Goal: Task Accomplishment & Management: Manage account settings

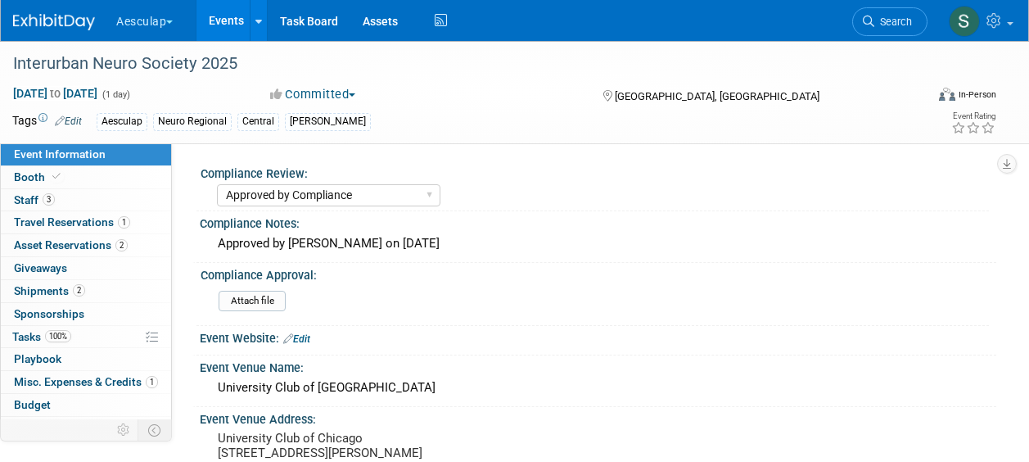
select select "Approved by Compliance"
select select "Neuro"
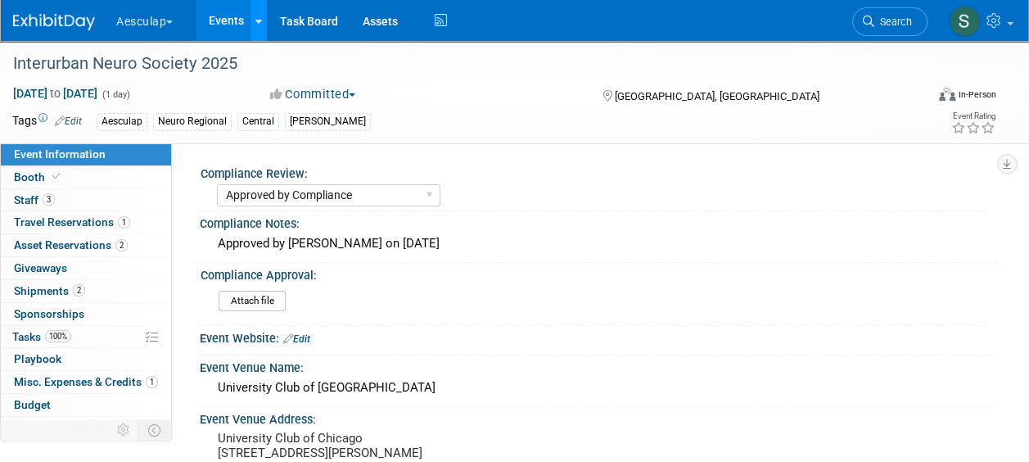
click at [262, 20] on icon at bounding box center [259, 21] width 7 height 11
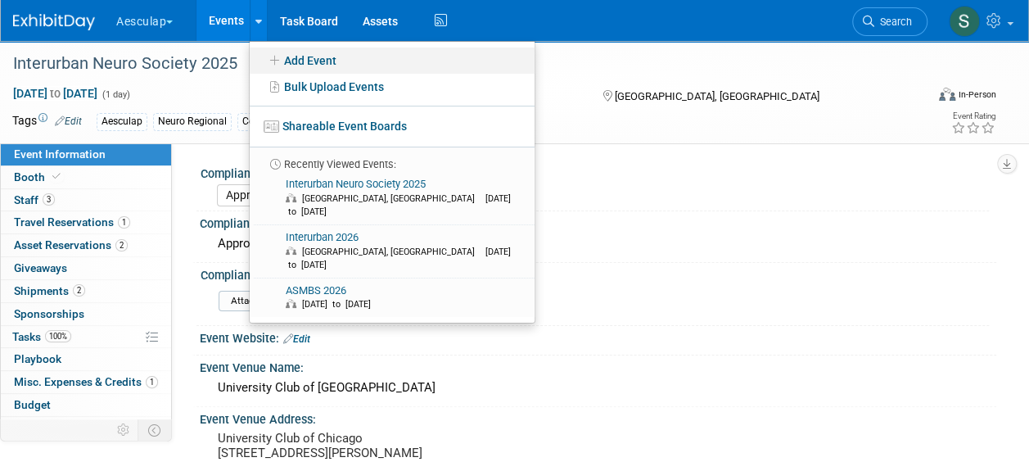
click at [312, 65] on link "Add Event" at bounding box center [392, 61] width 285 height 26
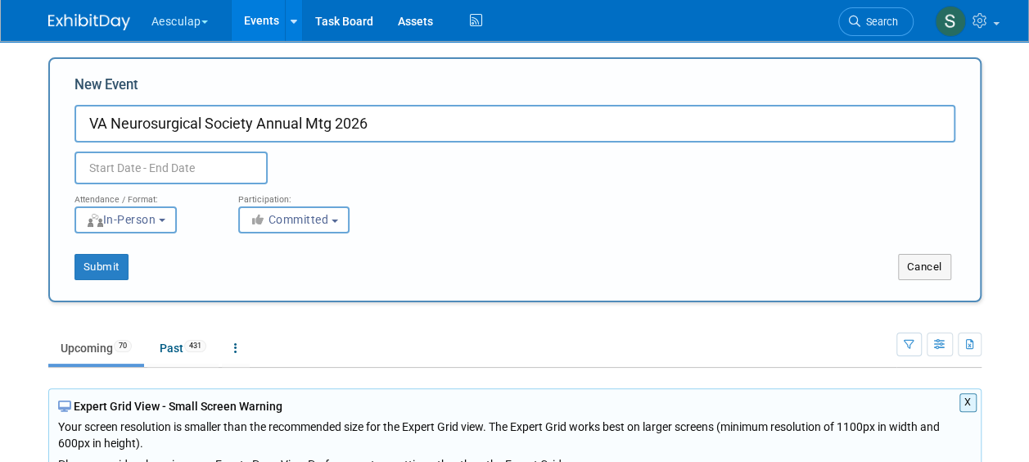
type input "VA Neurosurgical Society Annual Mtg 2026"
click at [162, 161] on input "text" at bounding box center [171, 168] width 193 height 33
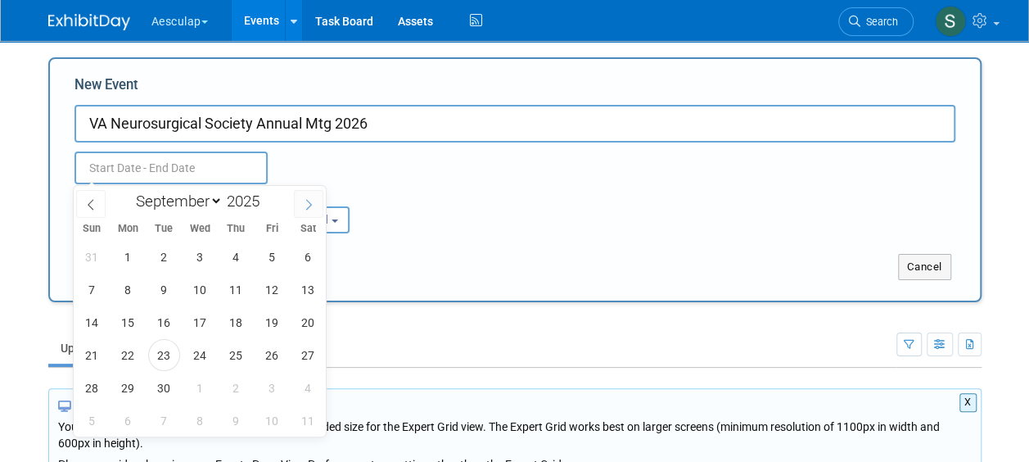
click at [310, 202] on icon at bounding box center [309, 205] width 6 height 11
select select "11"
click at [309, 203] on icon at bounding box center [308, 204] width 11 height 11
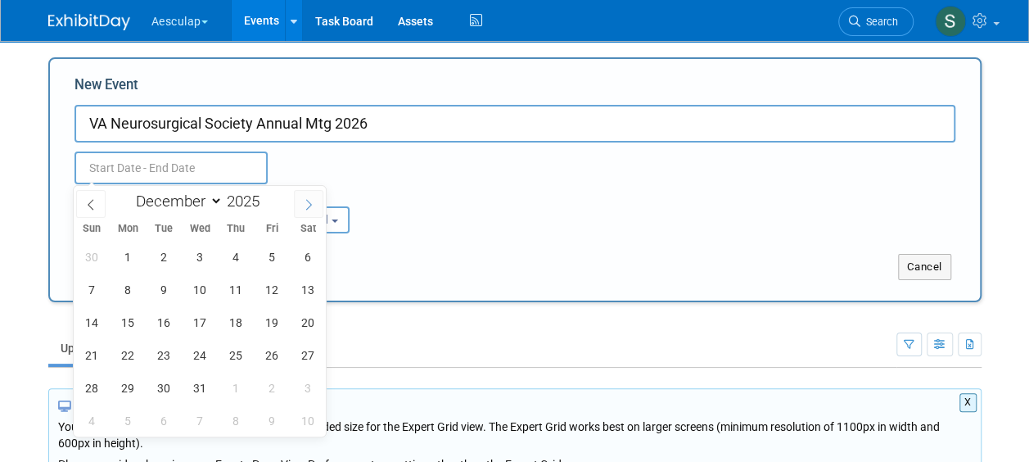
type input "2026"
select select "0"
click at [233, 353] on span "22" at bounding box center [236, 355] width 32 height 32
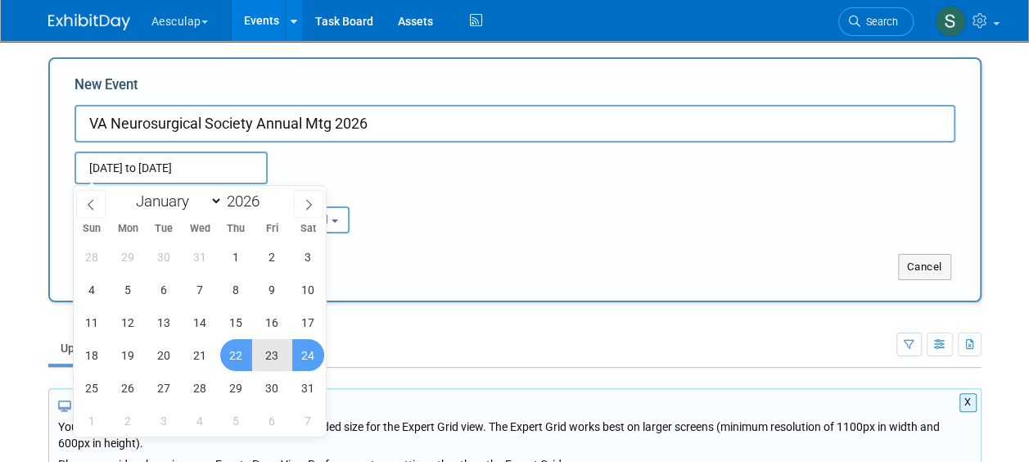
click at [306, 349] on span "24" at bounding box center [308, 355] width 32 height 32
type input "Jan 22, 2026 to Jan 24, 2026"
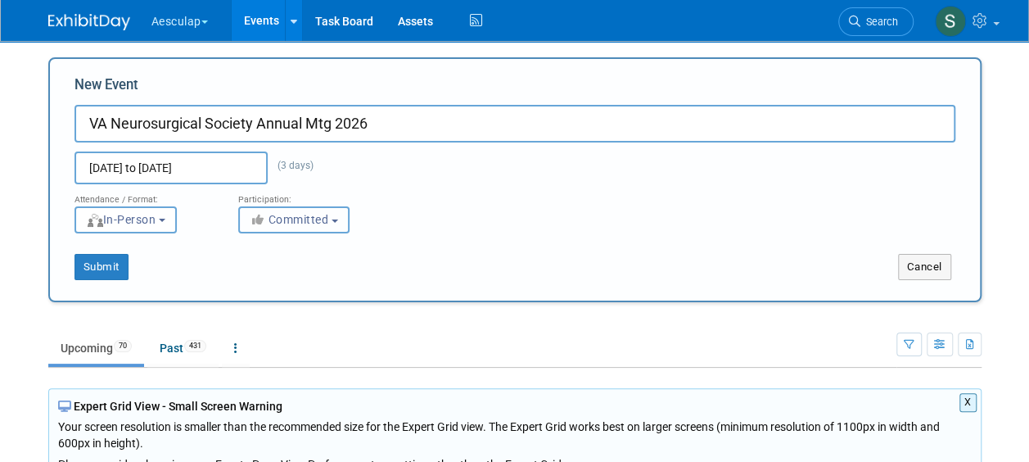
click at [342, 208] on button "Committed" at bounding box center [293, 219] width 111 height 27
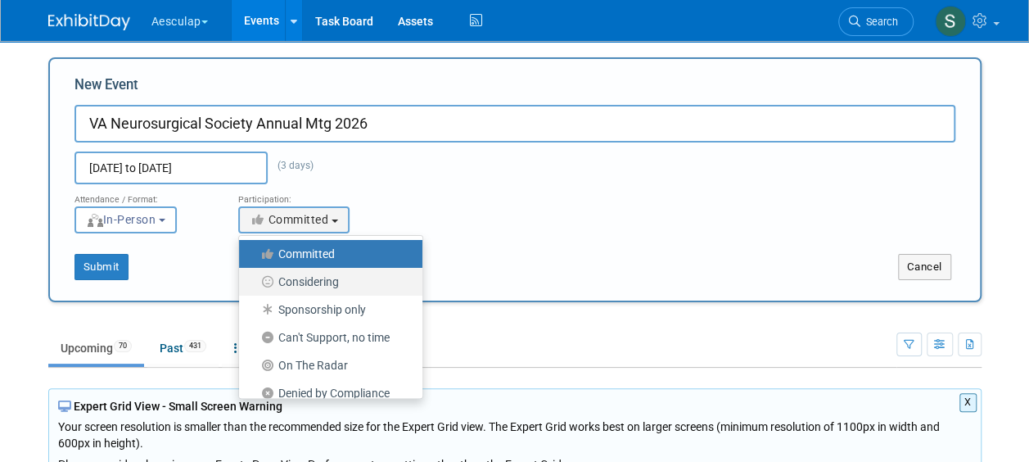
click at [323, 281] on label "Considering" at bounding box center [326, 281] width 159 height 21
click at [254, 281] on input "Considering" at bounding box center [248, 282] width 11 height 11
select select "2"
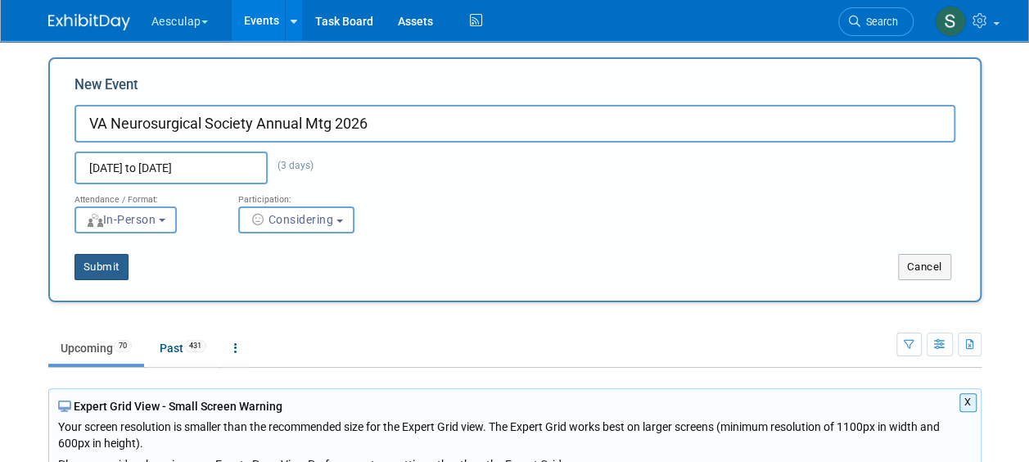
click at [101, 259] on button "Submit" at bounding box center [102, 267] width 54 height 26
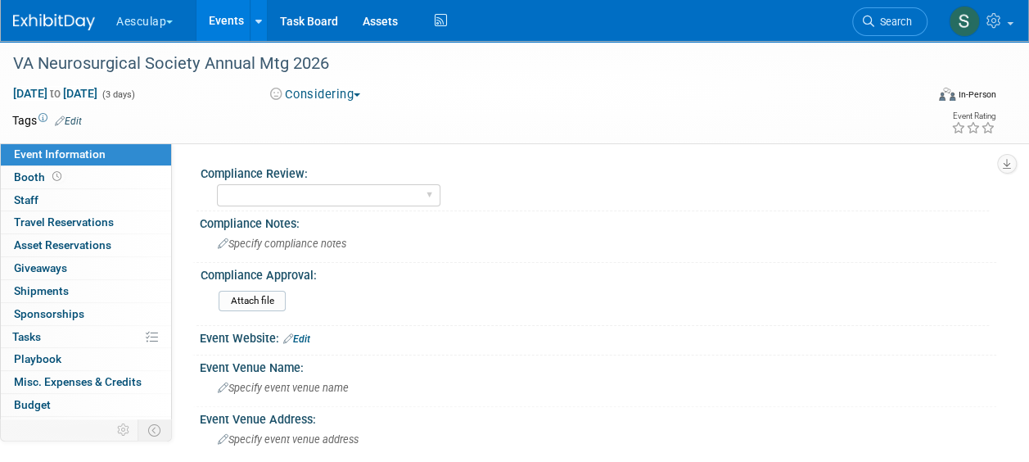
click at [70, 118] on link "Edit" at bounding box center [68, 120] width 27 height 11
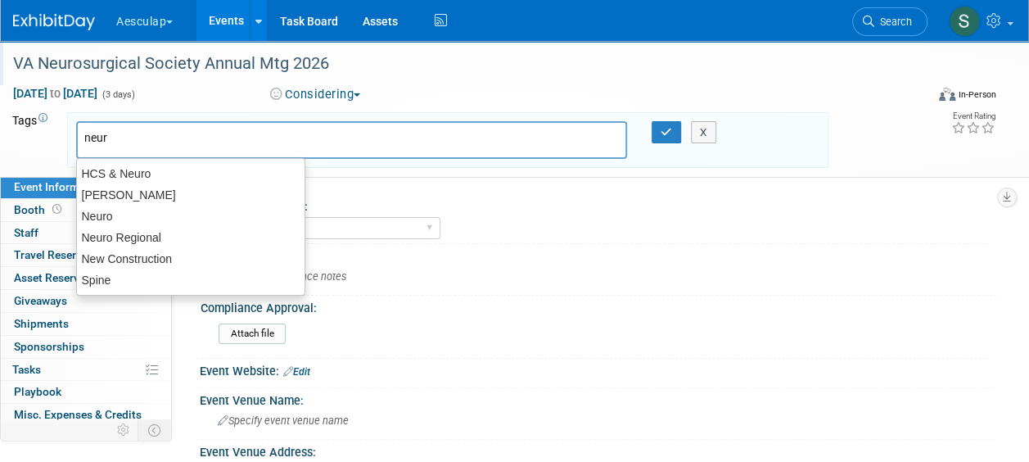
type input "neuro"
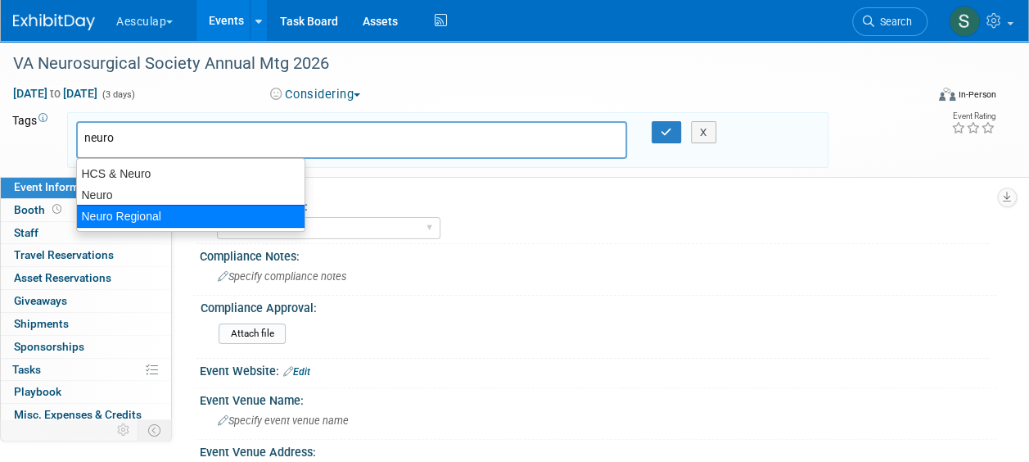
click at [179, 208] on div "Neuro Regional" at bounding box center [190, 216] width 229 height 23
type input "Neuro Regional"
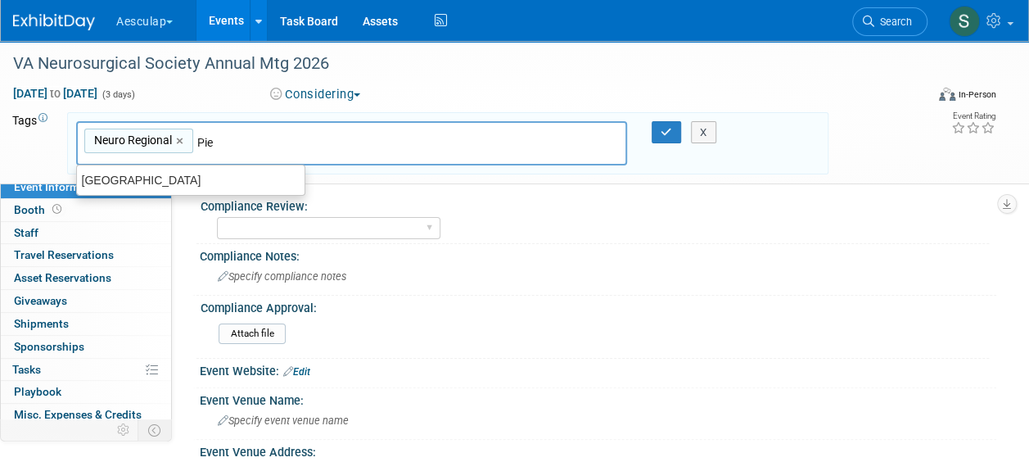
type input "Pied"
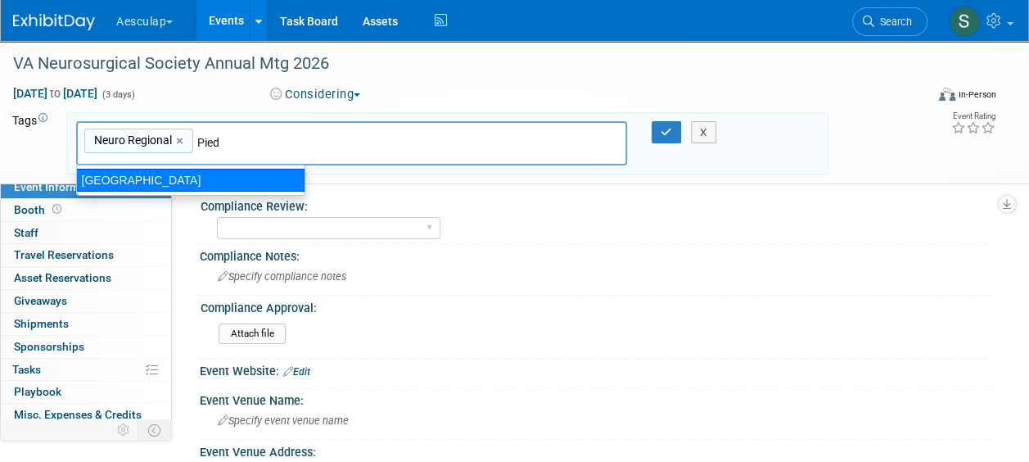
click at [170, 182] on div "[GEOGRAPHIC_DATA]" at bounding box center [190, 180] width 229 height 23
type input "Neuro Regional, Piedmont"
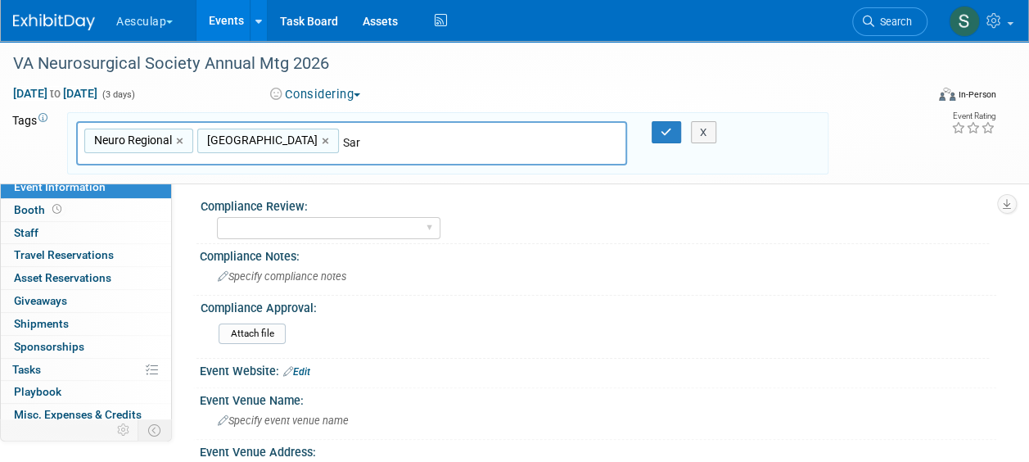
type input "[PERSON_NAME]"
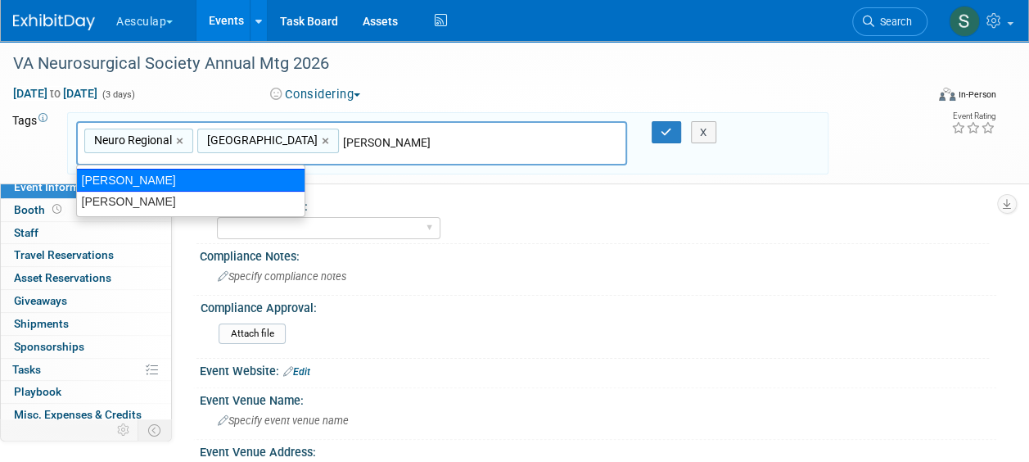
click at [170, 186] on div "[PERSON_NAME]" at bounding box center [190, 180] width 229 height 23
type input "Neuro Regional, Piedmont, Sara"
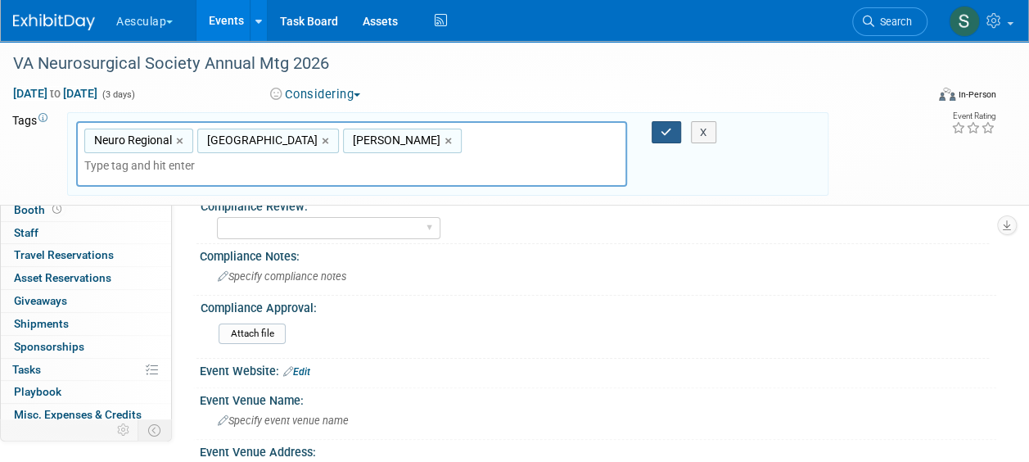
click at [659, 131] on button "button" at bounding box center [666, 132] width 29 height 23
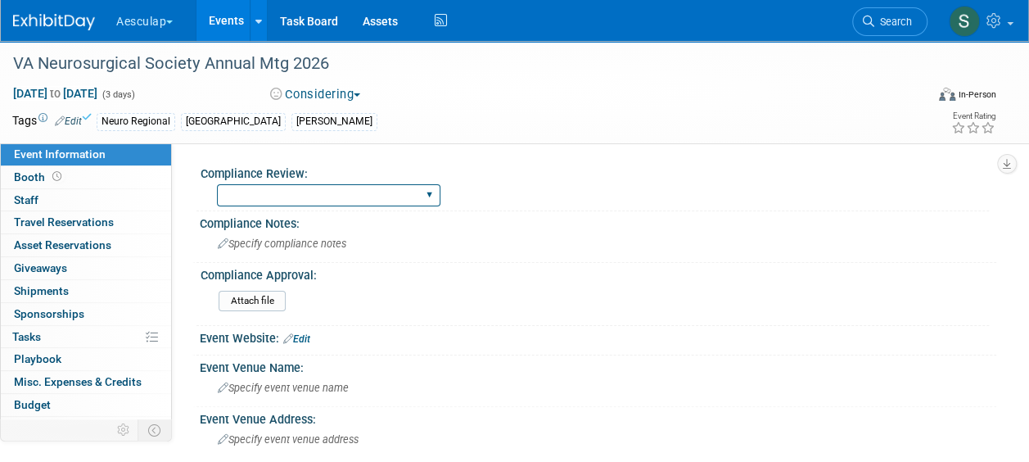
click at [329, 198] on select "Needs to be submitted to Compliance In Review with Compliance Approved by Compl…" at bounding box center [329, 195] width 224 height 22
select select "Needs to be submitted to Compliance"
click at [217, 184] on select "Needs to be submitted to Compliance In Review with Compliance Approved by Compl…" at bounding box center [329, 195] width 224 height 22
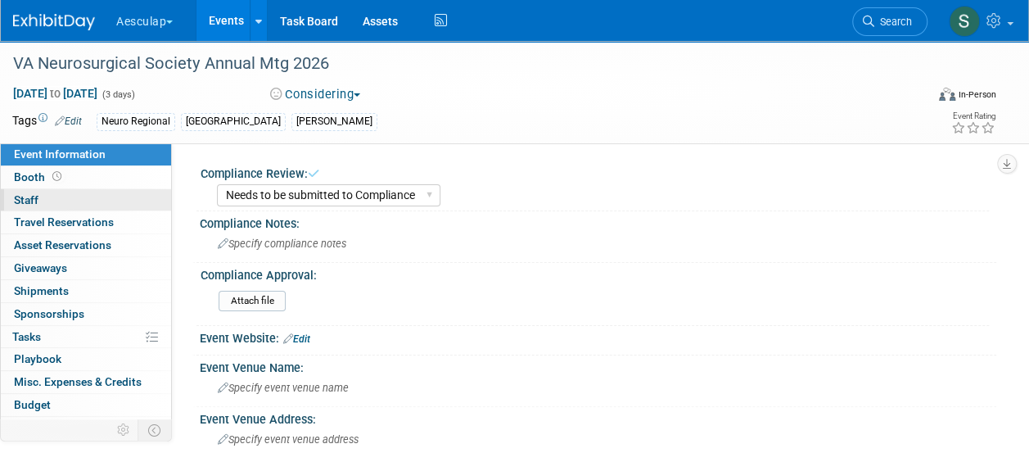
click at [11, 201] on link "0 Staff 0" at bounding box center [86, 200] width 170 height 22
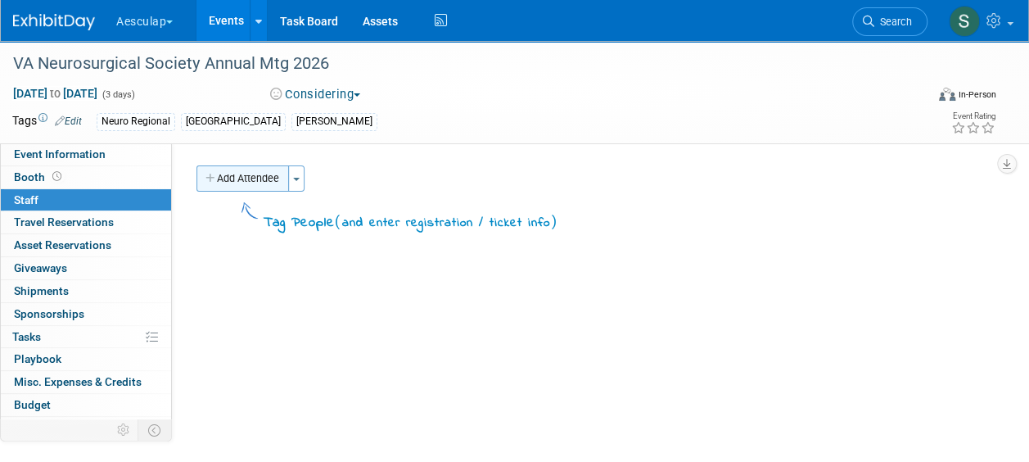
click at [247, 179] on button "Add Attendee" at bounding box center [243, 178] width 93 height 26
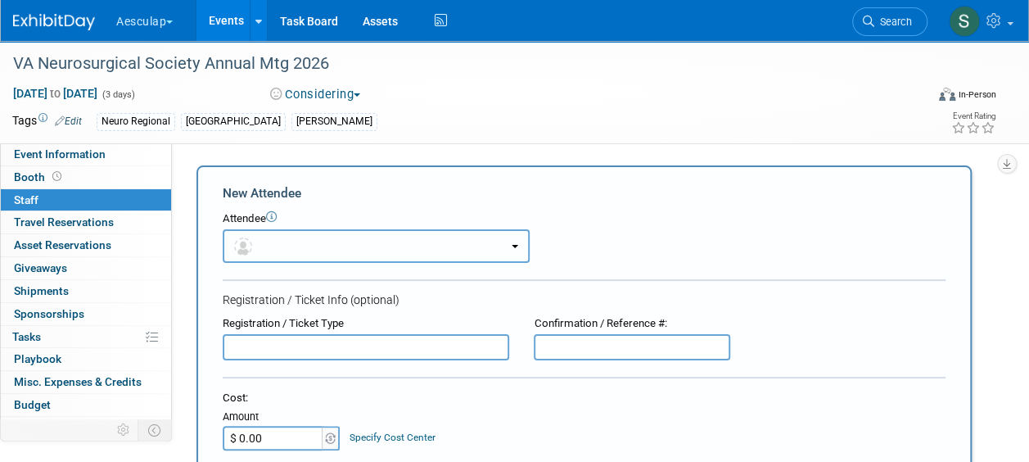
click at [257, 246] on span "button" at bounding box center [246, 245] width 24 height 13
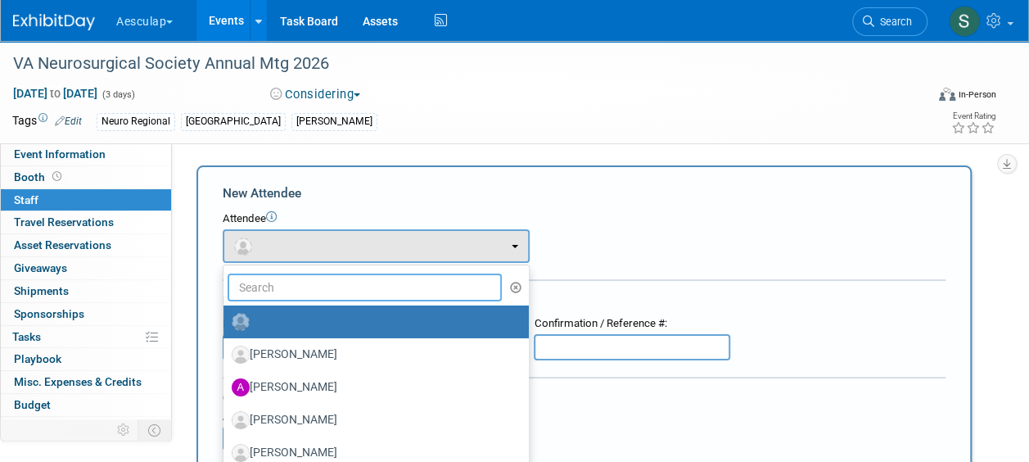
click at [323, 280] on input "text" at bounding box center [365, 288] width 274 height 28
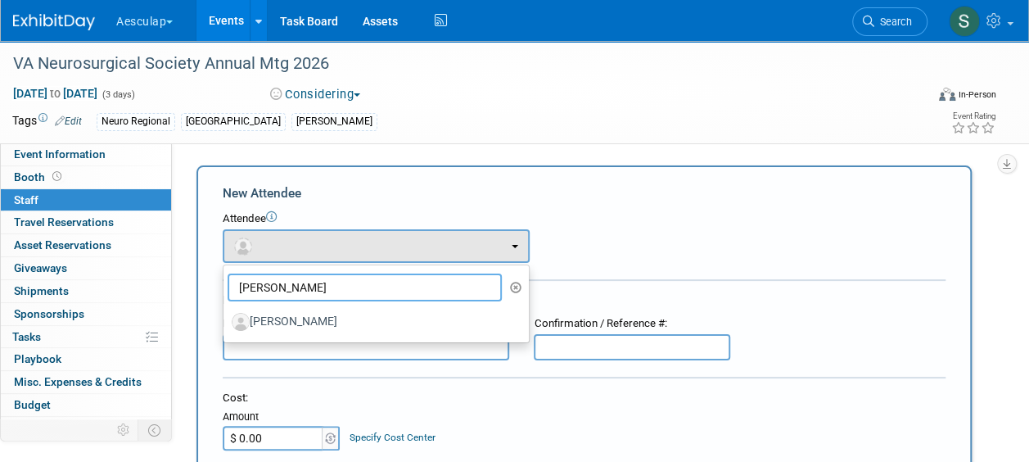
type input "Kevin m"
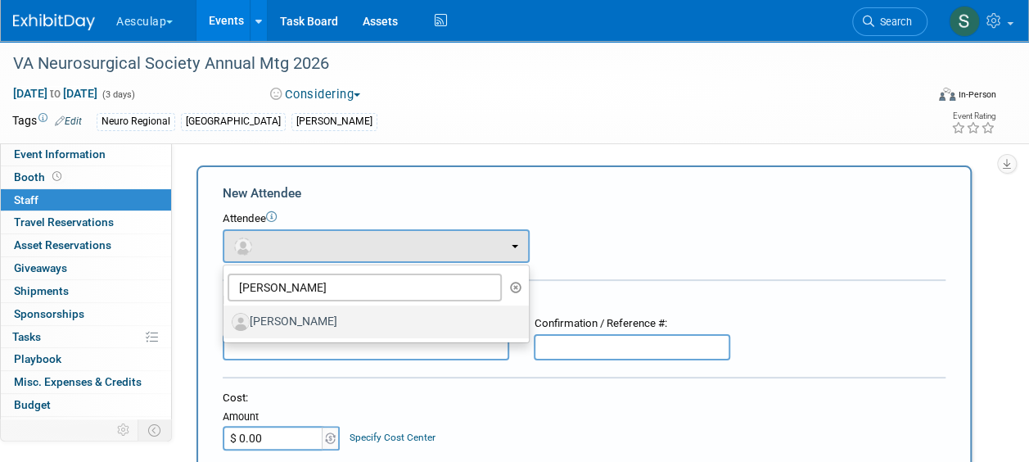
click at [313, 318] on label "[PERSON_NAME]" at bounding box center [372, 322] width 281 height 26
click at [226, 318] on input "[PERSON_NAME]" at bounding box center [220, 319] width 11 height 11
select select "28d9850f-ebd4-4568-a36a-f850e4926cf8"
select select "4"
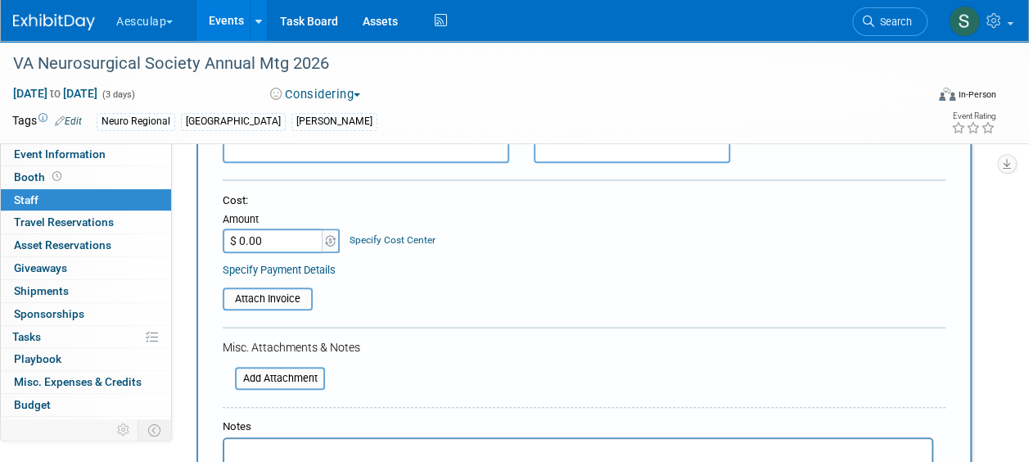
scroll to position [409, 0]
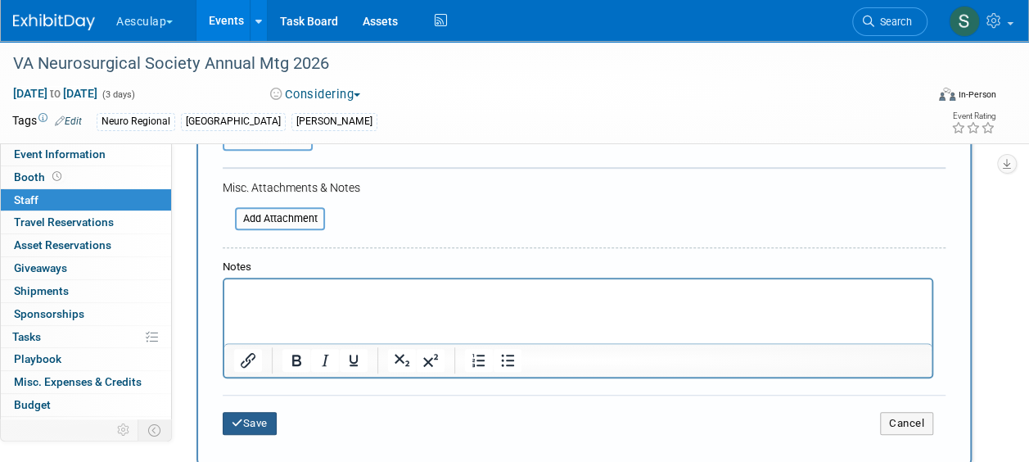
click at [258, 418] on button "Save" at bounding box center [250, 423] width 54 height 23
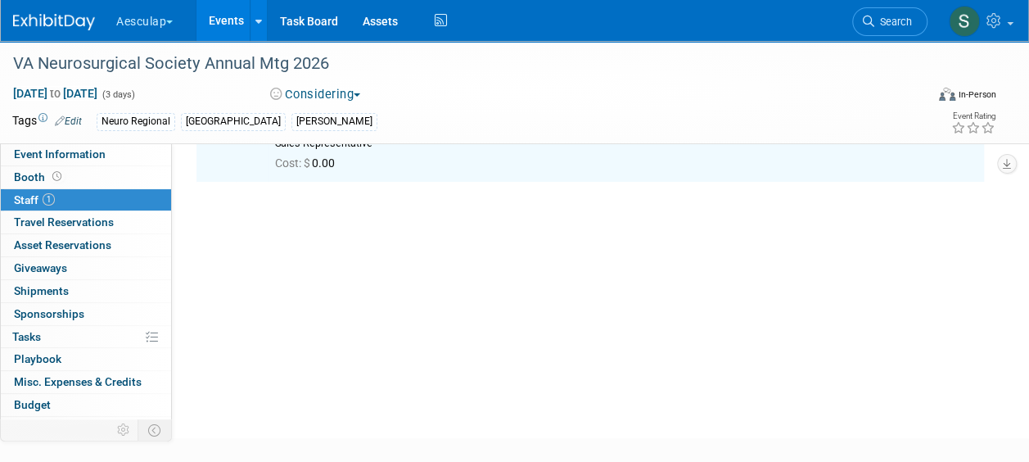
scroll to position [0, 0]
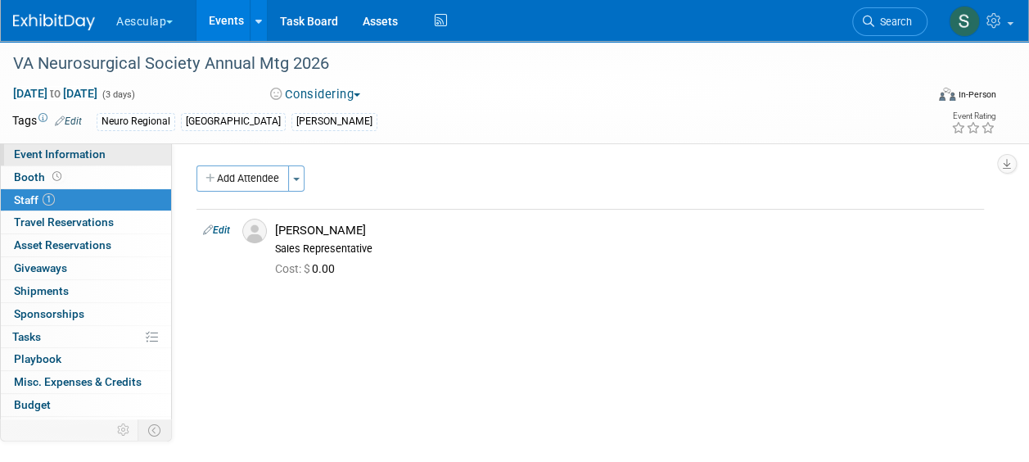
click at [34, 152] on span "Event Information" at bounding box center [60, 153] width 92 height 13
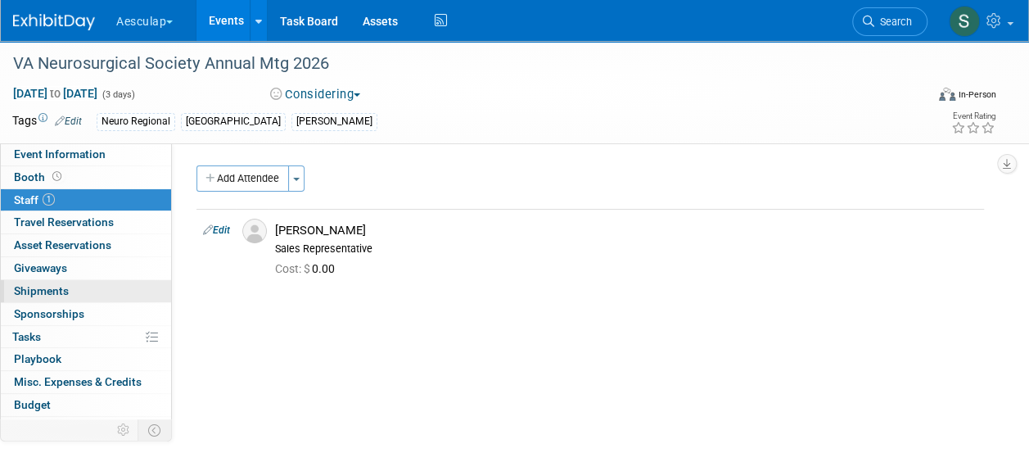
select select "Needs to be submitted to Compliance"
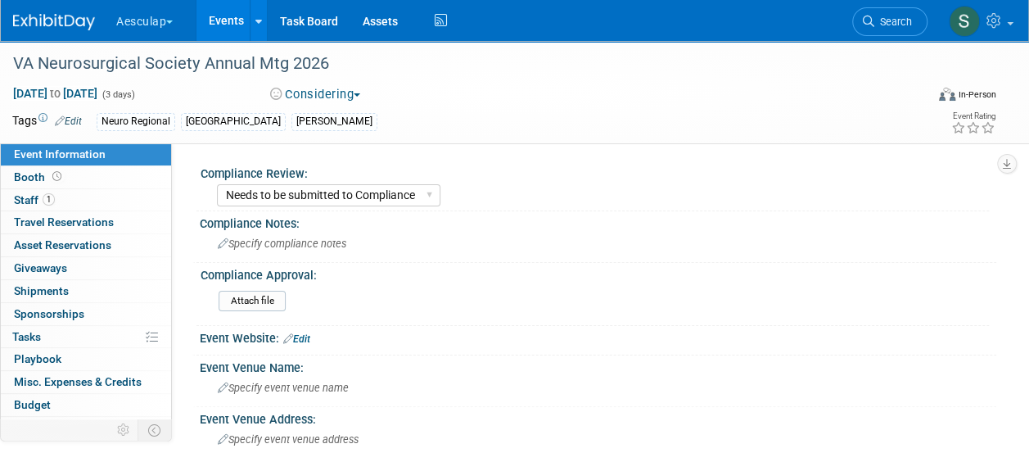
click at [294, 340] on link "Edit" at bounding box center [296, 338] width 27 height 11
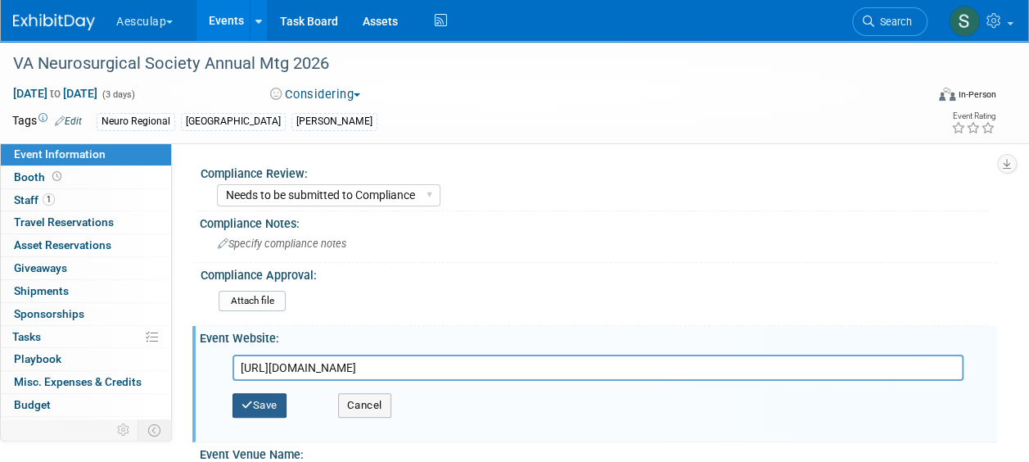
type input "[URL][DOMAIN_NAME]"
click at [271, 400] on button "Save" at bounding box center [260, 405] width 54 height 25
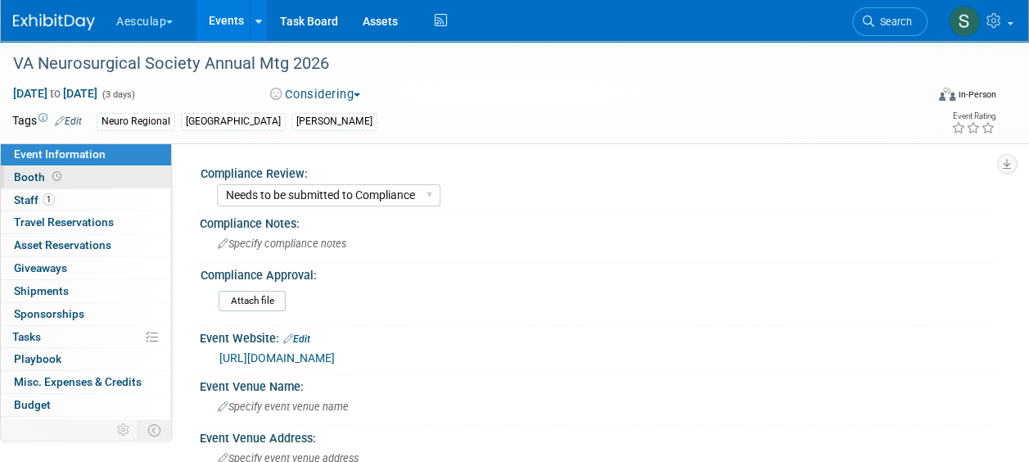
click at [56, 179] on icon at bounding box center [56, 176] width 9 height 9
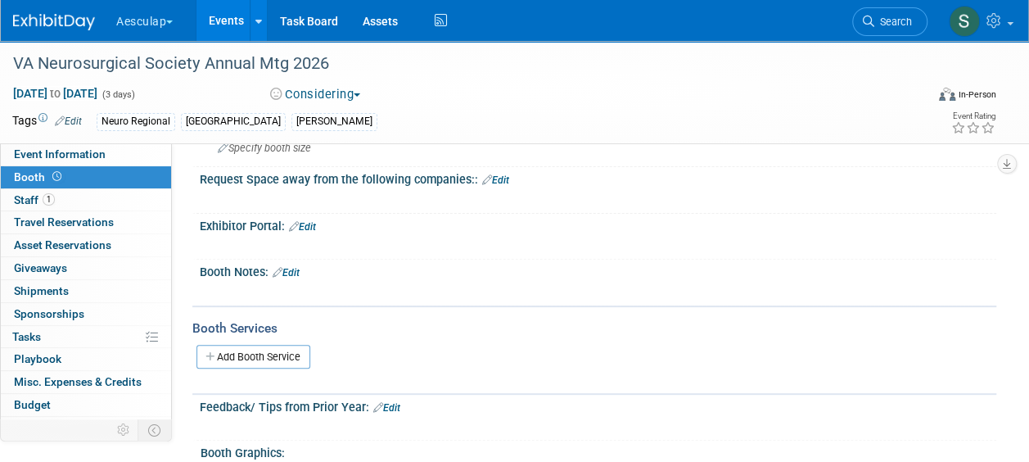
scroll to position [164, 0]
click at [281, 269] on icon at bounding box center [278, 270] width 10 height 11
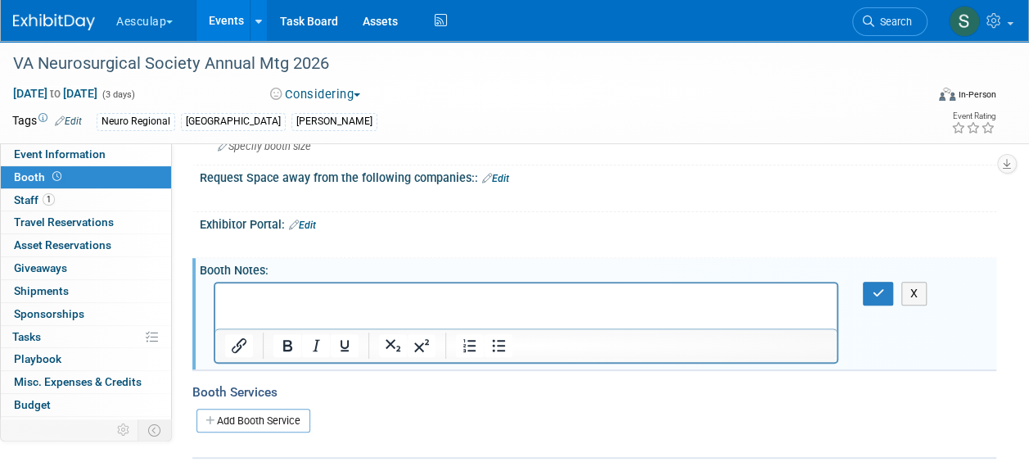
scroll to position [0, 0]
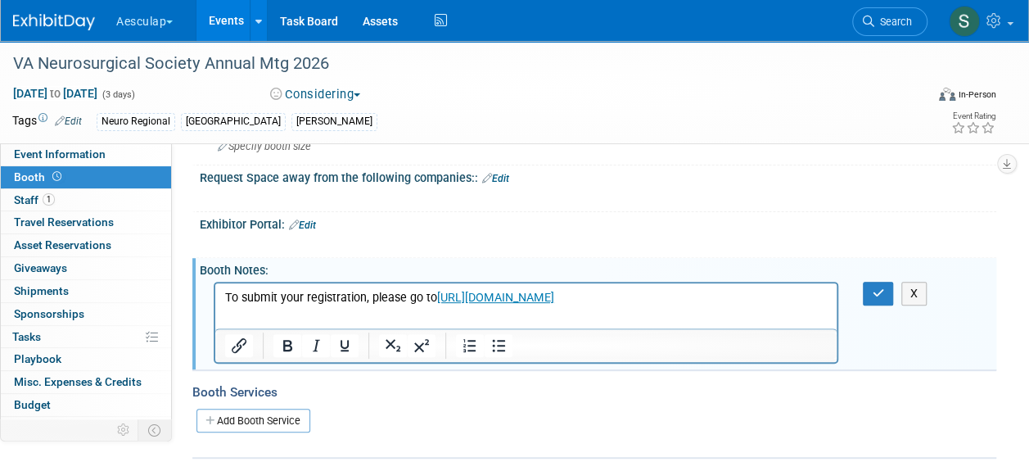
click at [748, 291] on p "To submit your registration, please go to https://www.nsgyva.org/membership-inq…" at bounding box center [526, 297] width 603 height 16
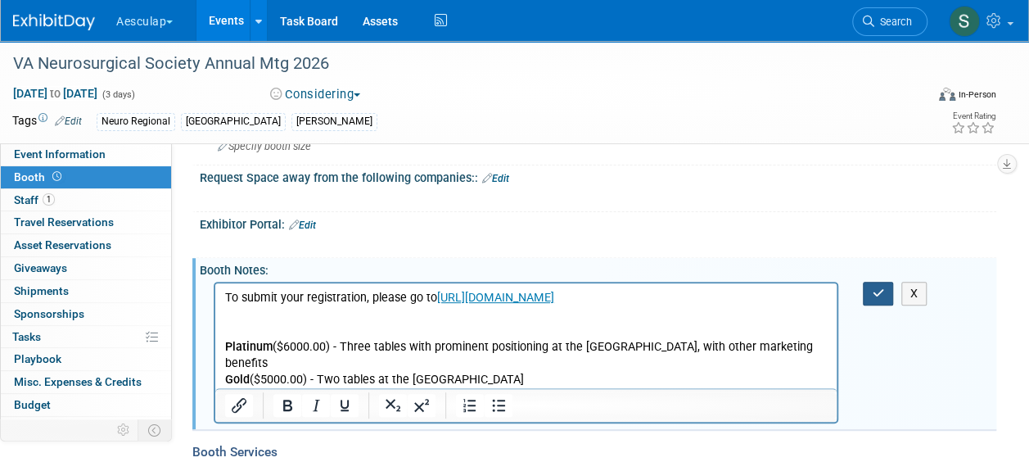
click at [877, 298] on button "button" at bounding box center [878, 294] width 30 height 24
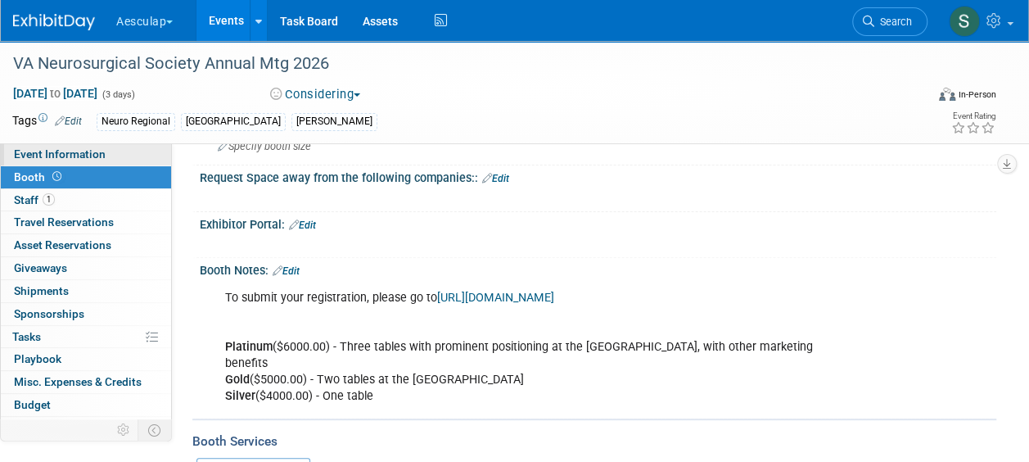
click at [51, 153] on span "Event Information" at bounding box center [60, 153] width 92 height 13
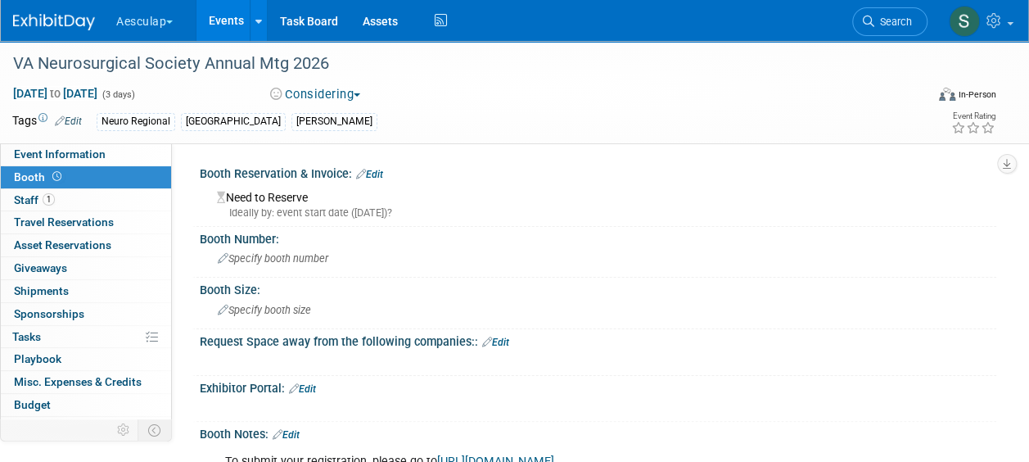
select select "Needs to be submitted to Compliance"
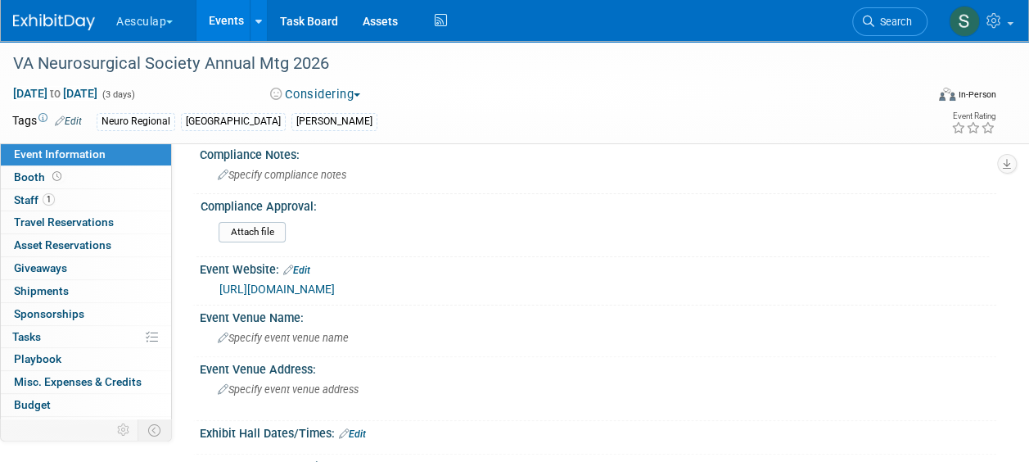
scroll to position [164, 0]
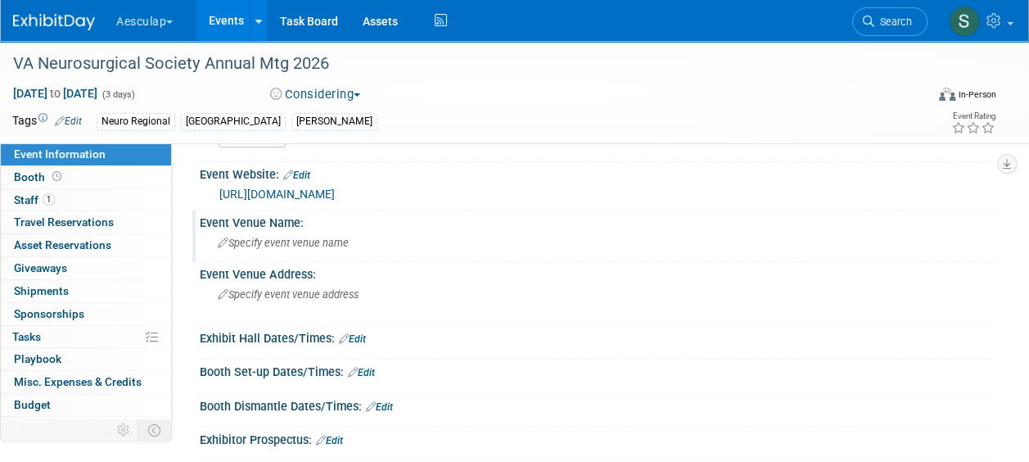
click at [291, 235] on div "Specify event venue name" at bounding box center [598, 242] width 772 height 25
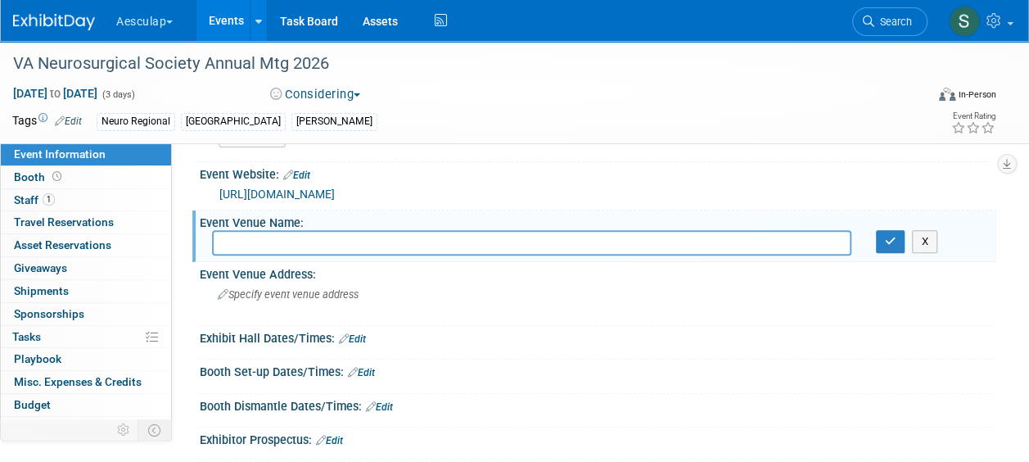
drag, startPoint x: 306, startPoint y: 250, endPoint x: 303, endPoint y: 241, distance: 9.6
click at [305, 248] on input "text" at bounding box center [532, 242] width 640 height 25
paste input "the Greenbrier Resort"
drag, startPoint x: 224, startPoint y: 238, endPoint x: 292, endPoint y: 435, distance: 208.0
click at [224, 239] on input "the Greenbrier Resort" at bounding box center [532, 242] width 640 height 25
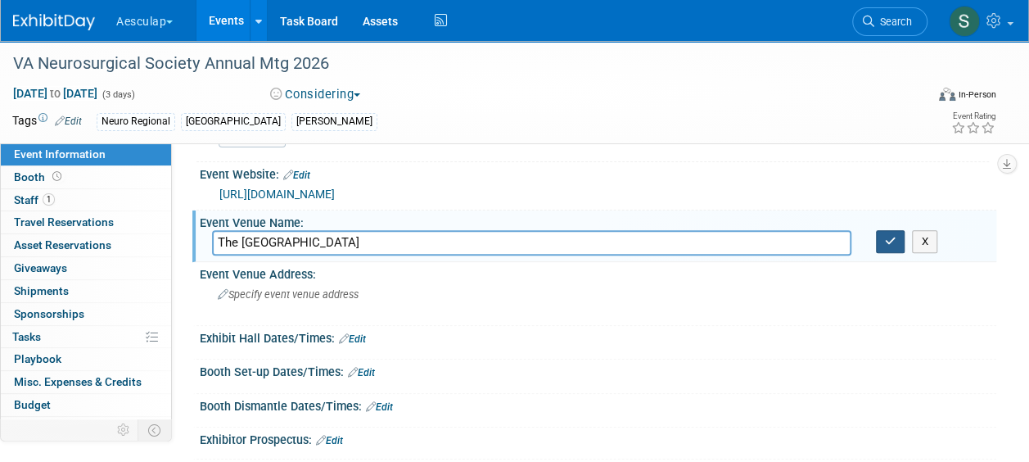
type input "The Greenbrier Resort"
click at [885, 239] on icon "button" at bounding box center [890, 241] width 11 height 11
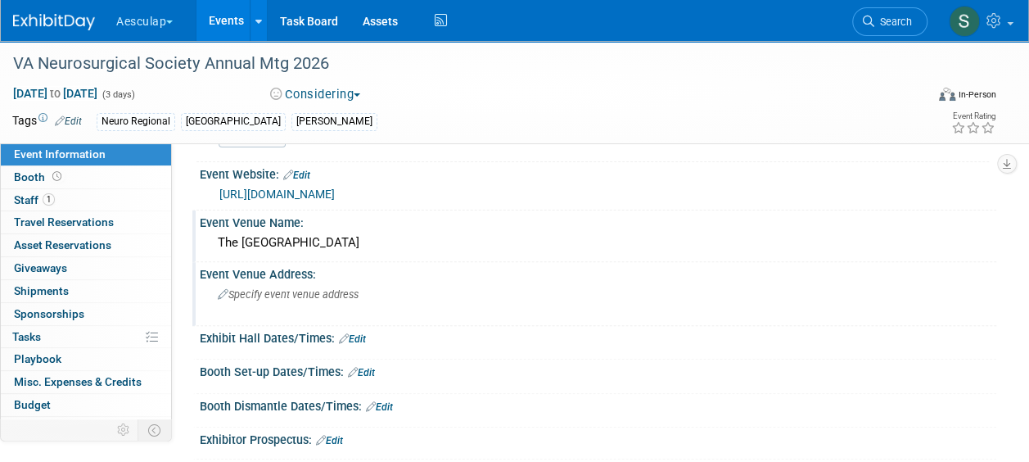
click at [261, 288] on span "Specify event venue address" at bounding box center [288, 294] width 141 height 12
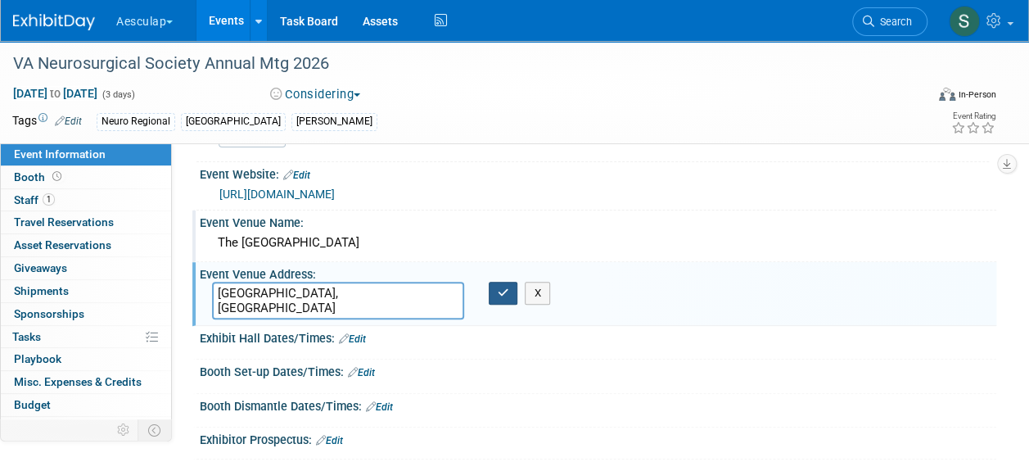
type textarea "[GEOGRAPHIC_DATA], [GEOGRAPHIC_DATA]"
click at [508, 287] on icon "button" at bounding box center [503, 292] width 11 height 11
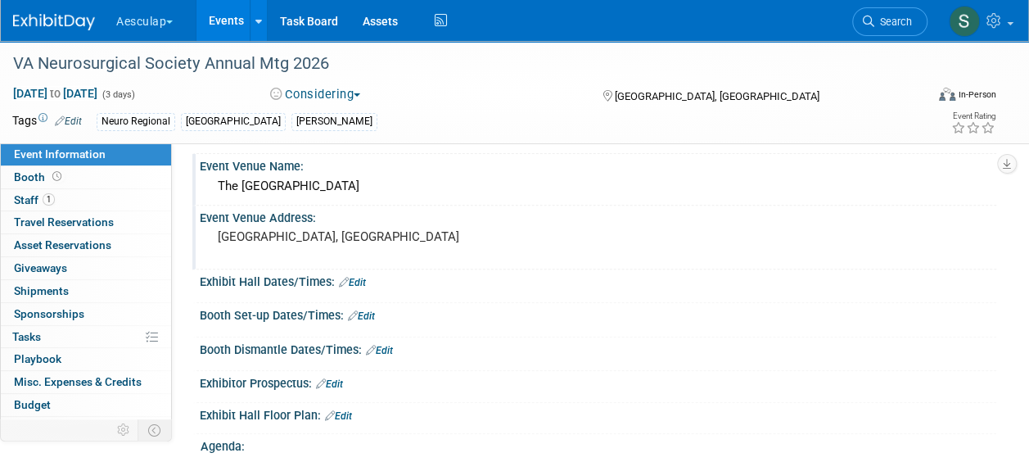
scroll to position [246, 0]
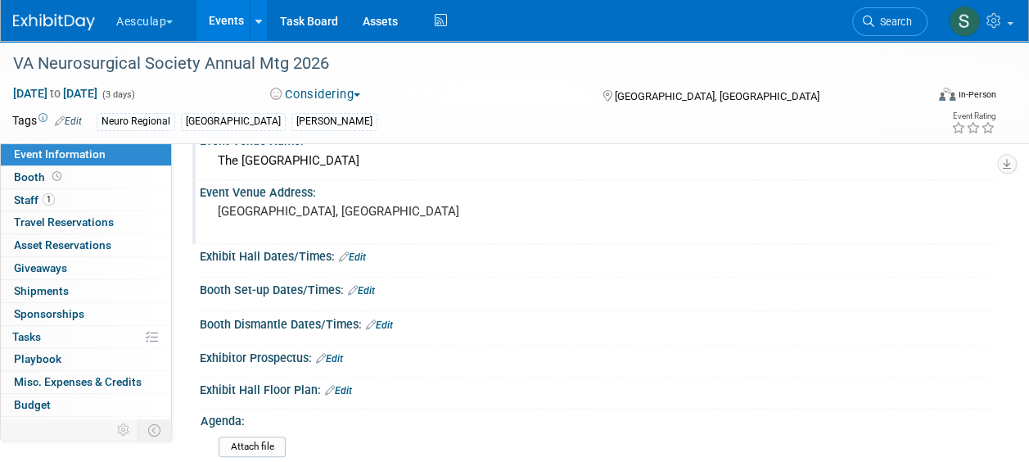
click at [348, 253] on icon at bounding box center [344, 256] width 10 height 11
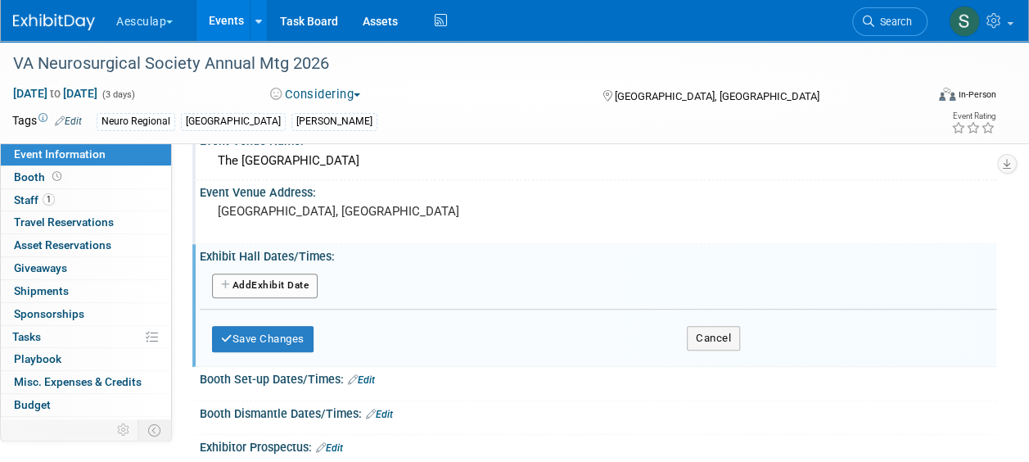
click at [254, 278] on button "Add Another Exhibit Date" at bounding box center [265, 286] width 106 height 25
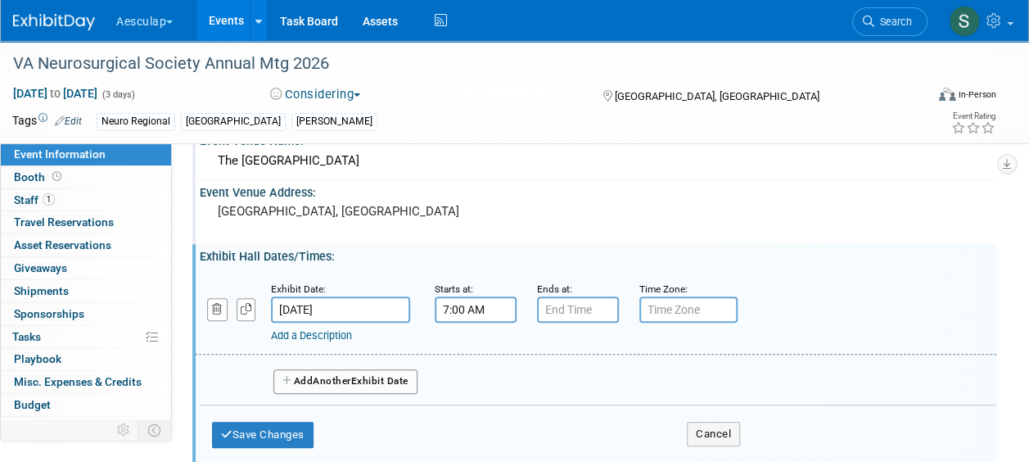
click at [460, 310] on input "7:00 AM" at bounding box center [476, 309] width 82 height 26
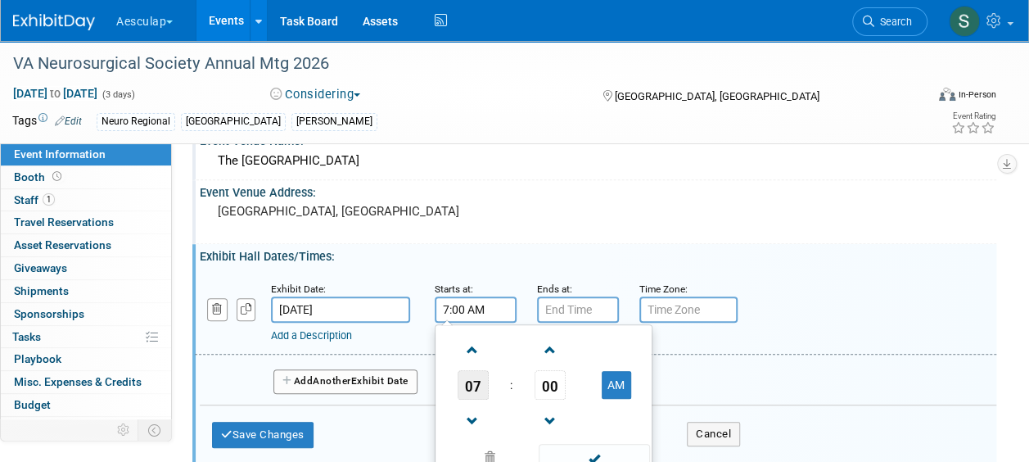
click at [472, 394] on span "07" at bounding box center [473, 384] width 31 height 29
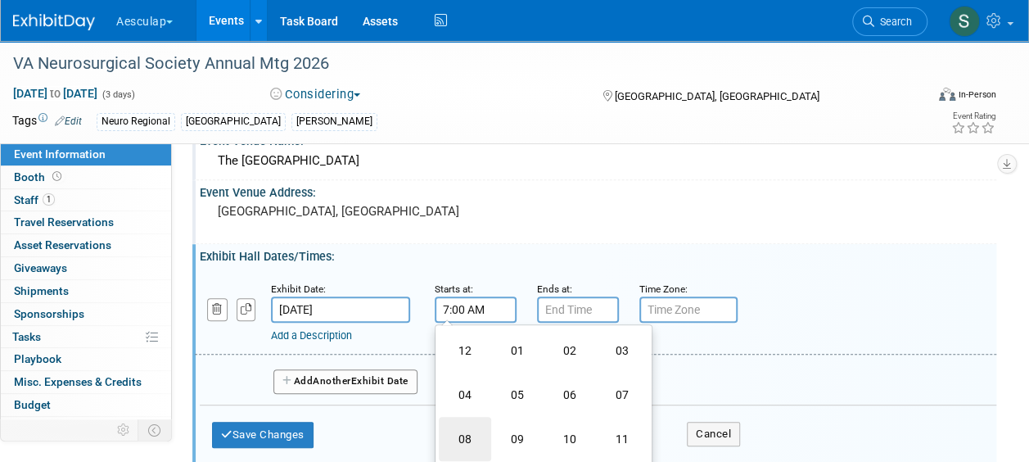
click at [470, 434] on td "08" at bounding box center [465, 439] width 52 height 44
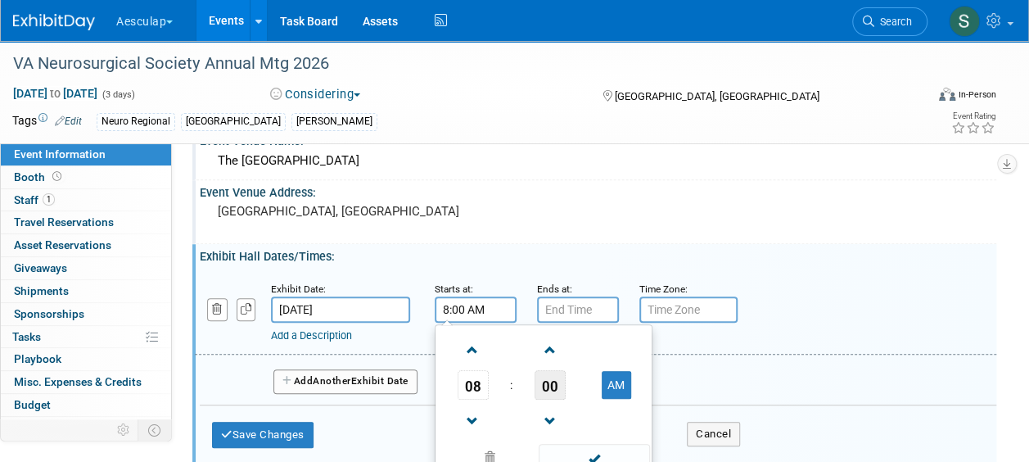
click at [547, 376] on span "00" at bounding box center [550, 384] width 31 height 29
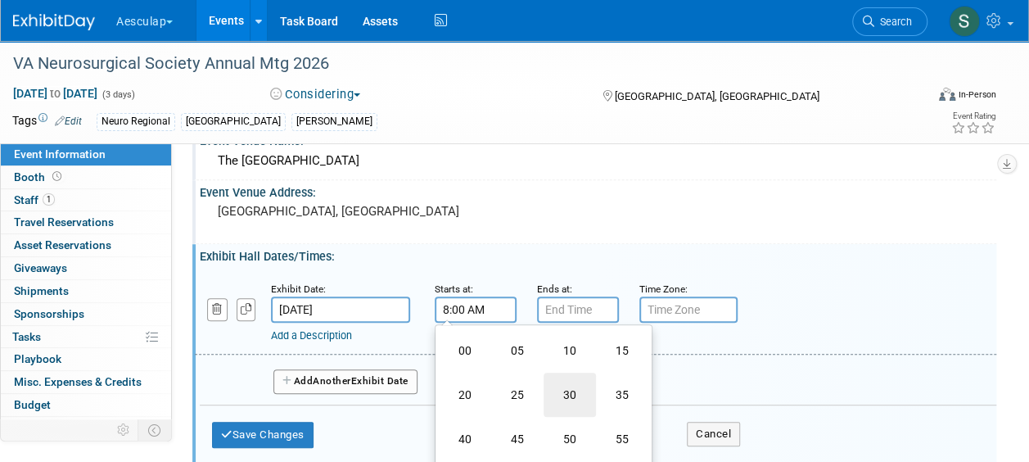
click at [561, 393] on td "30" at bounding box center [570, 395] width 52 height 44
type input "8:30 AM"
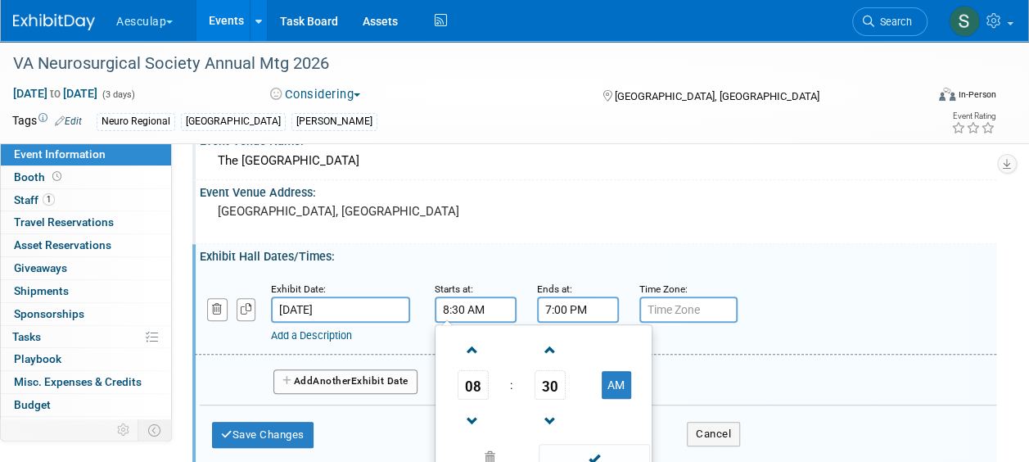
click at [591, 310] on input "7:00 PM" at bounding box center [578, 309] width 82 height 26
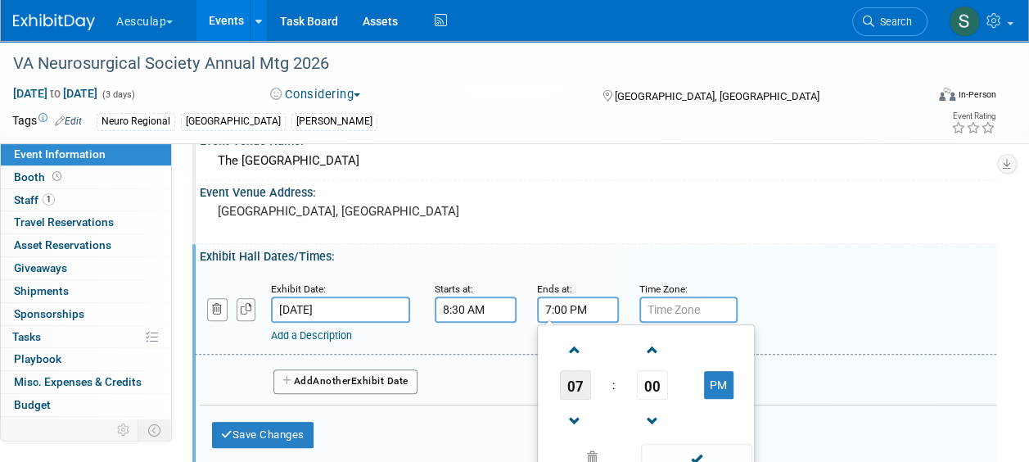
click at [567, 382] on span "07" at bounding box center [575, 384] width 31 height 29
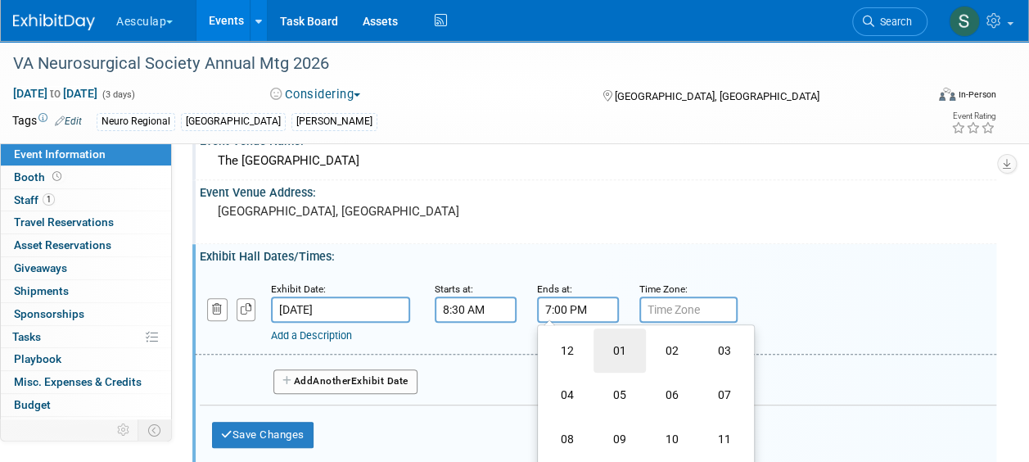
click at [614, 346] on td "01" at bounding box center [620, 350] width 52 height 44
type input "1:00 PM"
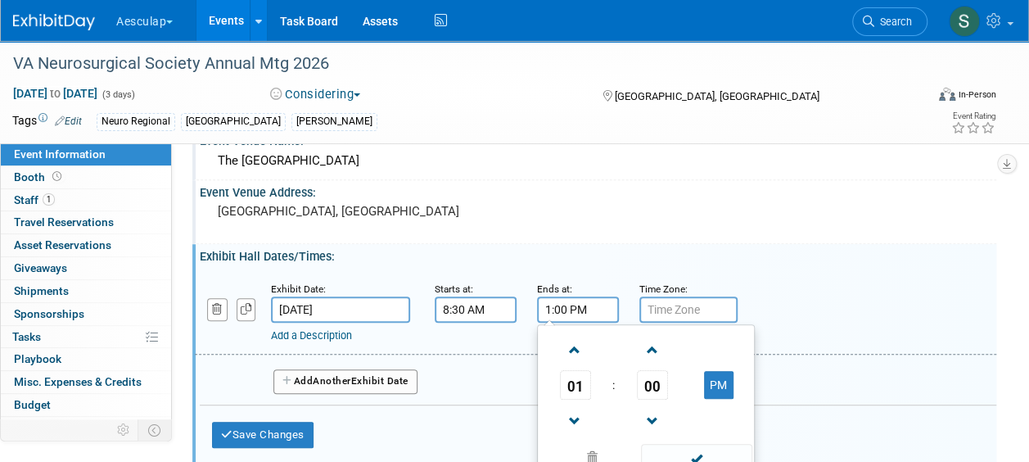
click at [353, 388] on button "Add Another Exhibit Date" at bounding box center [346, 381] width 144 height 25
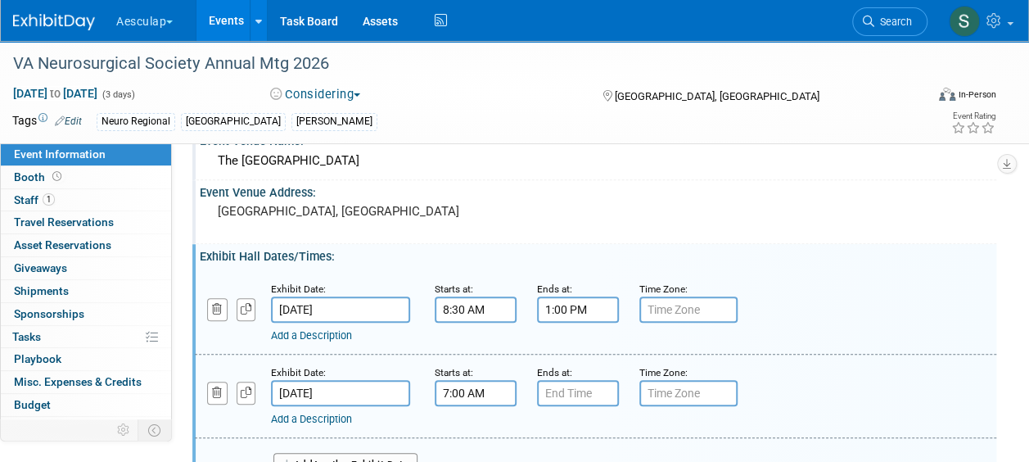
click at [455, 390] on input "7:00 AM" at bounding box center [476, 393] width 82 height 26
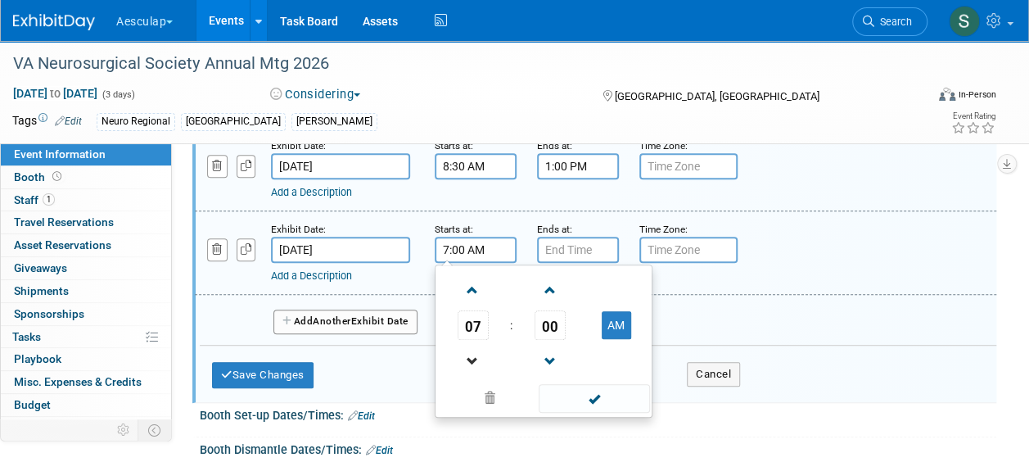
scroll to position [409, 0]
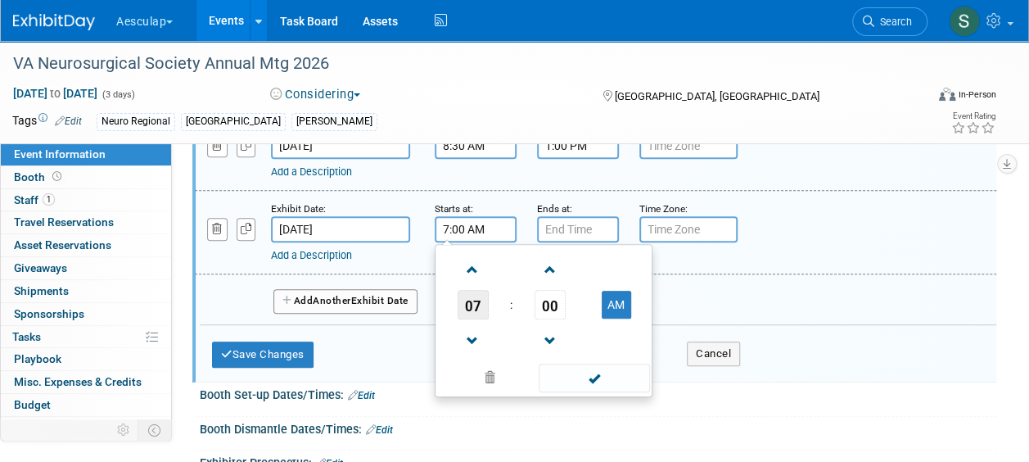
click at [477, 306] on span "07" at bounding box center [473, 304] width 31 height 29
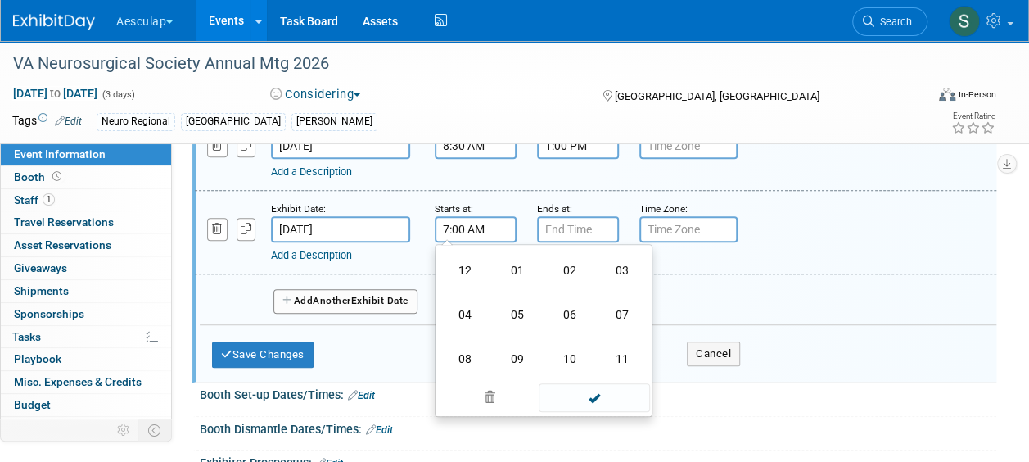
drag, startPoint x: 457, startPoint y: 353, endPoint x: 526, endPoint y: 319, distance: 76.9
click at [462, 353] on td "08" at bounding box center [465, 359] width 52 height 44
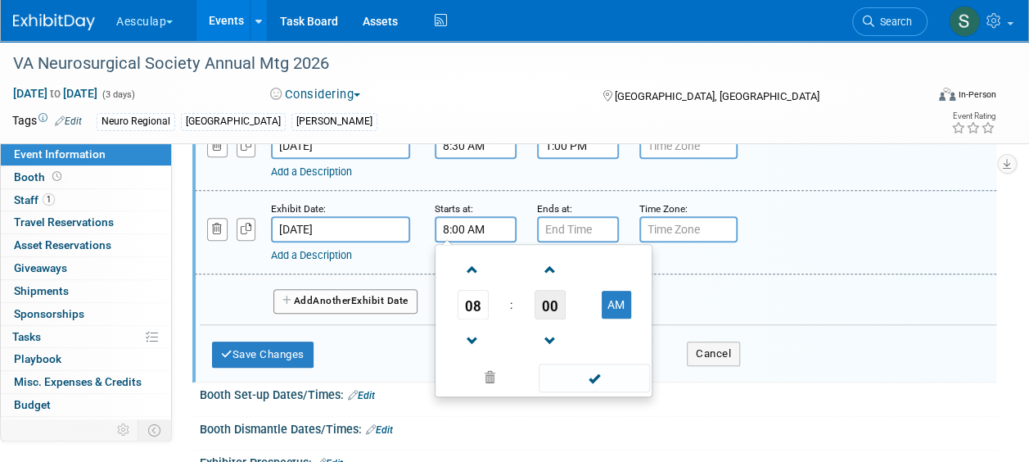
click at [552, 305] on span "00" at bounding box center [550, 304] width 31 height 29
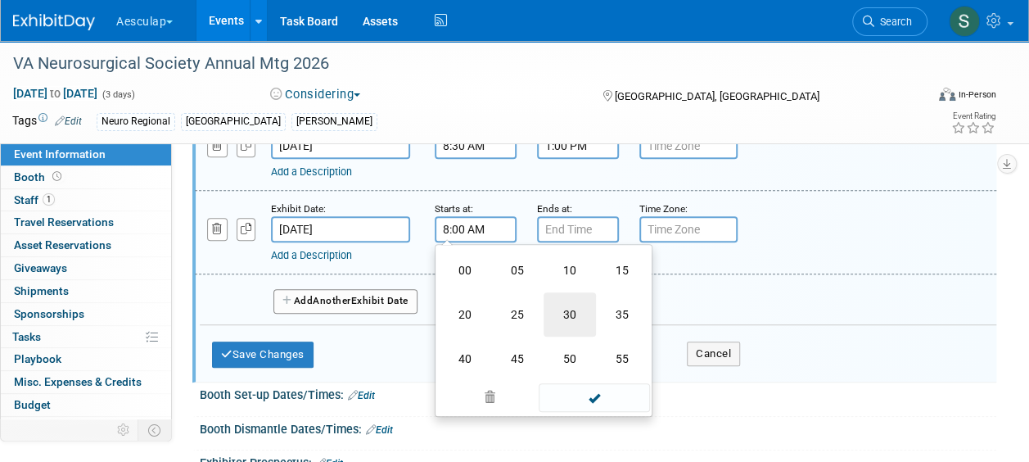
click at [562, 319] on td "30" at bounding box center [570, 314] width 52 height 44
type input "8:30 AM"
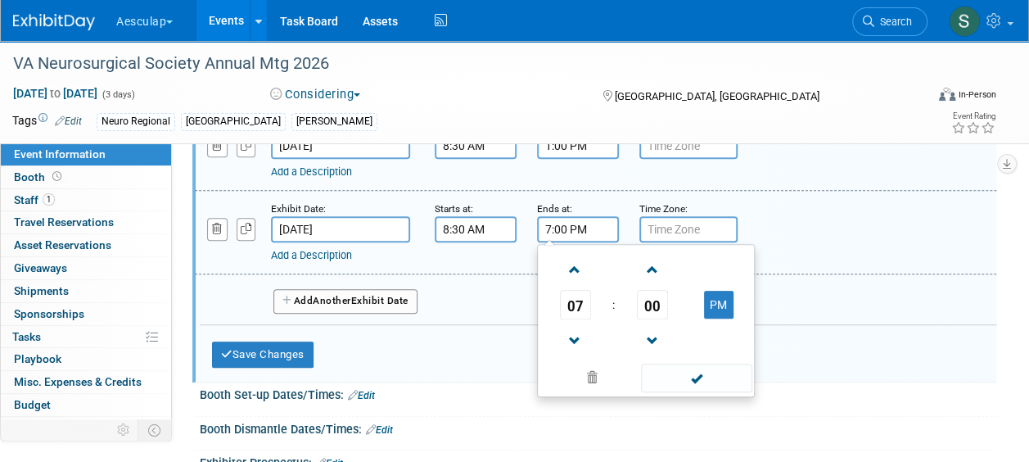
click at [577, 232] on input "7:00 PM" at bounding box center [578, 229] width 82 height 26
click at [577, 304] on span "07" at bounding box center [575, 304] width 31 height 29
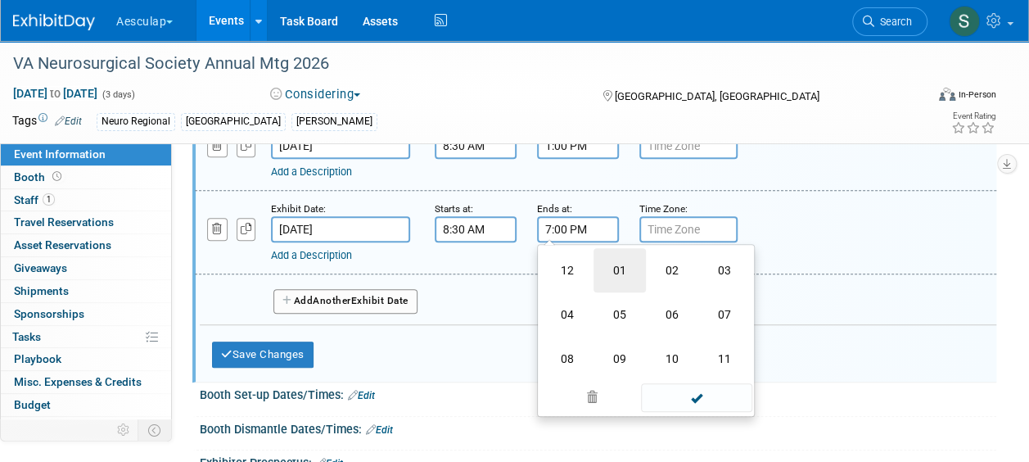
click at [612, 269] on td "01" at bounding box center [620, 270] width 52 height 44
type input "1:00 PM"
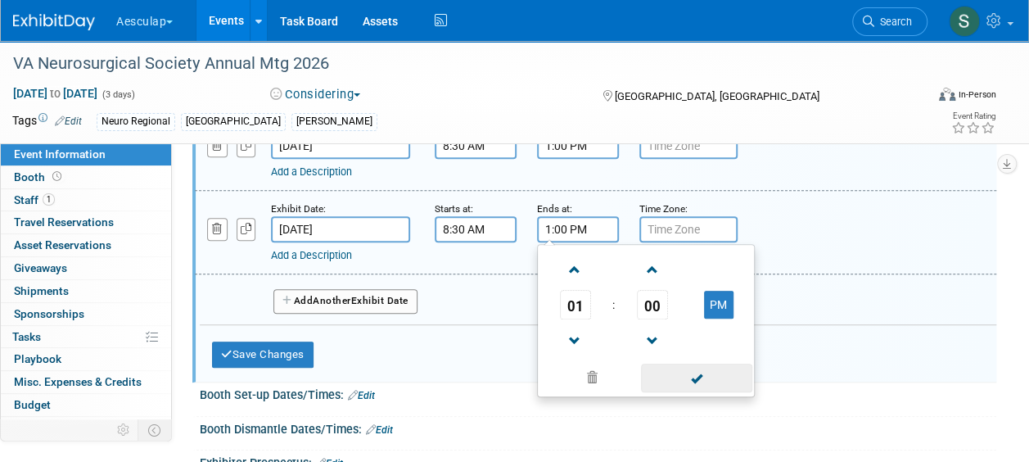
click at [696, 375] on span at bounding box center [696, 378] width 111 height 29
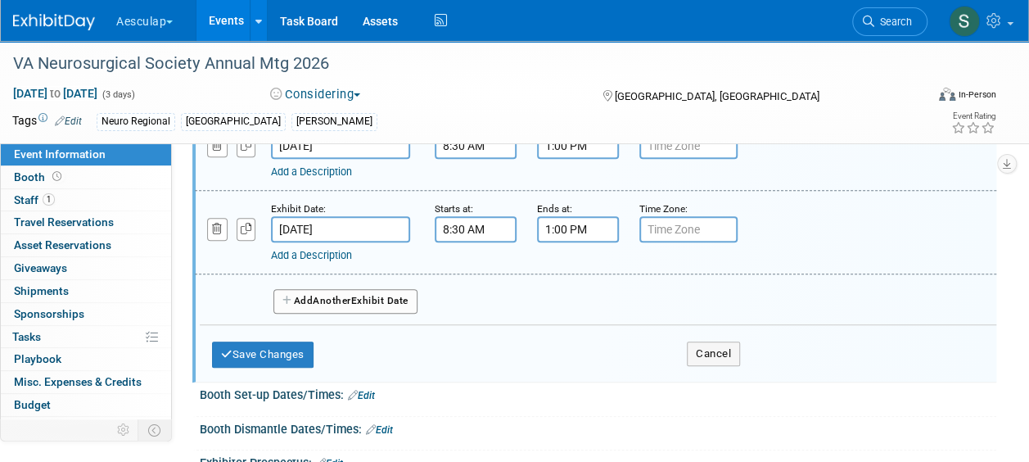
click at [333, 301] on span "Another" at bounding box center [332, 300] width 38 height 11
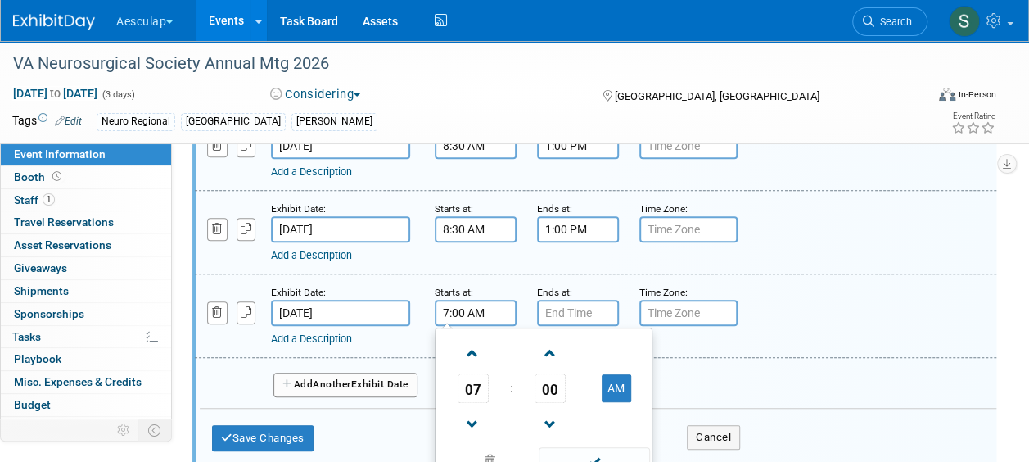
click at [485, 310] on input "7:00 AM" at bounding box center [476, 313] width 82 height 26
click at [480, 390] on span "07" at bounding box center [473, 387] width 31 height 29
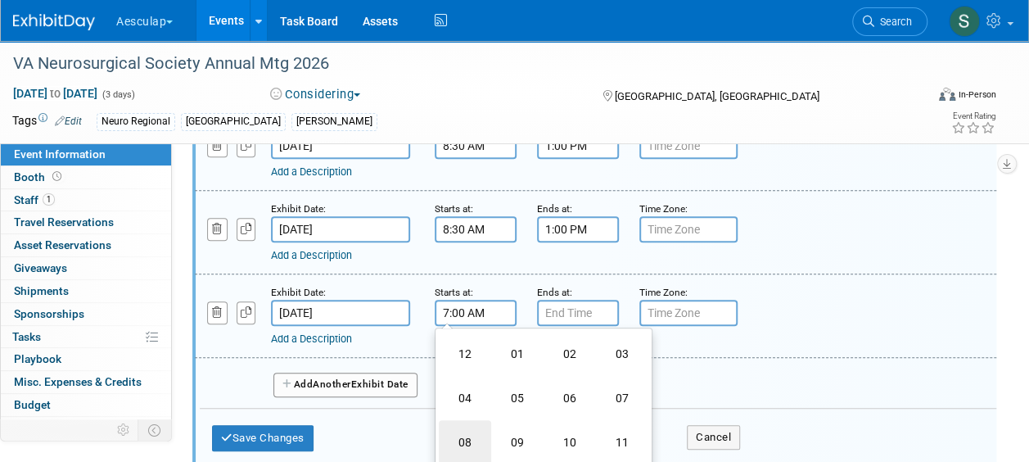
click at [477, 437] on td "08" at bounding box center [465, 442] width 52 height 44
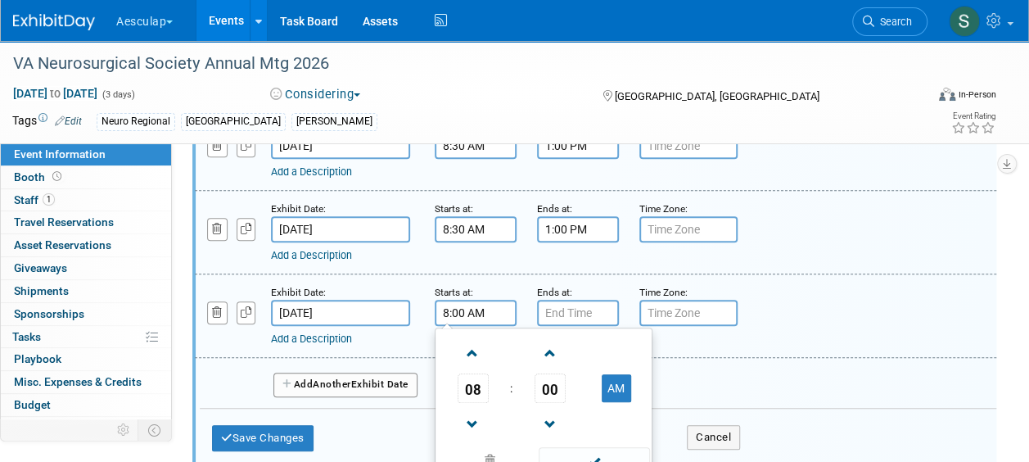
drag, startPoint x: 550, startPoint y: 374, endPoint x: 554, endPoint y: 382, distance: 8.8
click at [551, 374] on span "00" at bounding box center [550, 387] width 31 height 29
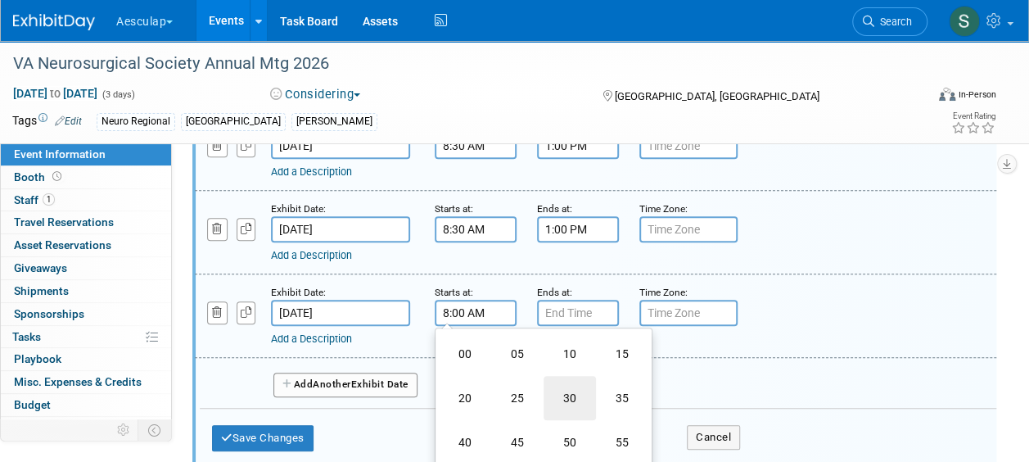
click at [572, 398] on td "30" at bounding box center [570, 398] width 52 height 44
type input "8:30 AM"
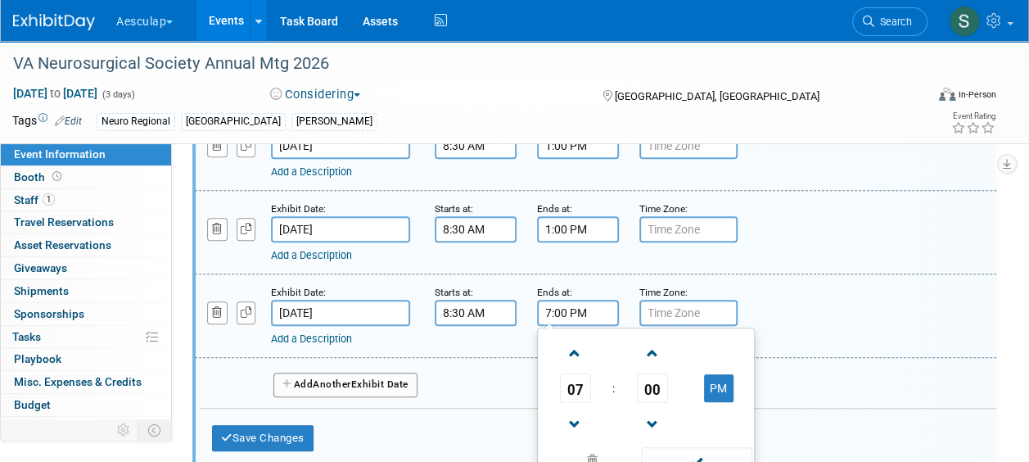
click at [580, 308] on input "7:00 PM" at bounding box center [578, 313] width 82 height 26
click at [573, 385] on span "07" at bounding box center [575, 387] width 31 height 29
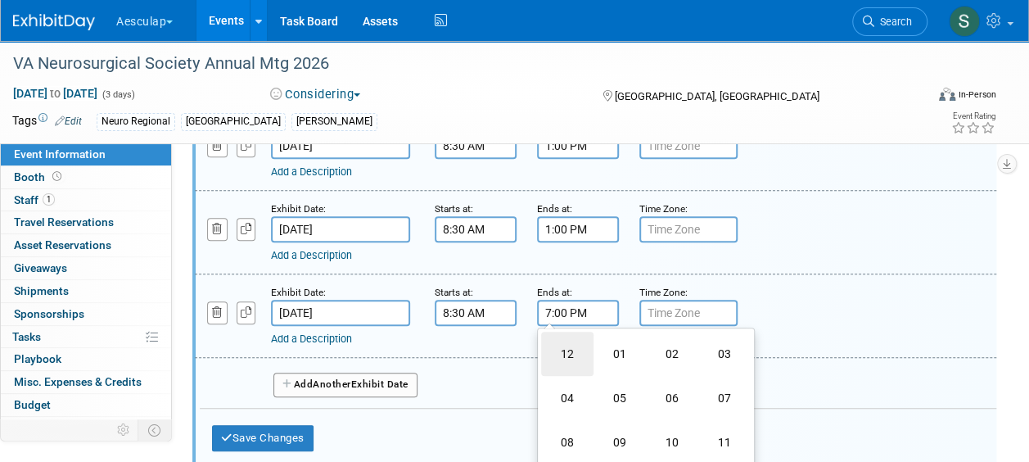
click at [570, 352] on td "12" at bounding box center [567, 354] width 52 height 44
type input "12:00 PM"
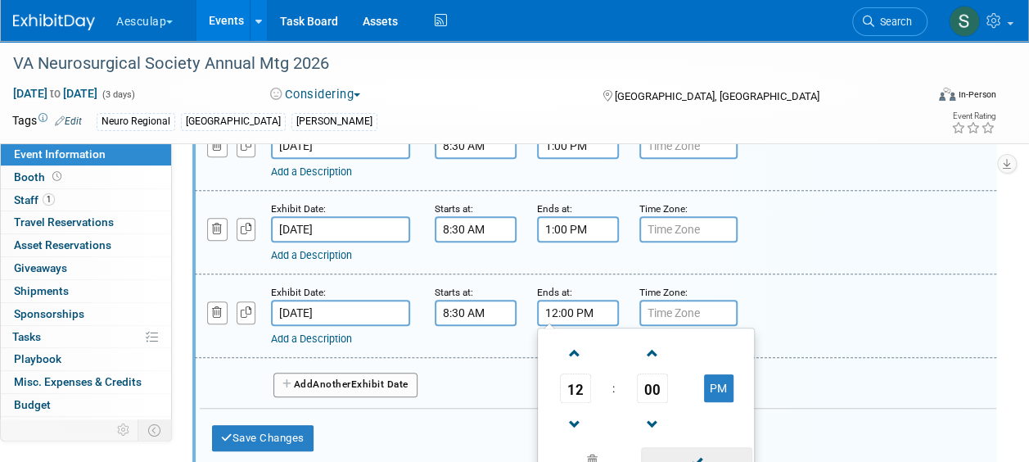
click at [685, 455] on span at bounding box center [696, 461] width 111 height 29
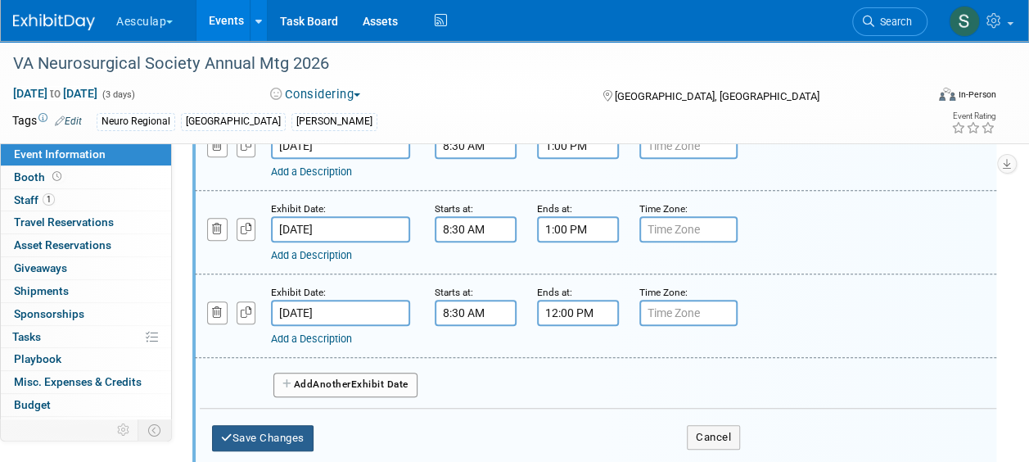
click at [287, 425] on button "Save Changes" at bounding box center [263, 438] width 102 height 26
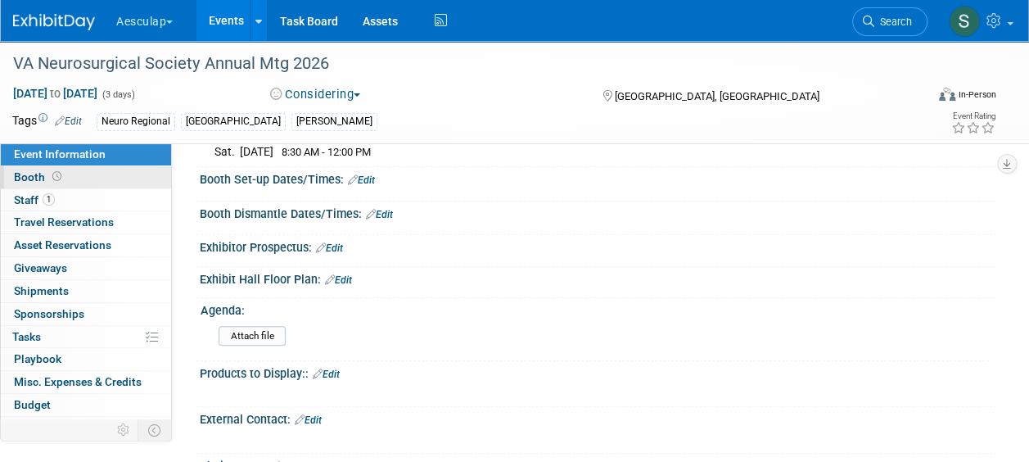
click at [44, 174] on span "Booth" at bounding box center [39, 176] width 51 height 13
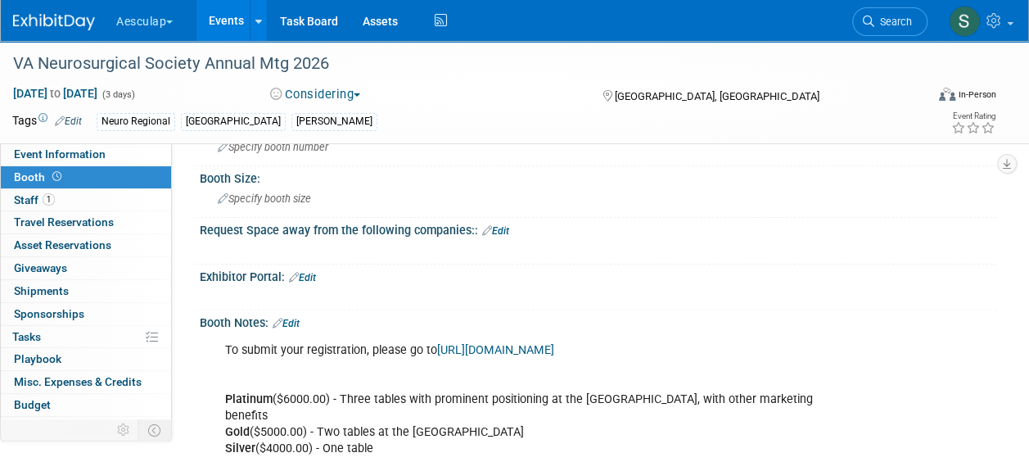
scroll to position [164, 0]
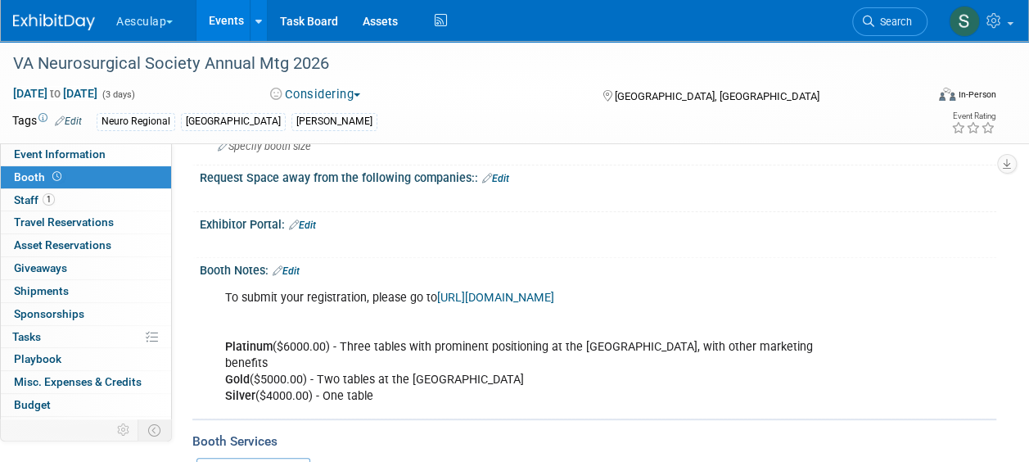
click at [468, 372] on div "To submit your registration, please go to https://www.nsgyva.org/membership-inq…" at bounding box center [526, 348] width 625 height 132
click at [529, 340] on div "To submit your registration, please go to https://www.nsgyva.org/membership-inq…" at bounding box center [526, 348] width 625 height 132
click at [292, 272] on link "Edit" at bounding box center [286, 270] width 27 height 11
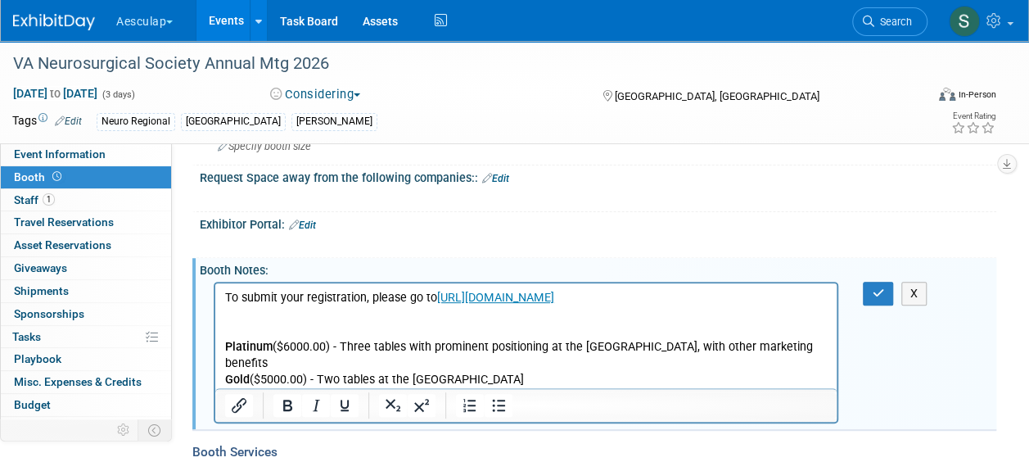
scroll to position [0, 0]
click at [394, 377] on p "To submit your registration, please go to https://www.nsgyva.org/membership-inq…" at bounding box center [526, 346] width 603 height 115
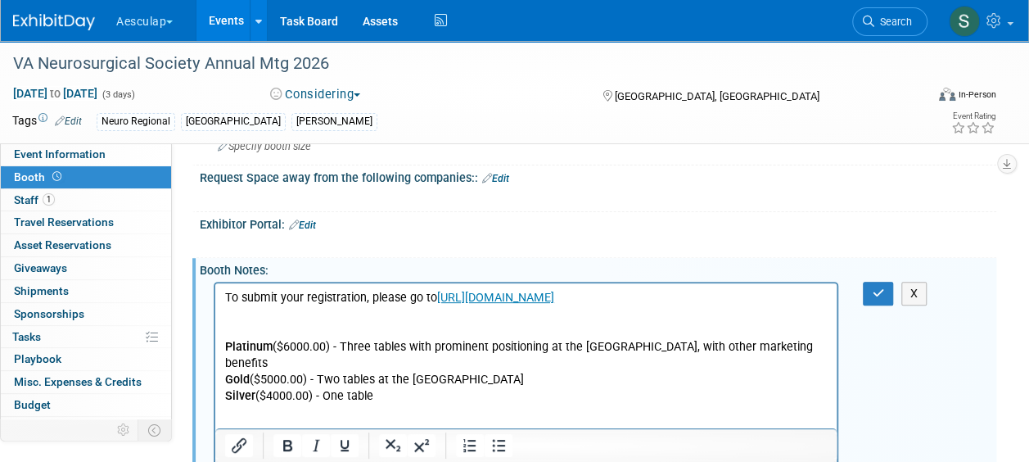
scroll to position [220, 0]
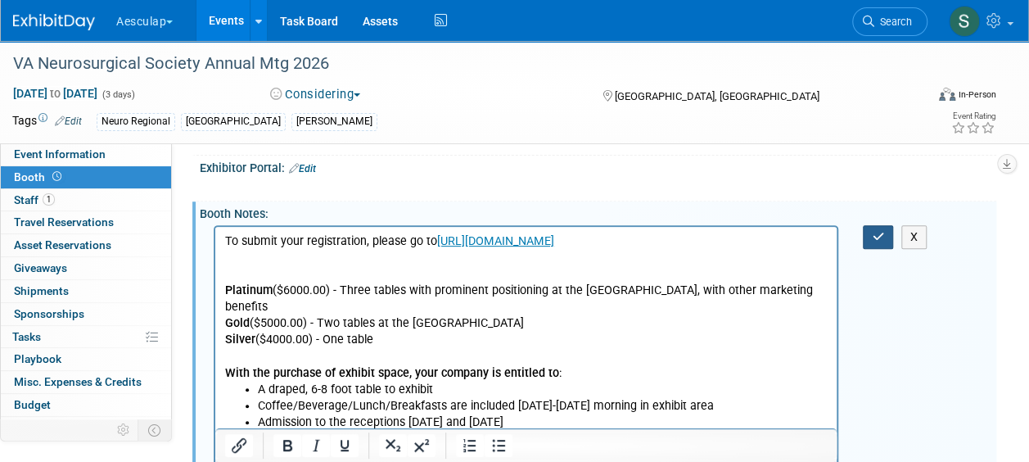
click at [884, 241] on button "button" at bounding box center [878, 237] width 30 height 24
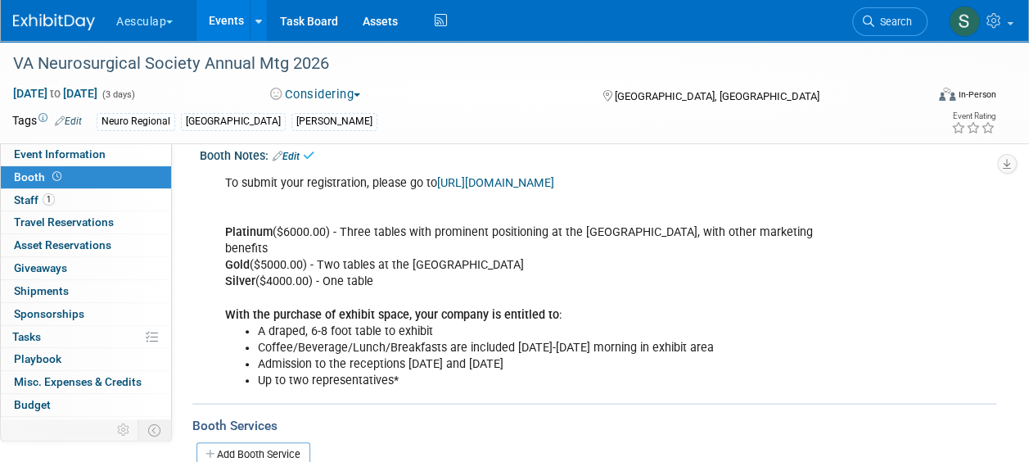
scroll to position [302, 0]
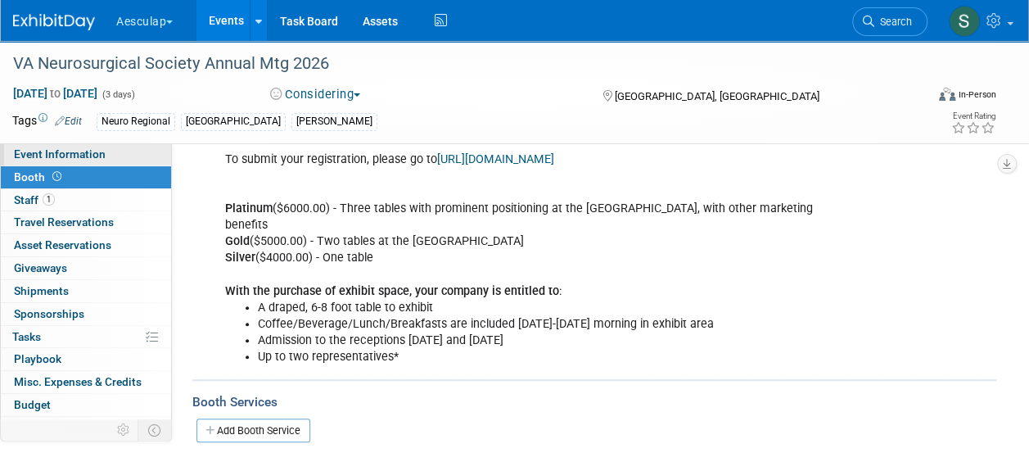
click at [33, 154] on span "Event Information" at bounding box center [60, 153] width 92 height 13
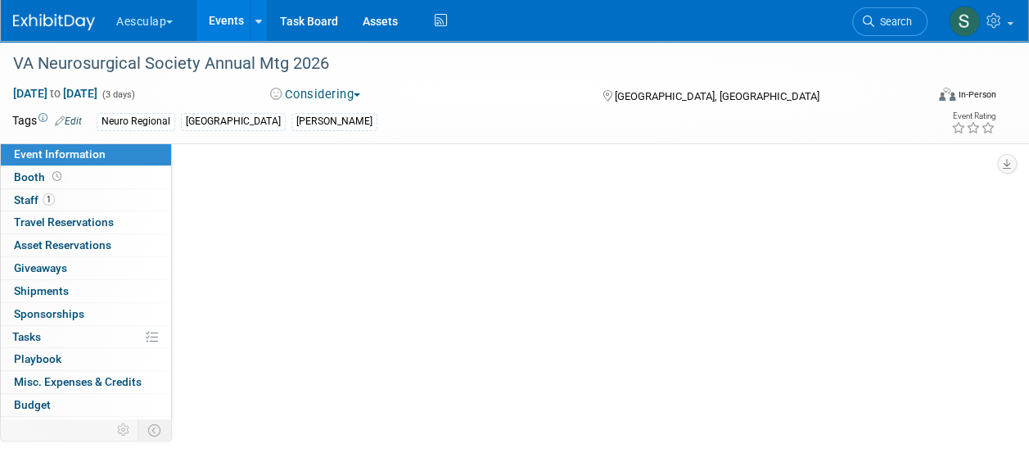
scroll to position [0, 0]
select select "Needs to be submitted to Compliance"
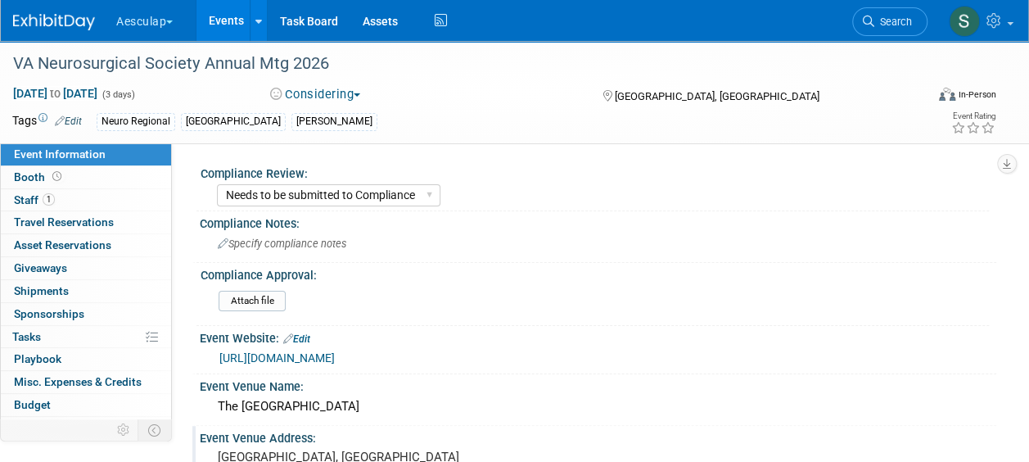
scroll to position [82, 0]
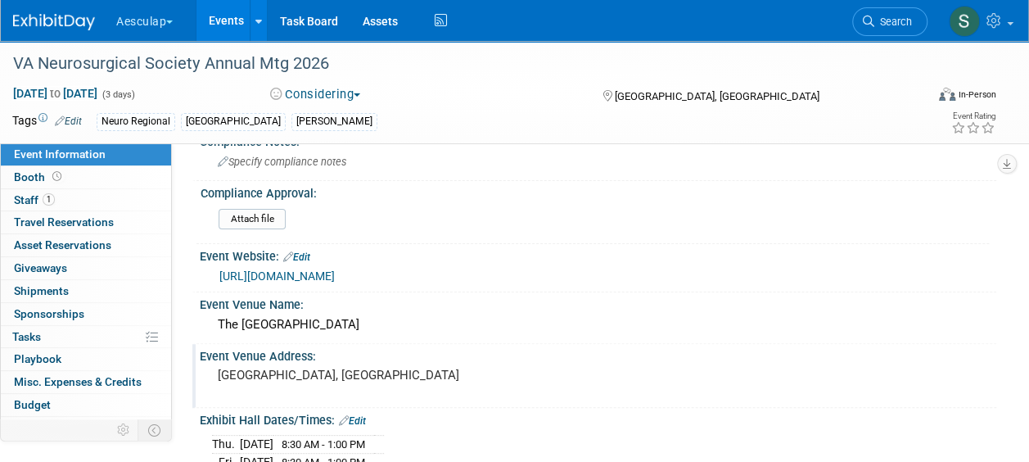
click at [280, 374] on pre "[GEOGRAPHIC_DATA], [GEOGRAPHIC_DATA]" at bounding box center [366, 375] width 296 height 15
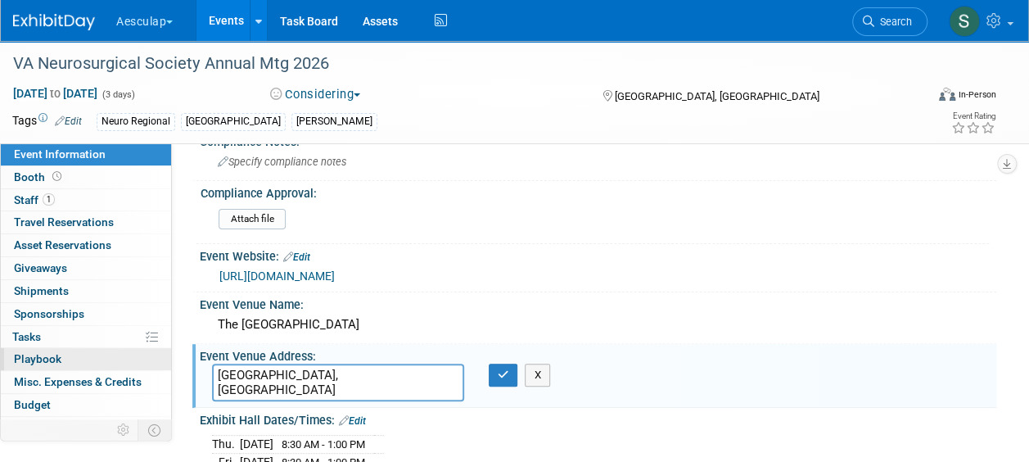
drag, startPoint x: 371, startPoint y: 370, endPoint x: 119, endPoint y: 356, distance: 252.6
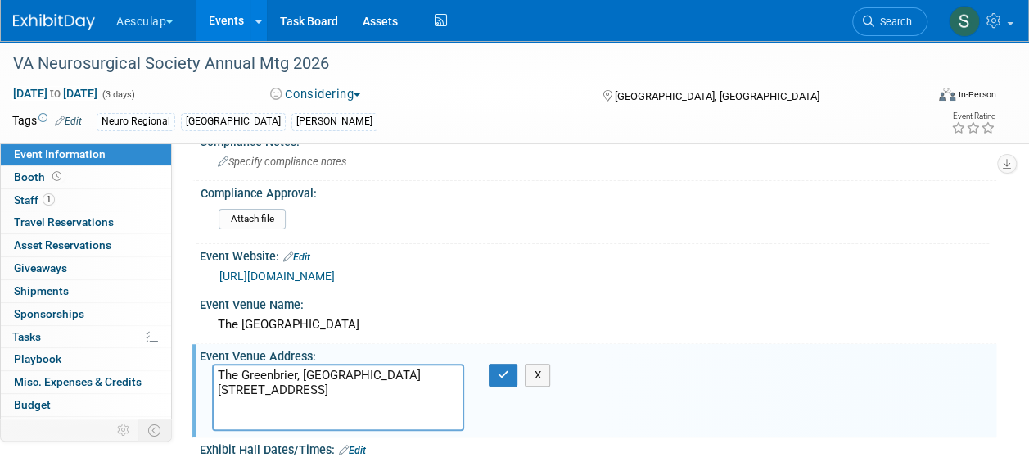
drag, startPoint x: 400, startPoint y: 372, endPoint x: 327, endPoint y: 373, distance: 72.9
click at [327, 373] on textarea "The Greenbrier, America’s Resort 101 Main Street West White Sulphur Springs, WV…" at bounding box center [338, 397] width 252 height 67
click at [219, 414] on textarea "The Greenbrier 101 Main Street West White Sulphur Springs, WV 24986" at bounding box center [338, 397] width 252 height 67
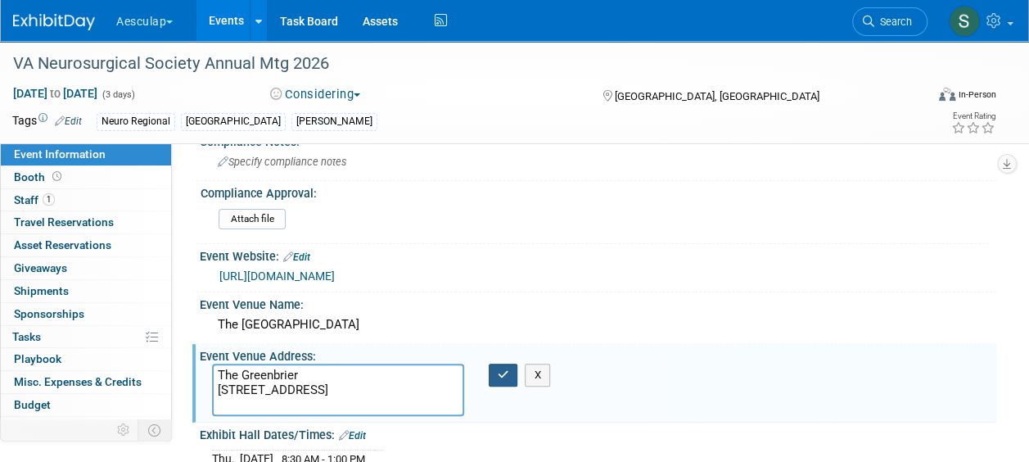
type textarea "The Greenbrier 101 Main Street West White Sulphur Springs, WV 24986"
click at [500, 372] on icon "button" at bounding box center [503, 374] width 11 height 11
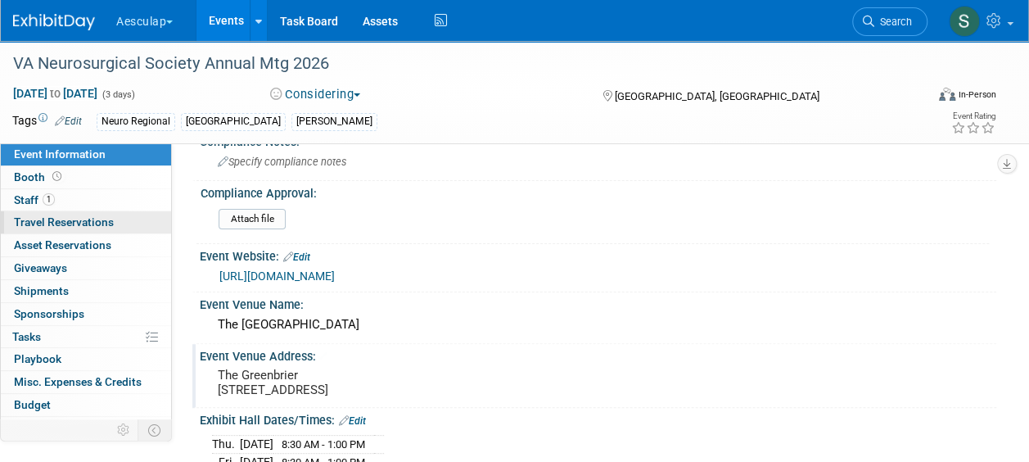
click at [38, 224] on span "Travel Reservations 0" at bounding box center [64, 221] width 100 height 13
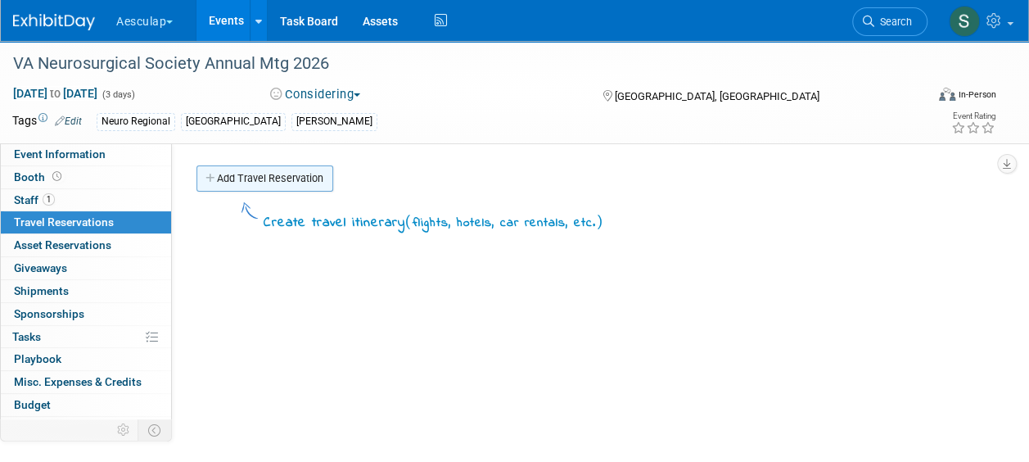
click at [230, 178] on link "Add Travel Reservation" at bounding box center [265, 178] width 137 height 26
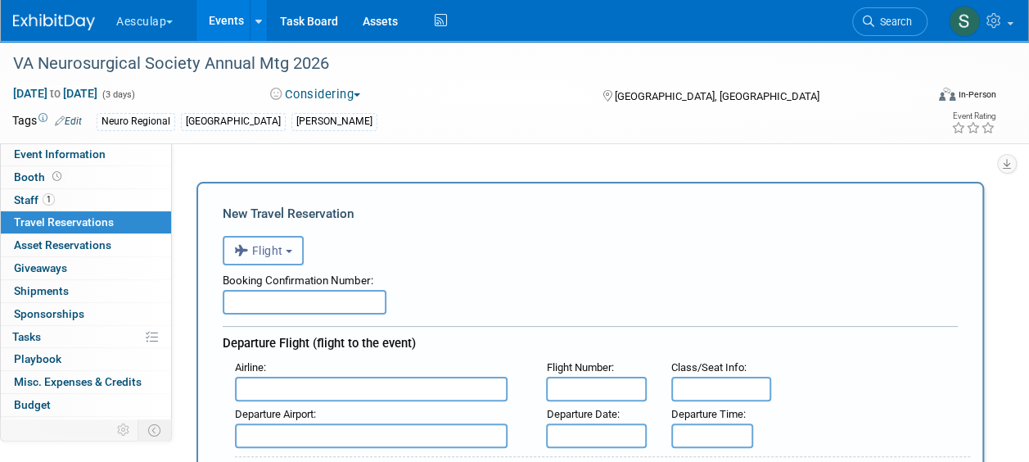
click at [269, 259] on button "Flight" at bounding box center [263, 250] width 81 height 29
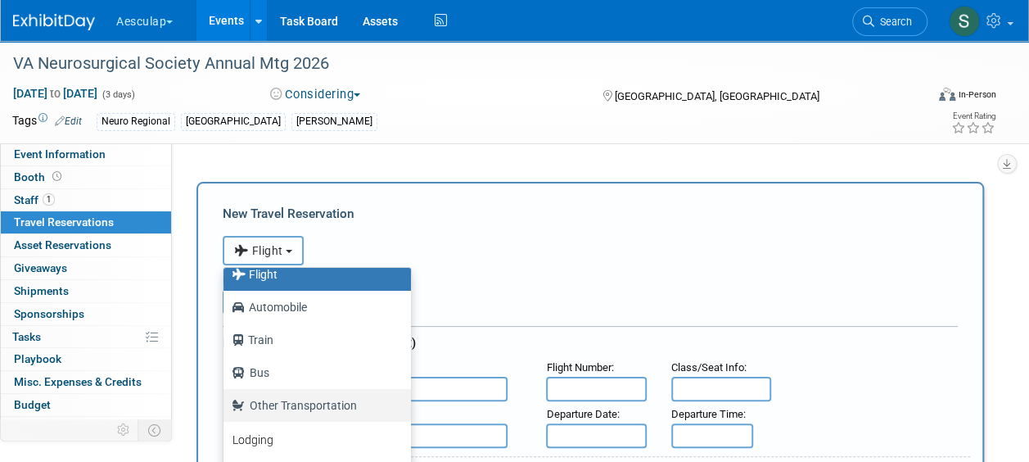
scroll to position [69, 0]
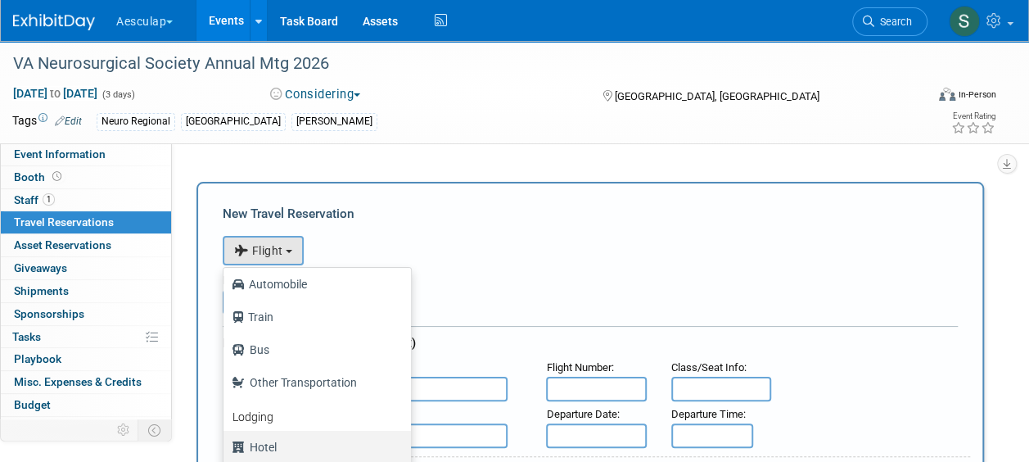
click at [264, 435] on label "Hotel" at bounding box center [313, 447] width 163 height 26
click at [226, 440] on input "Hotel" at bounding box center [220, 445] width 11 height 11
select select "6"
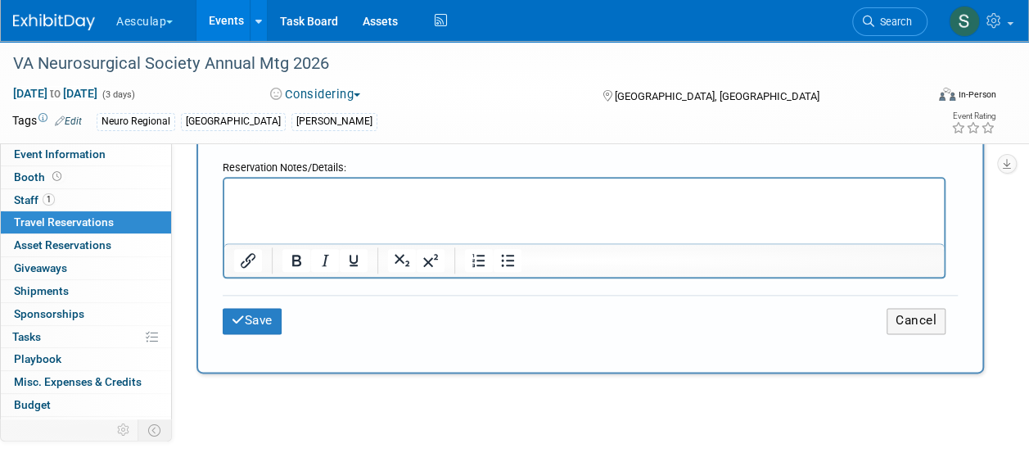
scroll to position [819, 0]
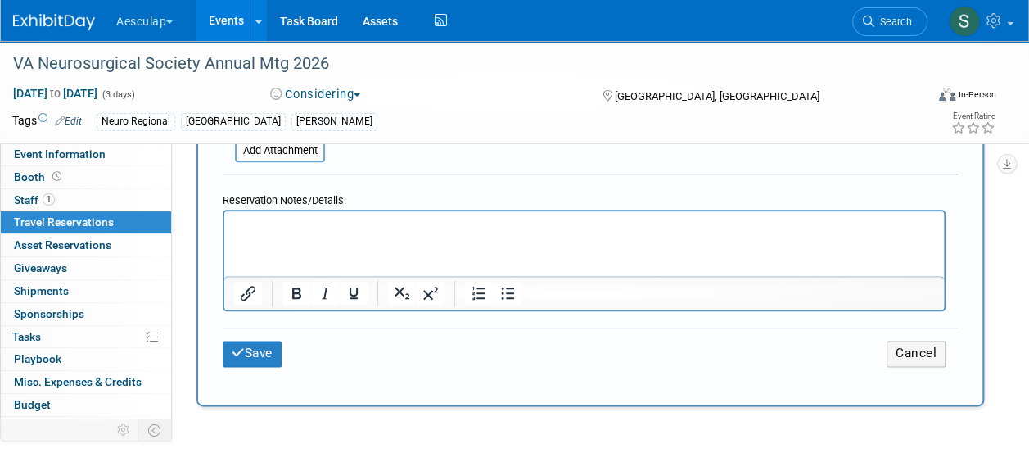
click at [285, 235] on html at bounding box center [584, 223] width 720 height 24
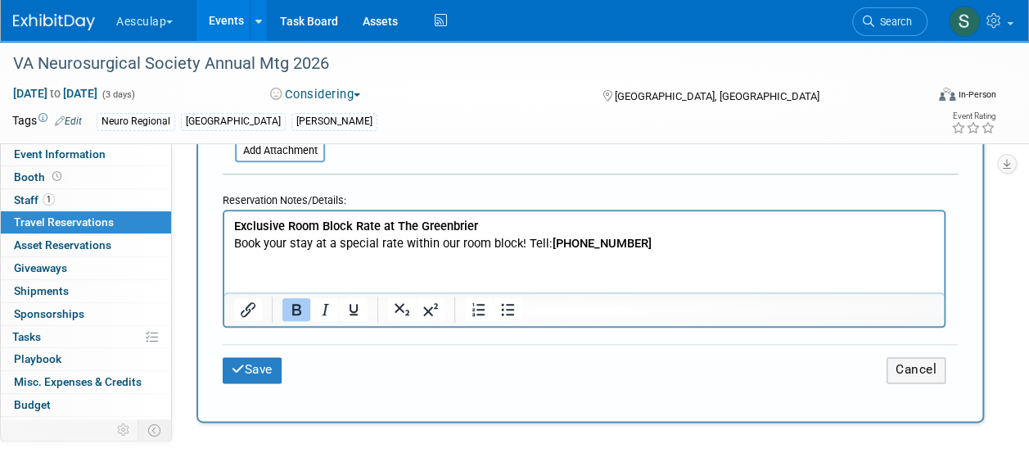
click at [694, 248] on p "Exclusive Room Block Rate at The Greenbrier Book your stay at a special rate wi…" at bounding box center [584, 235] width 701 height 34
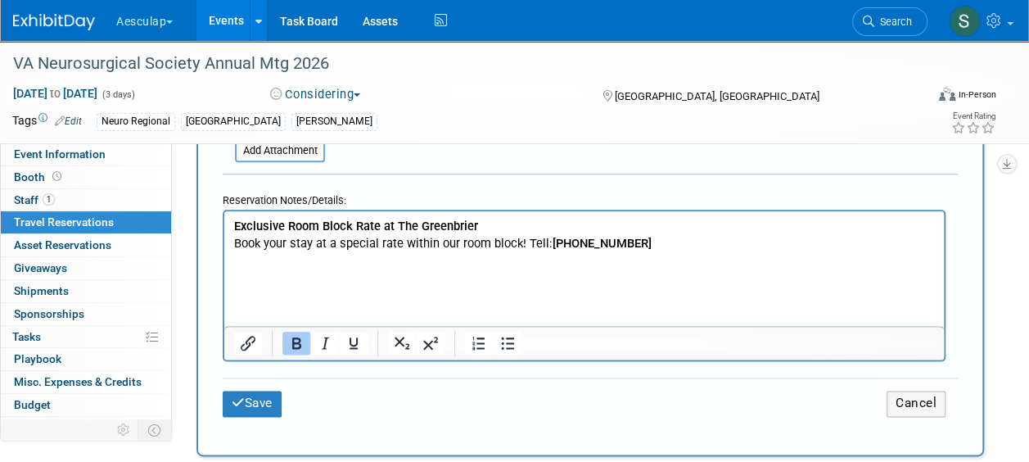
drag, startPoint x: 234, startPoint y: 286, endPoint x: 278, endPoint y: 287, distance: 43.4
click at [235, 285] on html "Exclusive Room Block Rate at The Greenbrier Book your stay at a special rate wi…" at bounding box center [584, 248] width 720 height 74
click at [293, 285] on html "Exclusive Room Block Rate at The Greenbrier Book your stay at a special rate wi…" at bounding box center [584, 248] width 720 height 74
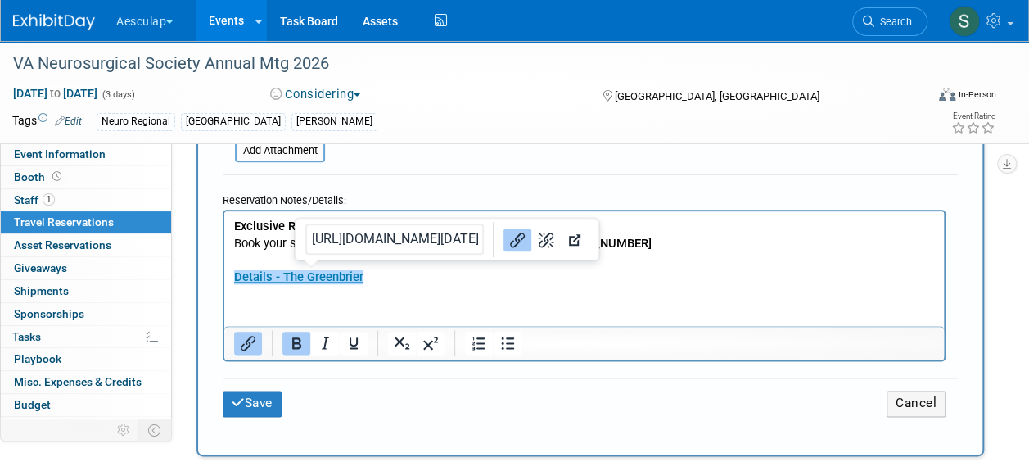
click at [396, 269] on p "Details - The Greenbrier" at bounding box center [584, 277] width 701 height 17
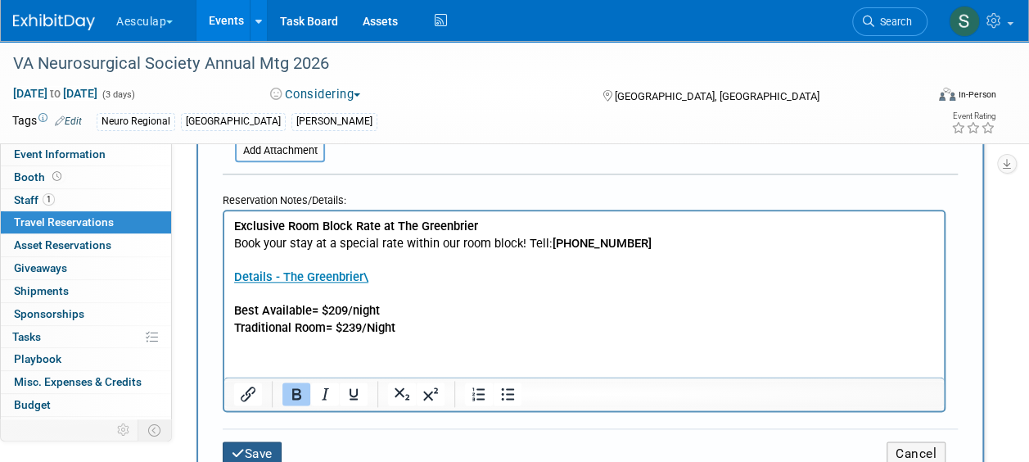
click at [256, 459] on button "Save" at bounding box center [252, 453] width 59 height 25
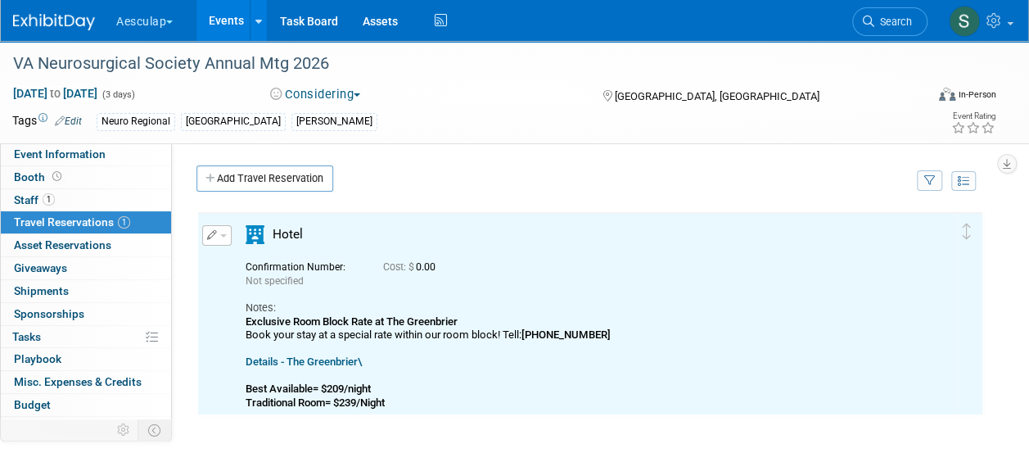
scroll to position [0, 0]
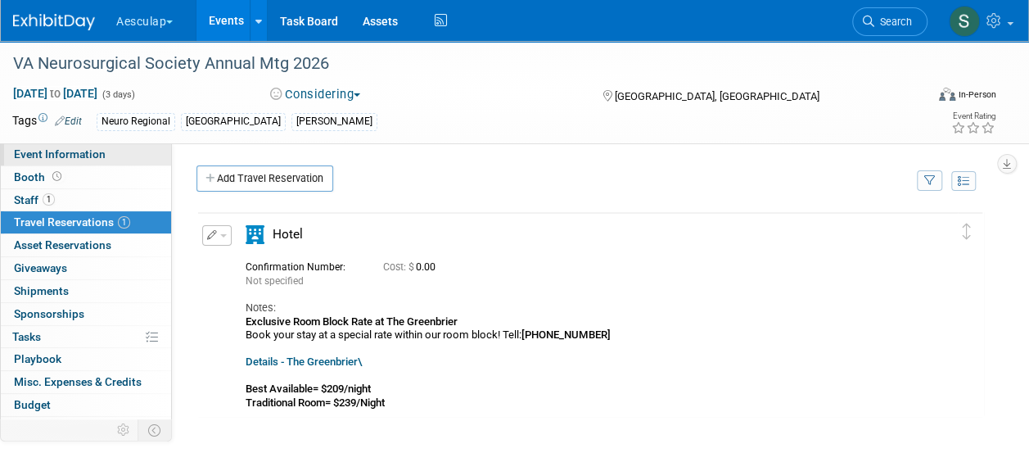
click at [39, 151] on span "Event Information" at bounding box center [60, 153] width 92 height 13
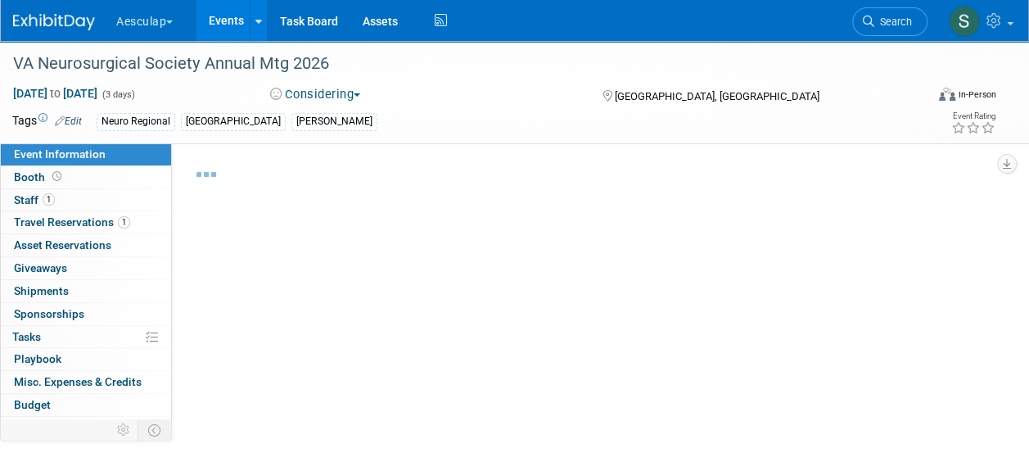
select select "Needs to be submitted to Compliance"
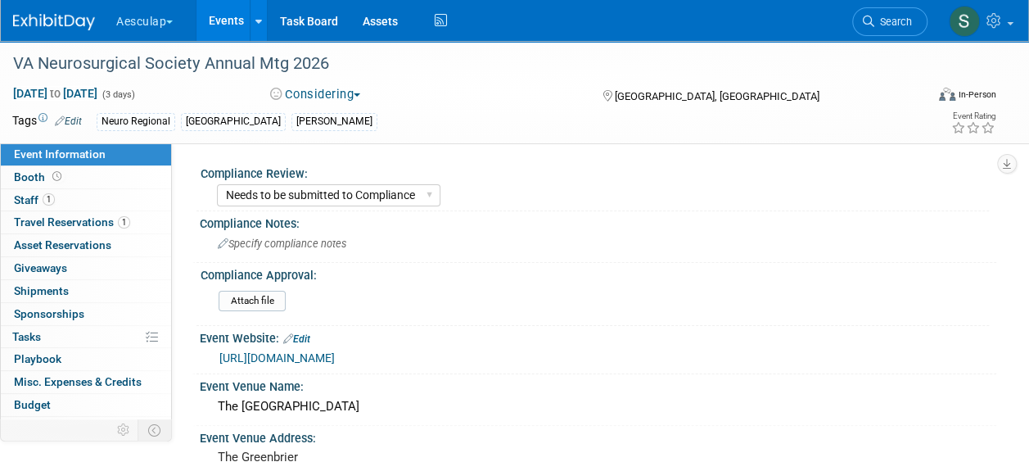
click at [228, 23] on link "Events" at bounding box center [227, 20] width 60 height 41
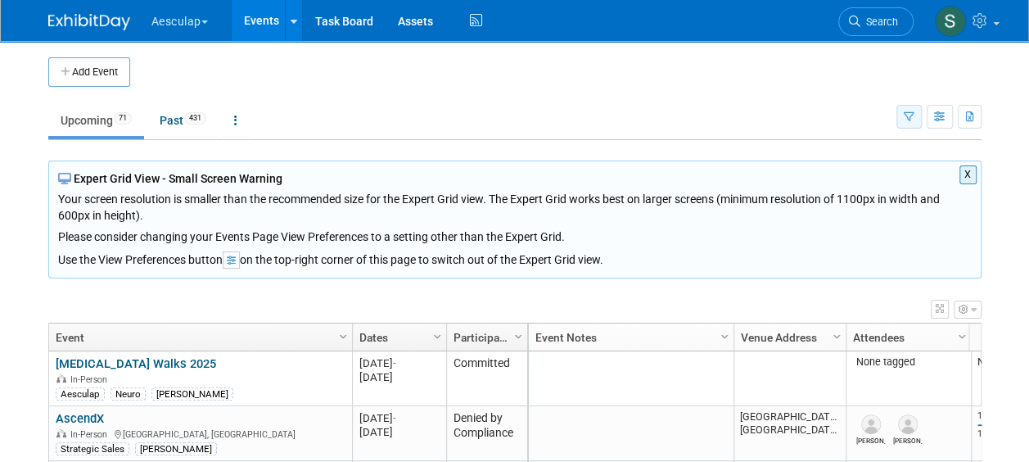
click at [904, 121] on button "button" at bounding box center [909, 117] width 25 height 24
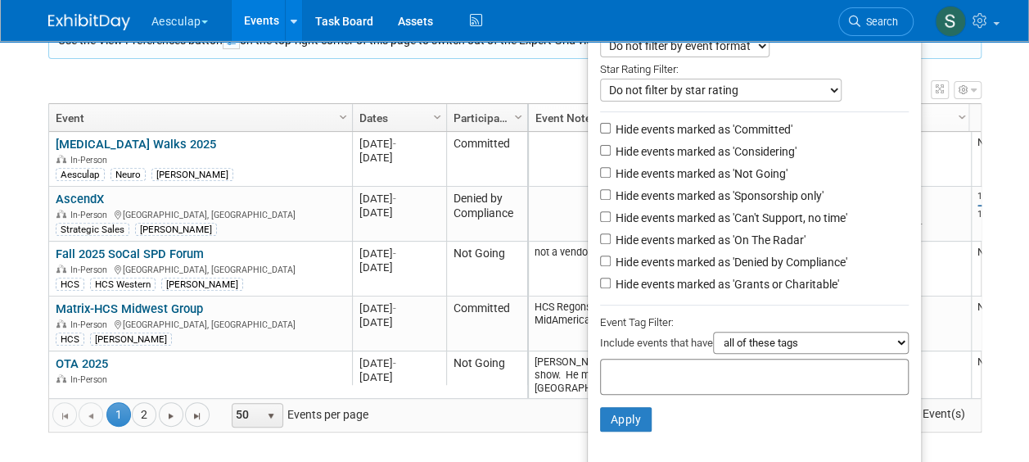
scroll to position [225, 0]
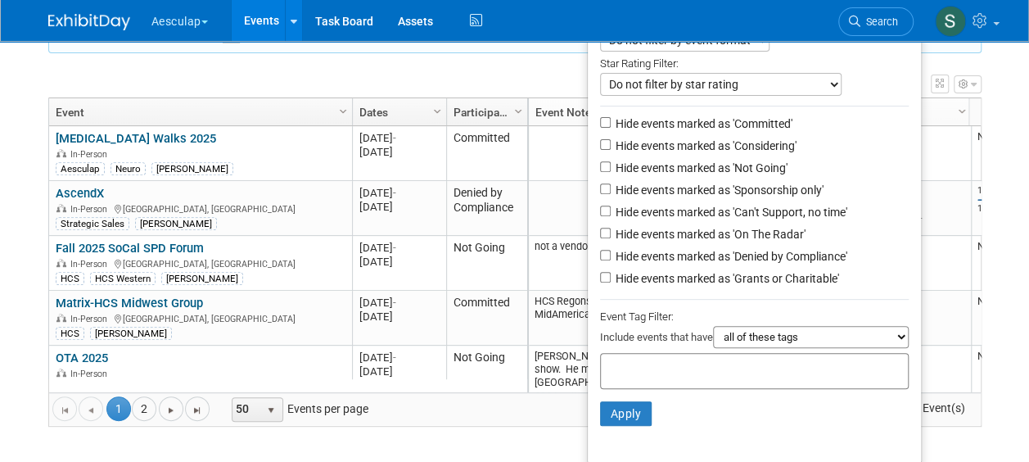
click at [665, 373] on input "text" at bounding box center [673, 368] width 131 height 16
type input "sara"
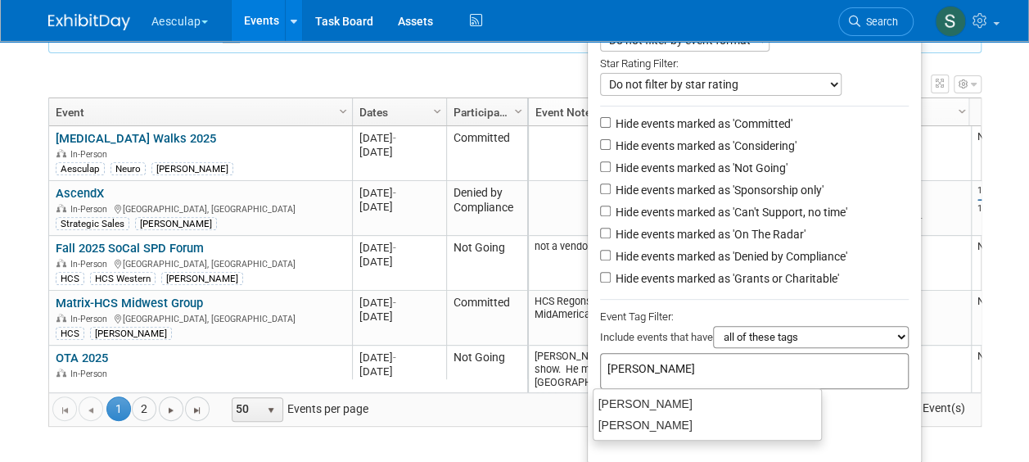
click at [627, 396] on div "[PERSON_NAME]" at bounding box center [708, 403] width 228 height 21
type input "[PERSON_NAME]"
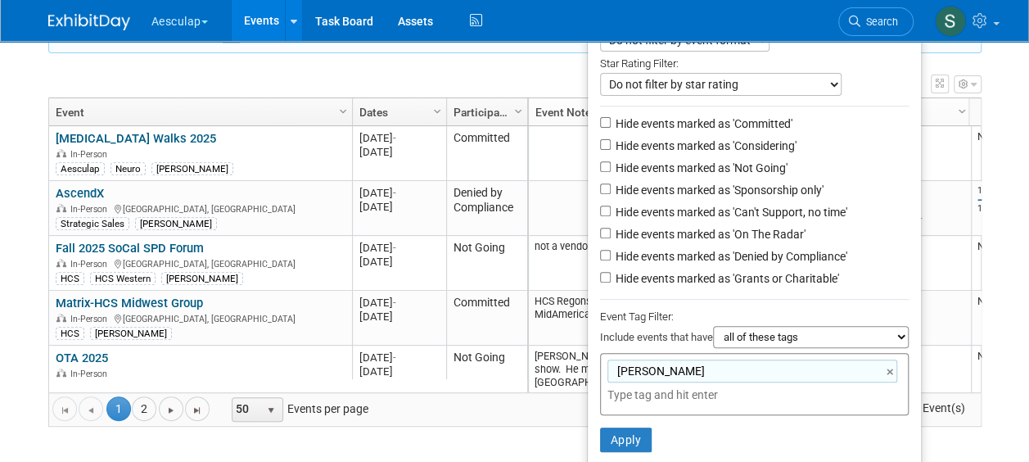
click at [629, 423] on li "Apply Clear Filters" at bounding box center [754, 439] width 333 height 49
click at [622, 441] on button "Apply" at bounding box center [626, 440] width 52 height 25
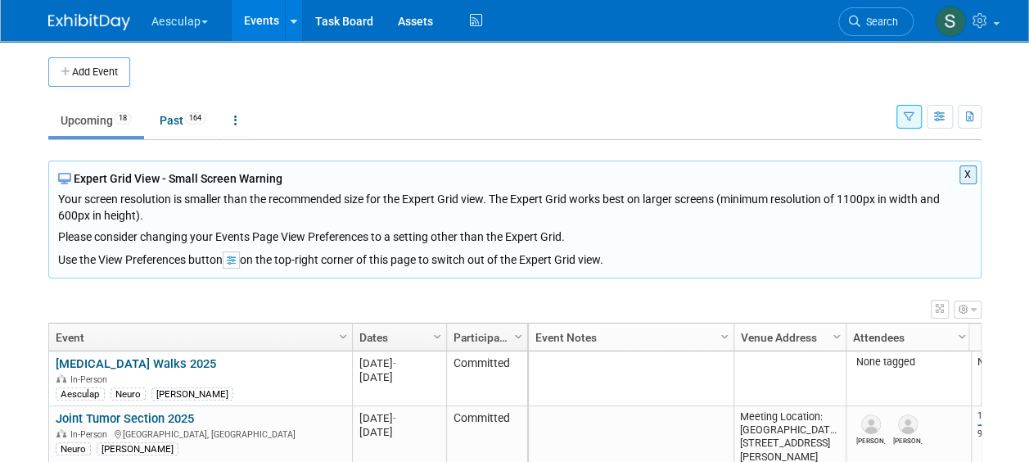
click at [966, 173] on button "X" at bounding box center [968, 174] width 17 height 19
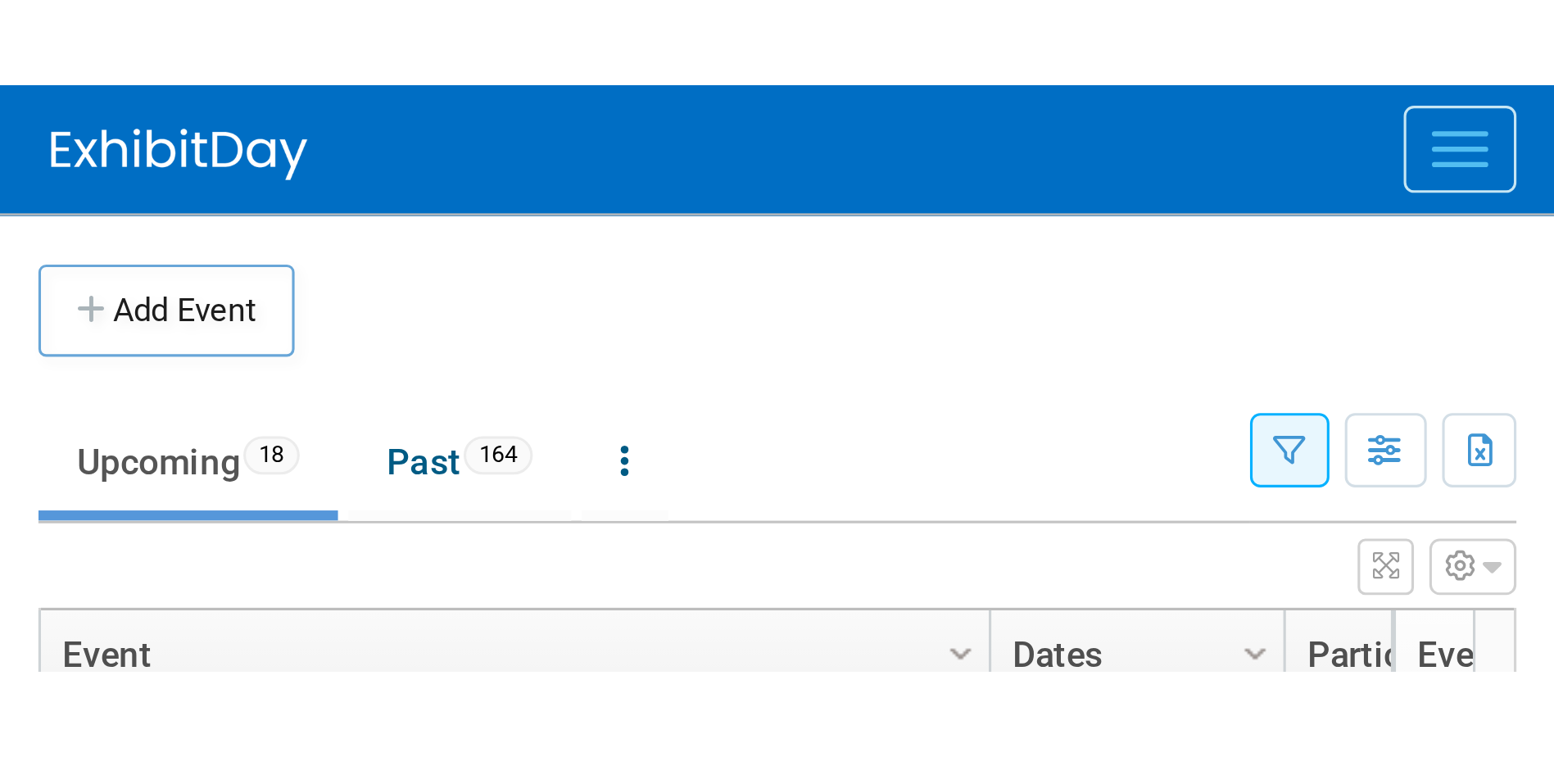
scroll to position [98, 0]
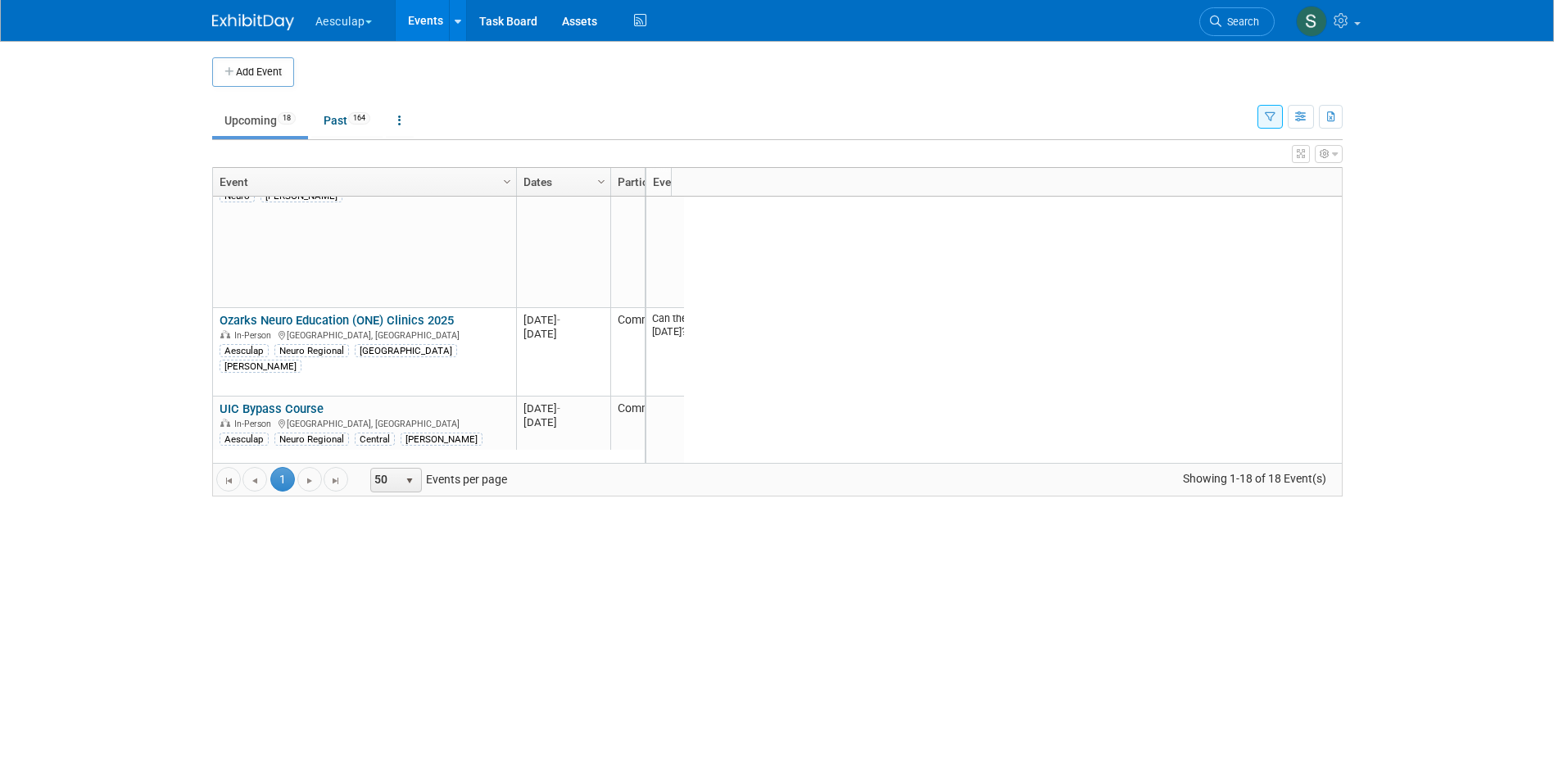
click at [803, 461] on div "Add Event New Event Duplicate Event Warning There is another event in your work…" at bounding box center [777, 334] width 1155 height 586
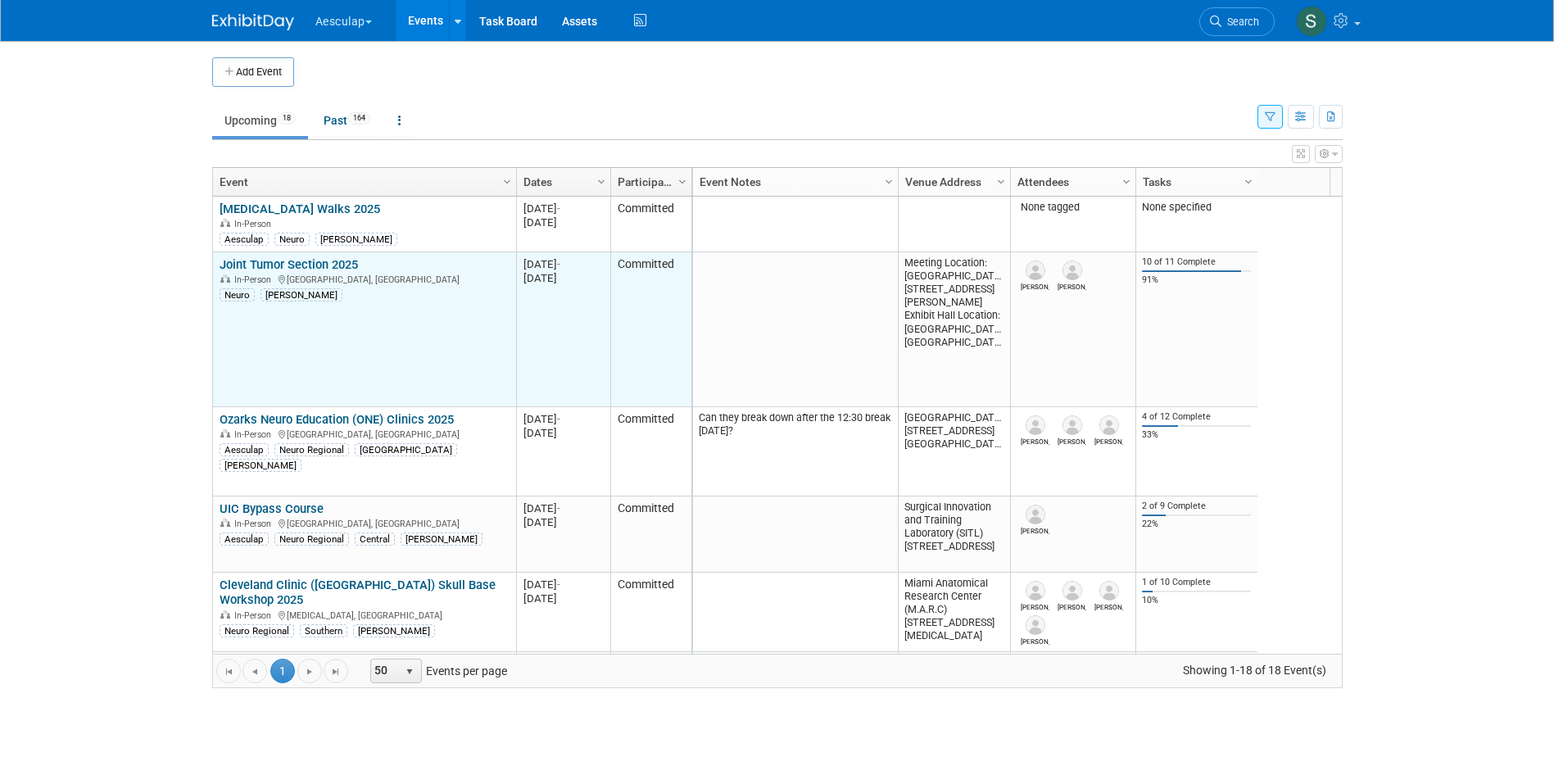
click at [252, 263] on link "Joint Tumor Section 2025" at bounding box center [288, 264] width 138 height 15
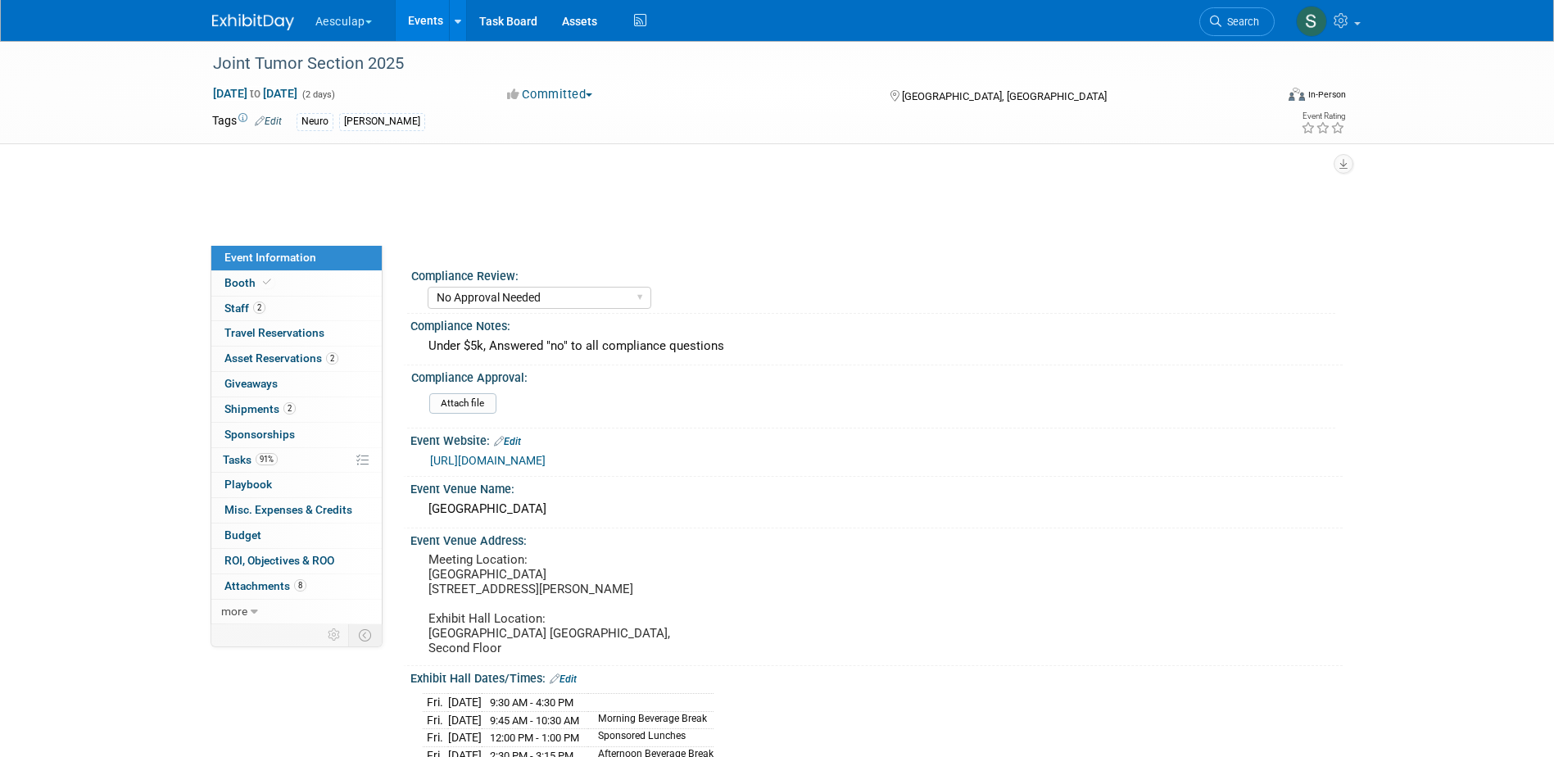
select select "No Approval Needed"
select select "Neuro"
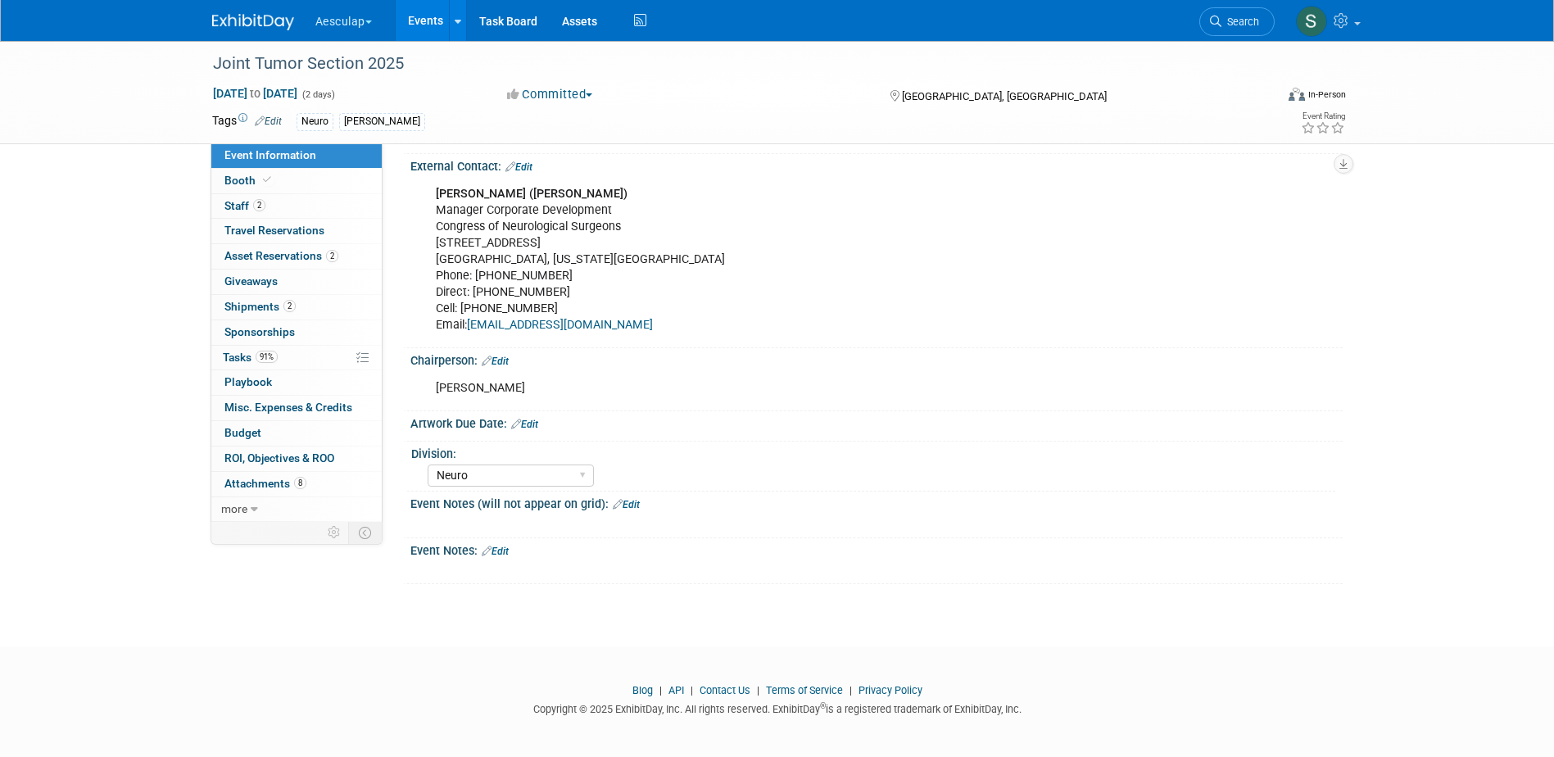
scroll to position [894, 0]
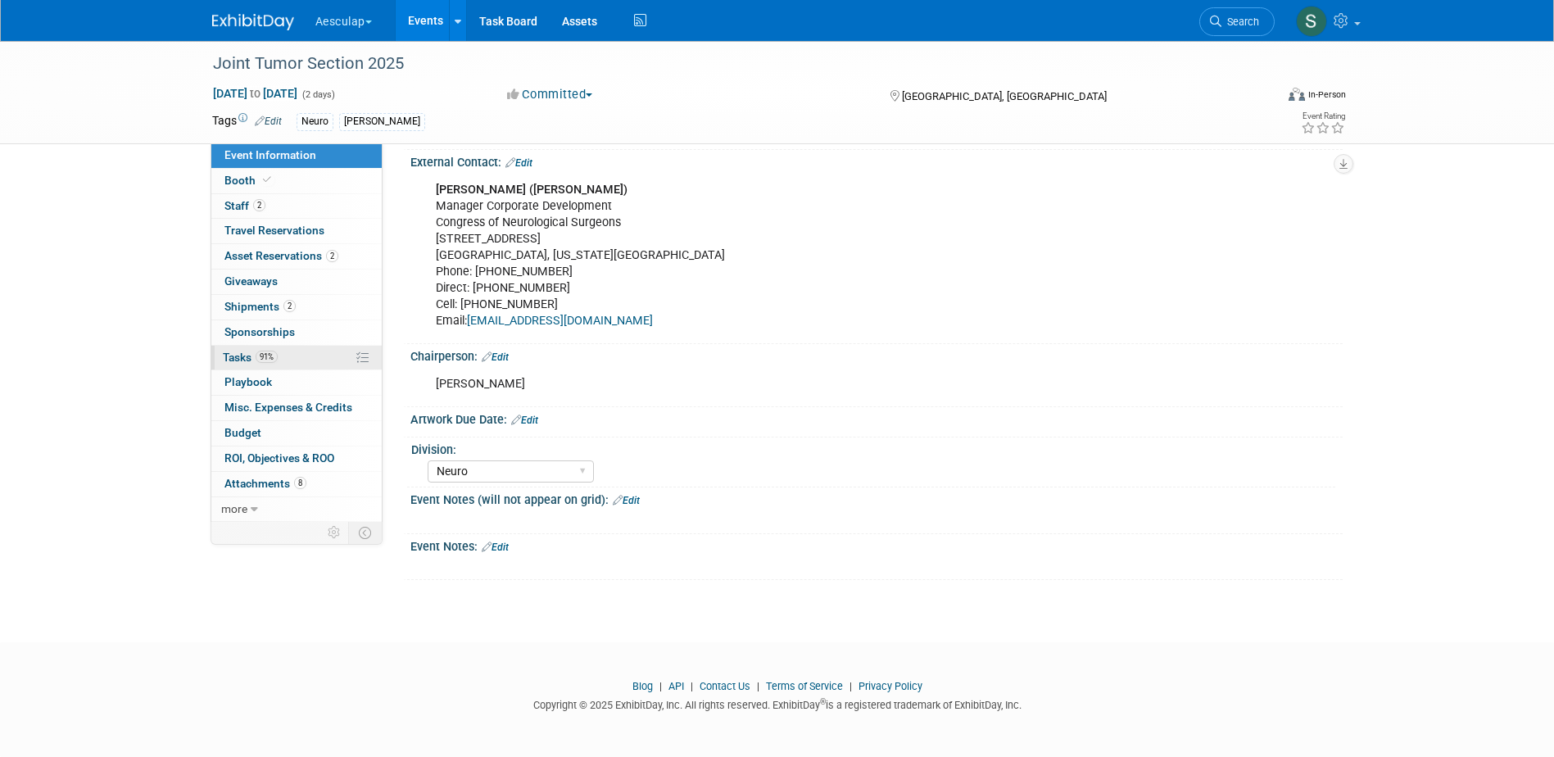
click at [244, 361] on span "Tasks 91%" at bounding box center [250, 357] width 55 height 13
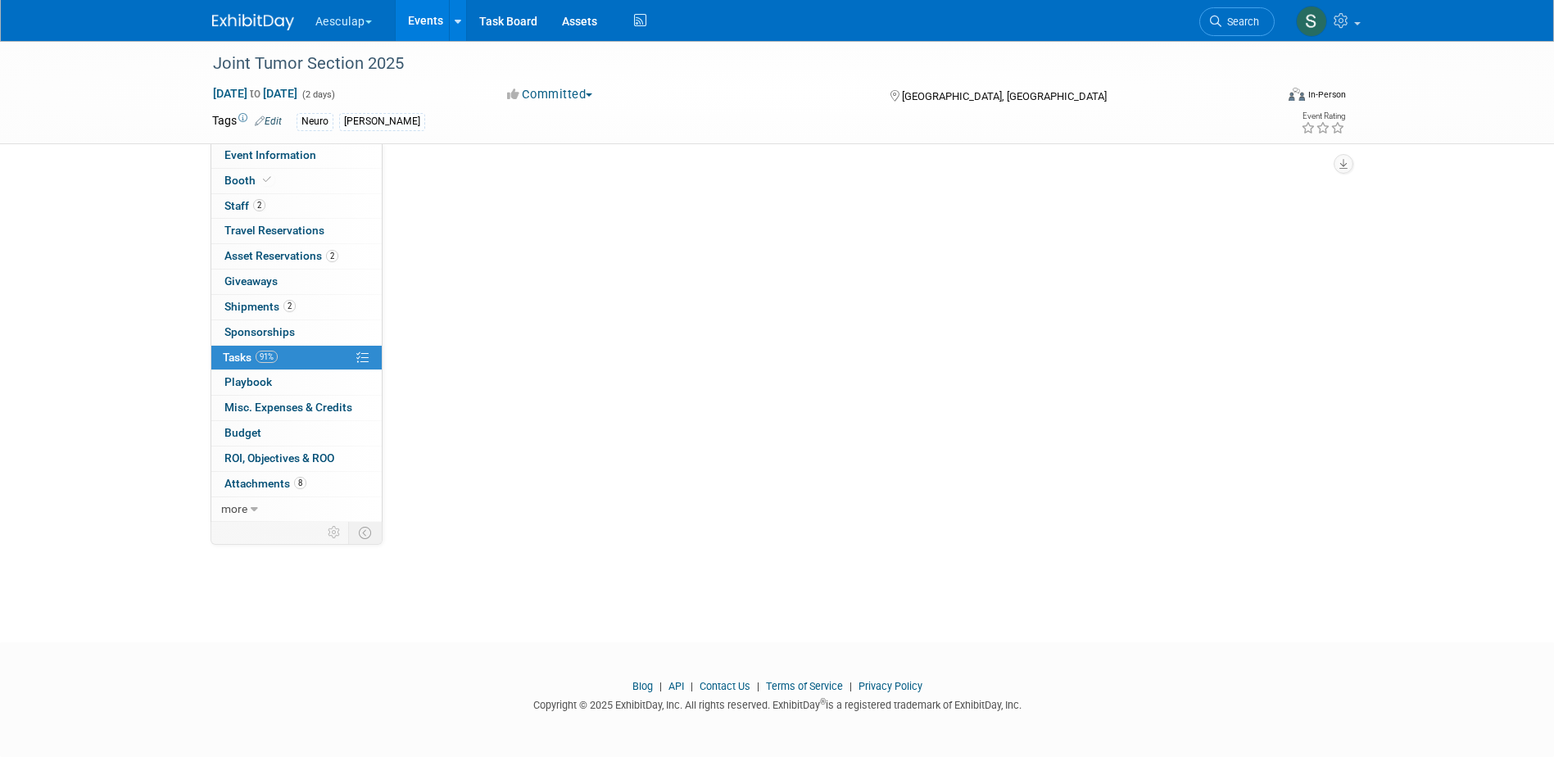
scroll to position [0, 0]
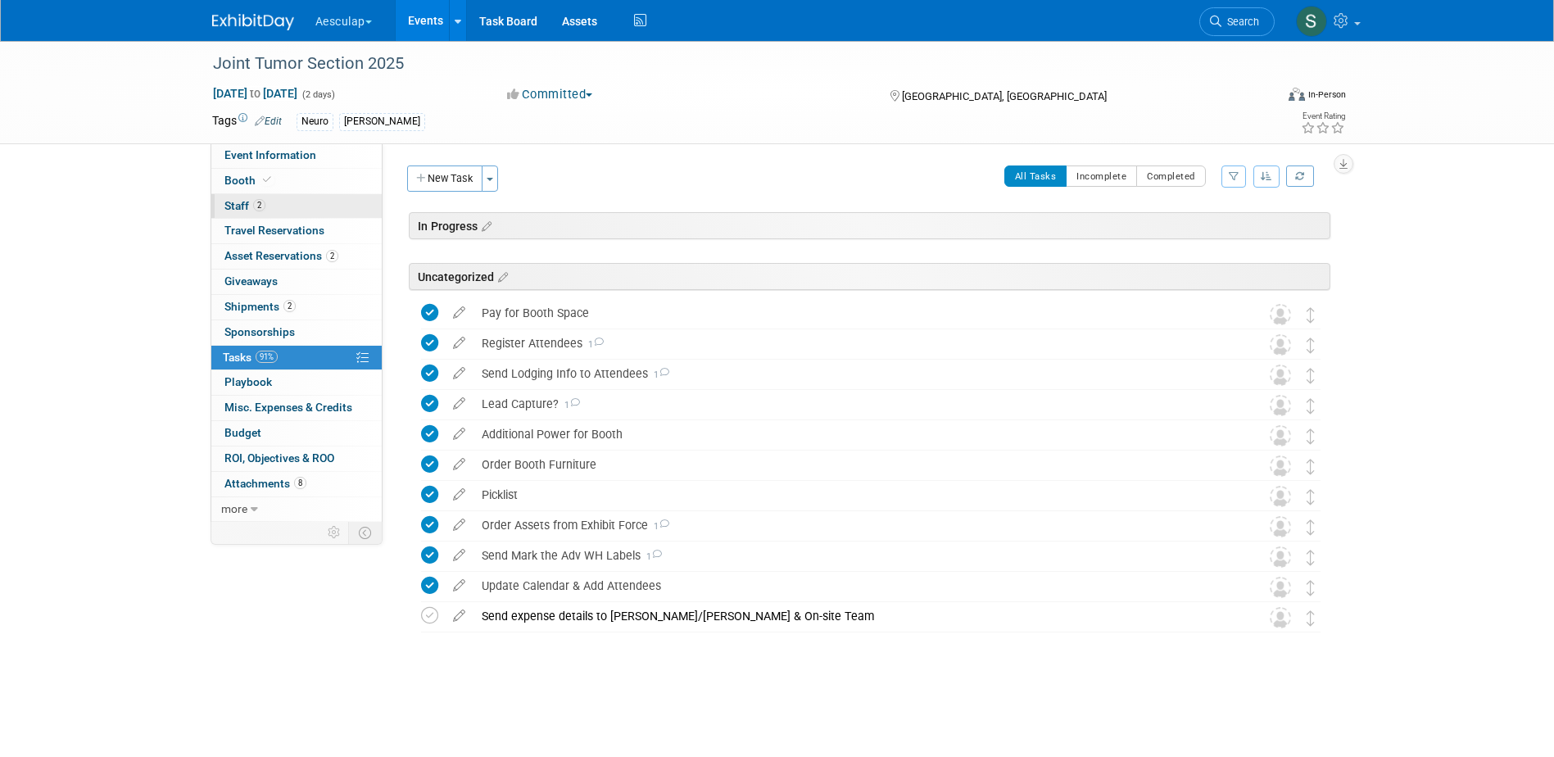
click at [245, 209] on span "Staff 2" at bounding box center [244, 205] width 41 height 13
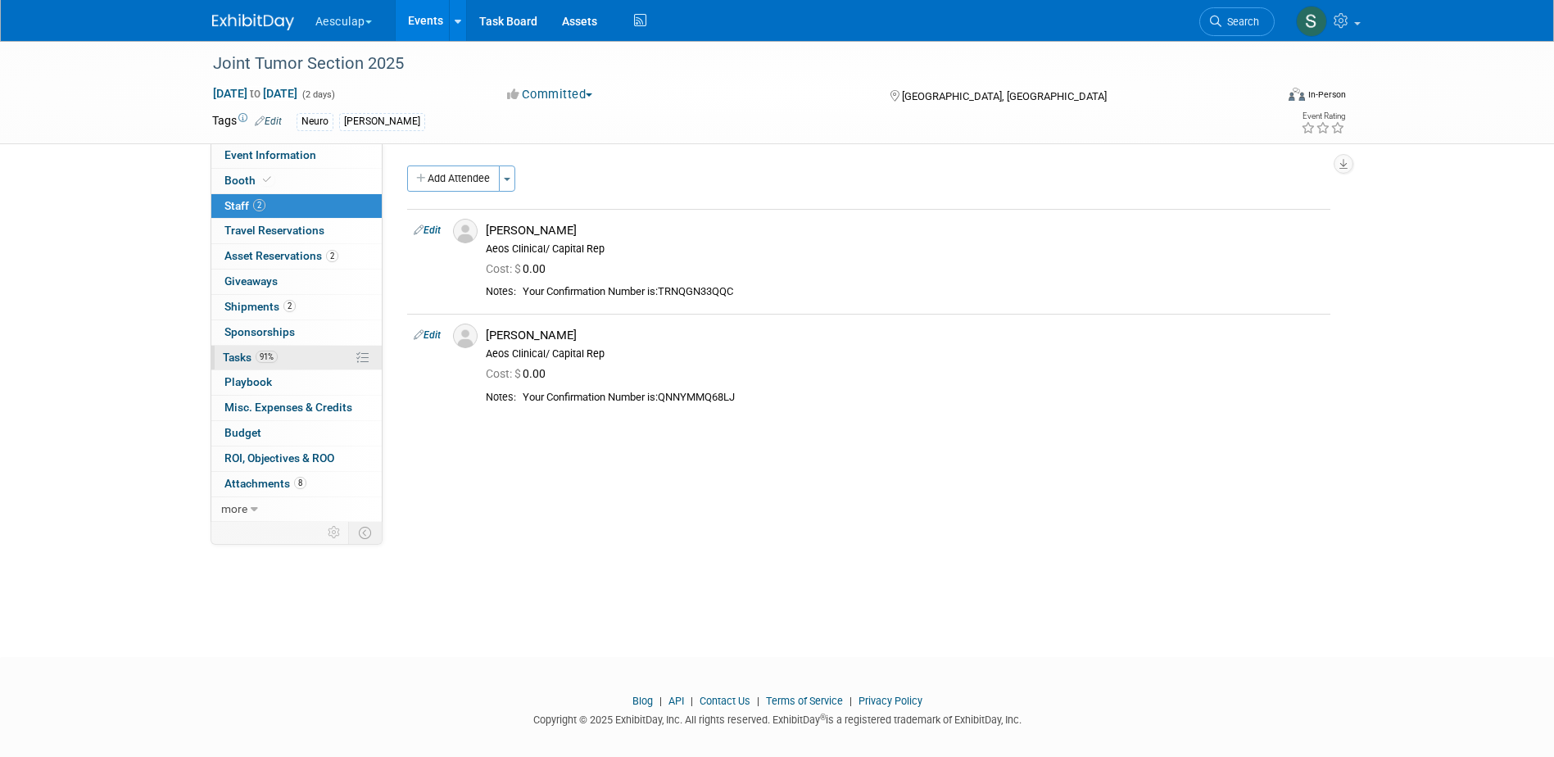
click at [240, 353] on span "Tasks 91%" at bounding box center [250, 357] width 55 height 13
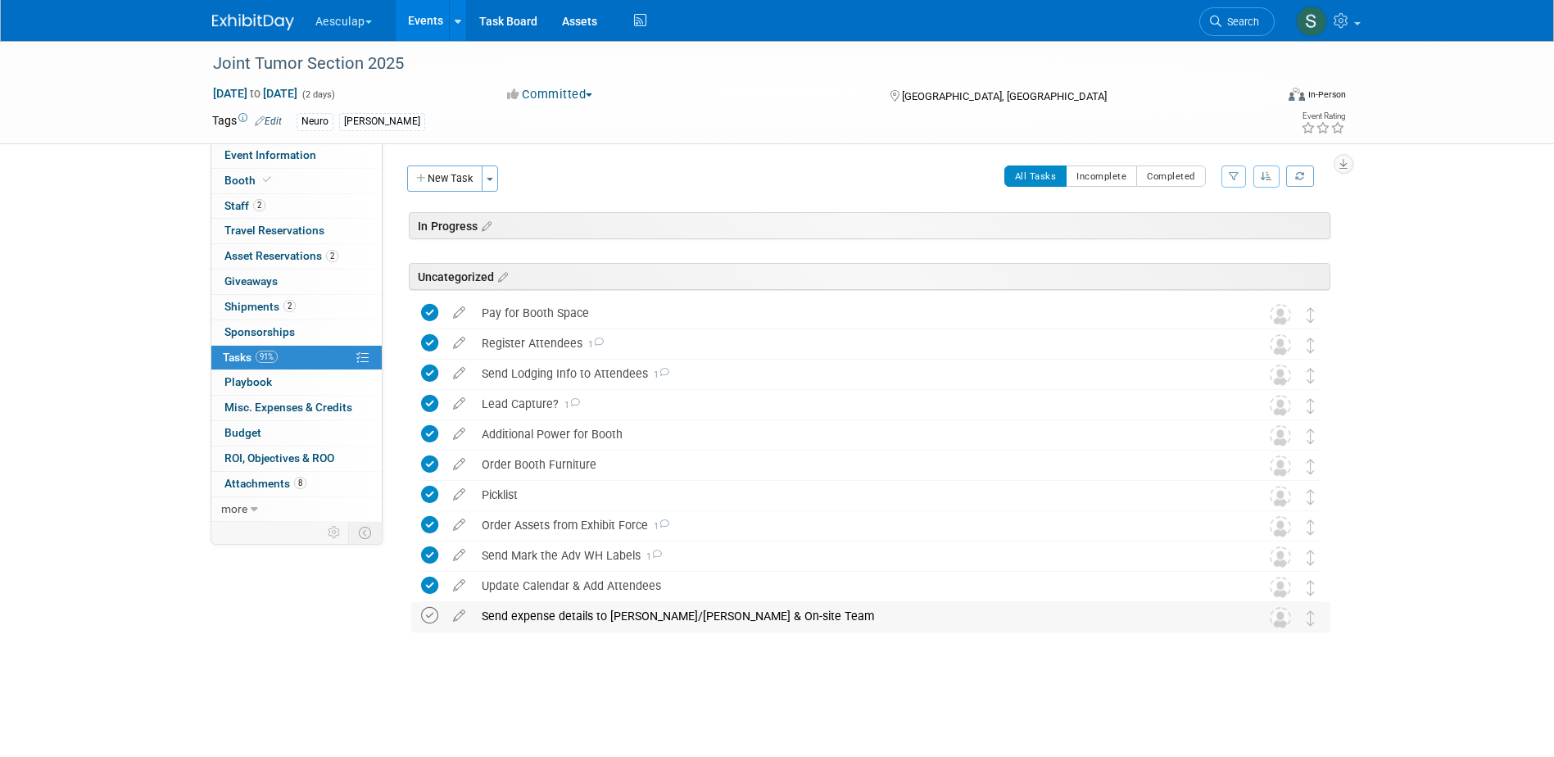
click at [429, 618] on icon at bounding box center [429, 615] width 17 height 17
click at [446, 177] on button "New Task" at bounding box center [444, 178] width 75 height 26
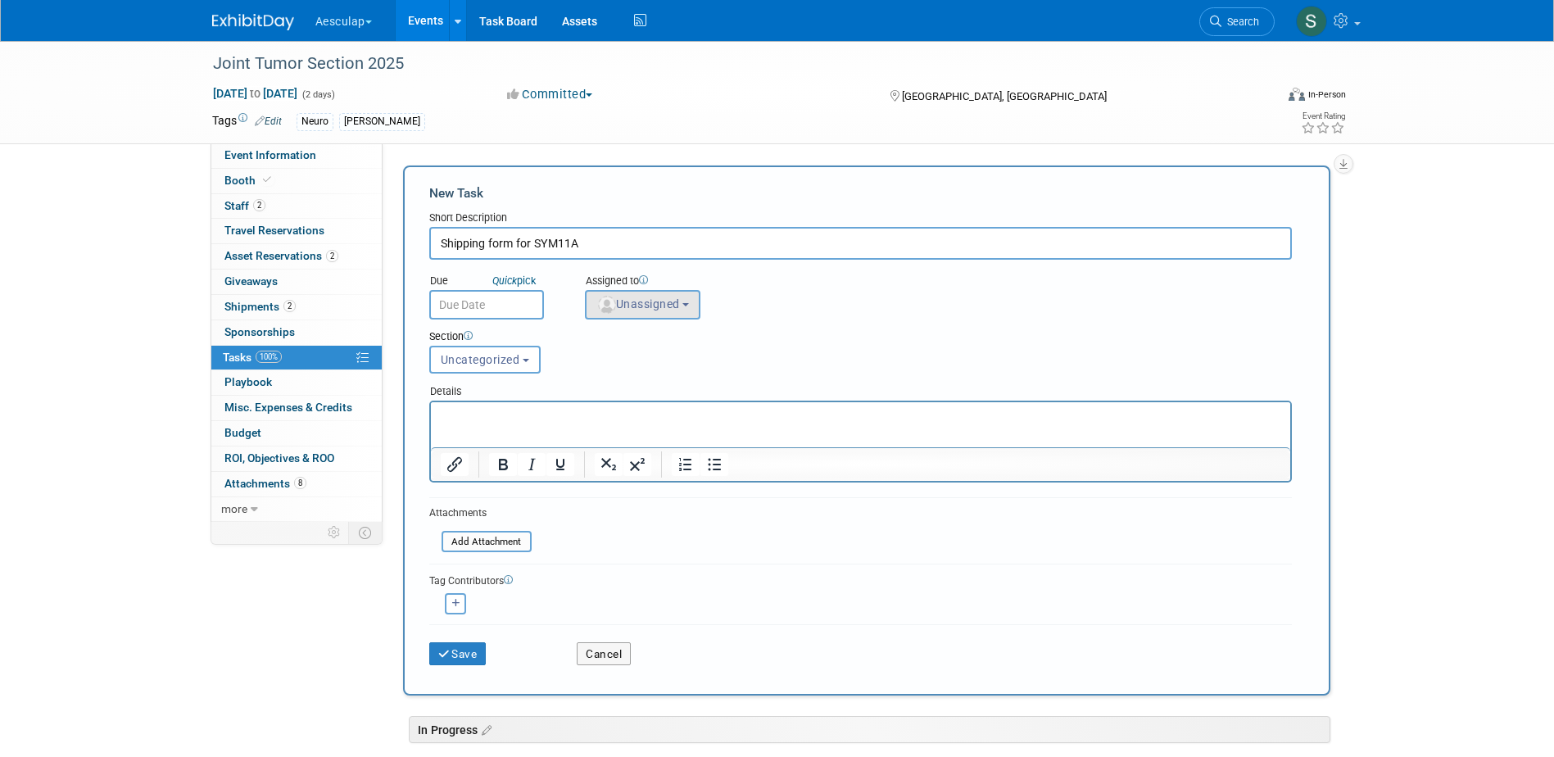
type input "Shipping form for SYM11A"
click at [687, 297] on button "Unassigned" at bounding box center [643, 304] width 116 height 29
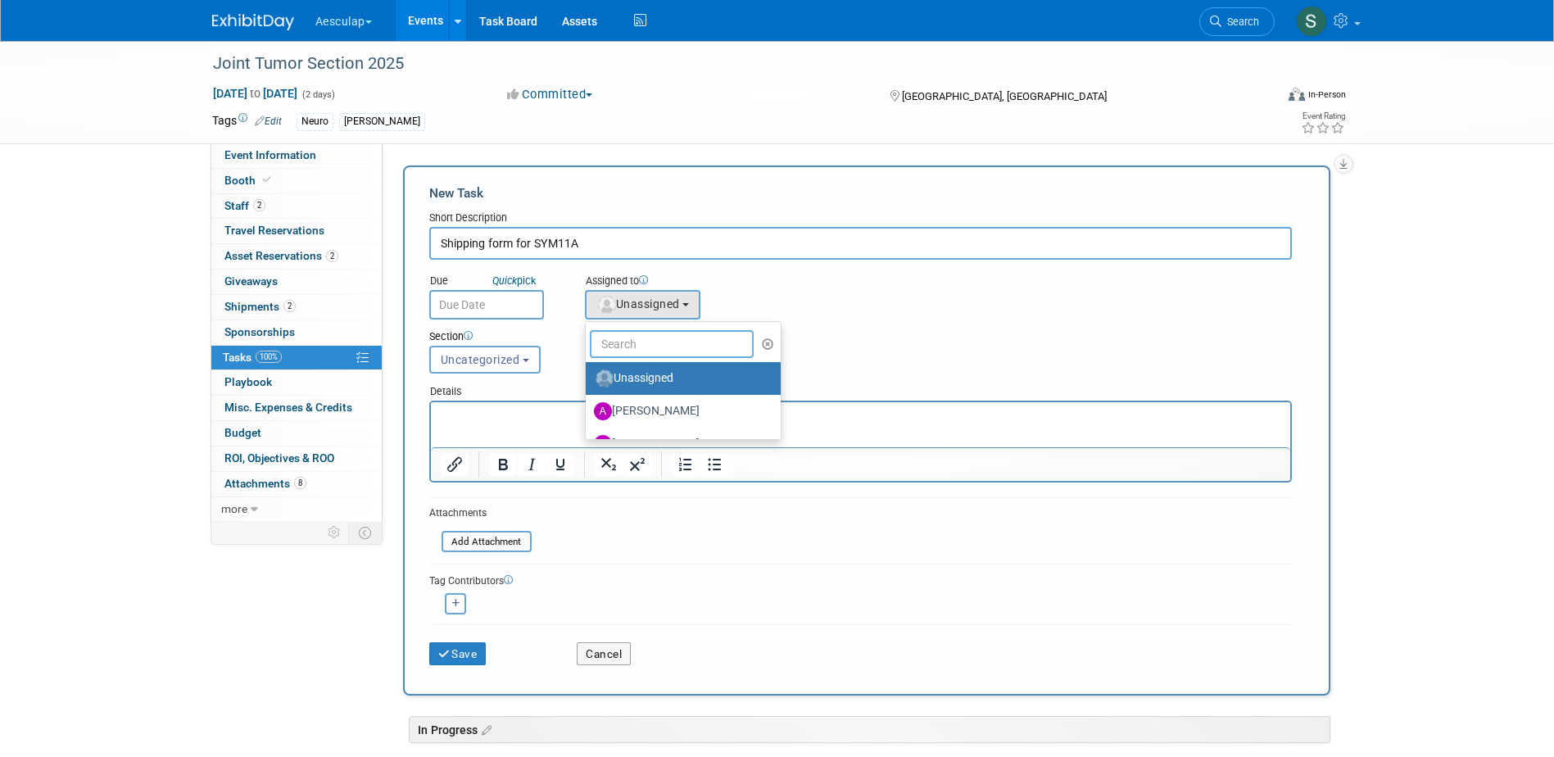
click at [676, 340] on input "text" at bounding box center [672, 344] width 164 height 28
type input "sara"
drag, startPoint x: 664, startPoint y: 378, endPoint x: 649, endPoint y: 401, distance: 28.4
click at [664, 378] on label "Sara Hurson (me)" at bounding box center [679, 378] width 171 height 26
click at [588, 378] on input "Sara Hurson (me)" at bounding box center [582, 376] width 11 height 11
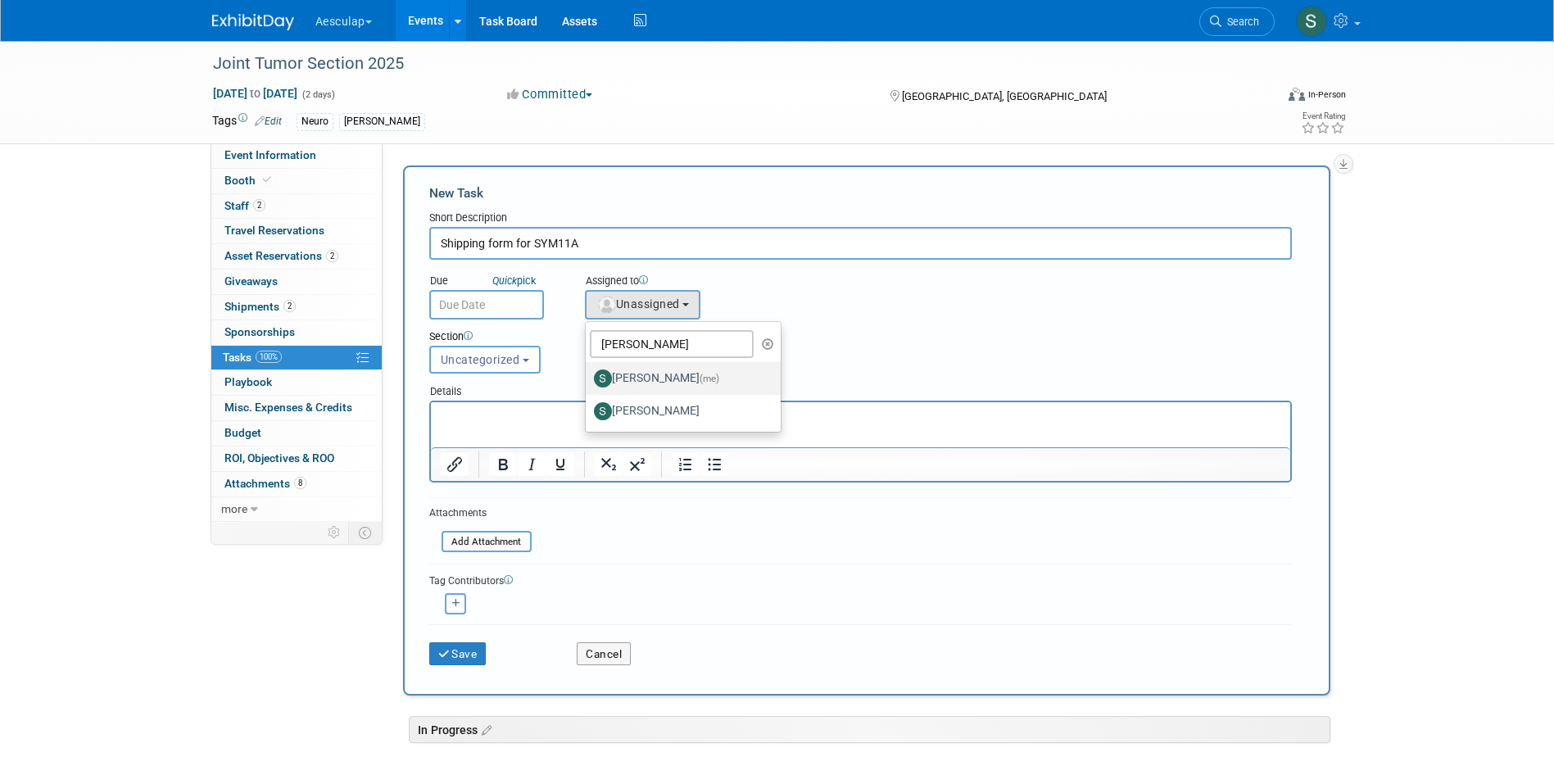
select select "2fc0cac6-dd28-4ee9-b402-09a8be3e8049"
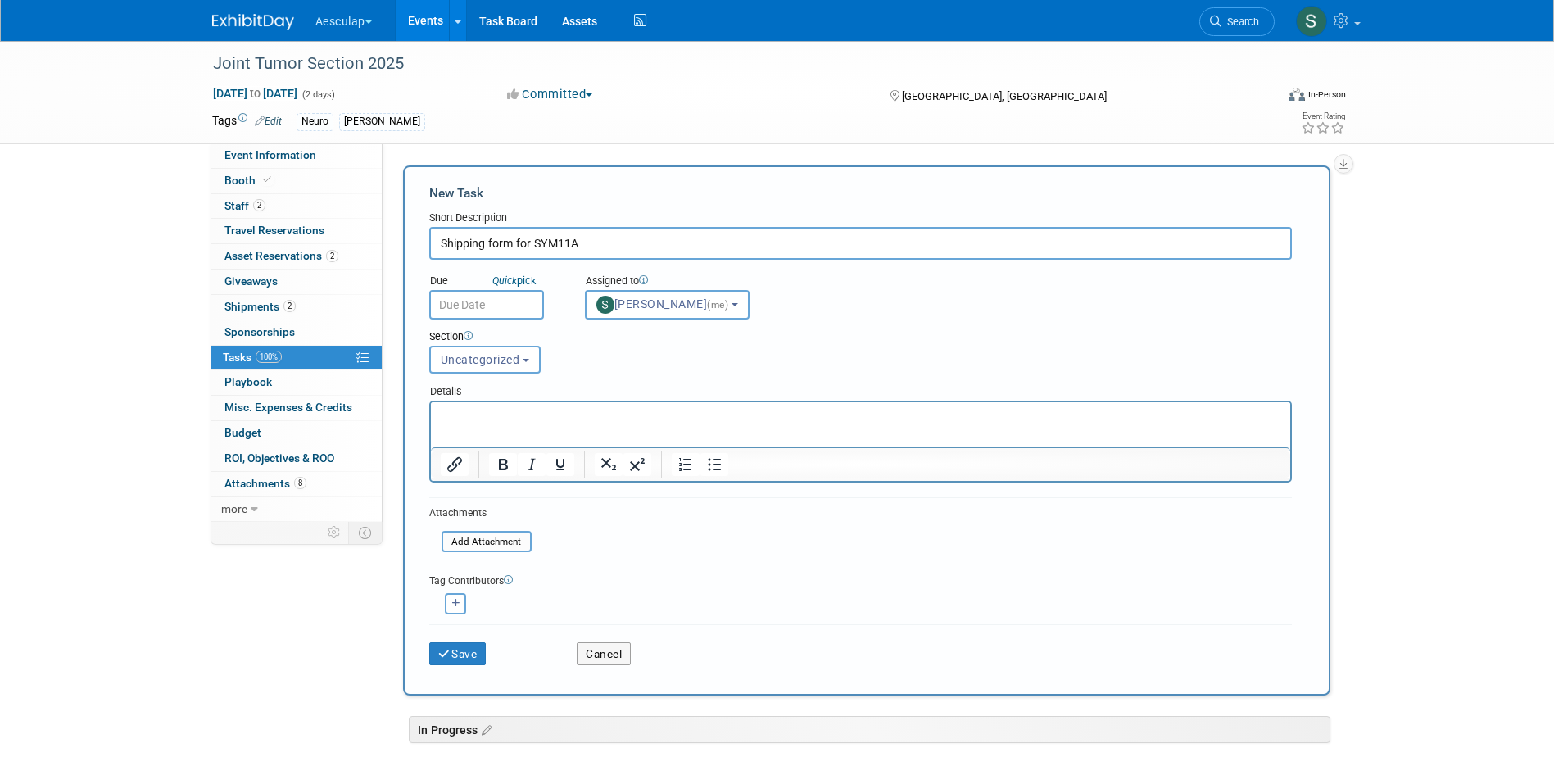
click at [465, 305] on input "text" at bounding box center [486, 304] width 115 height 29
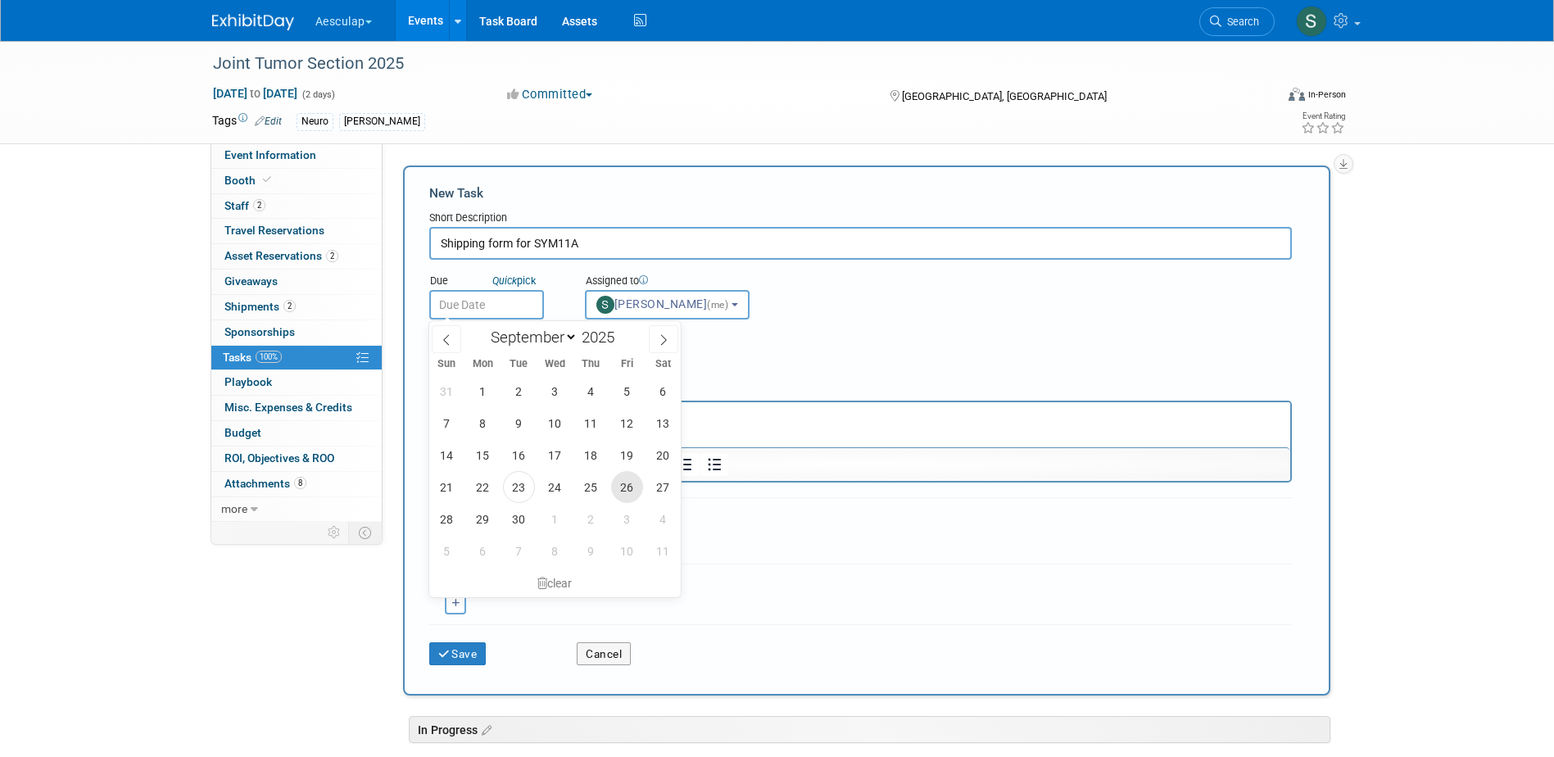
click at [624, 494] on span "26" at bounding box center [627, 487] width 32 height 32
type input "Sep 26, 2025"
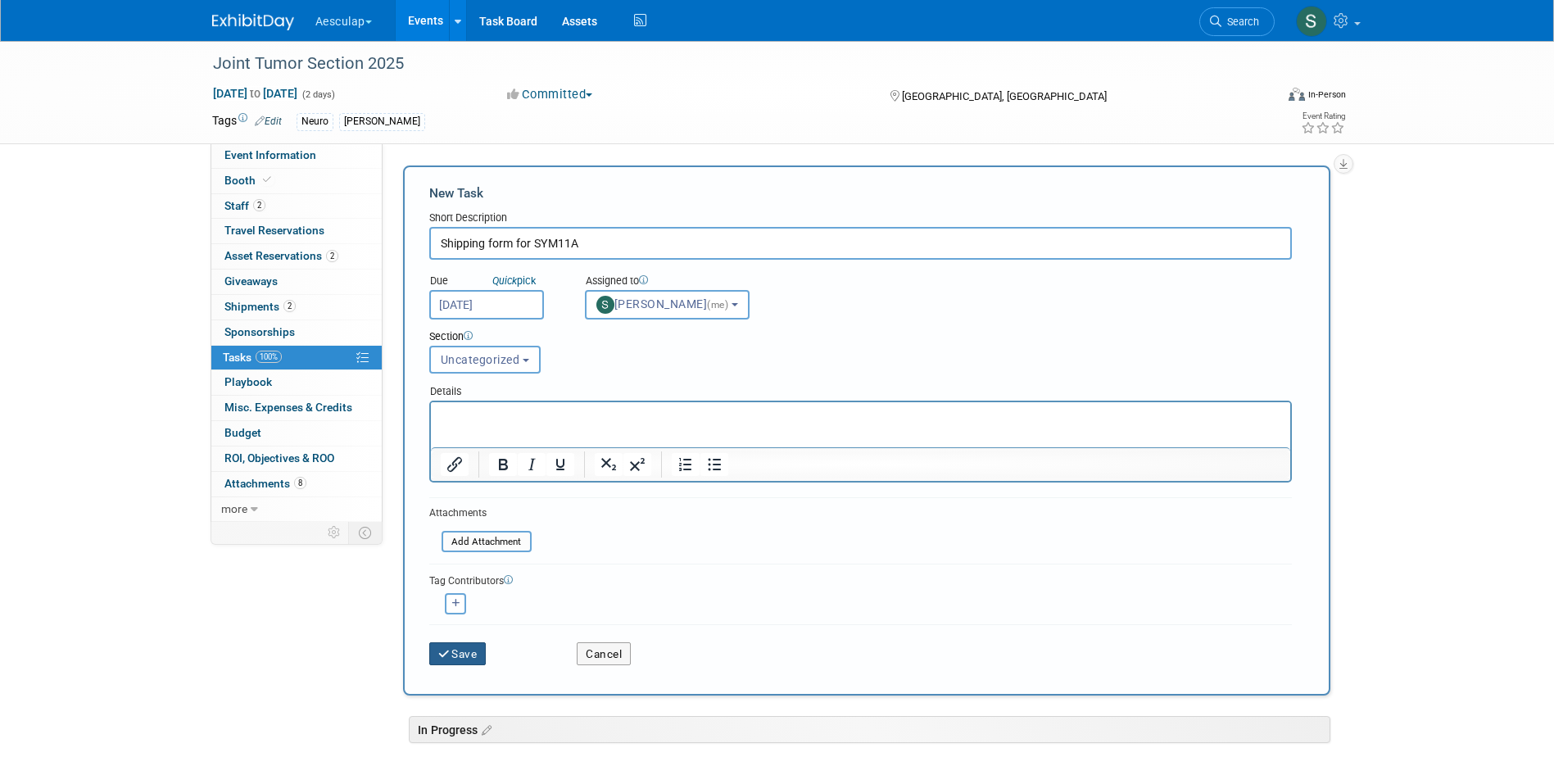
click at [455, 658] on button "Save" at bounding box center [457, 653] width 57 height 23
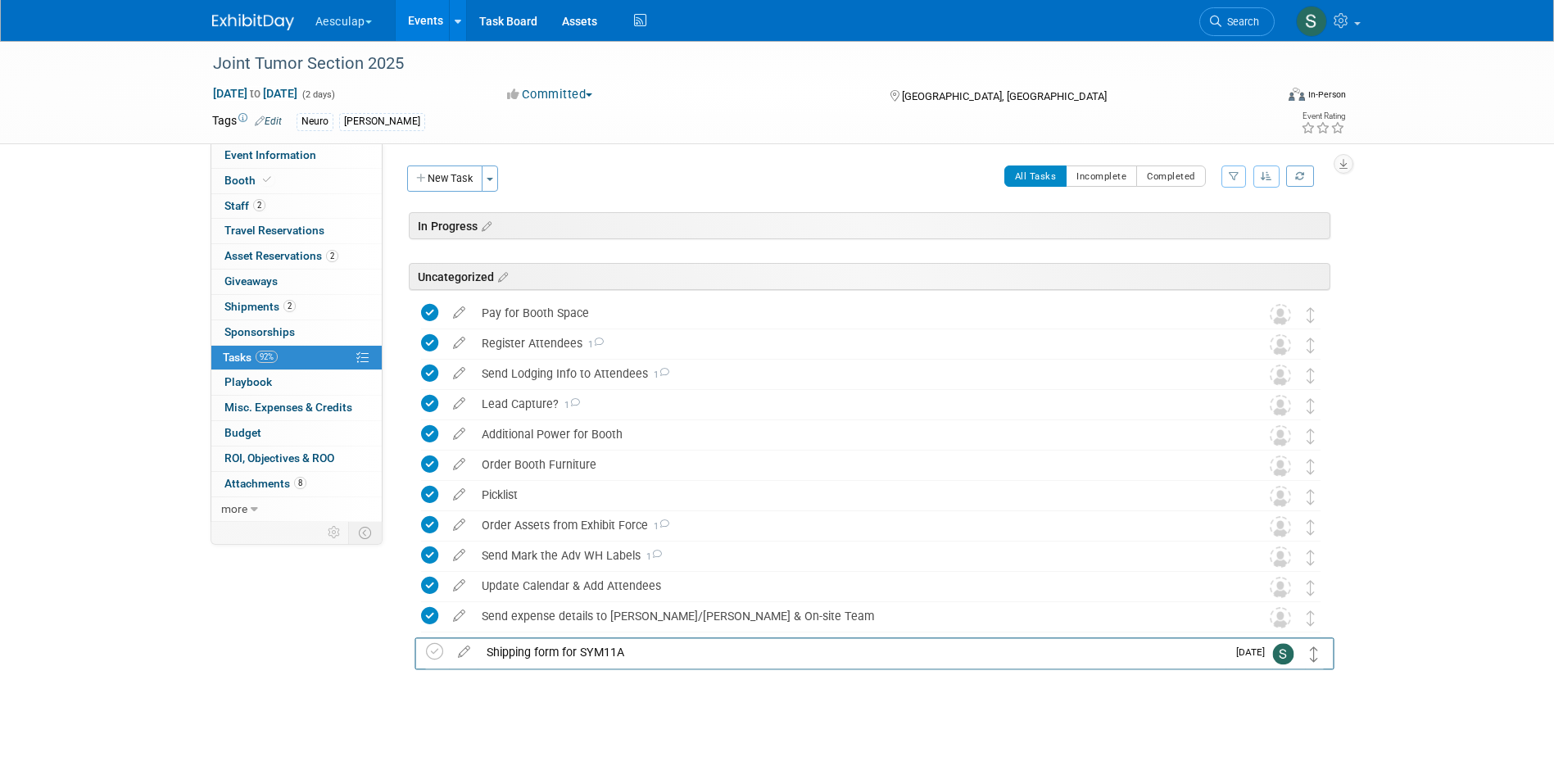
drag, startPoint x: 1308, startPoint y: 316, endPoint x: 1311, endPoint y: 653, distance: 336.6
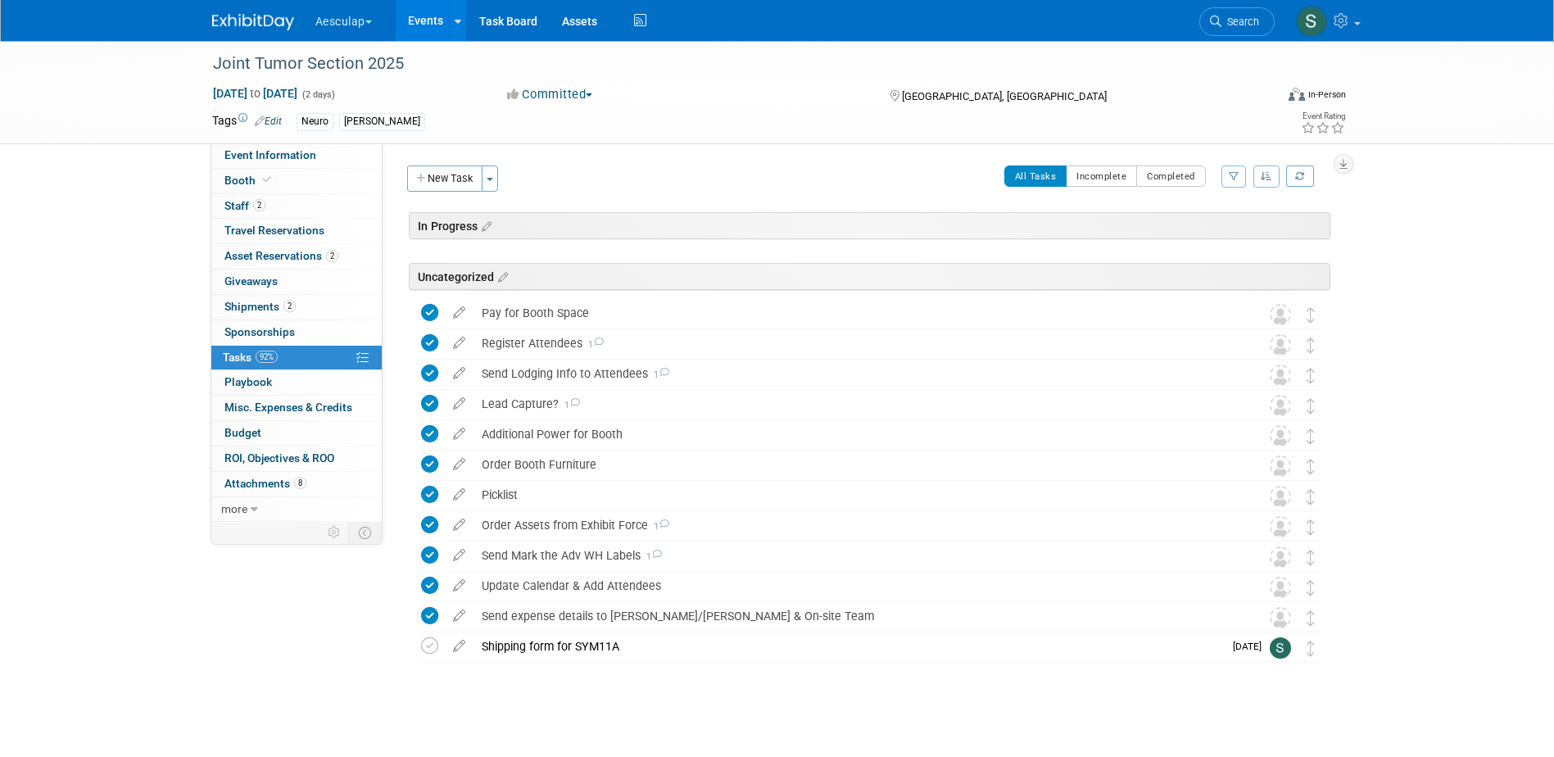
click at [420, 24] on link "Events" at bounding box center [426, 20] width 60 height 41
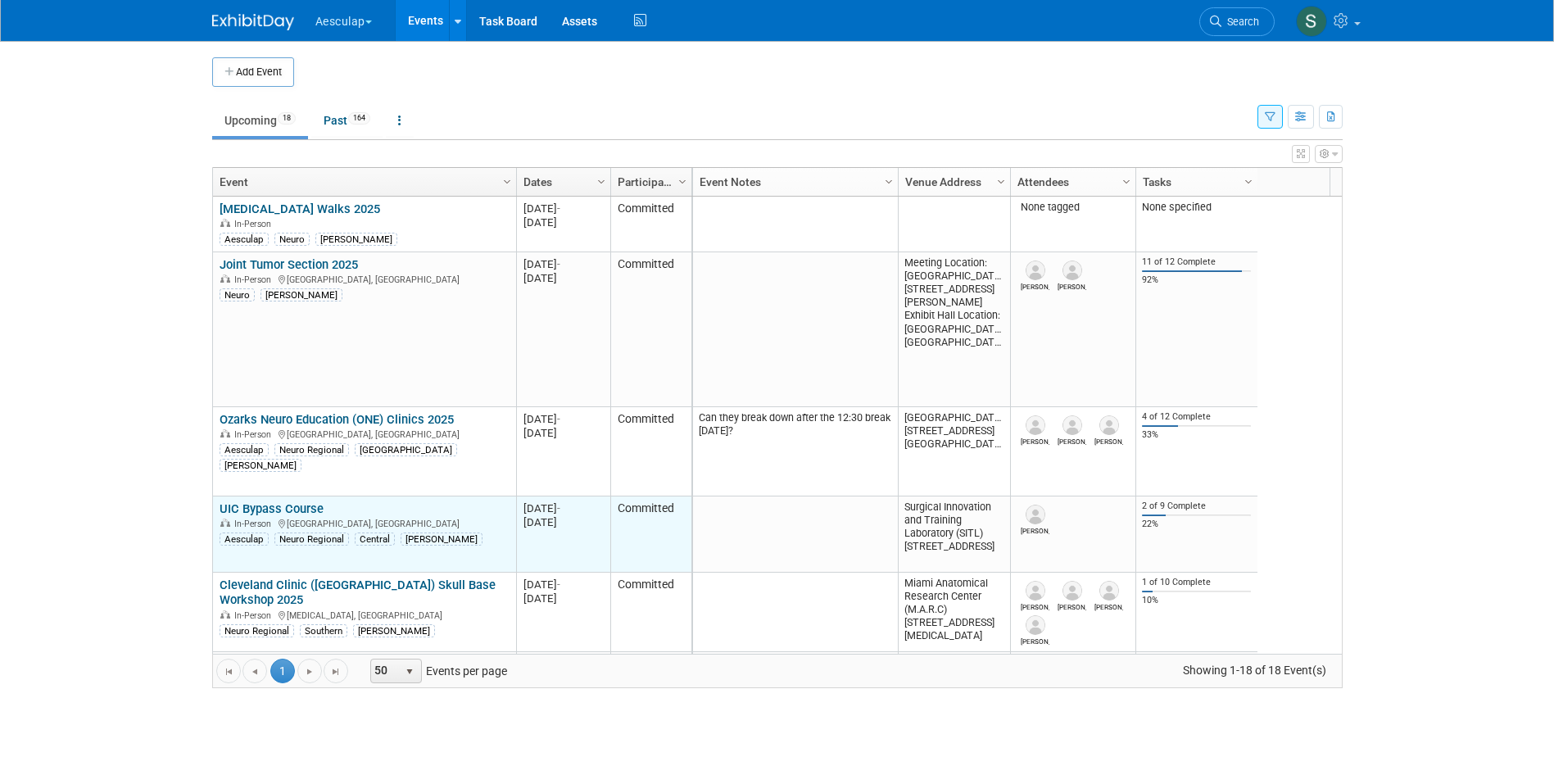
click at [283, 508] on link "UIC Bypass Course" at bounding box center [271, 508] width 104 height 15
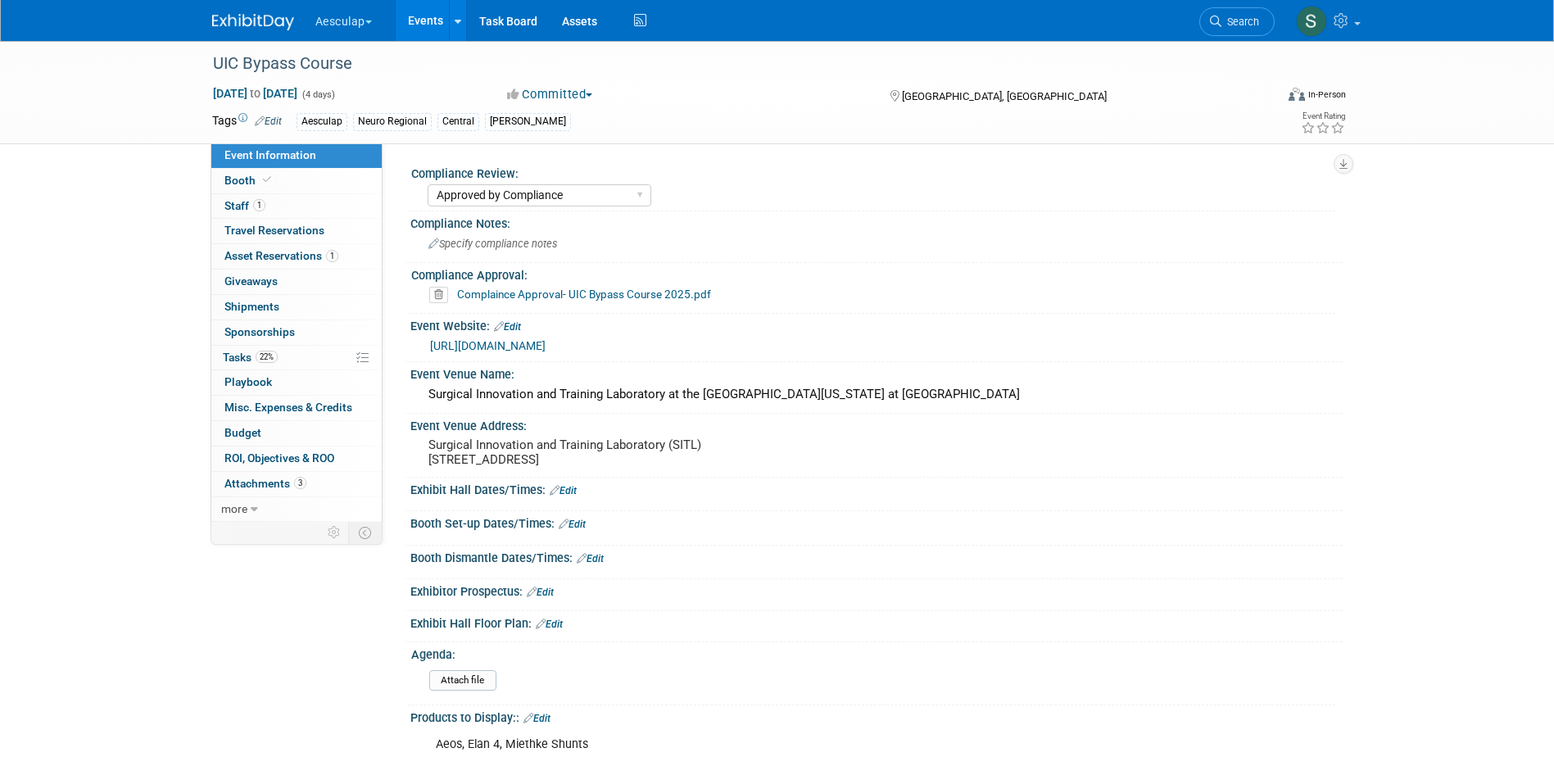
select select "Approved by Compliance"
select select "Neuro"
click at [250, 358] on span "Tasks 22%" at bounding box center [250, 357] width 55 height 13
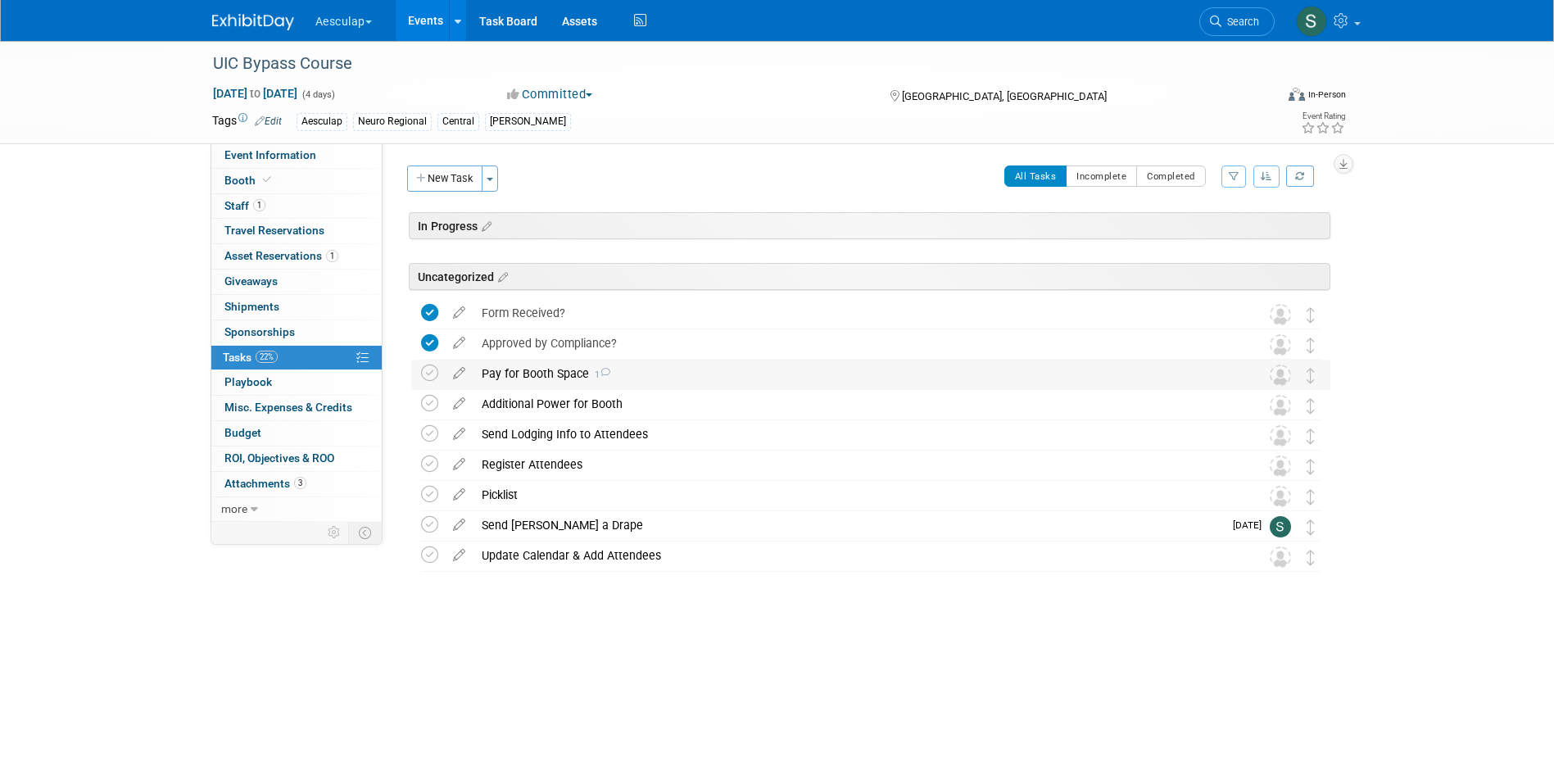
click at [530, 370] on div "Pay for Booth Space 1" at bounding box center [854, 374] width 763 height 28
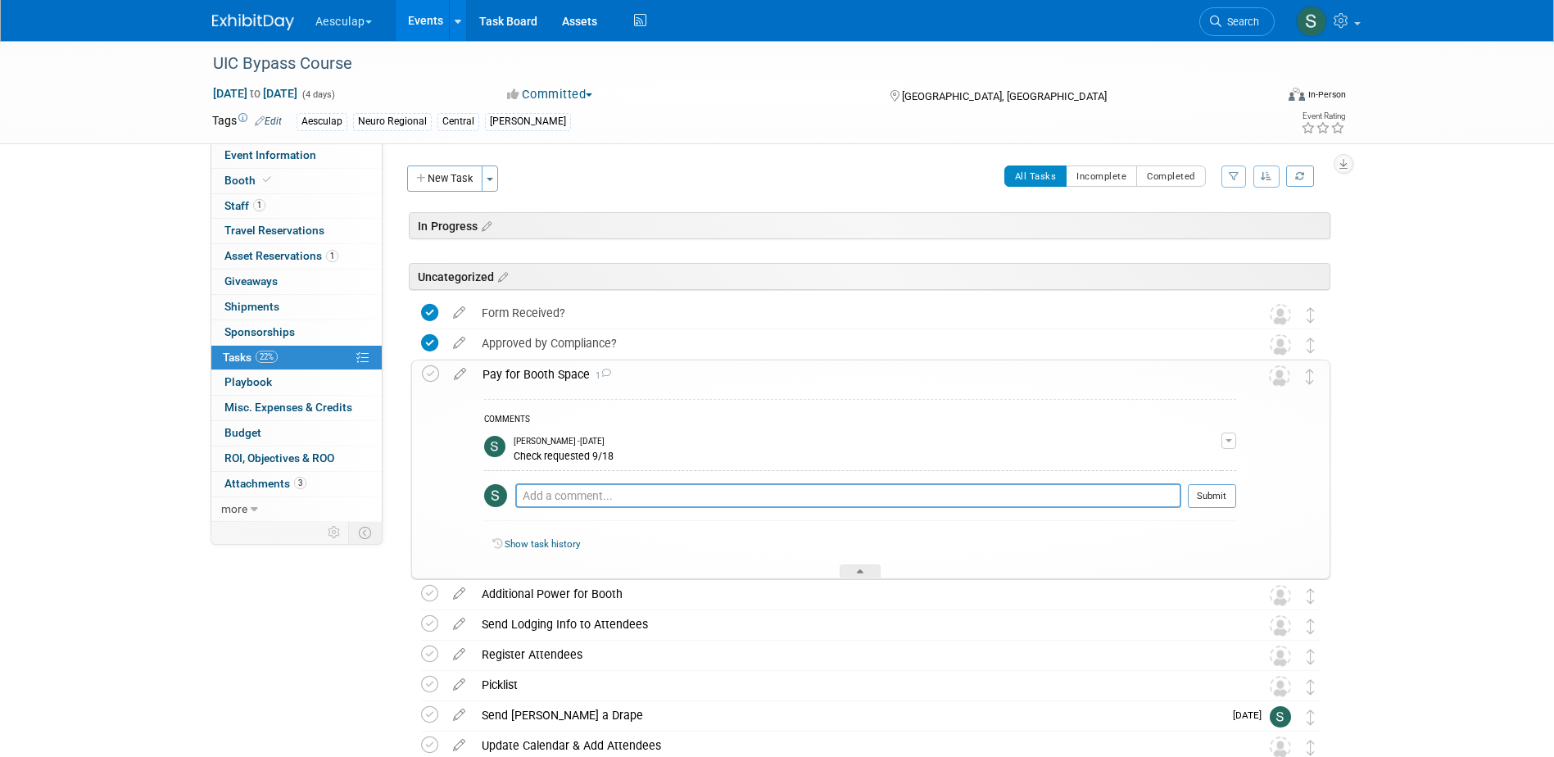
click at [530, 370] on div "Pay for Booth Space 1" at bounding box center [855, 374] width 762 height 28
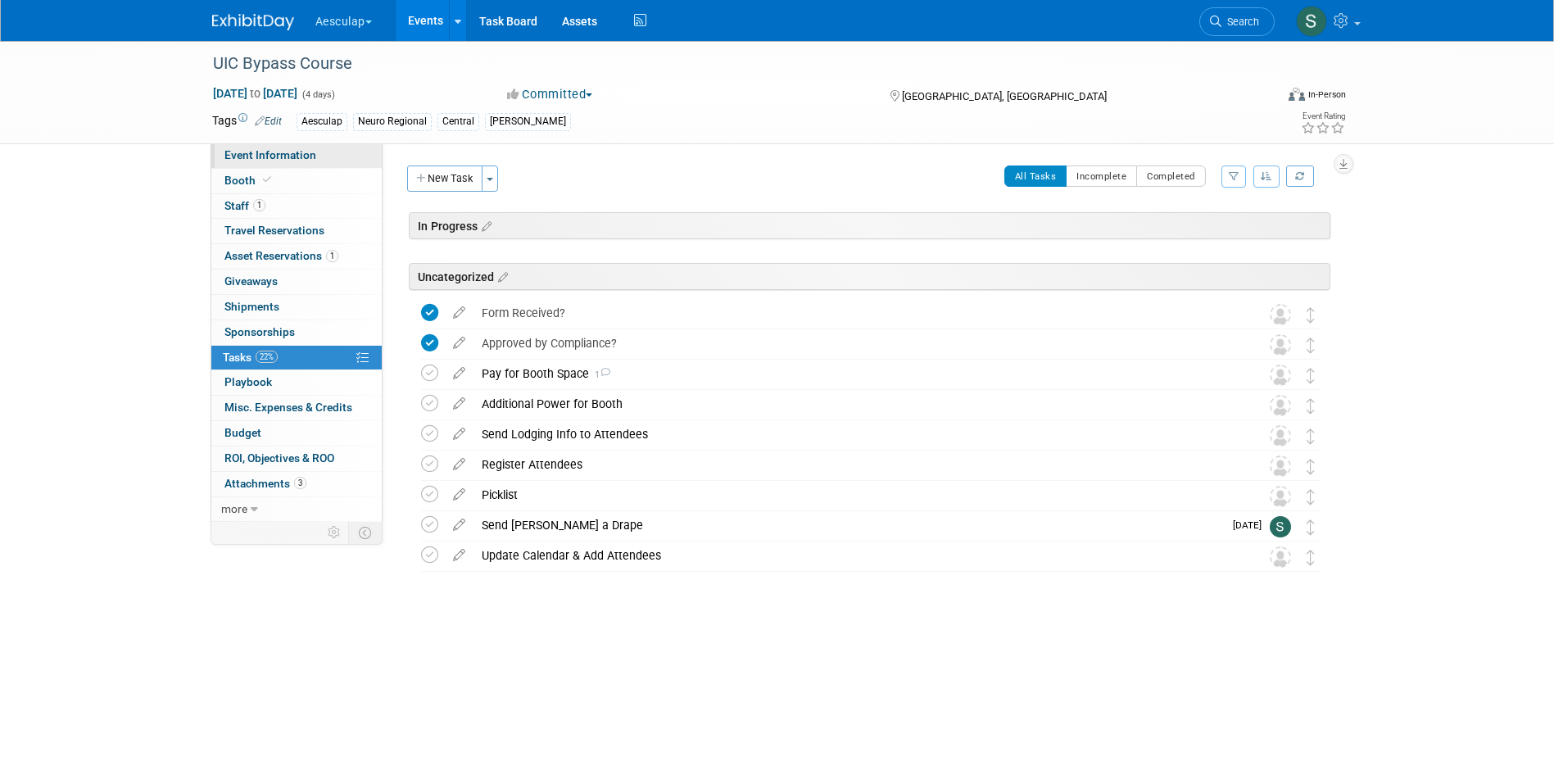
click at [251, 152] on span "Event Information" at bounding box center [270, 154] width 92 height 13
select select "Approved by Compliance"
select select "Neuro"
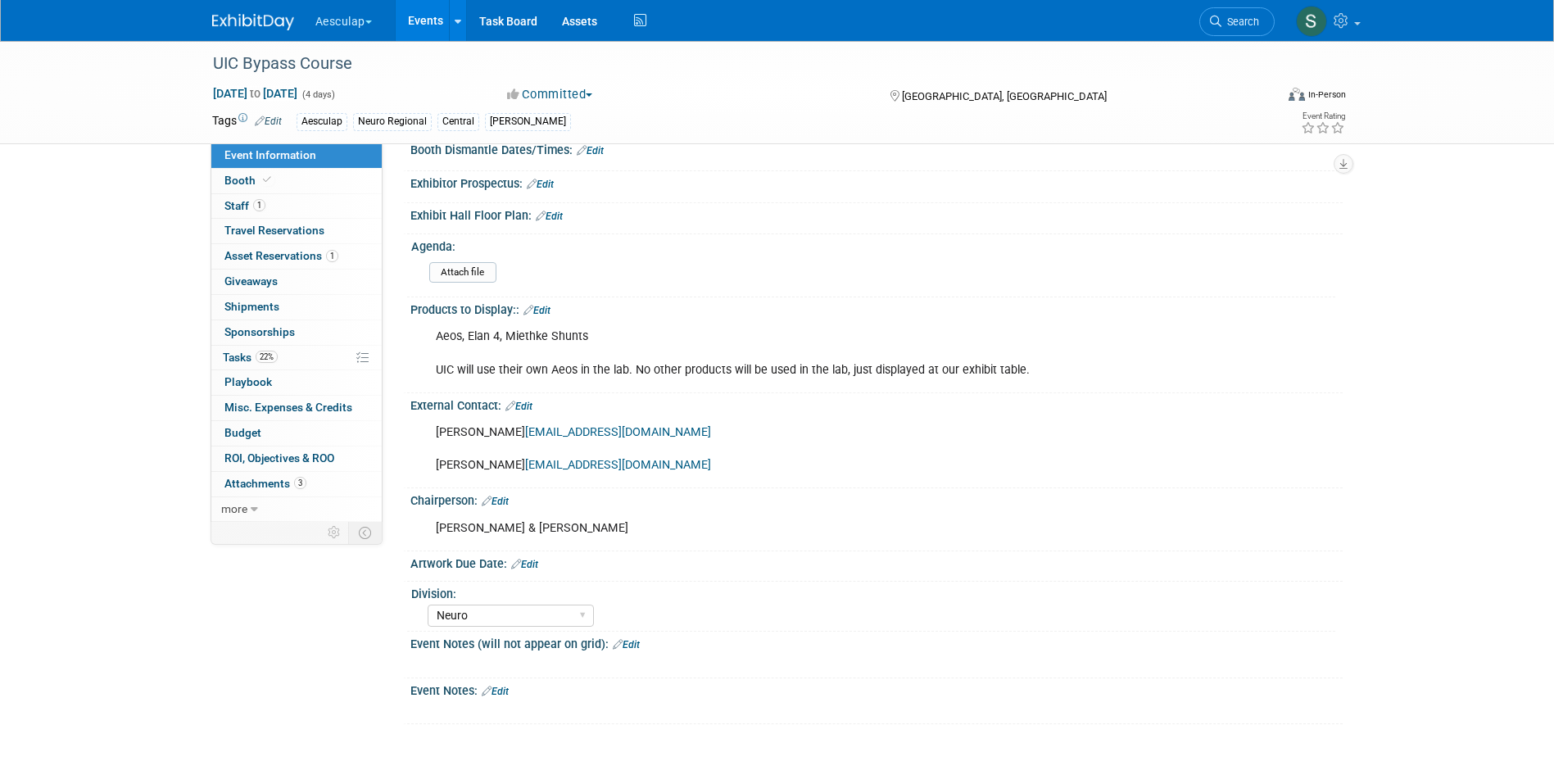
scroll to position [423, 0]
click at [500, 685] on link "Edit" at bounding box center [495, 690] width 27 height 11
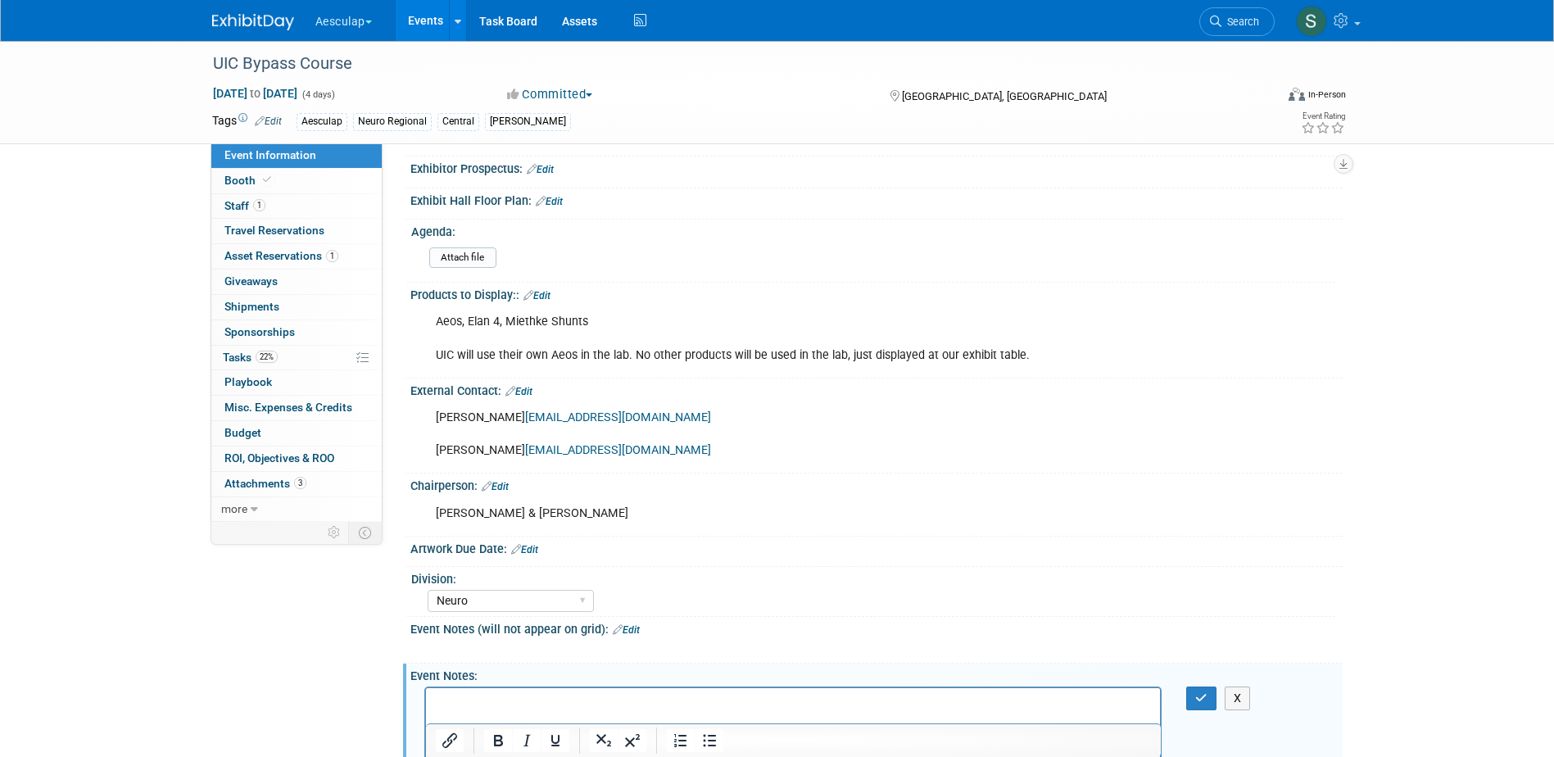
scroll to position [0, 0]
click at [428, 16] on link "Events" at bounding box center [426, 20] width 60 height 41
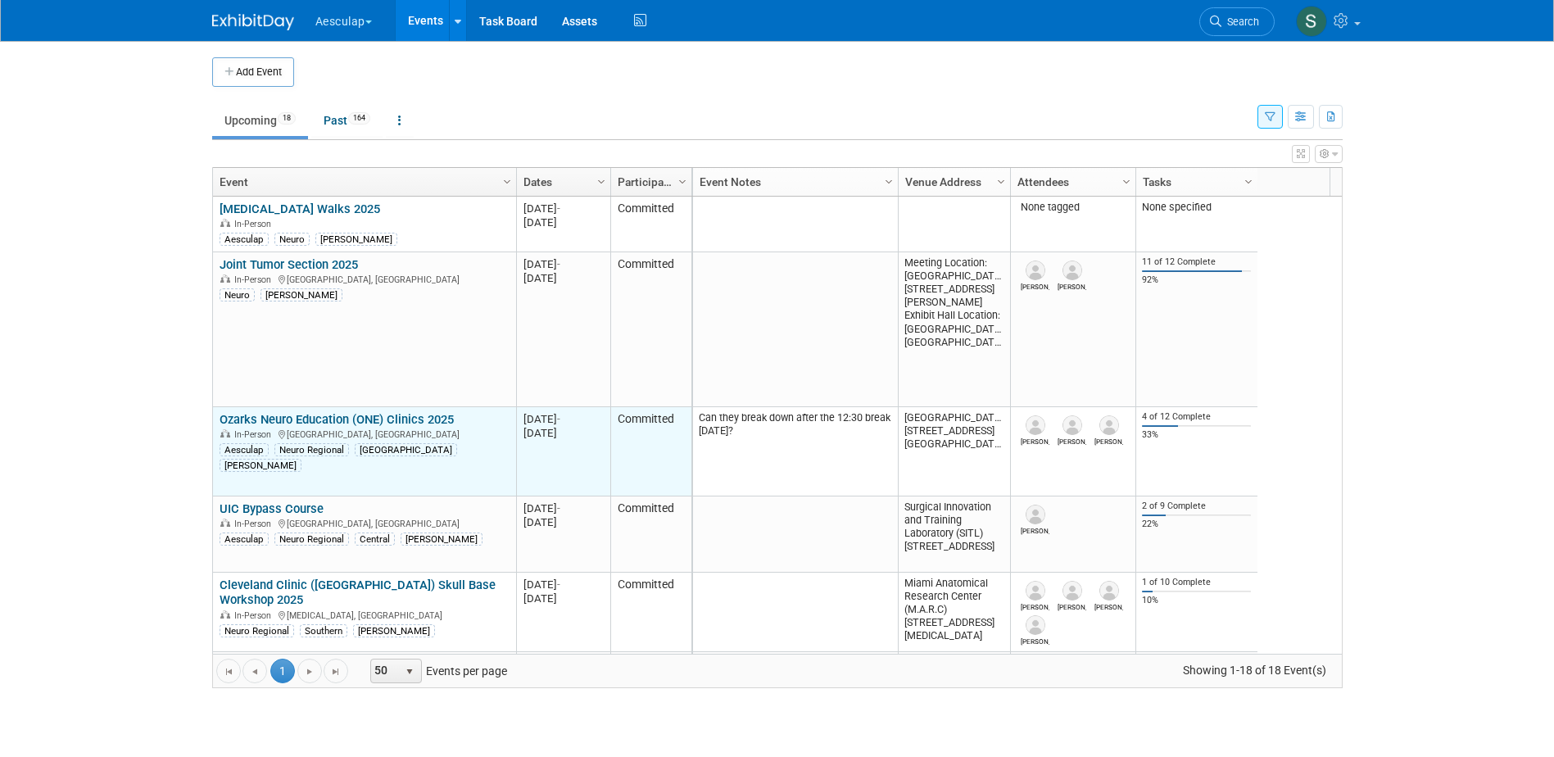
click at [274, 426] on link "Ozarks Neuro Education (ONE) Clinics 2025" at bounding box center [336, 419] width 234 height 15
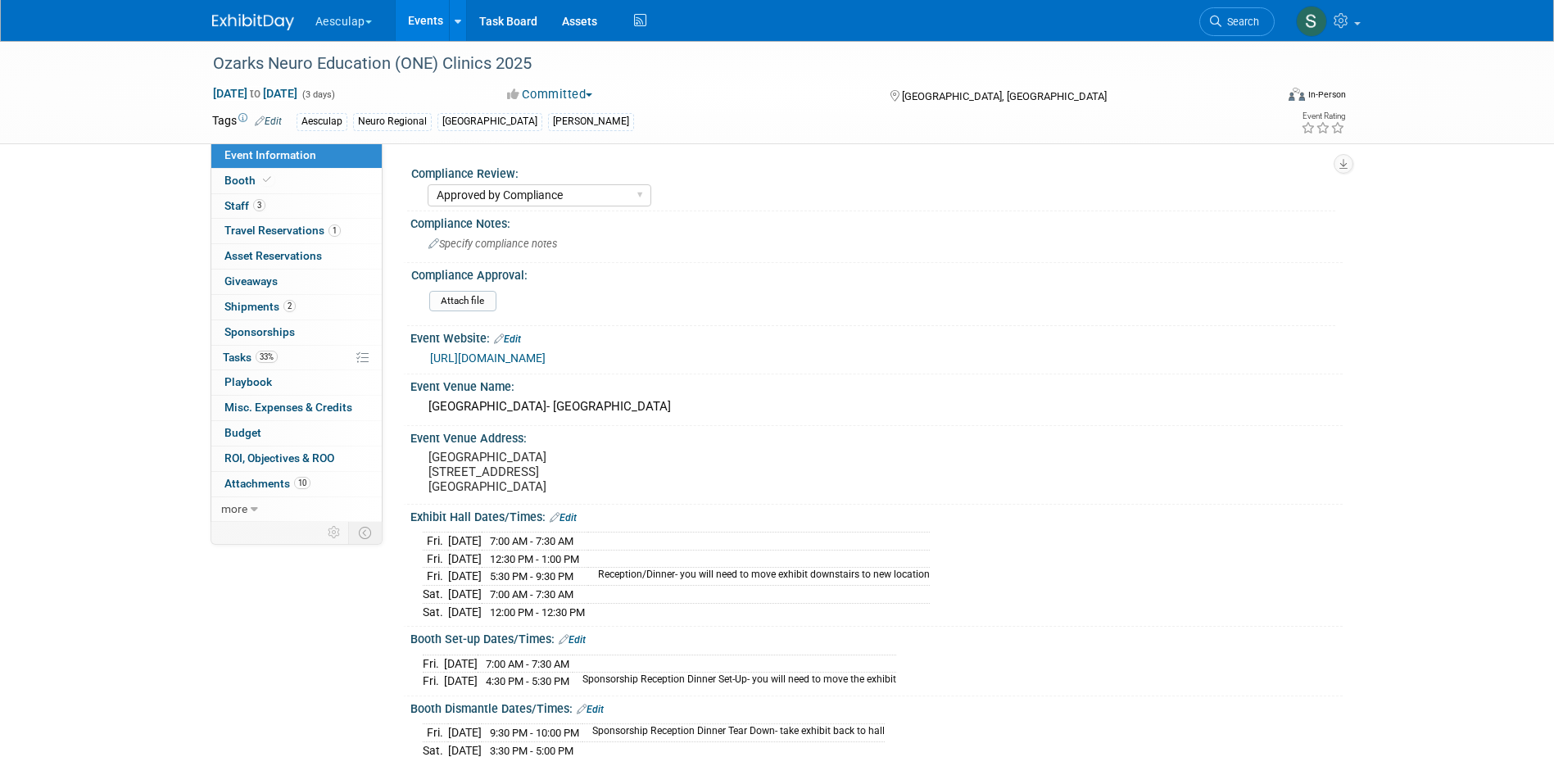
select select "Approved by Compliance"
select select "Neuro"
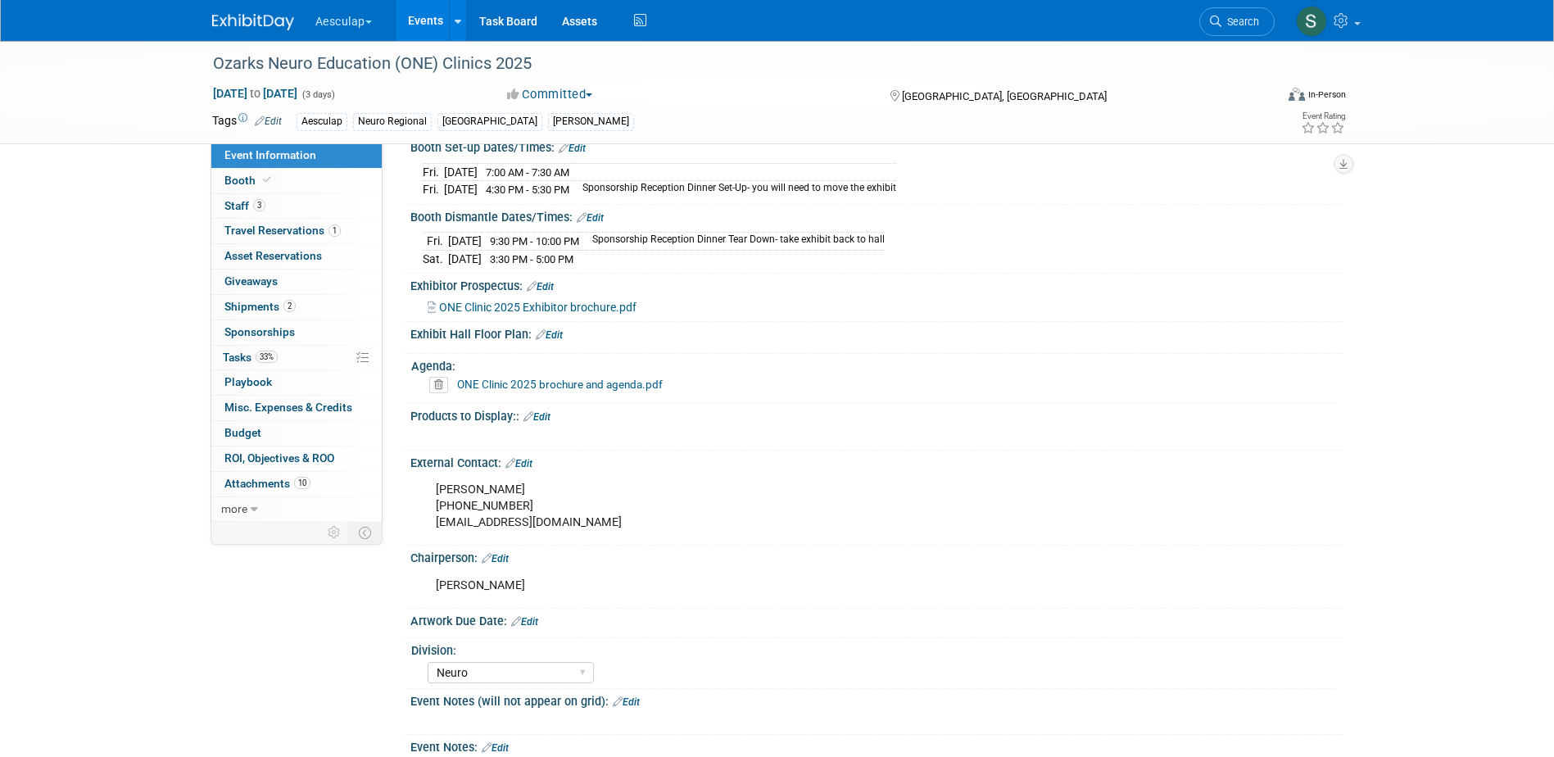
scroll to position [655, 0]
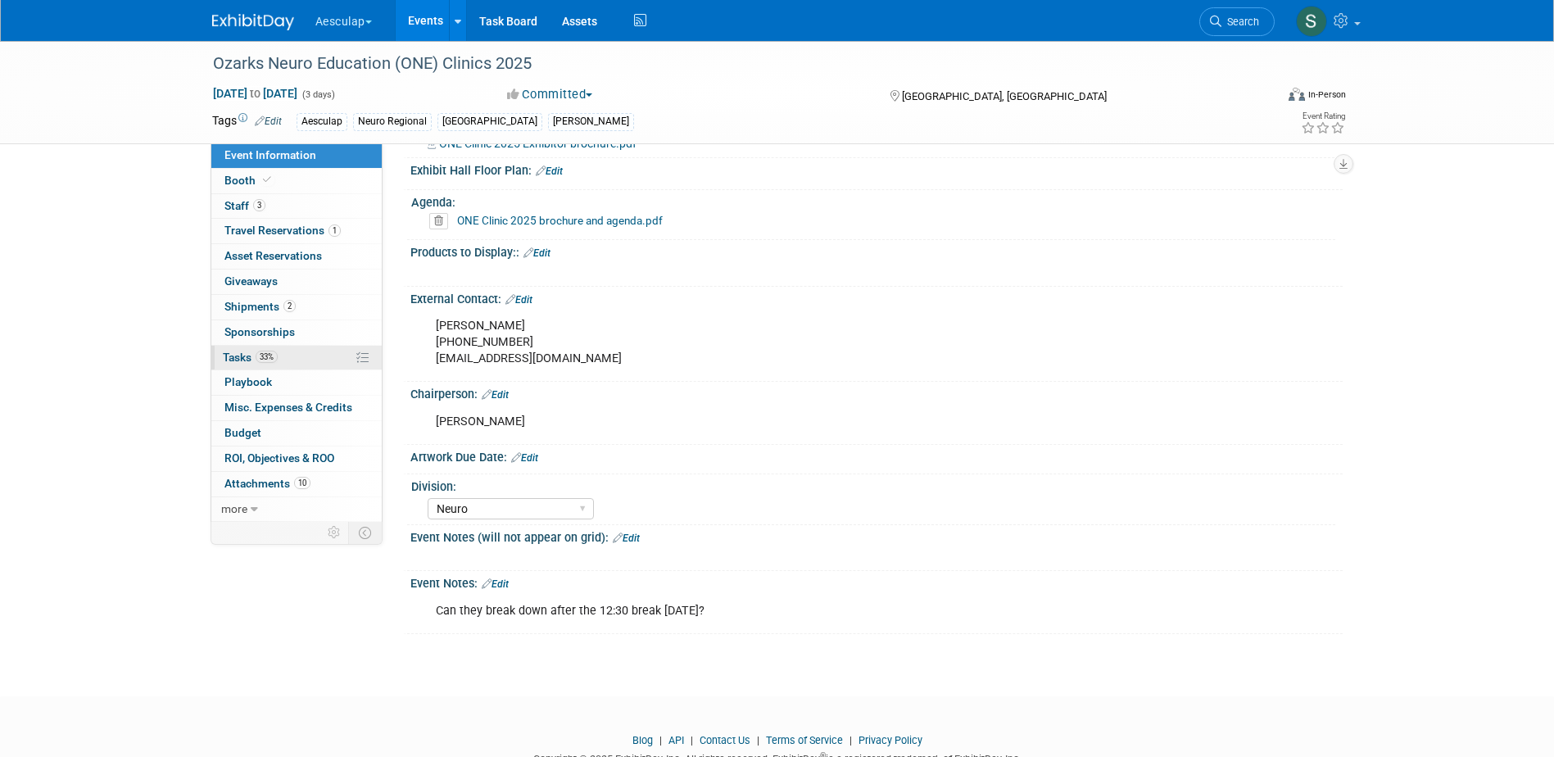
click at [251, 357] on span "Tasks 33%" at bounding box center [250, 357] width 55 height 13
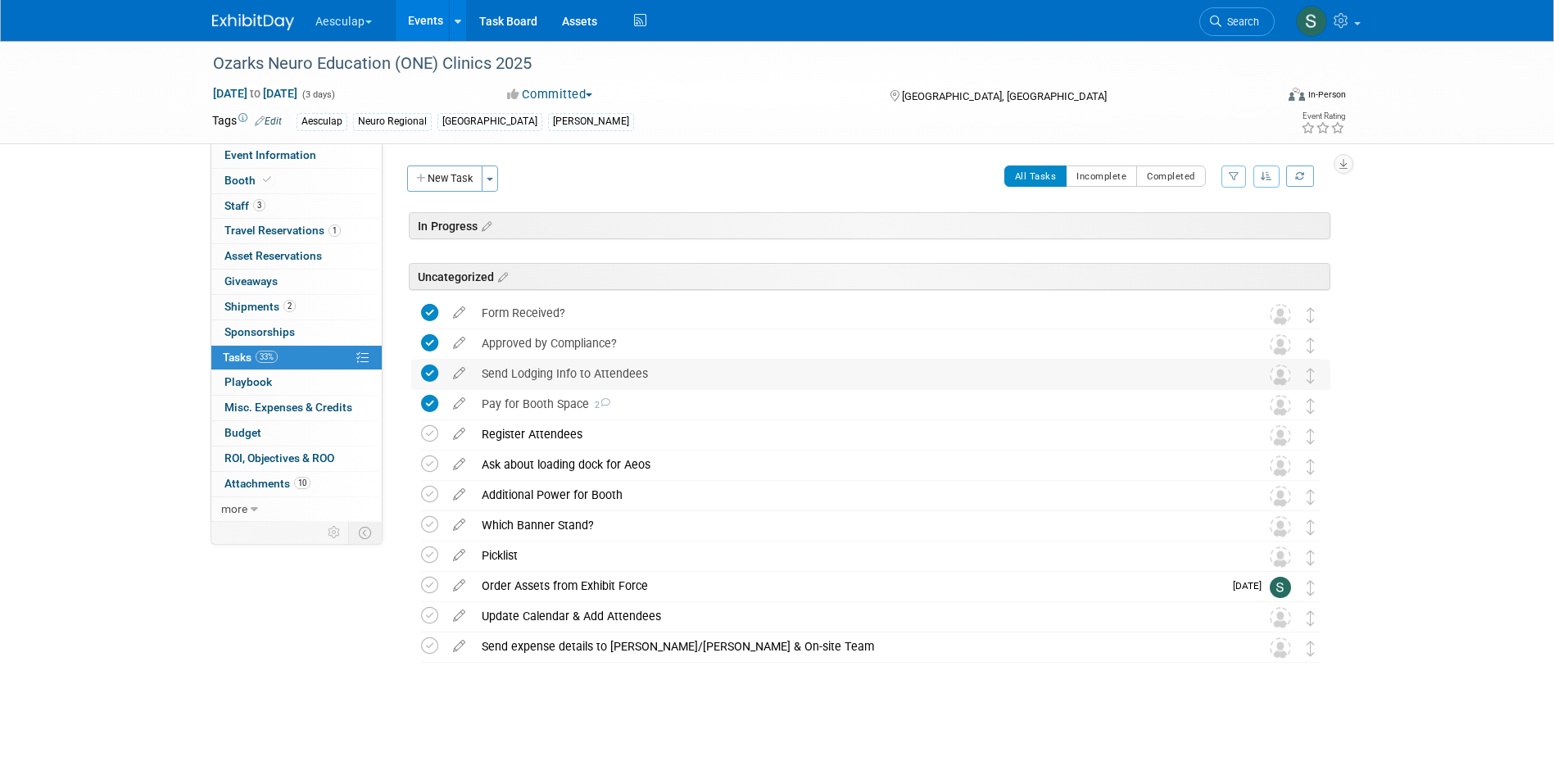
click at [552, 373] on div "Send Lodging Info to Attendees" at bounding box center [854, 374] width 763 height 28
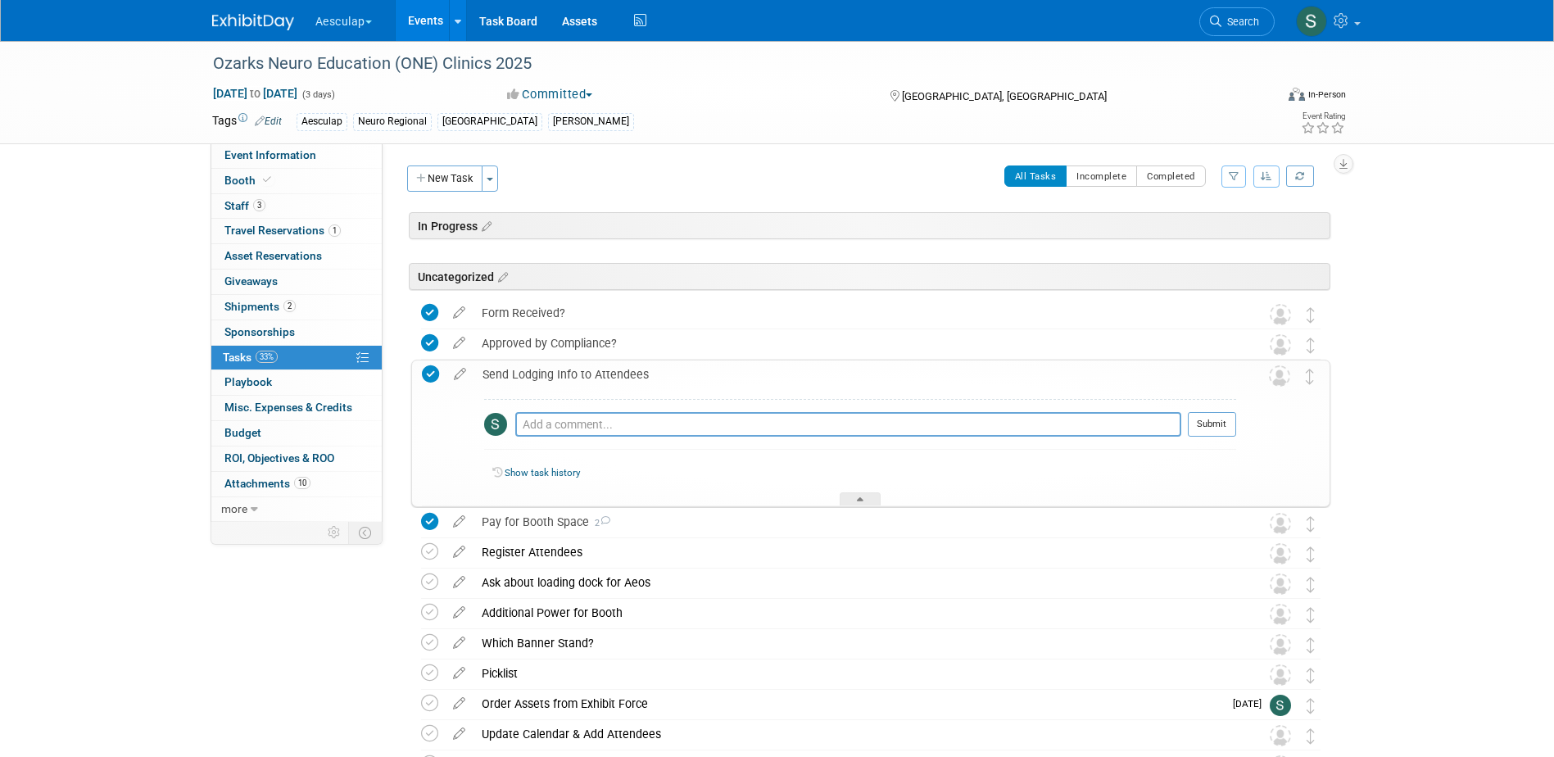
click at [552, 373] on div "Send Lodging Info to Attendees" at bounding box center [855, 374] width 762 height 28
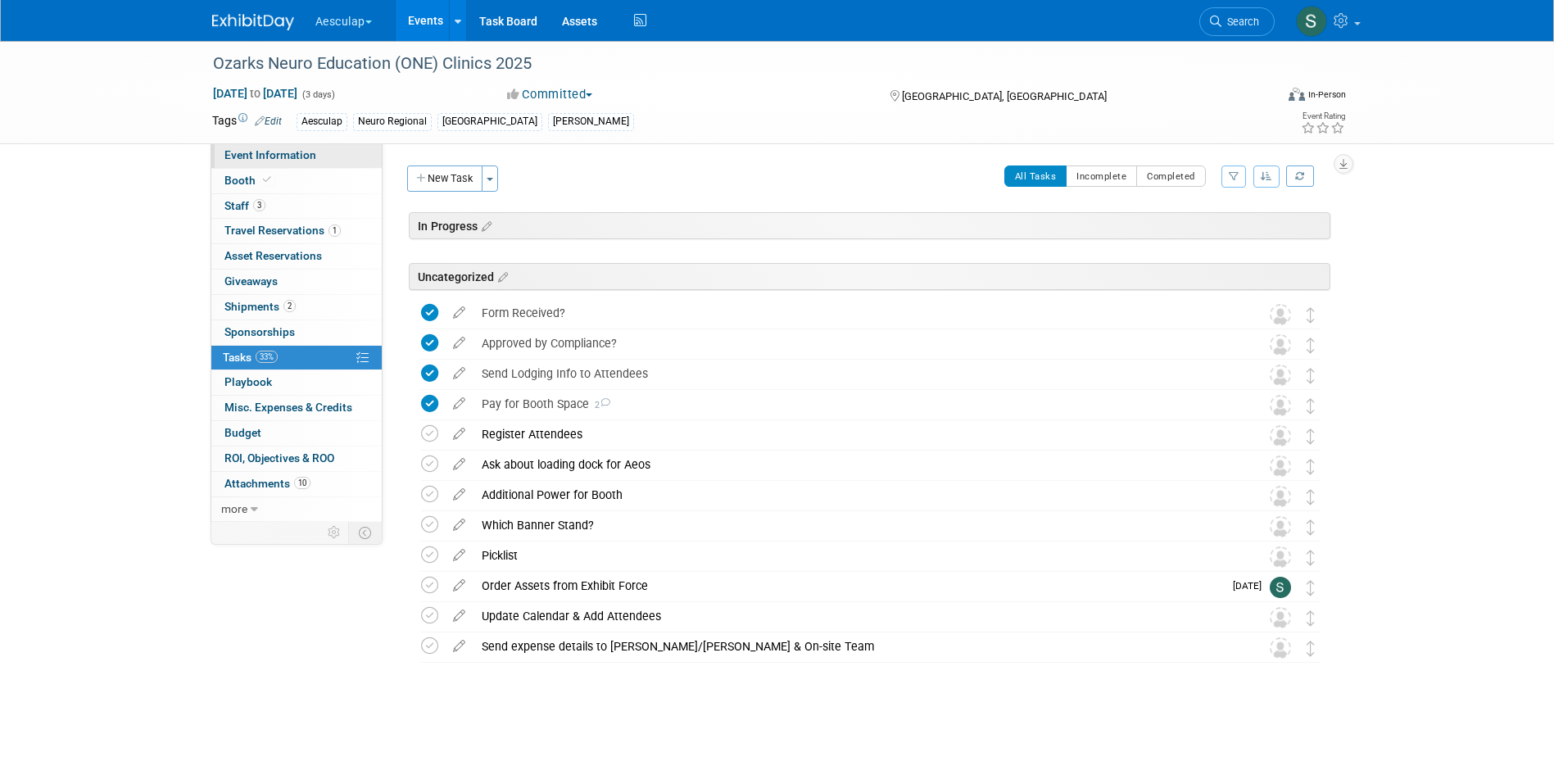
click at [247, 163] on link "Event Information" at bounding box center [296, 155] width 170 height 25
select select "Approved by Compliance"
select select "Neuro"
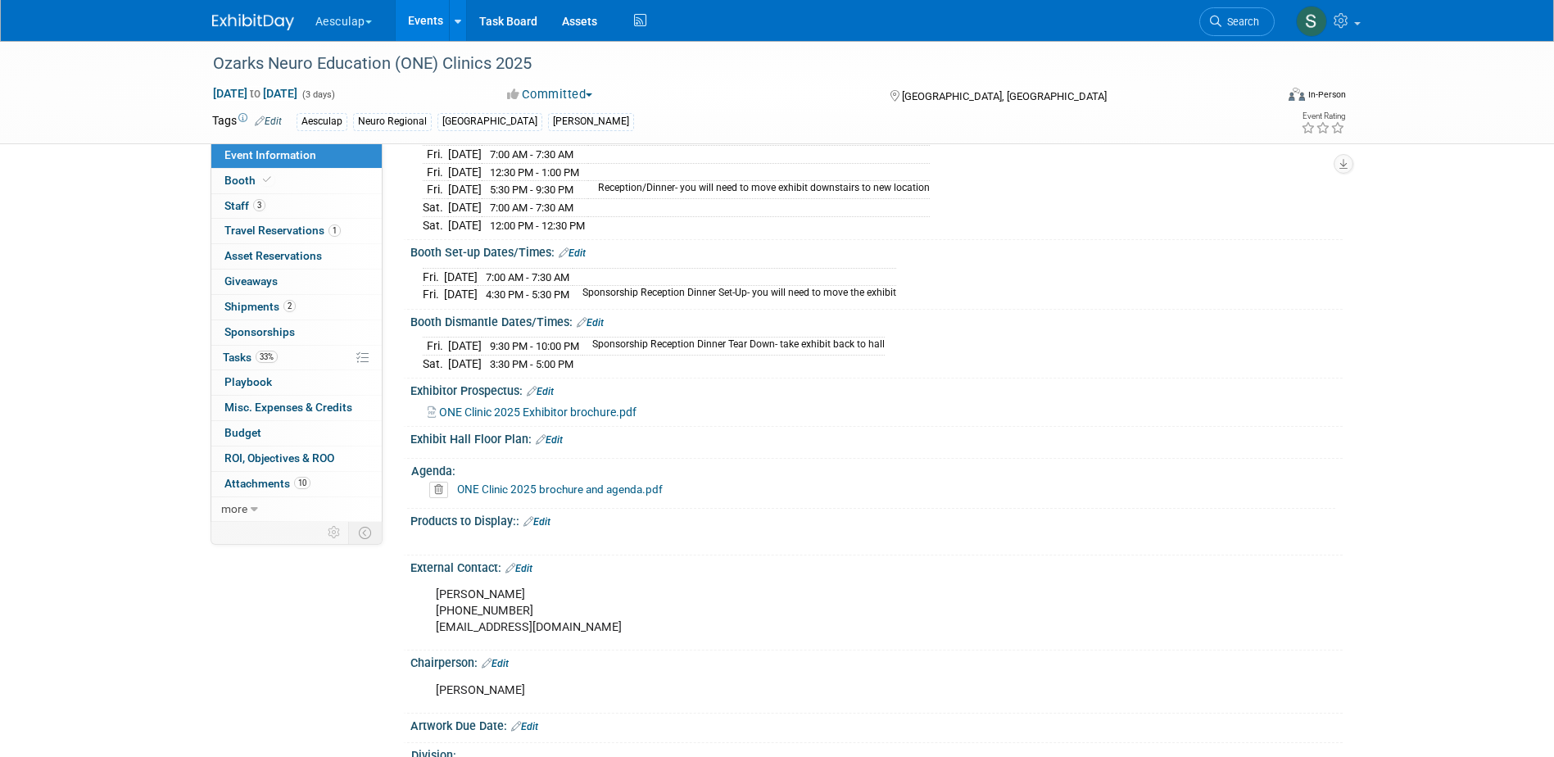
scroll to position [491, 0]
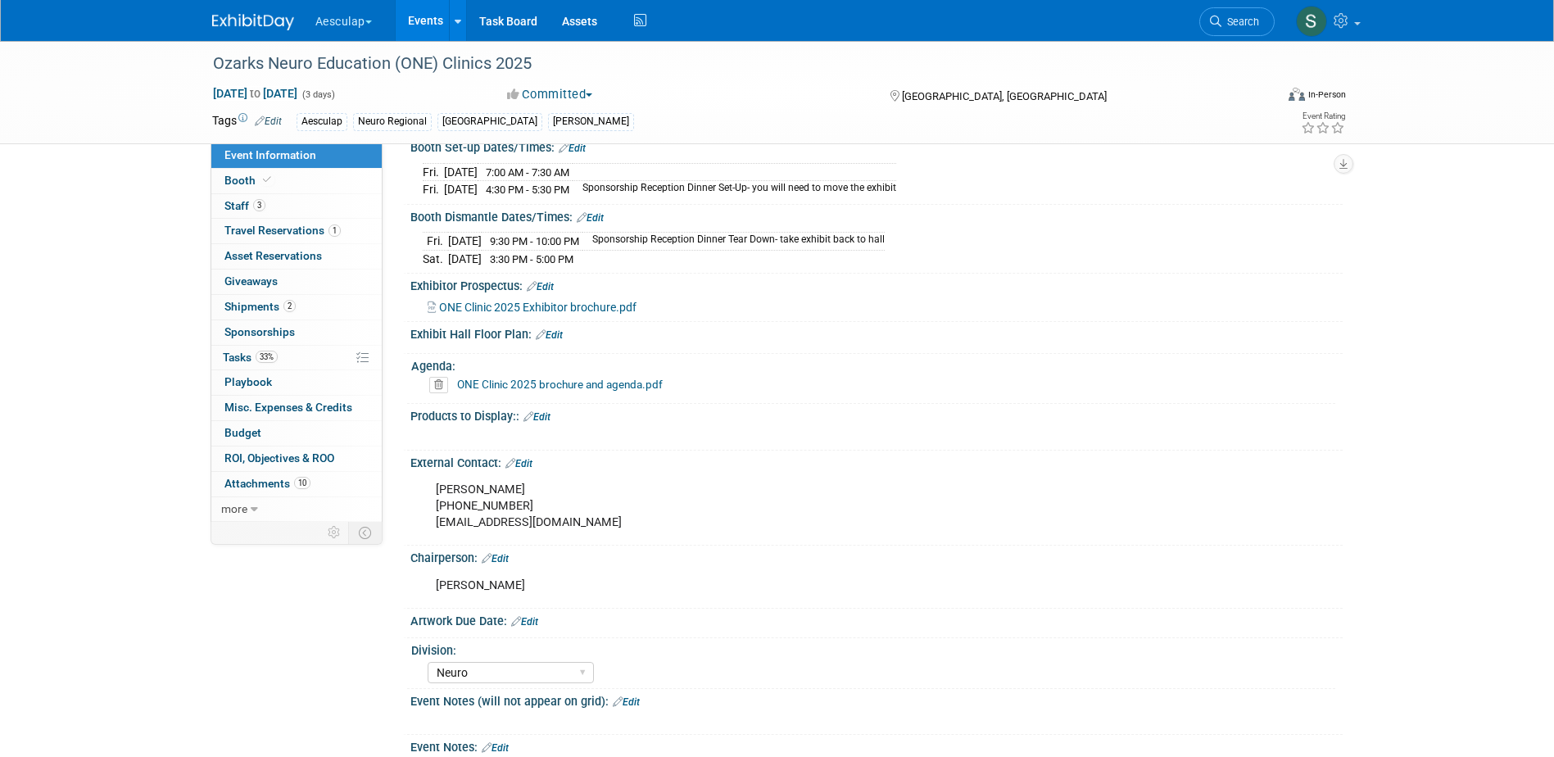
click at [536, 423] on link "Edit" at bounding box center [536, 416] width 27 height 11
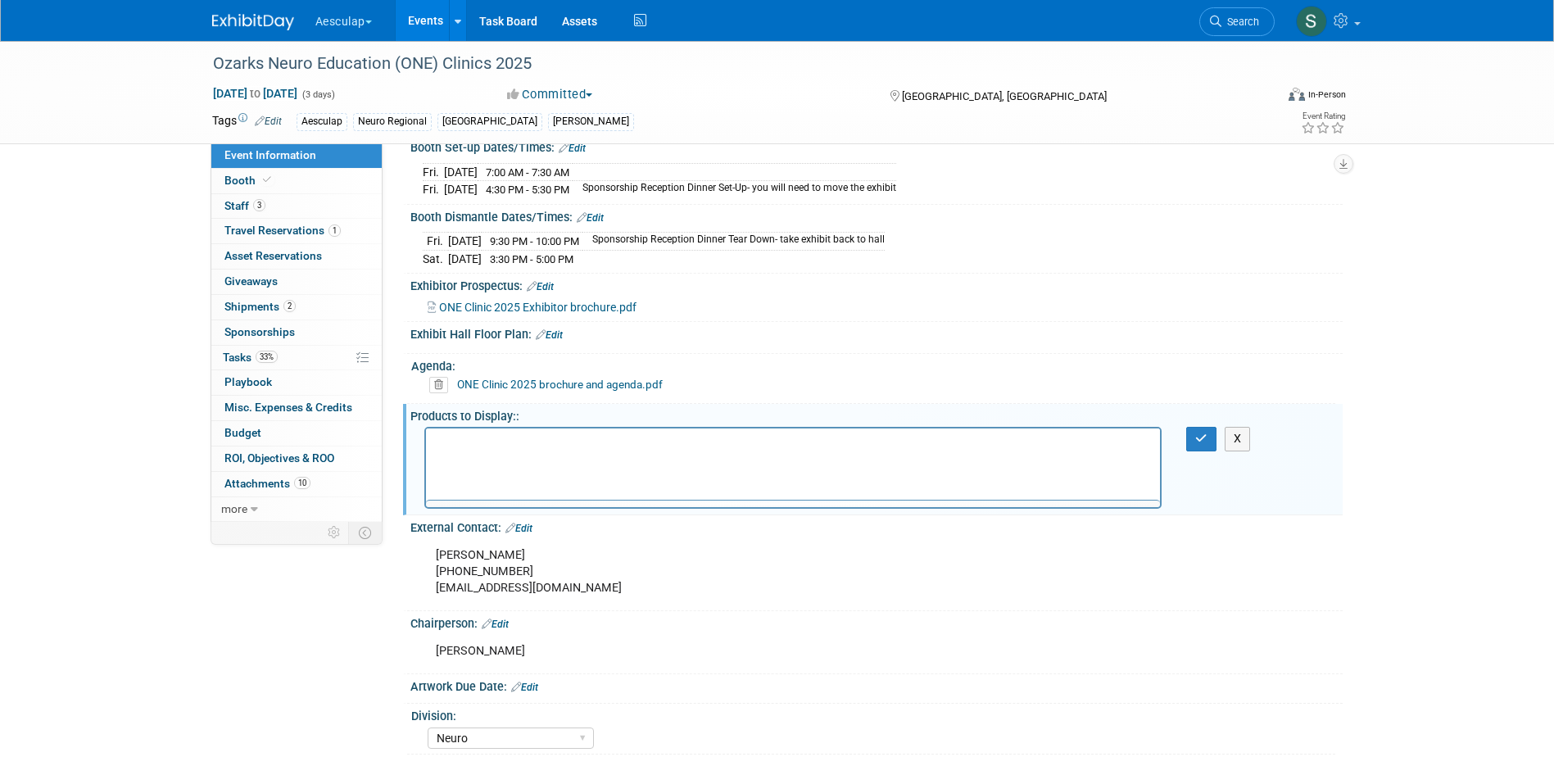
scroll to position [0, 0]
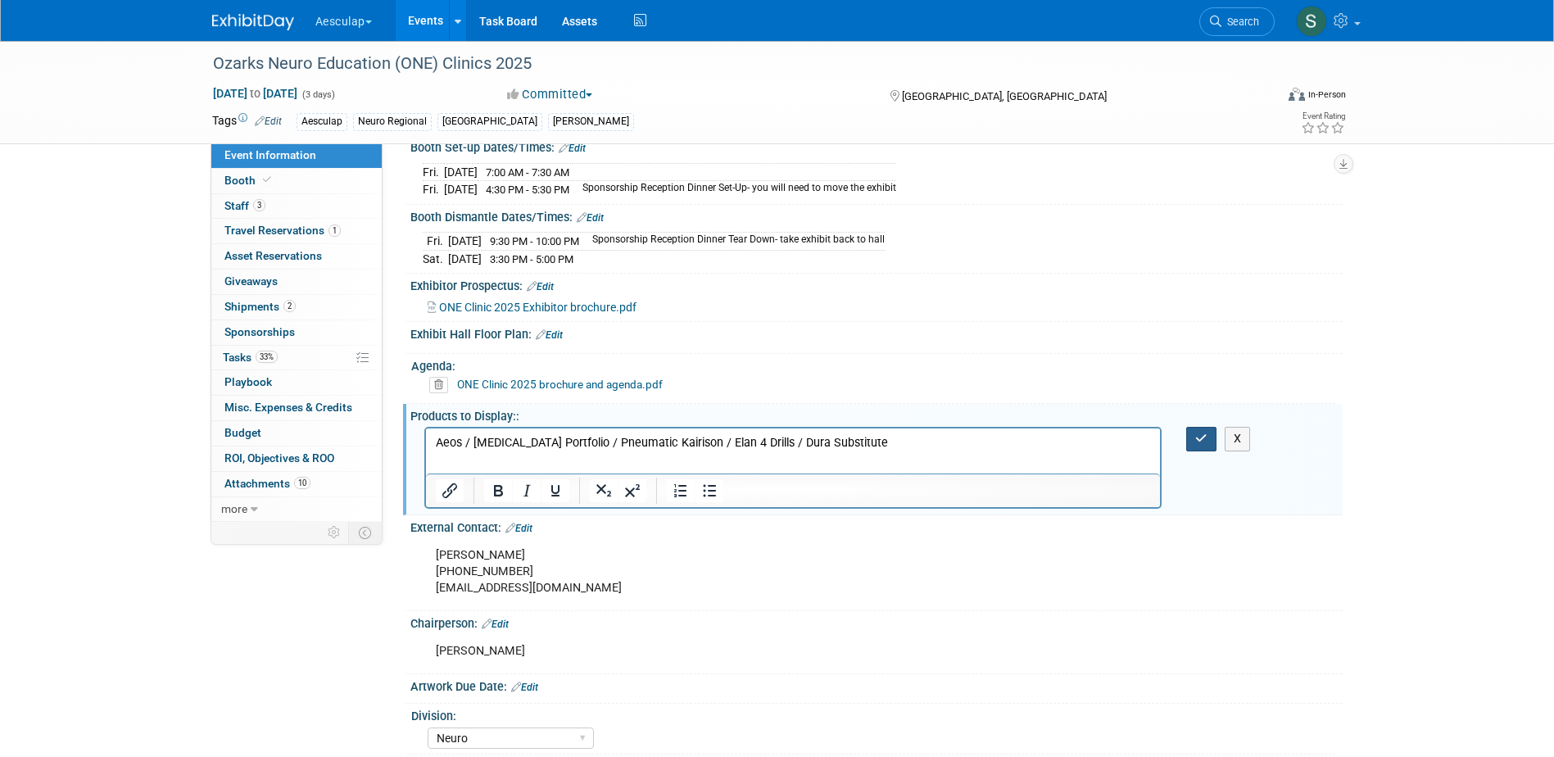
click at [1192, 450] on button "button" at bounding box center [1201, 439] width 30 height 24
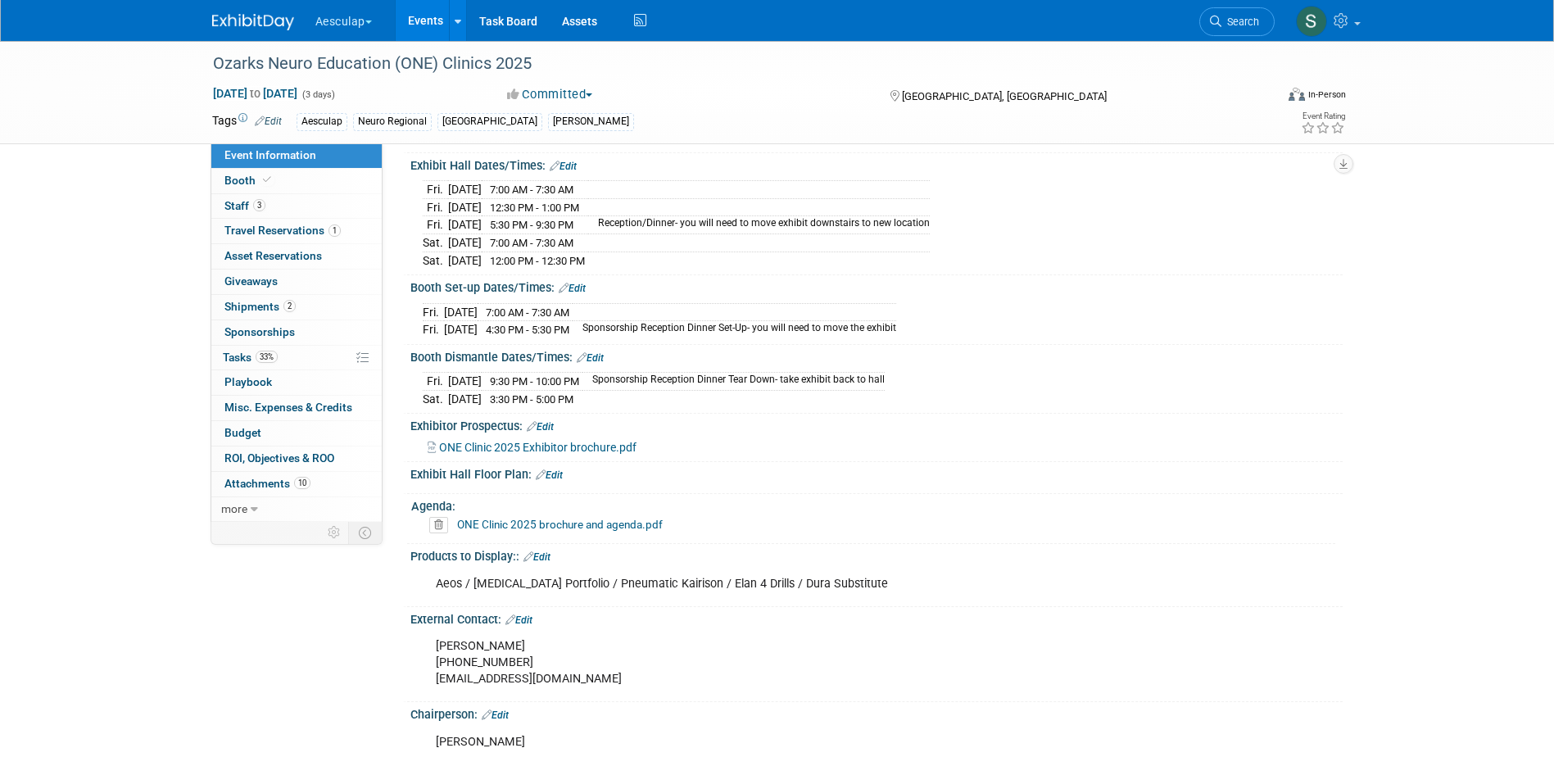
scroll to position [346, 0]
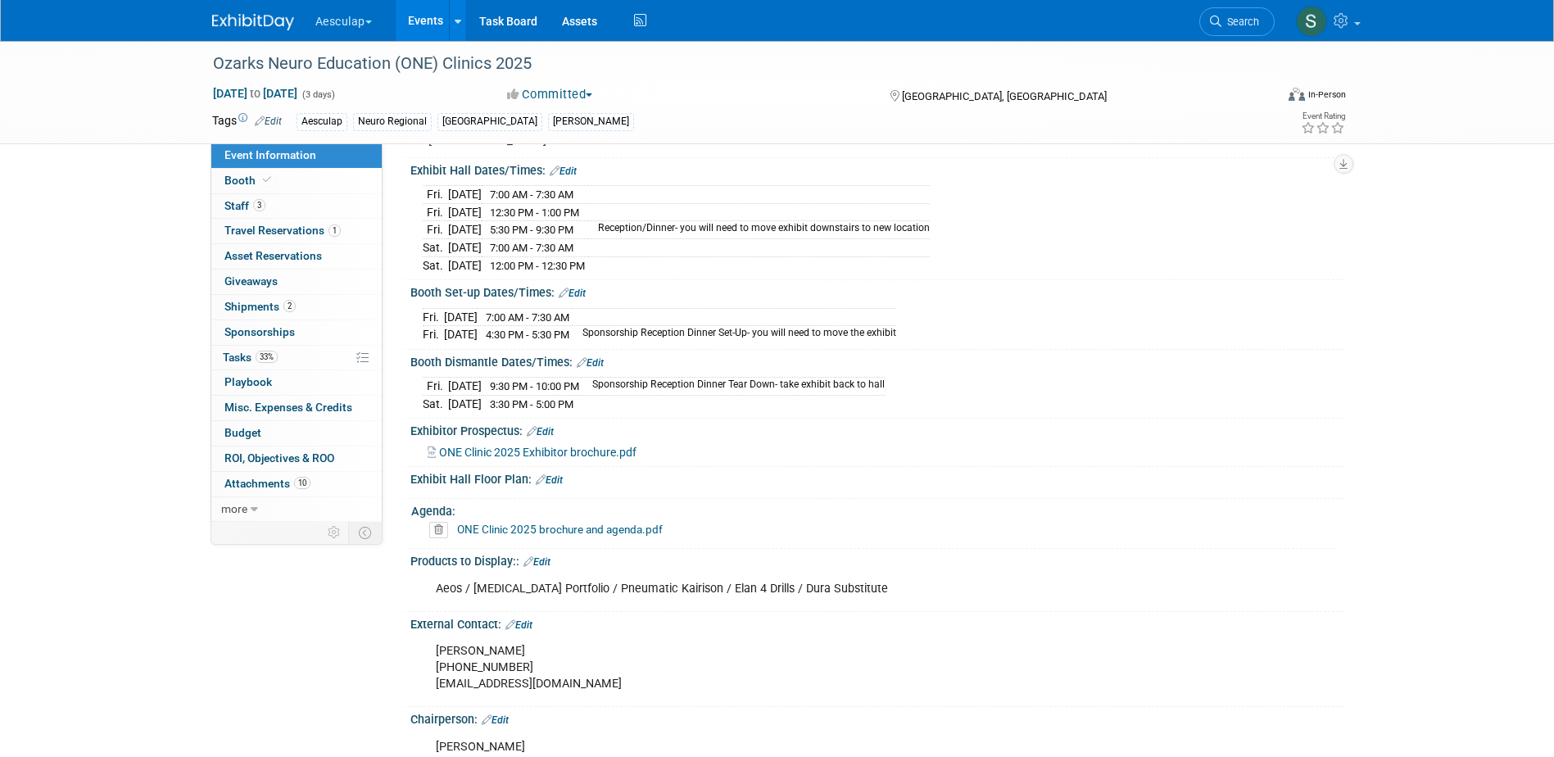
click at [505, 536] on link "ONE Clinic 2025 brochure and agenda.pdf" at bounding box center [560, 529] width 206 height 13
click at [225, 346] on link "33% Tasks 33%" at bounding box center [296, 358] width 170 height 25
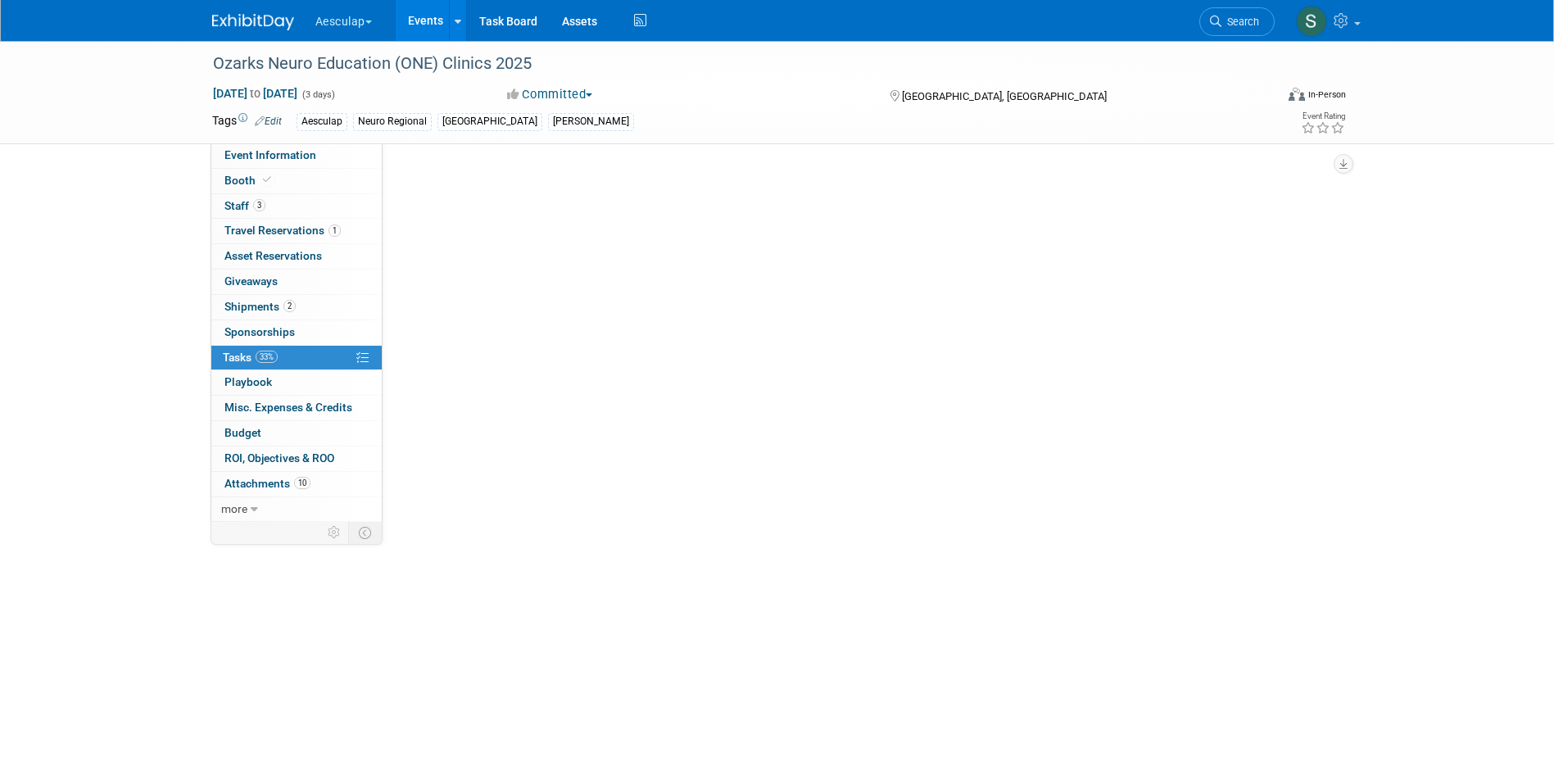
scroll to position [0, 0]
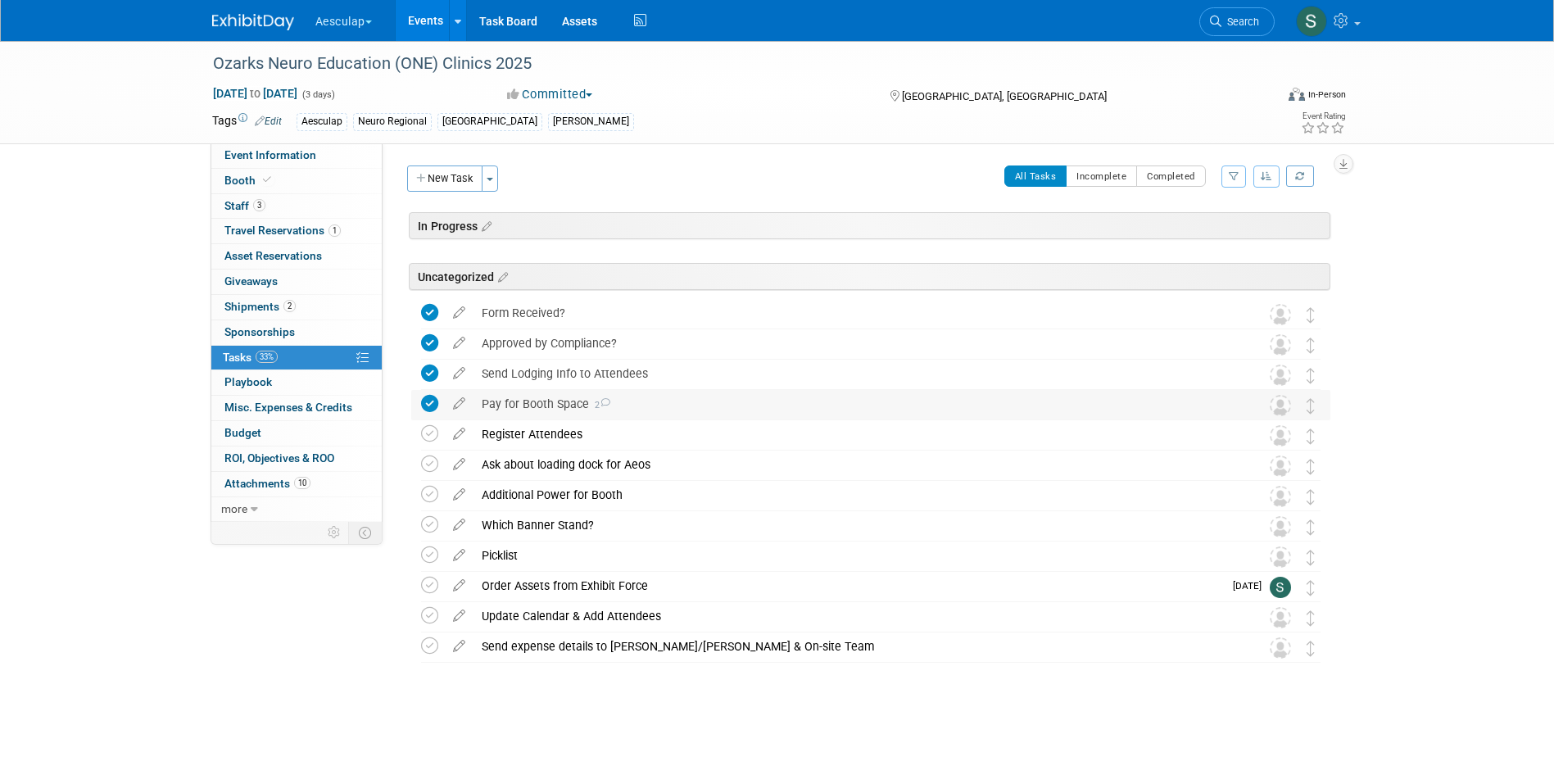
click at [543, 393] on div "Pay for Booth Space 2" at bounding box center [854, 404] width 763 height 28
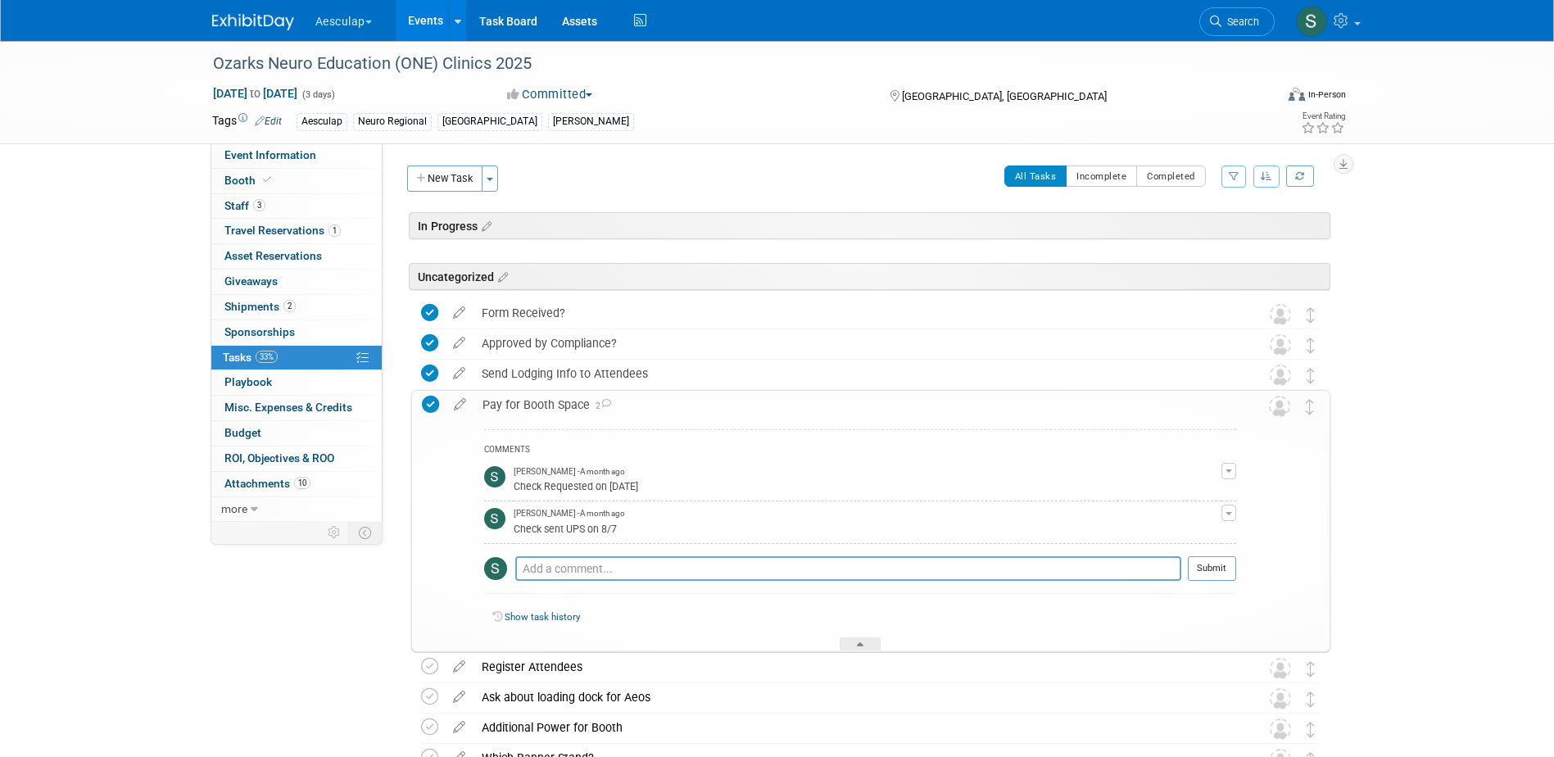
click at [543, 393] on div "Pay for Booth Space 2" at bounding box center [855, 405] width 762 height 28
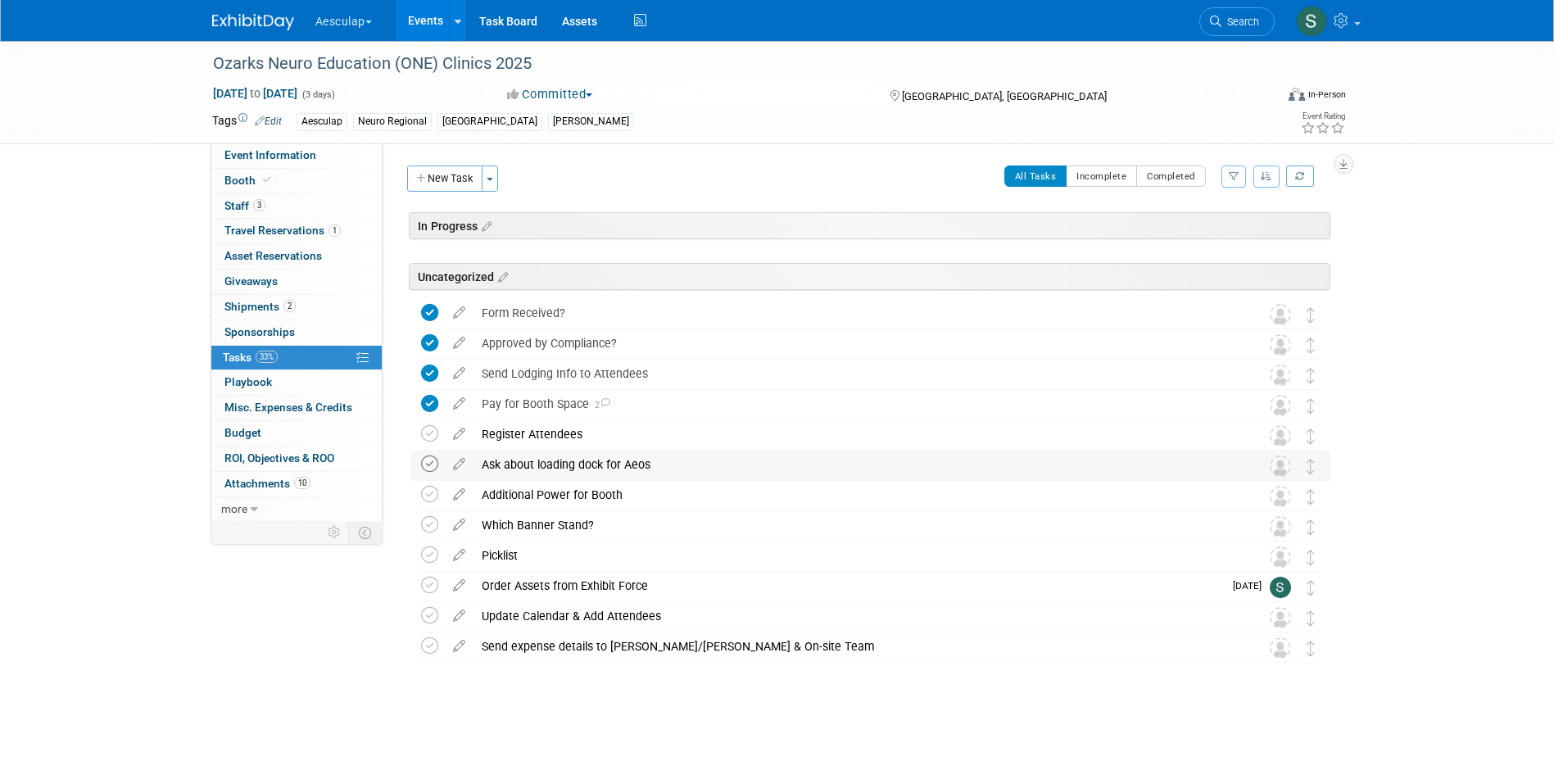
click at [431, 461] on icon at bounding box center [429, 463] width 17 height 17
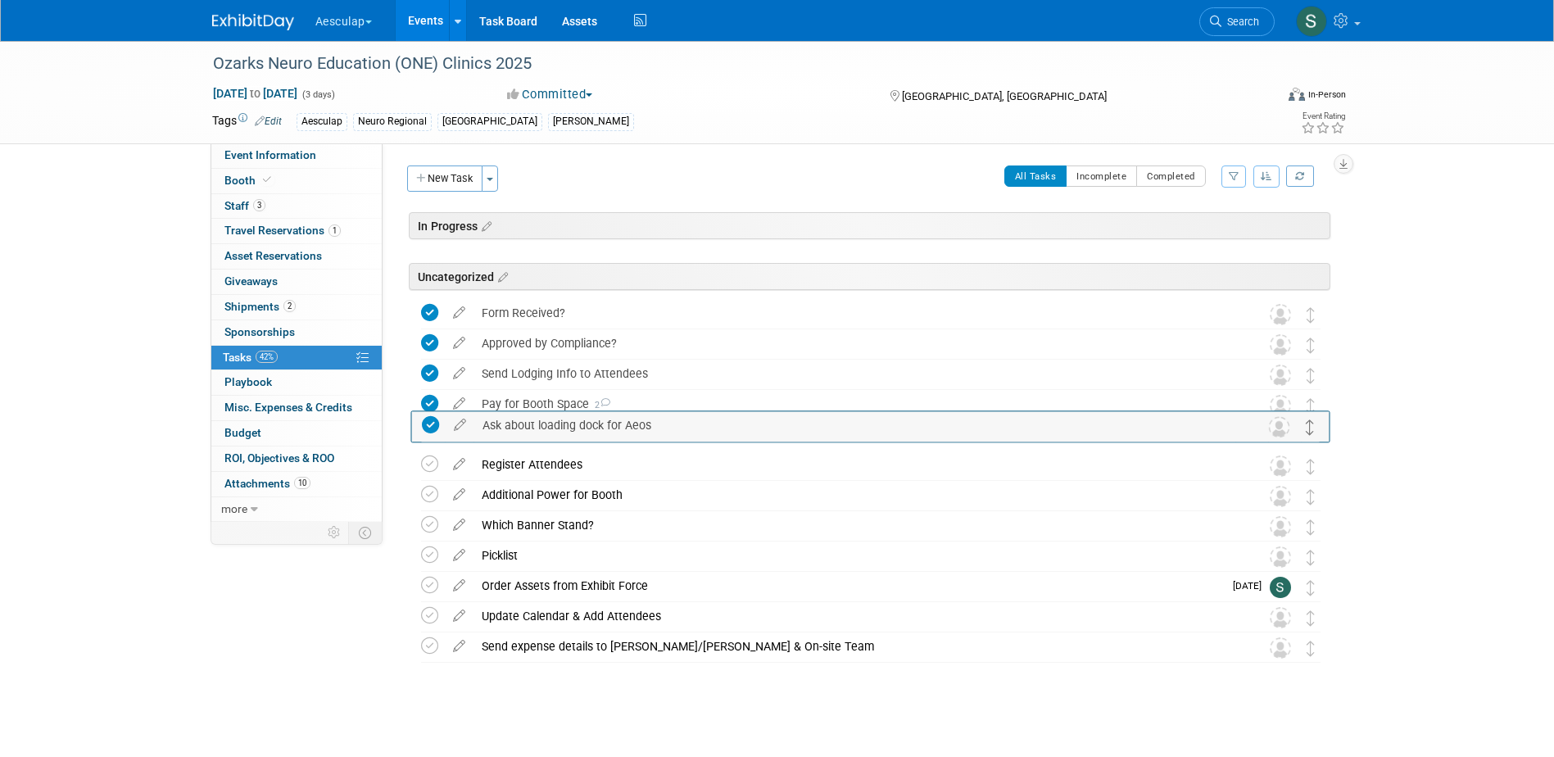
drag, startPoint x: 1311, startPoint y: 469, endPoint x: 1311, endPoint y: 429, distance: 40.1
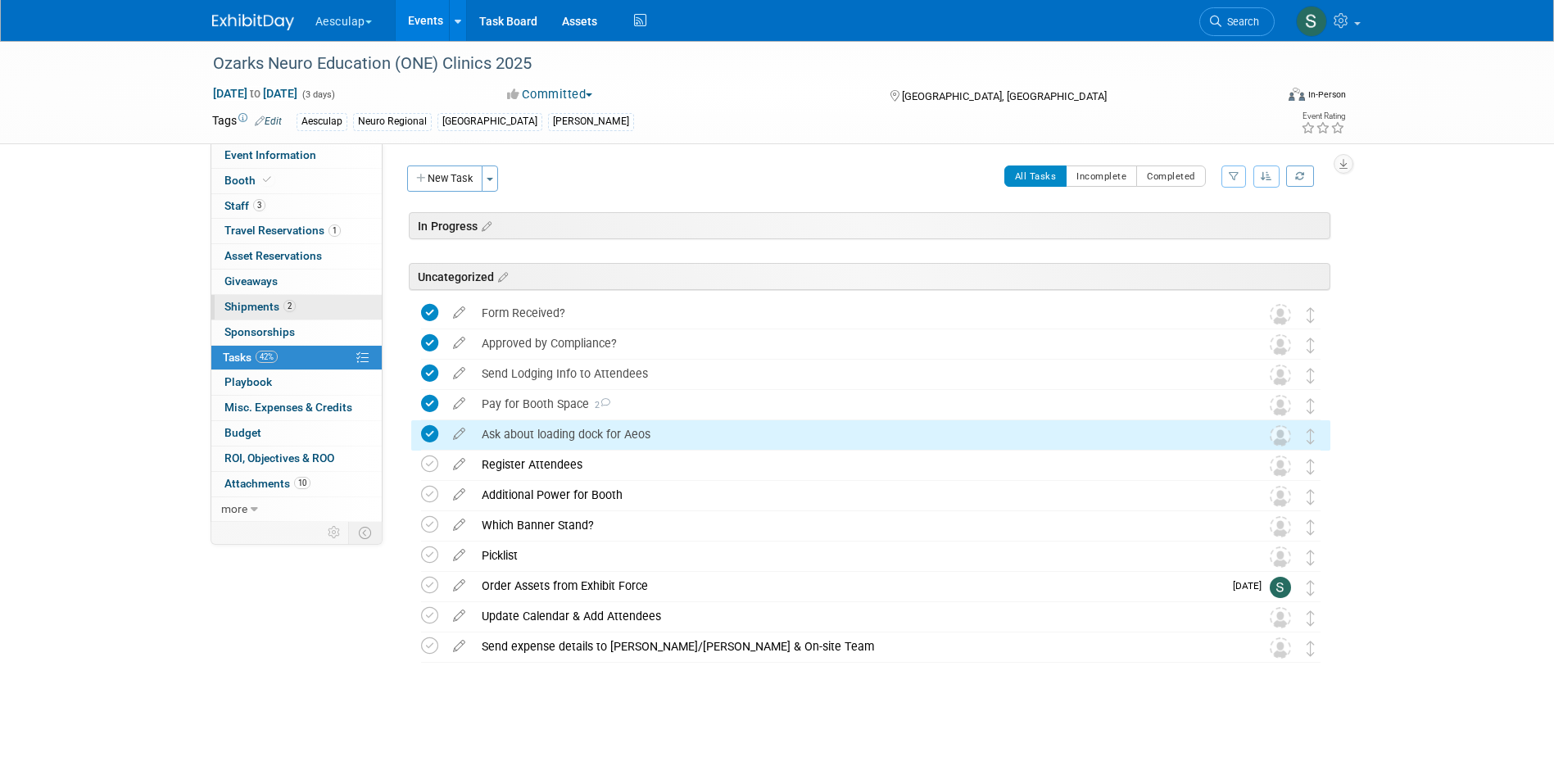
click at [237, 307] on span "Shipments 2" at bounding box center [259, 306] width 71 height 13
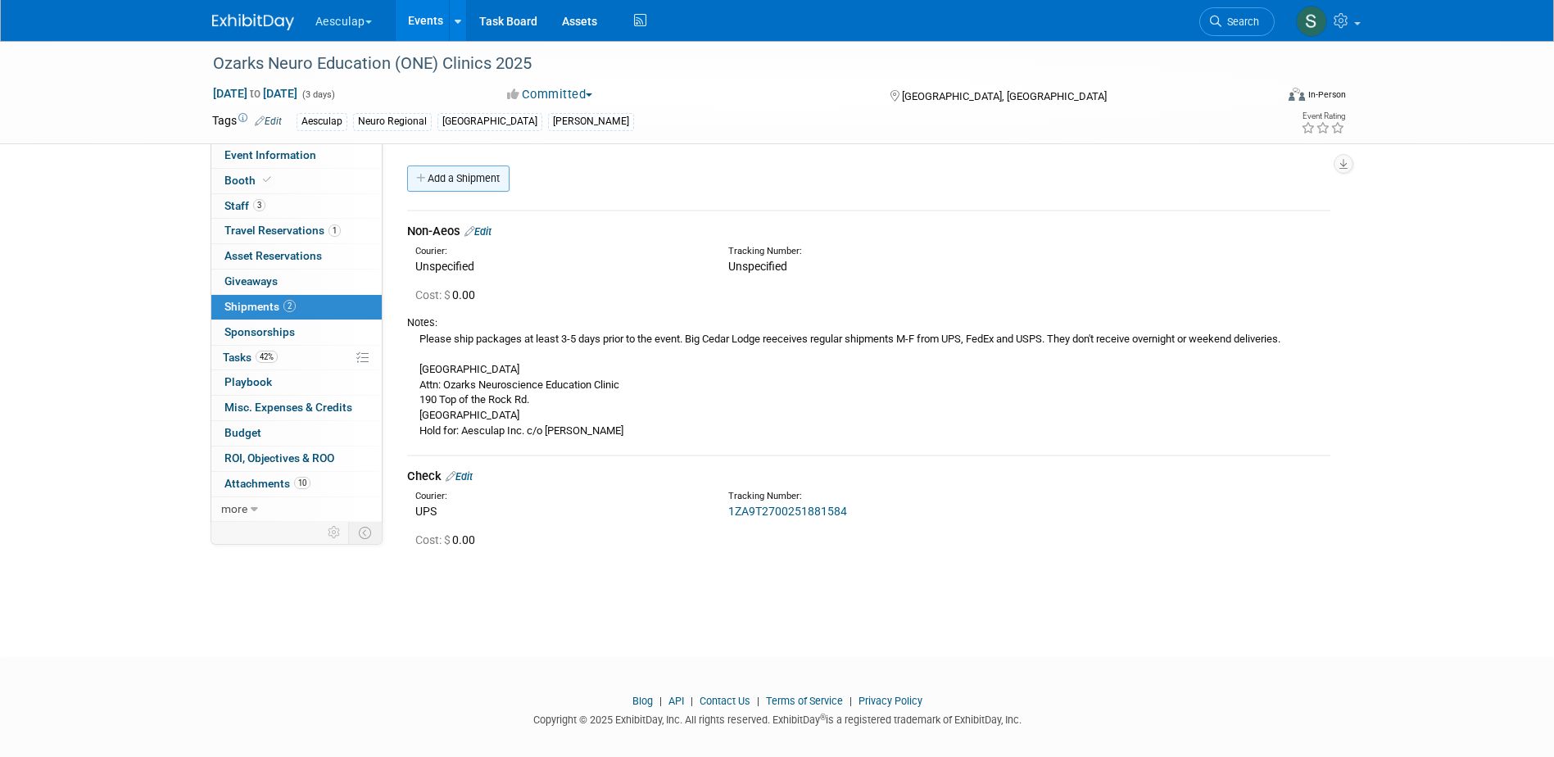
click at [445, 174] on link "Add a Shipment" at bounding box center [458, 178] width 102 height 26
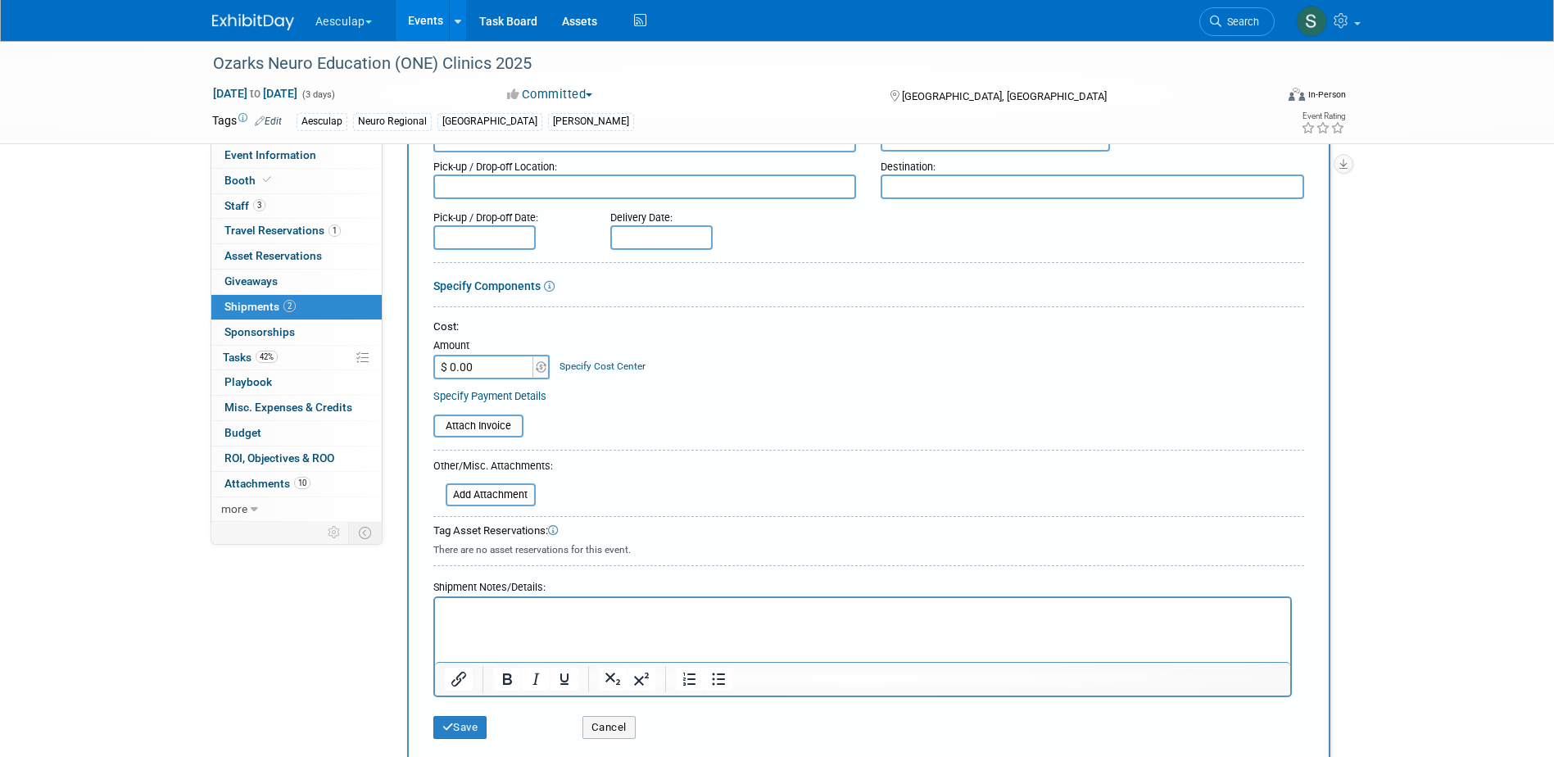
scroll to position [164, 0]
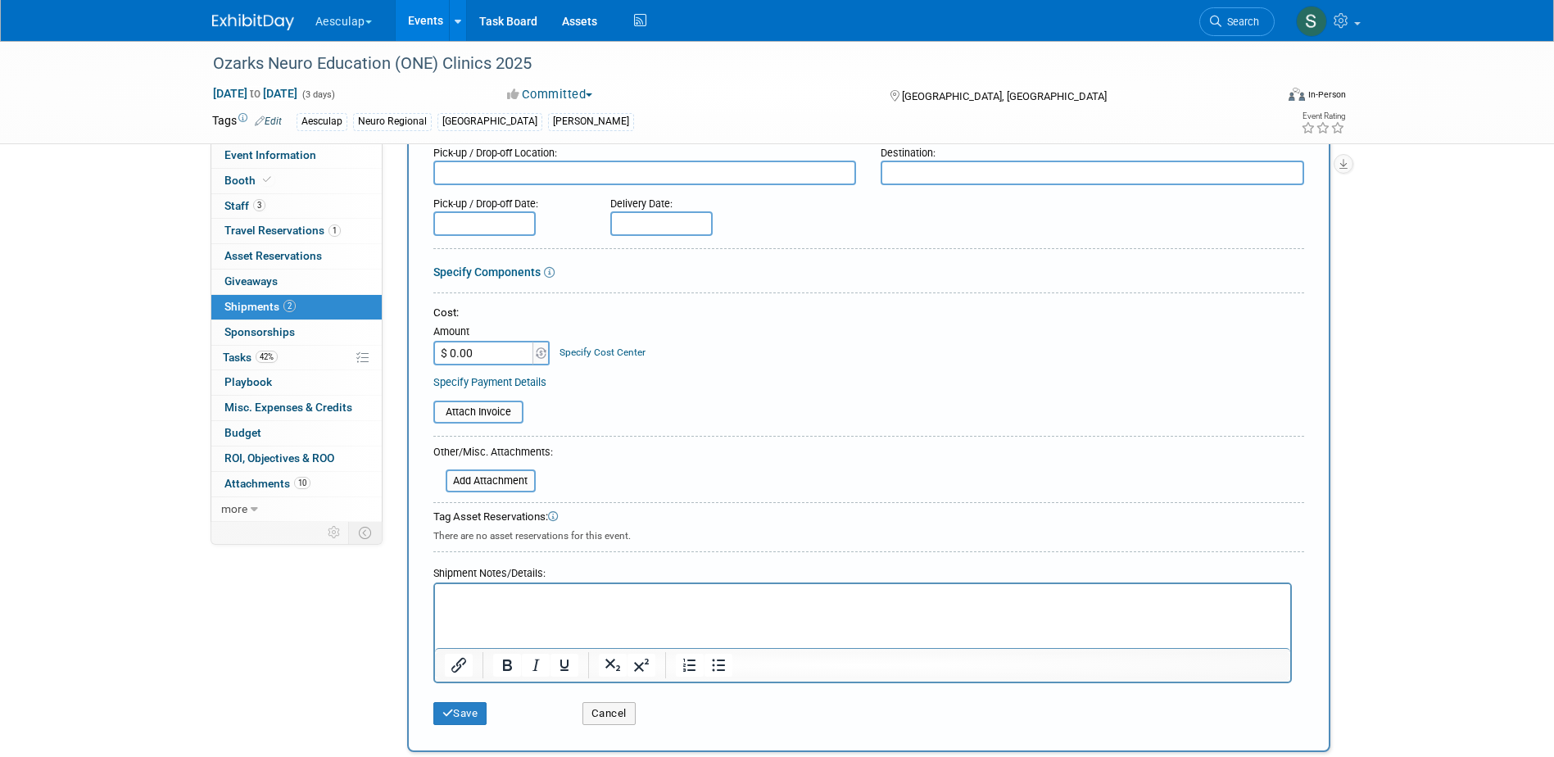
type input "Aeos"
click at [478, 607] on html at bounding box center [861, 595] width 855 height 23
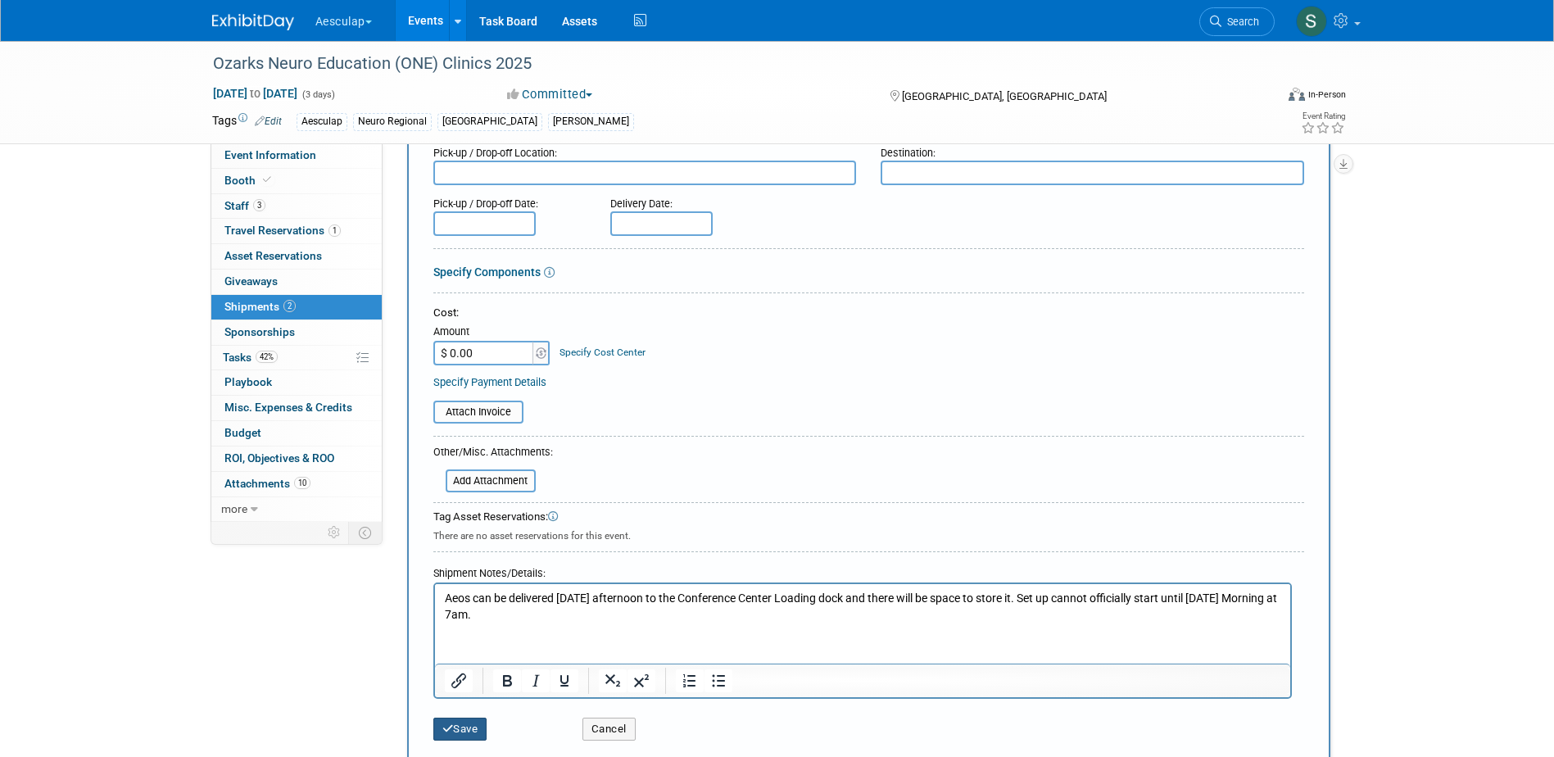
click at [459, 732] on button "Save" at bounding box center [460, 728] width 54 height 23
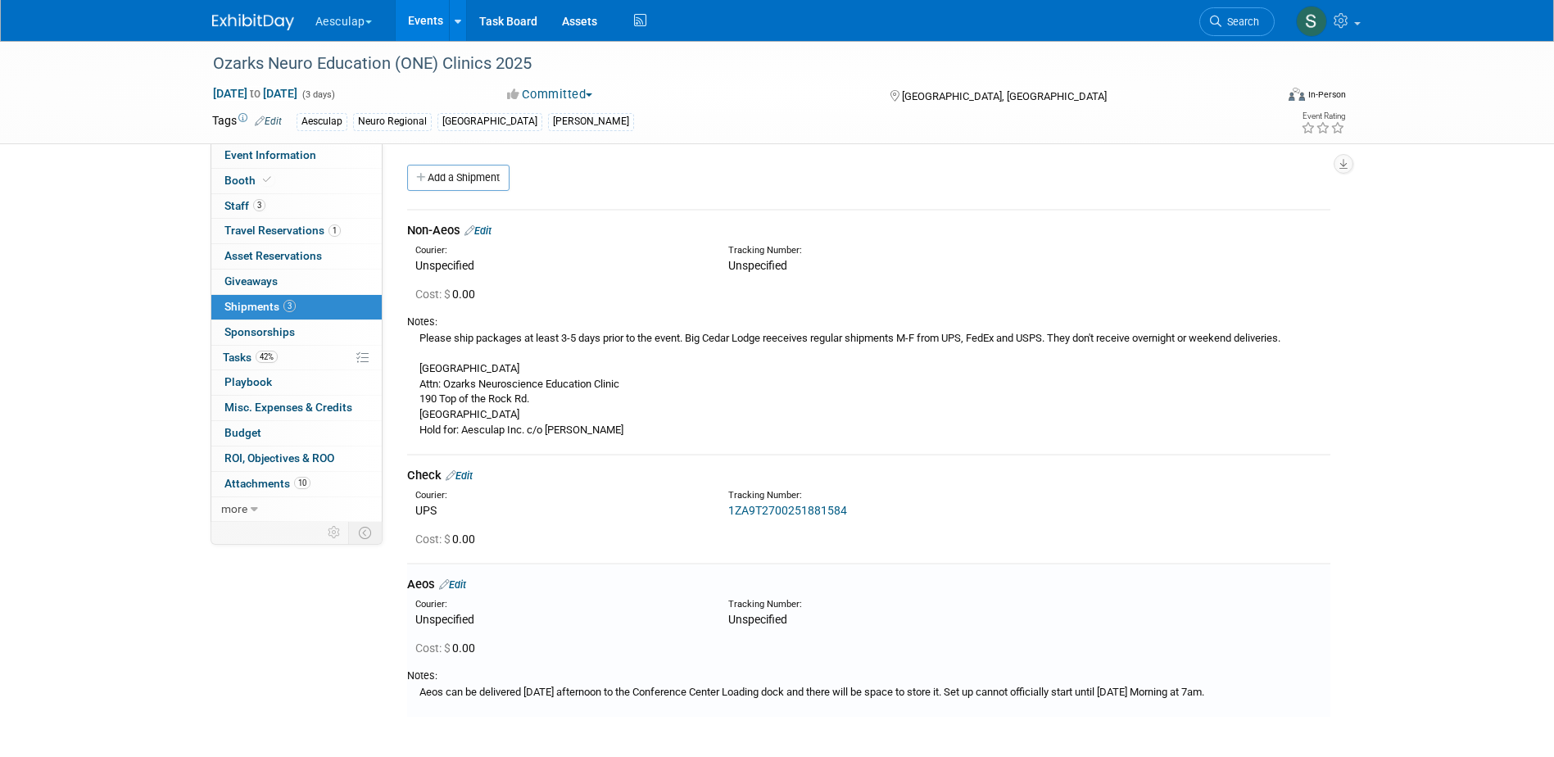
scroll to position [0, 0]
click at [249, 354] on span "Tasks 42%" at bounding box center [250, 357] width 55 height 13
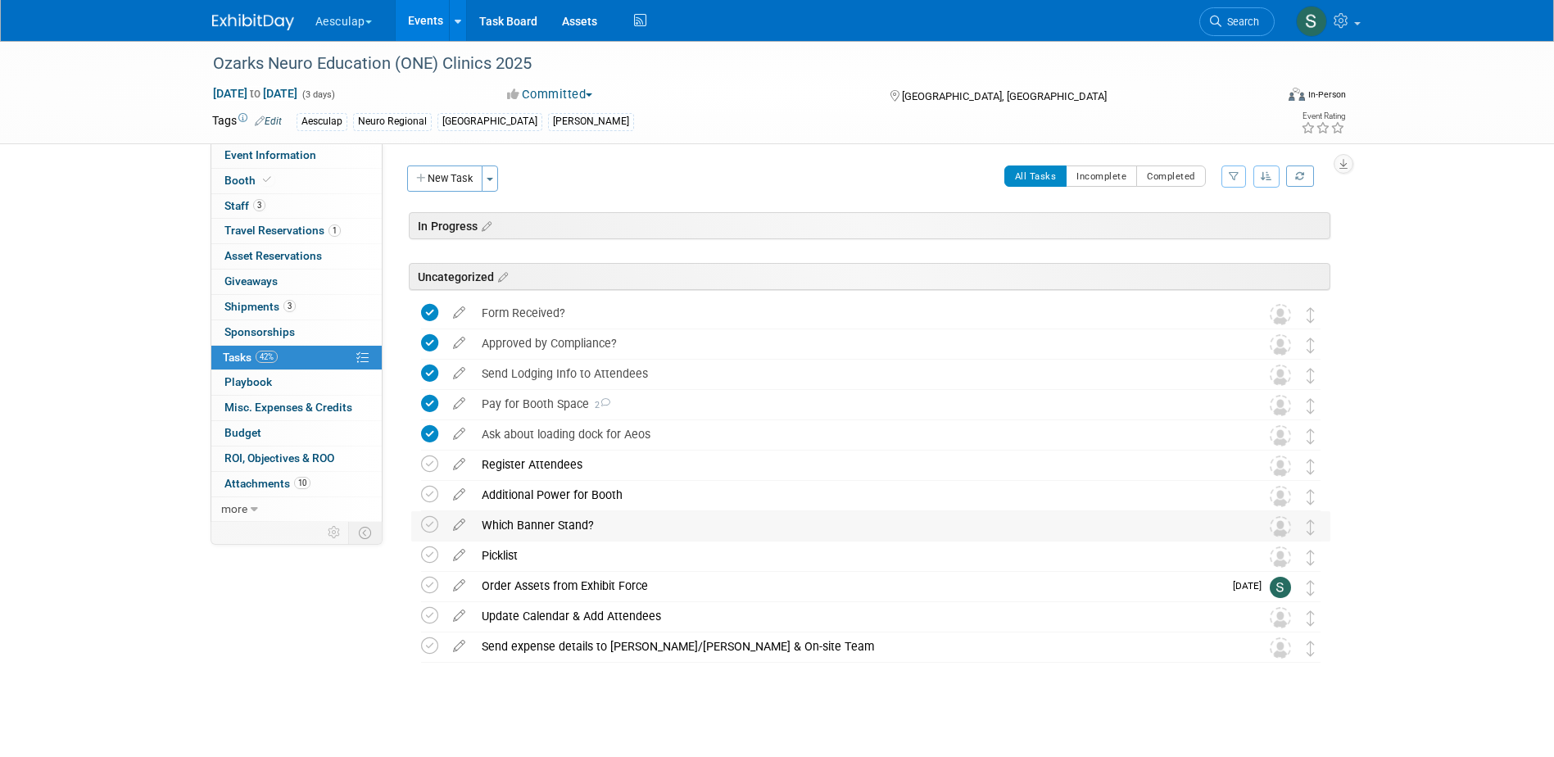
click at [552, 523] on div "Which Banner Stand?" at bounding box center [854, 525] width 763 height 28
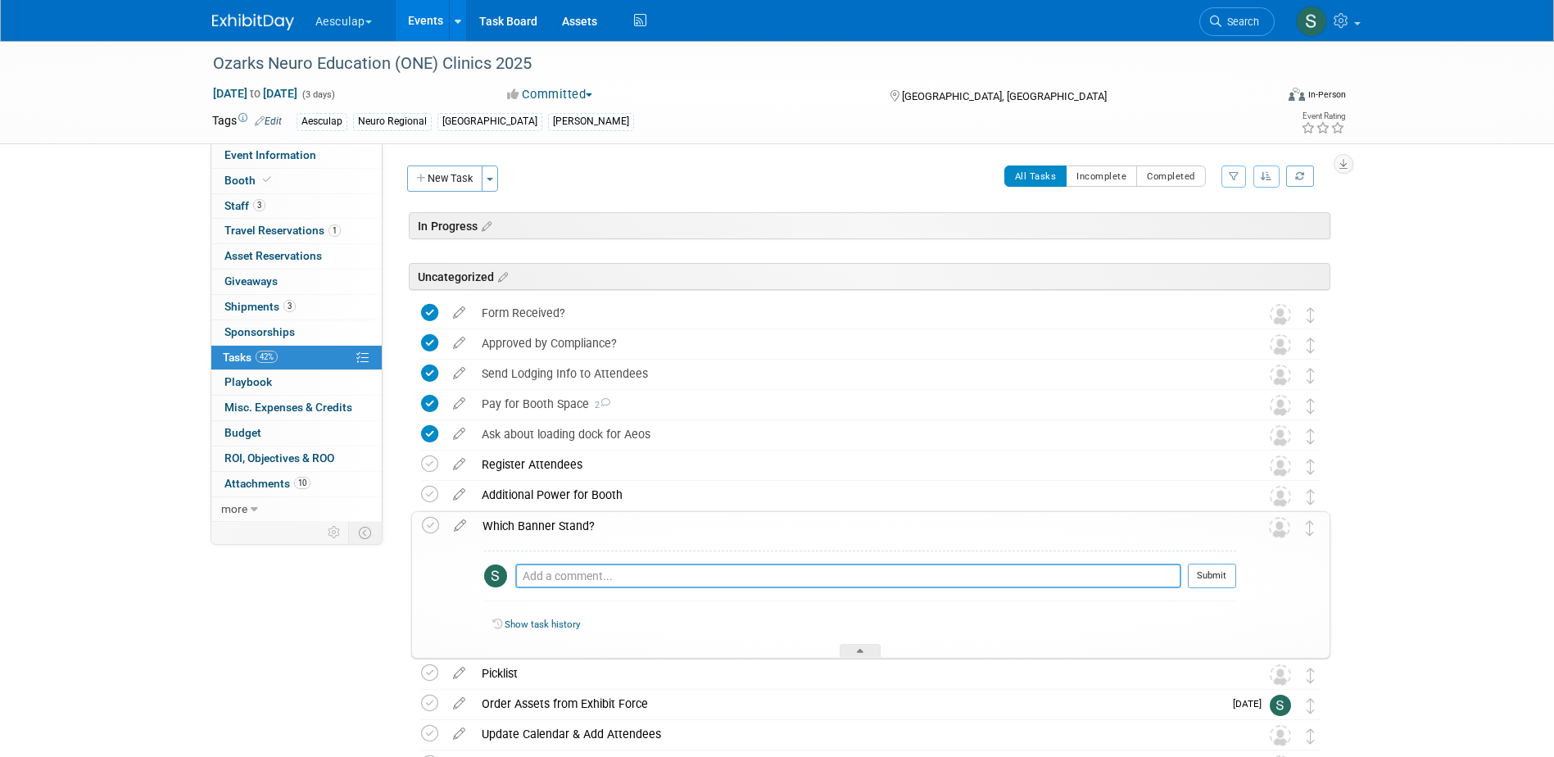
click at [564, 572] on textarea at bounding box center [848, 575] width 666 height 25
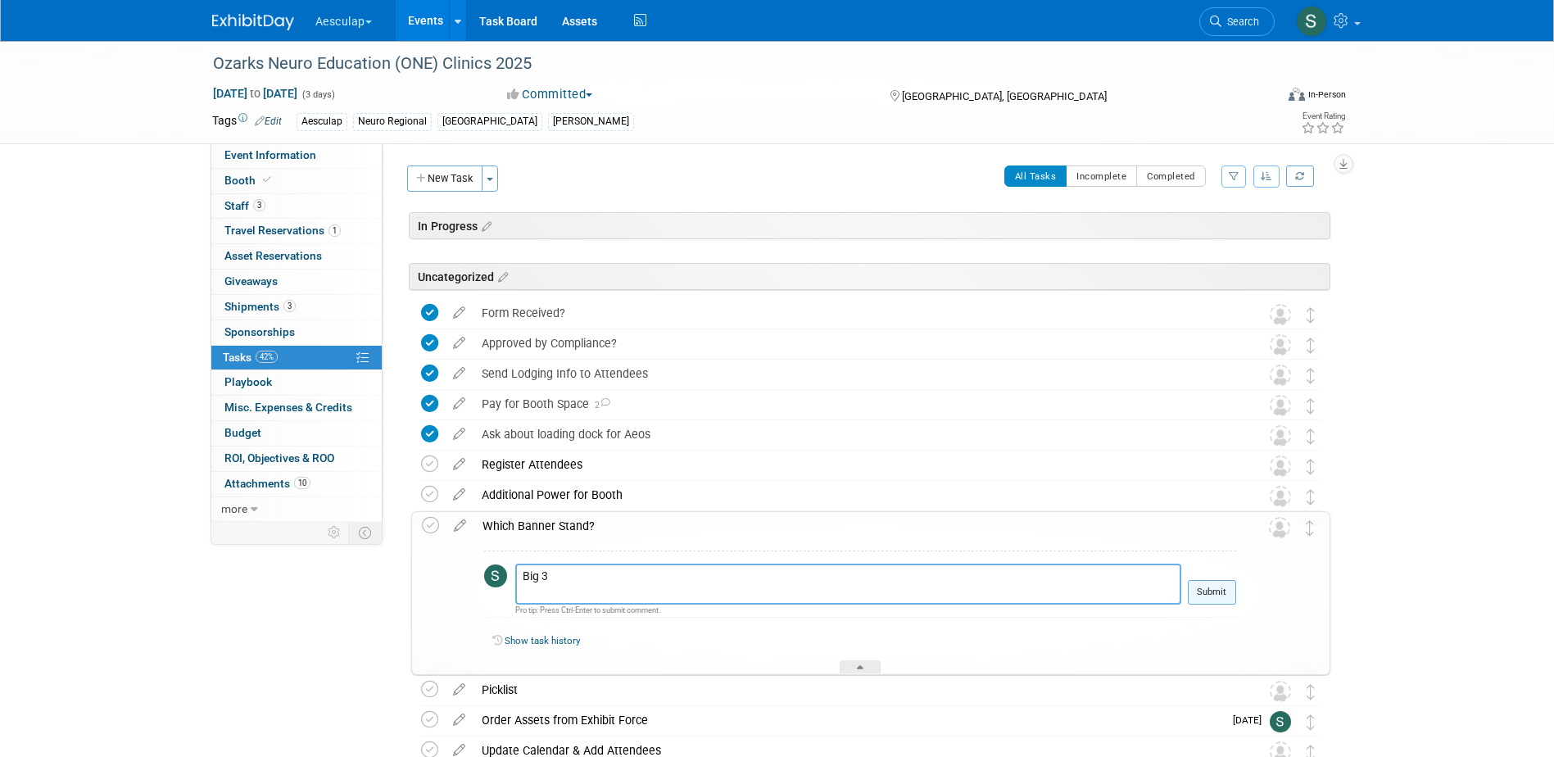
type textarea "Big 3"
click at [1225, 590] on button "Submit" at bounding box center [1212, 592] width 48 height 25
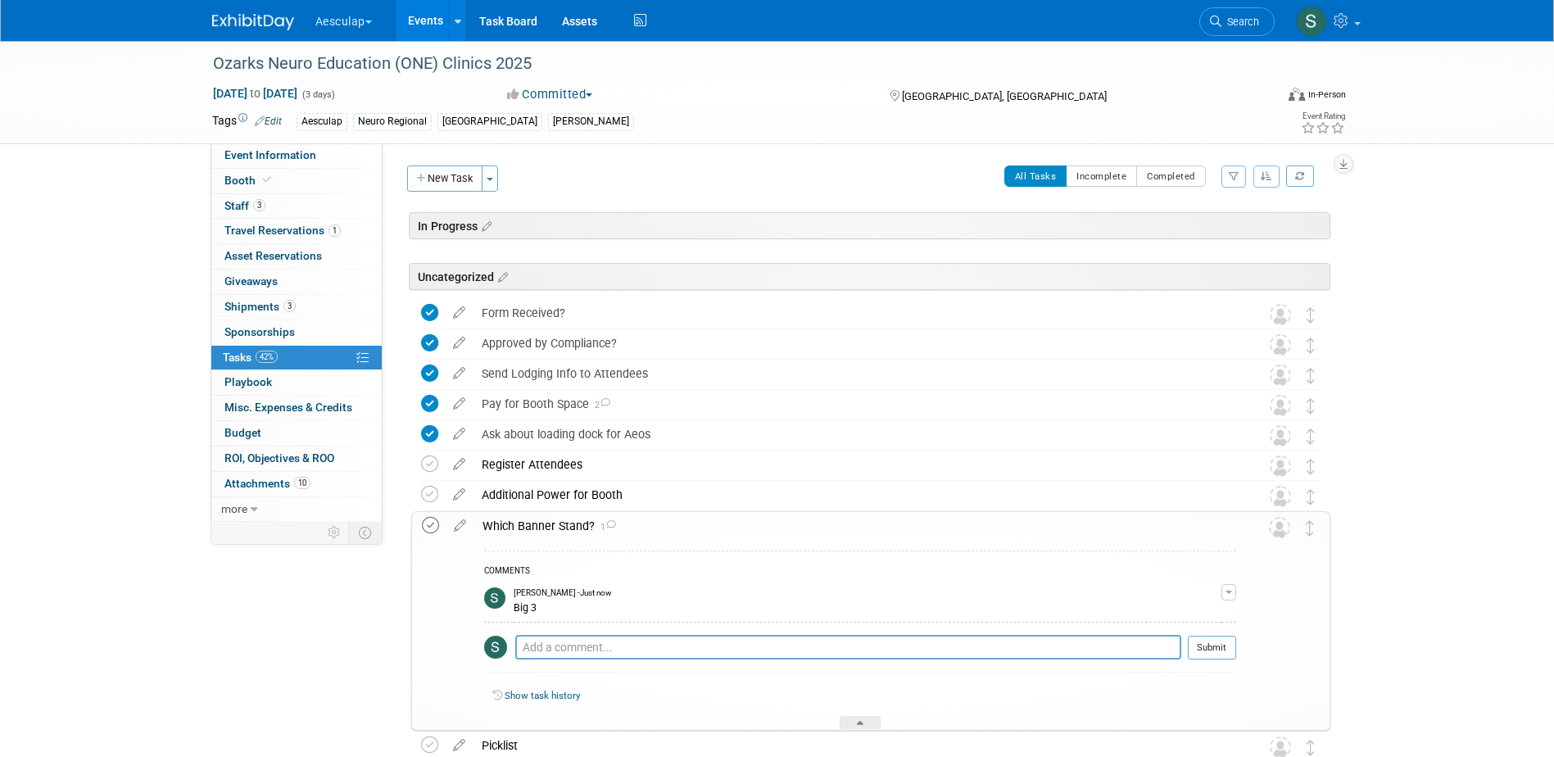
click at [426, 525] on icon at bounding box center [430, 525] width 17 height 17
click at [550, 531] on div "Which Banner Stand? 1" at bounding box center [855, 526] width 762 height 28
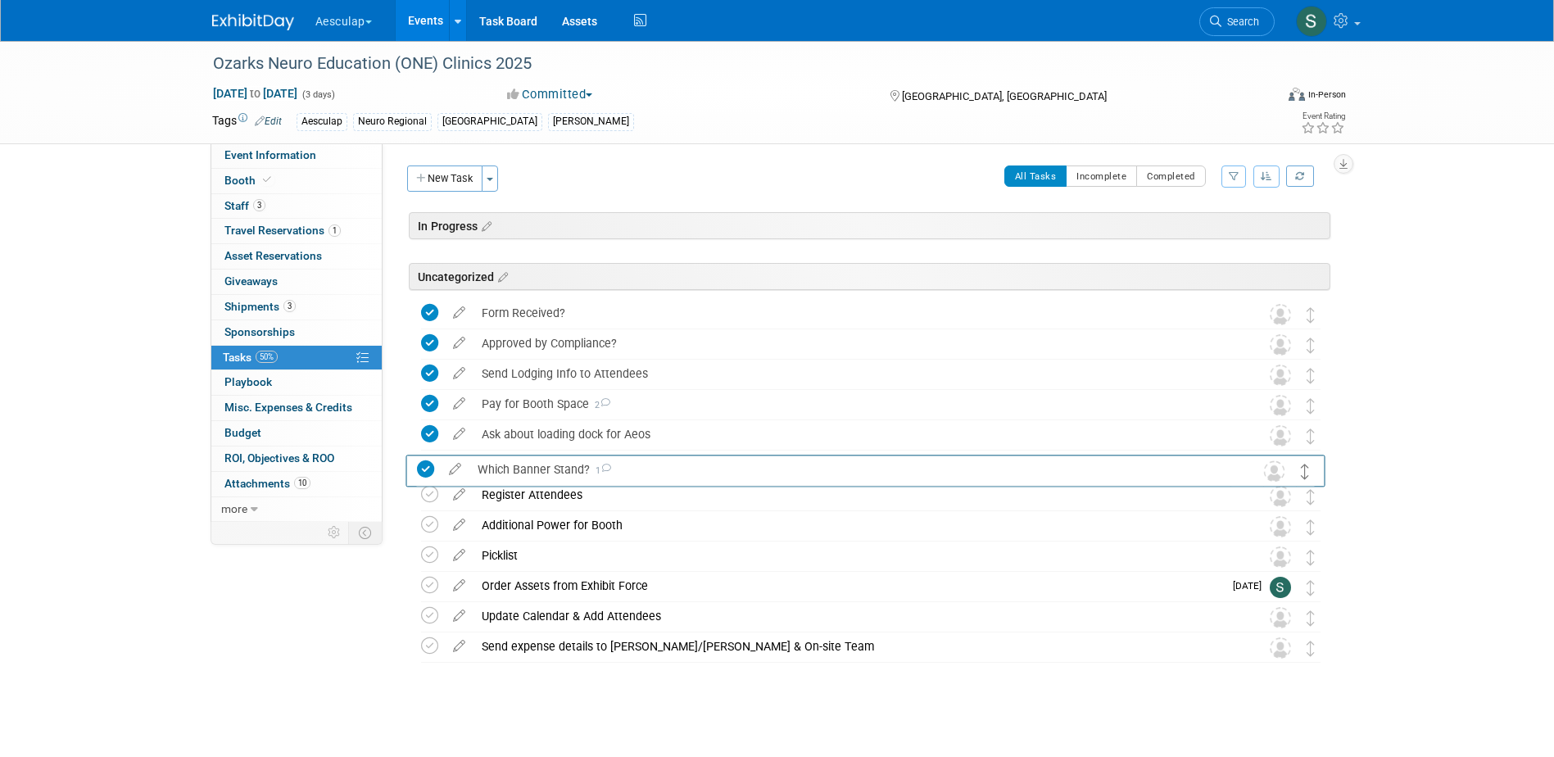
drag, startPoint x: 1307, startPoint y: 525, endPoint x: 1302, endPoint y: 468, distance: 56.7
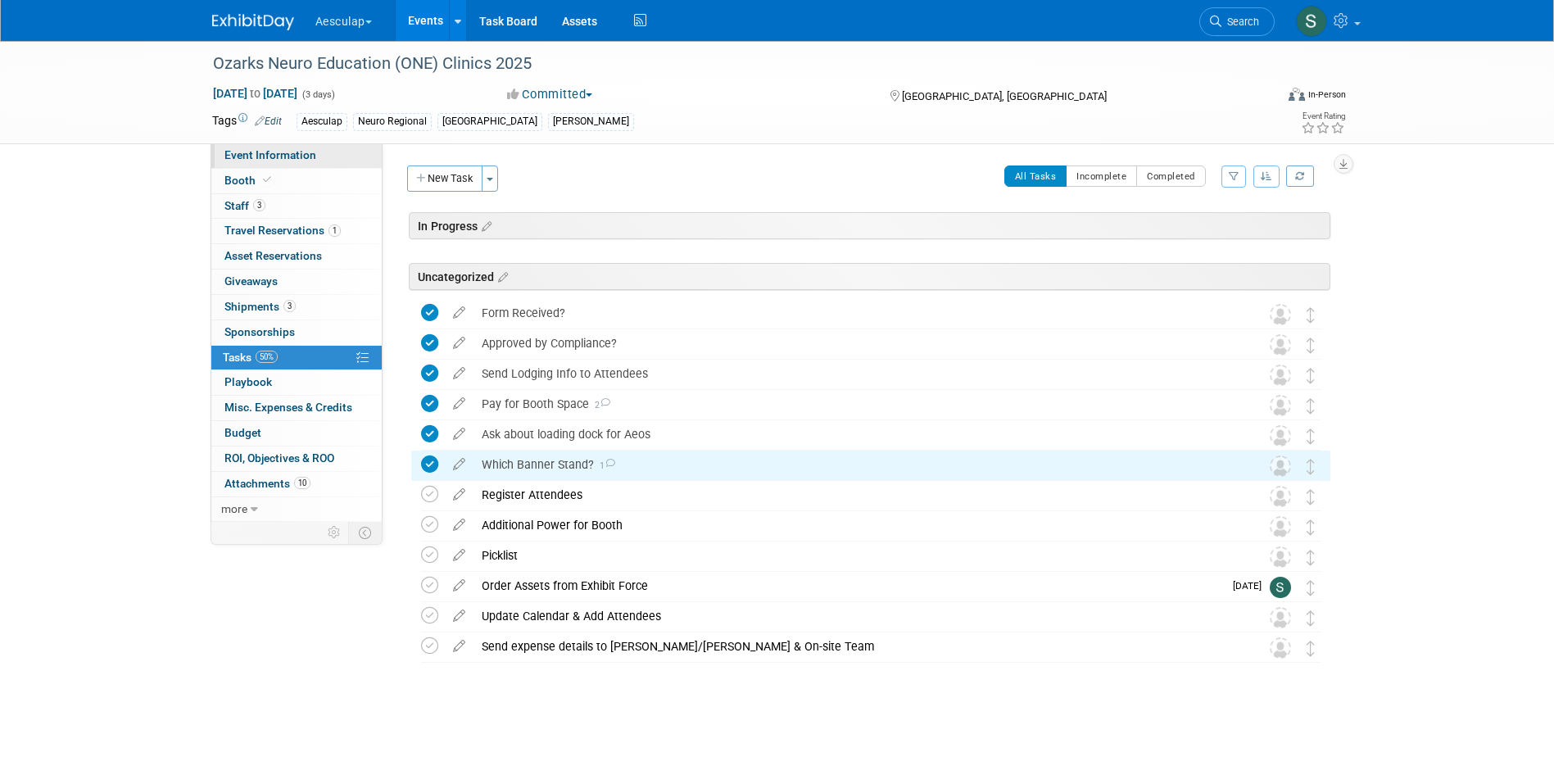
click at [261, 159] on span "Event Information" at bounding box center [270, 154] width 92 height 13
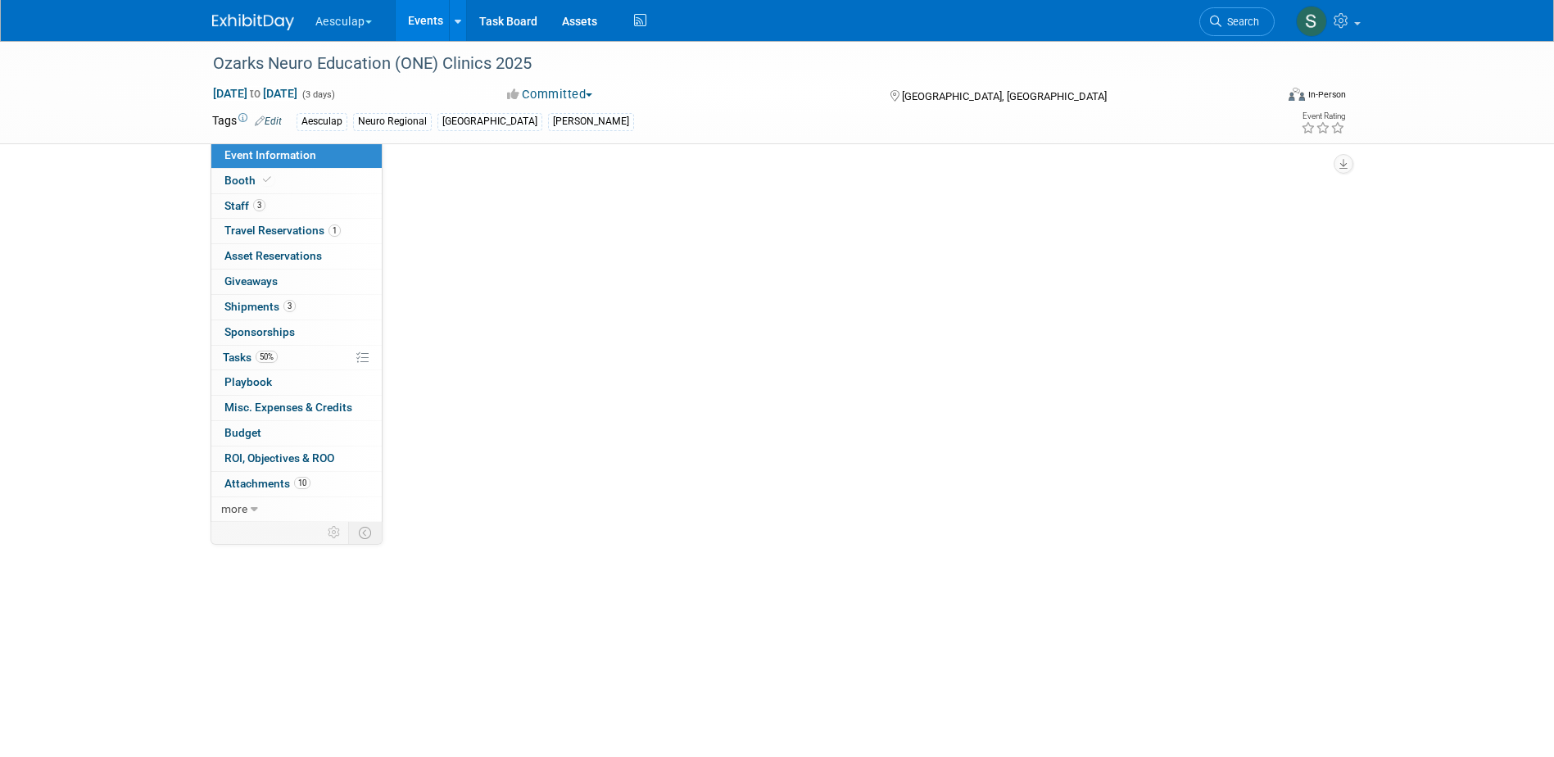
select select "Approved by Compliance"
select select "Neuro"
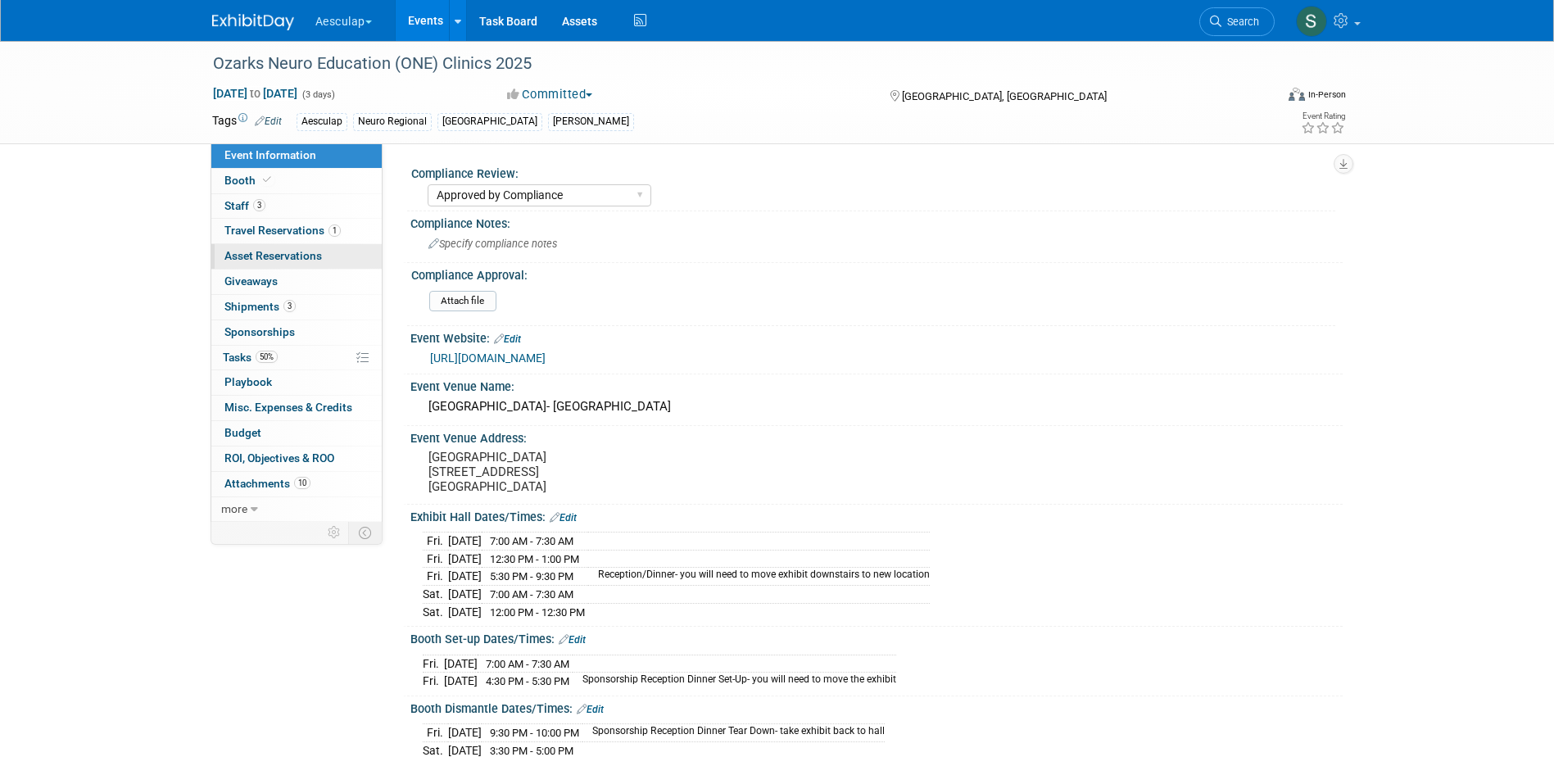
click at [258, 261] on span "Asset Reservations 0" at bounding box center [272, 255] width 97 height 13
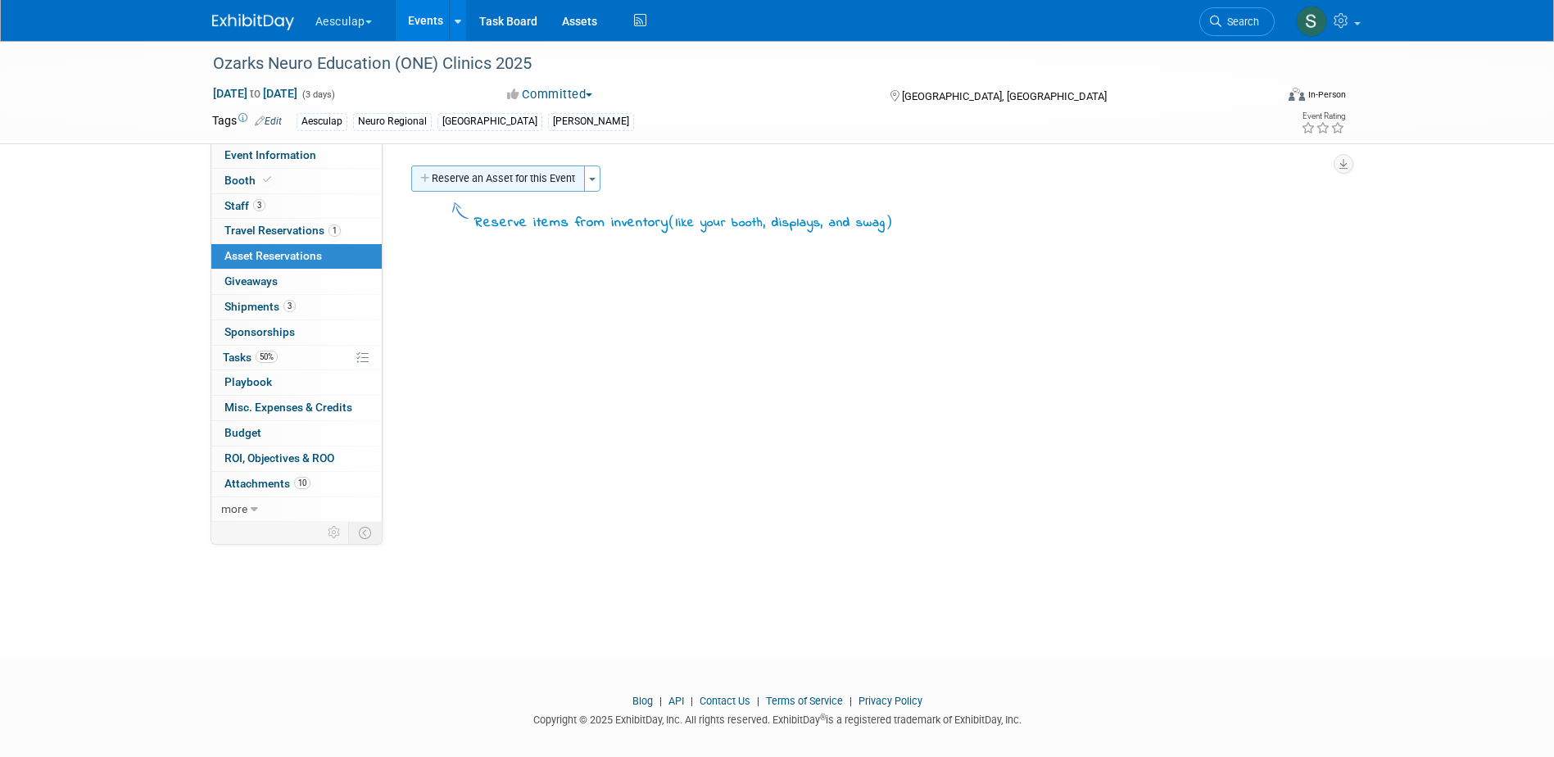
click at [566, 182] on button "Reserve an Asset for this Event" at bounding box center [498, 178] width 174 height 26
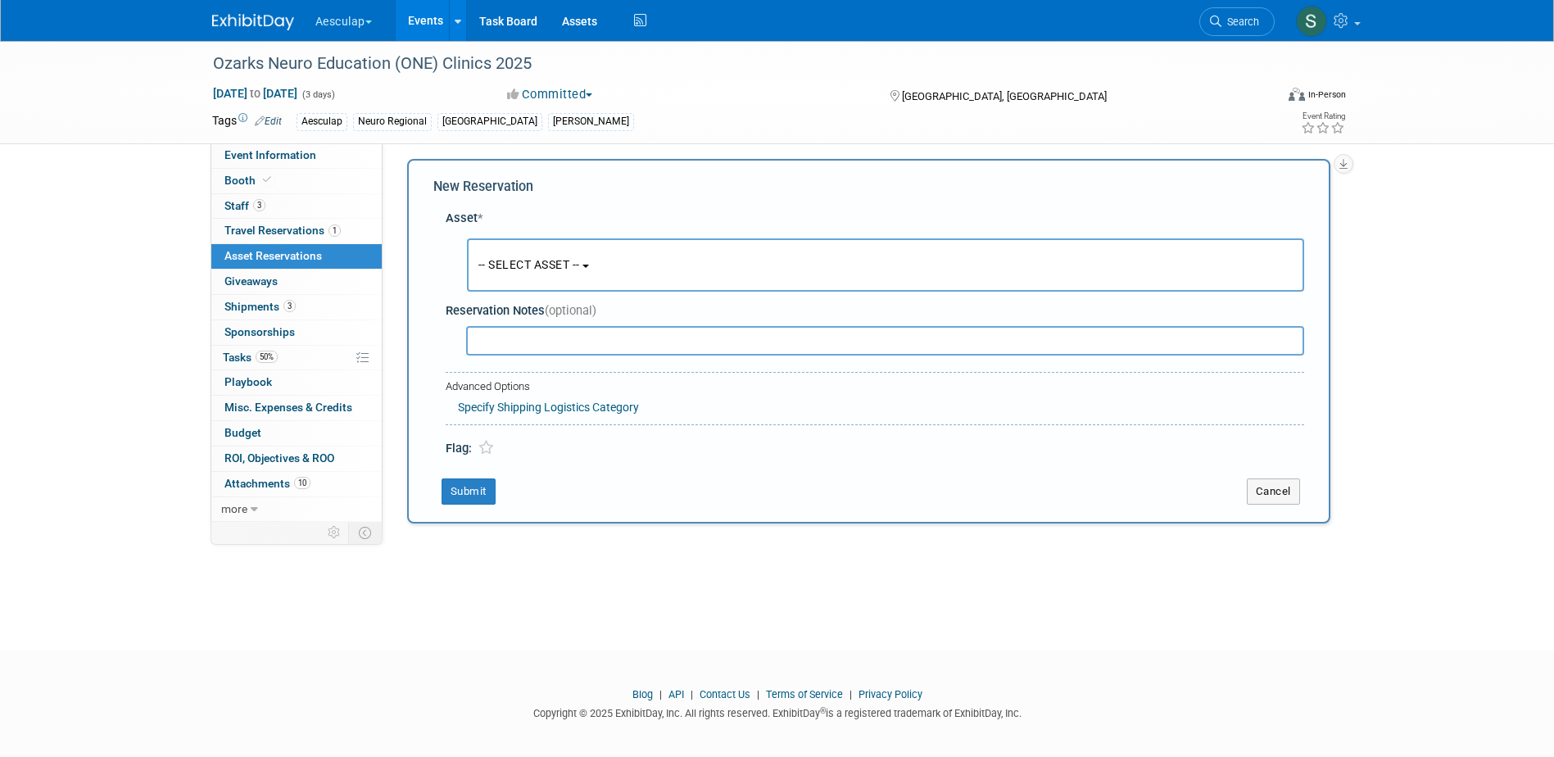
scroll to position [15, 0]
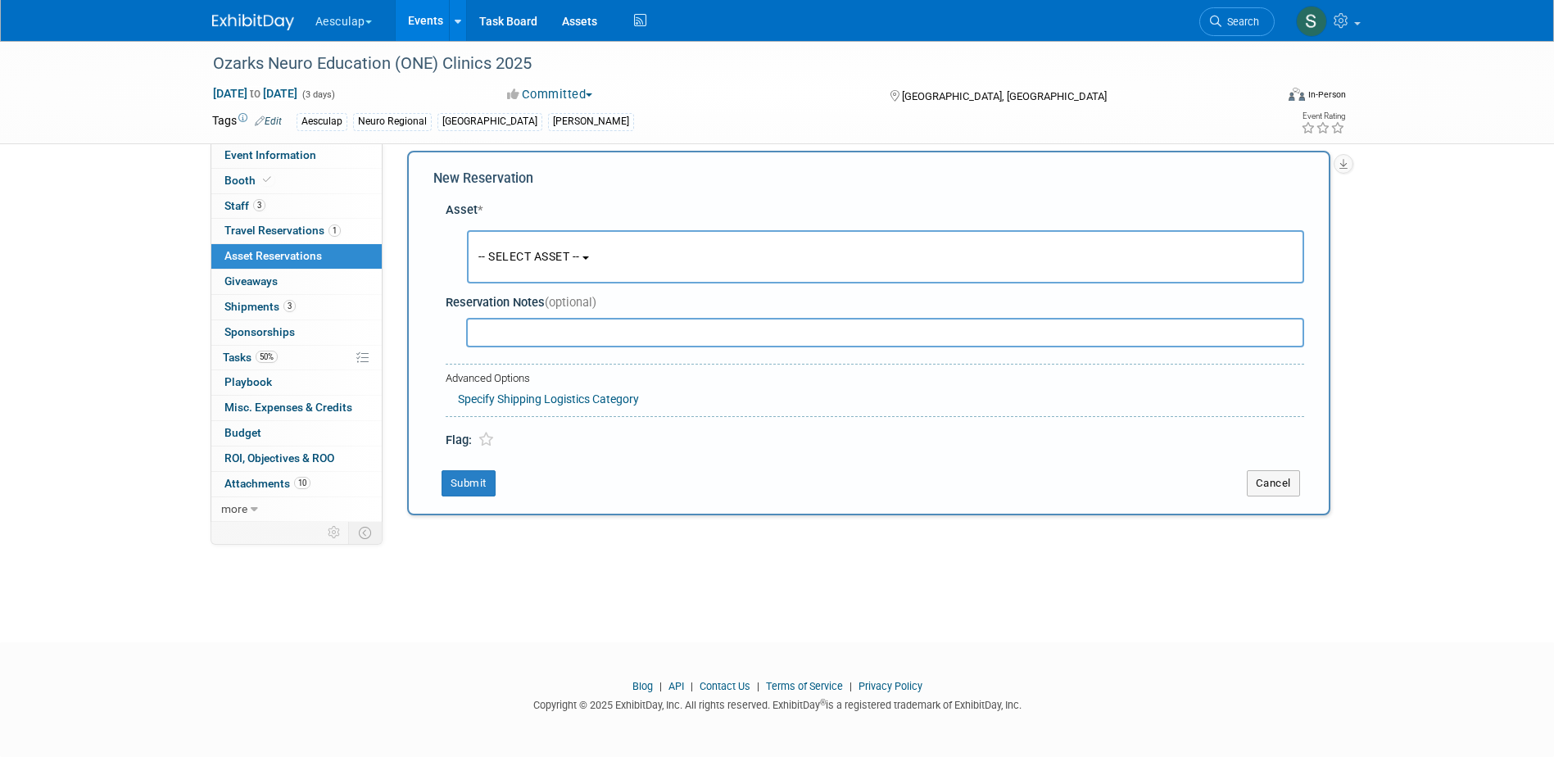
drag, startPoint x: 537, startPoint y: 258, endPoint x: 543, endPoint y: 269, distance: 12.8
click at [539, 260] on span "-- SELECT ASSET --" at bounding box center [529, 256] width 102 height 13
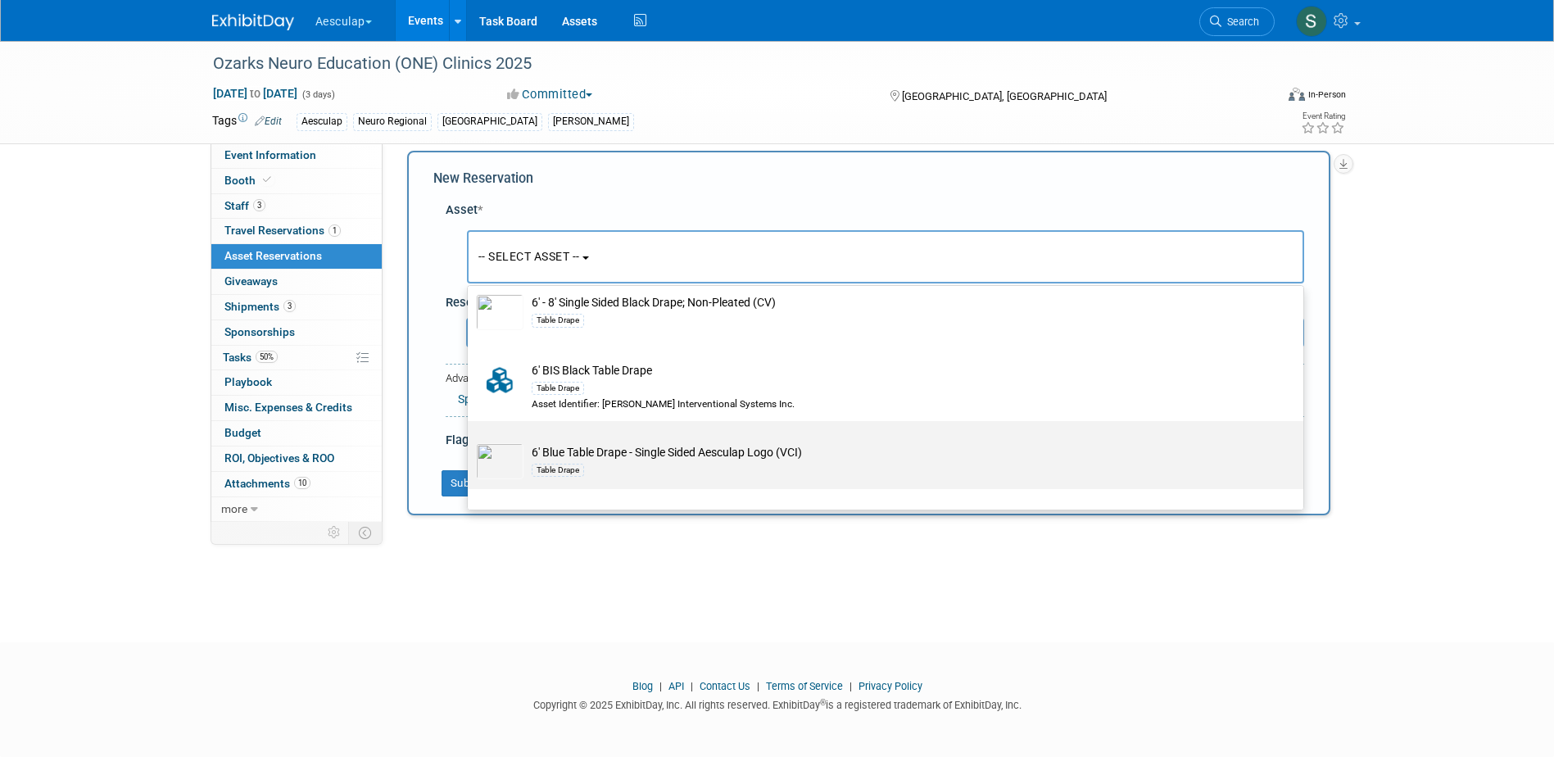
scroll to position [164, 0]
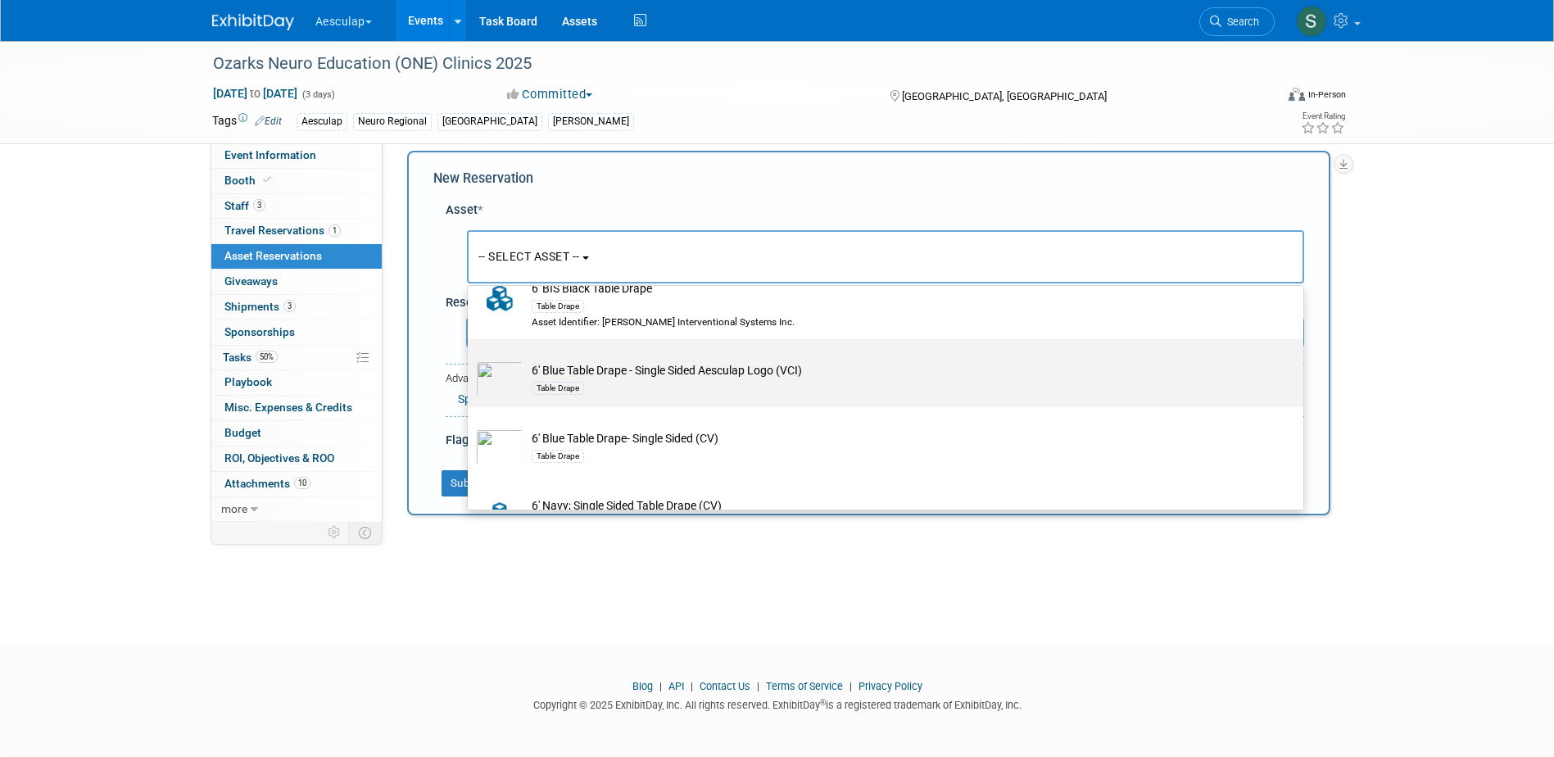
click at [575, 386] on div "Table Drape" at bounding box center [558, 388] width 52 height 13
click at [470, 359] on input "6' Blue Table Drape - Single Sided Aesculap Logo (VCI) Table Drape" at bounding box center [464, 353] width 11 height 11
select select "10699083"
select select "10"
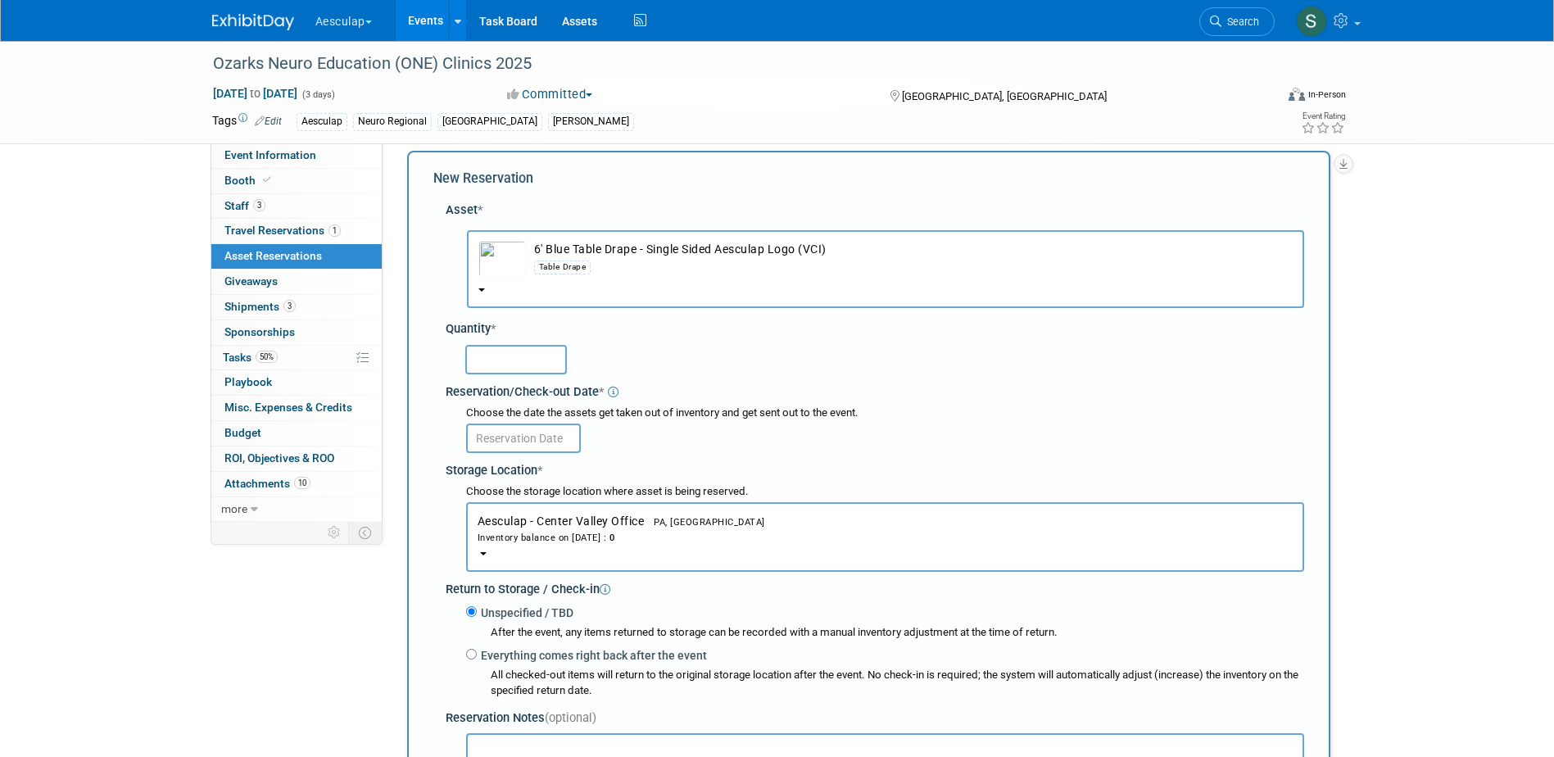
click at [518, 360] on input "text" at bounding box center [516, 359] width 102 height 29
type input "1"
click at [536, 434] on input "text" at bounding box center [523, 437] width 115 height 29
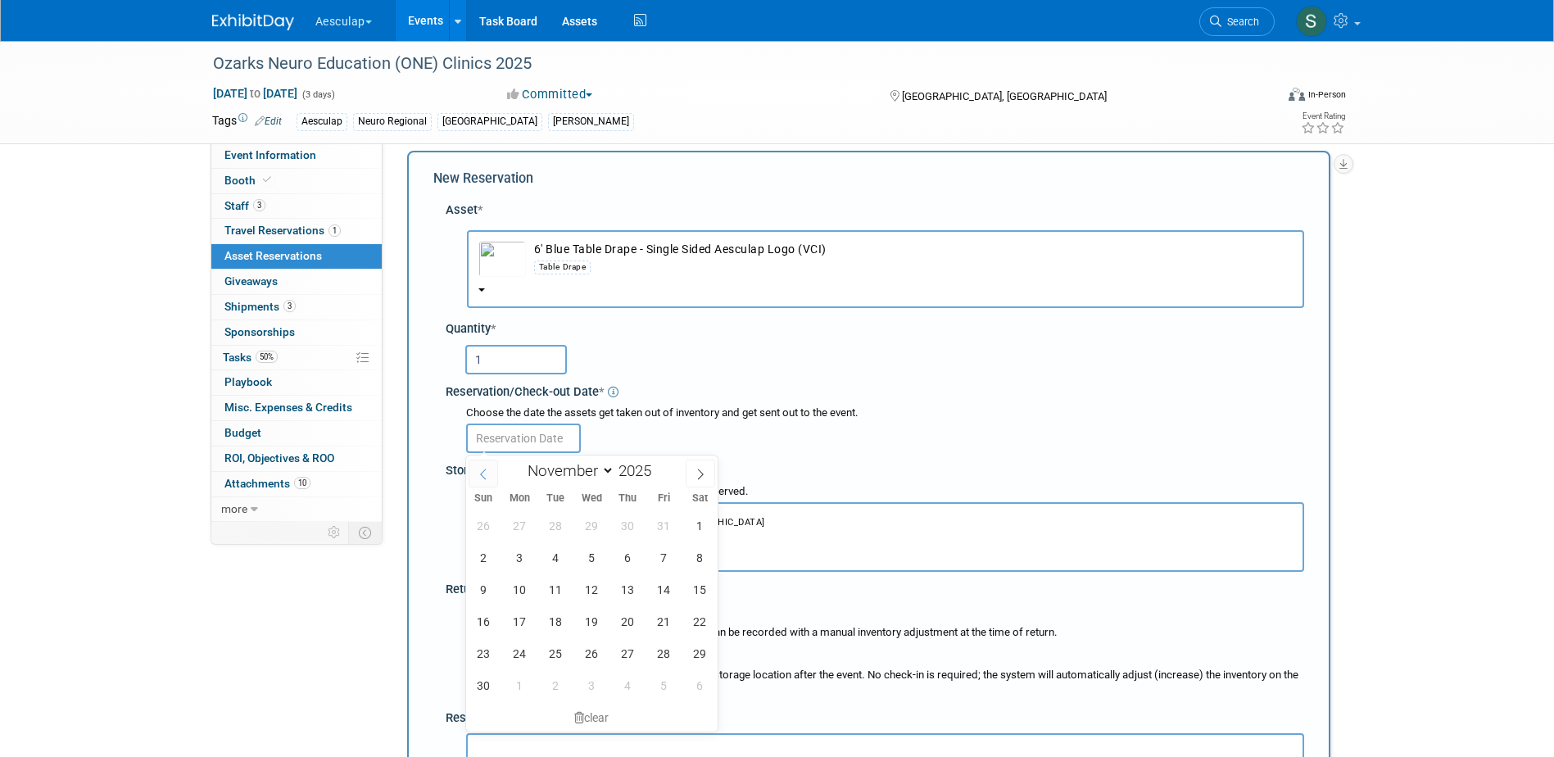
click at [483, 479] on span at bounding box center [482, 473] width 29 height 28
select select "9"
click at [518, 620] on span "20" at bounding box center [520, 621] width 32 height 32
type input "Oct 20, 2025"
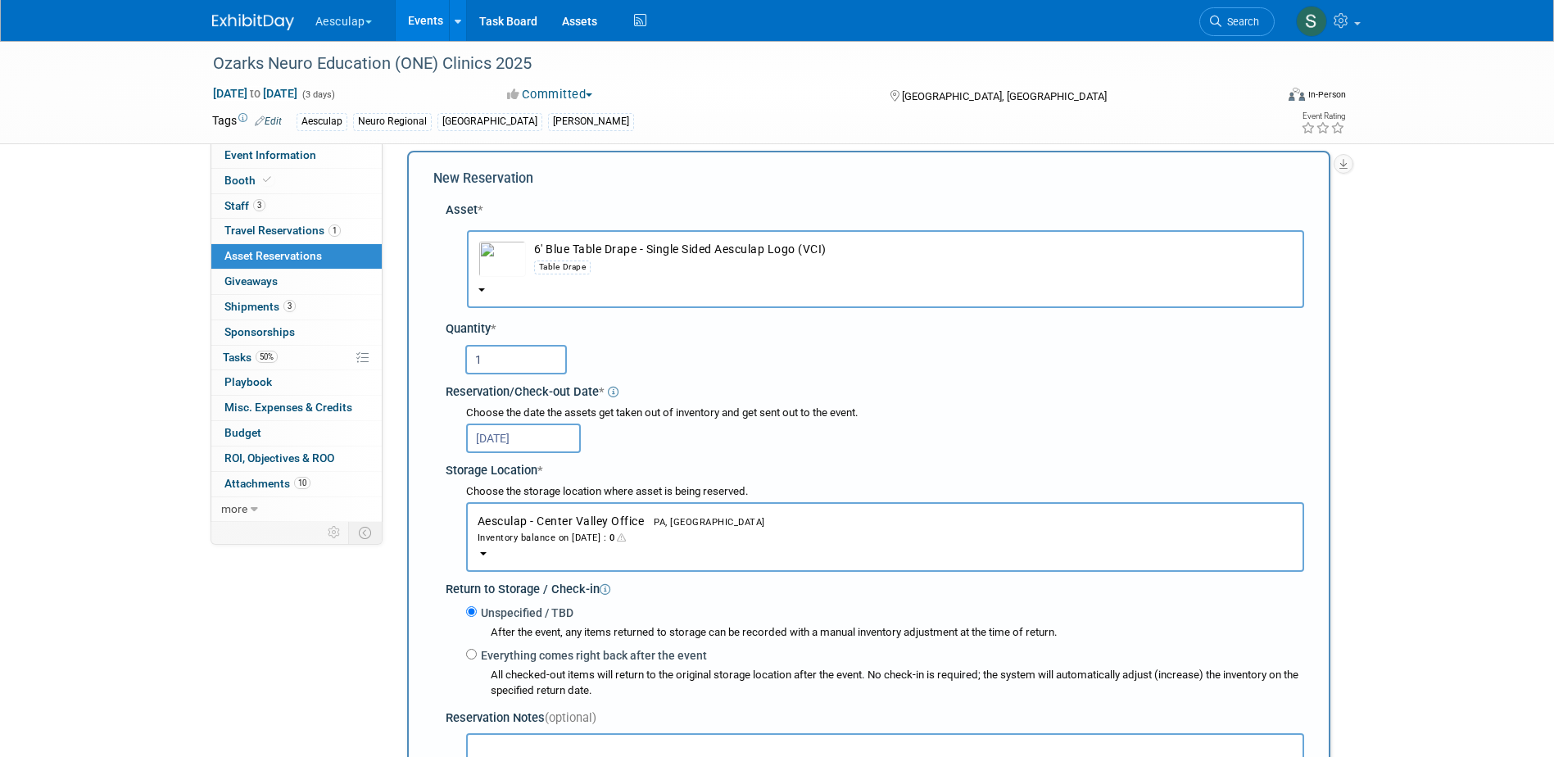
click at [552, 539] on div "Inventory balance on Oct 20, 2025 : 0" at bounding box center [884, 537] width 815 height 16
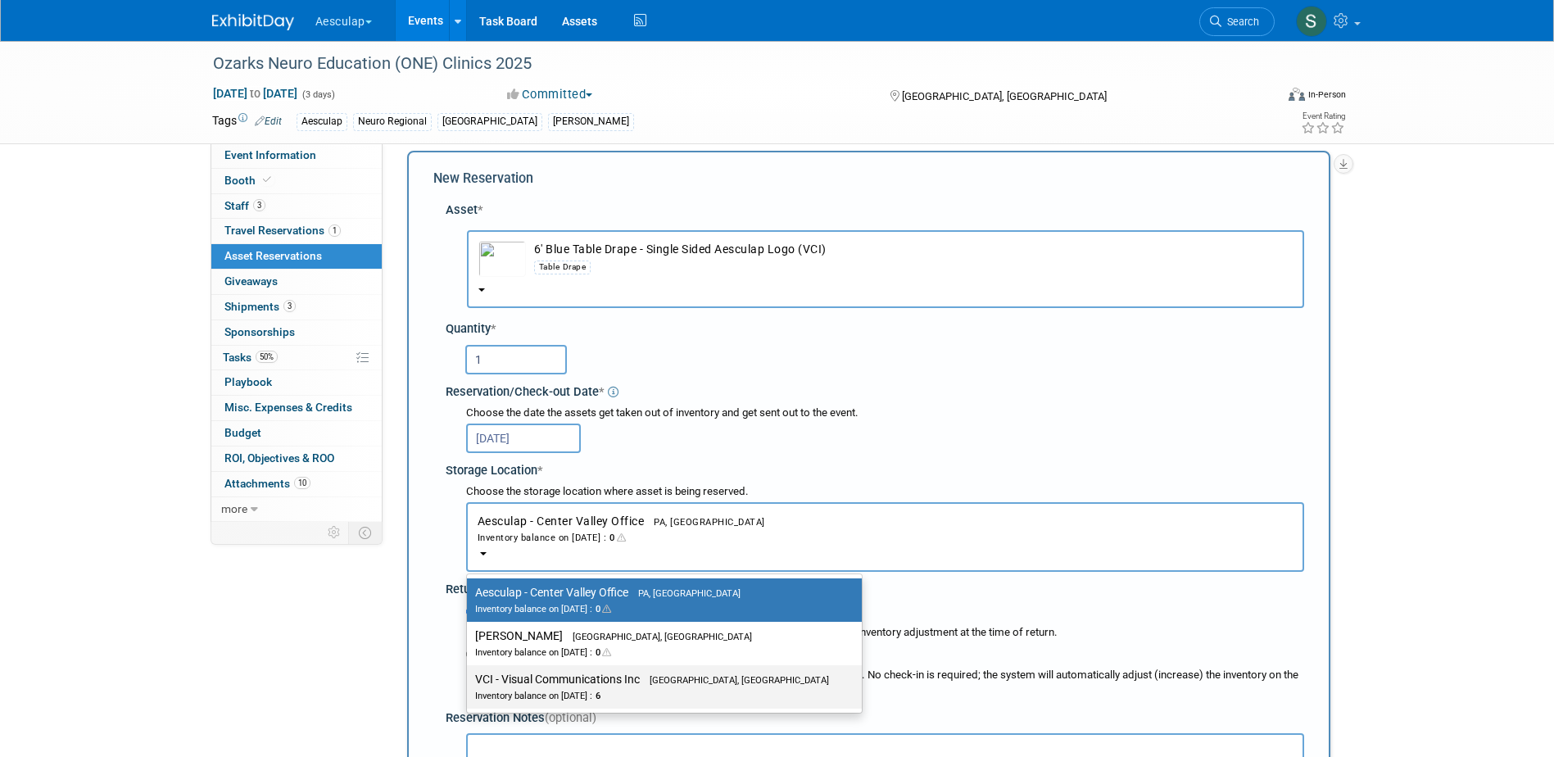
click at [556, 690] on div "Inventory balance on Oct 20, 2025 : 6" at bounding box center [652, 695] width 354 height 16
click at [469, 685] on input "VCI - Visual Communications Inc Aston, PA Inventory balance on Oct 20, 2025 : 6" at bounding box center [464, 679] width 11 height 11
select select "11223038"
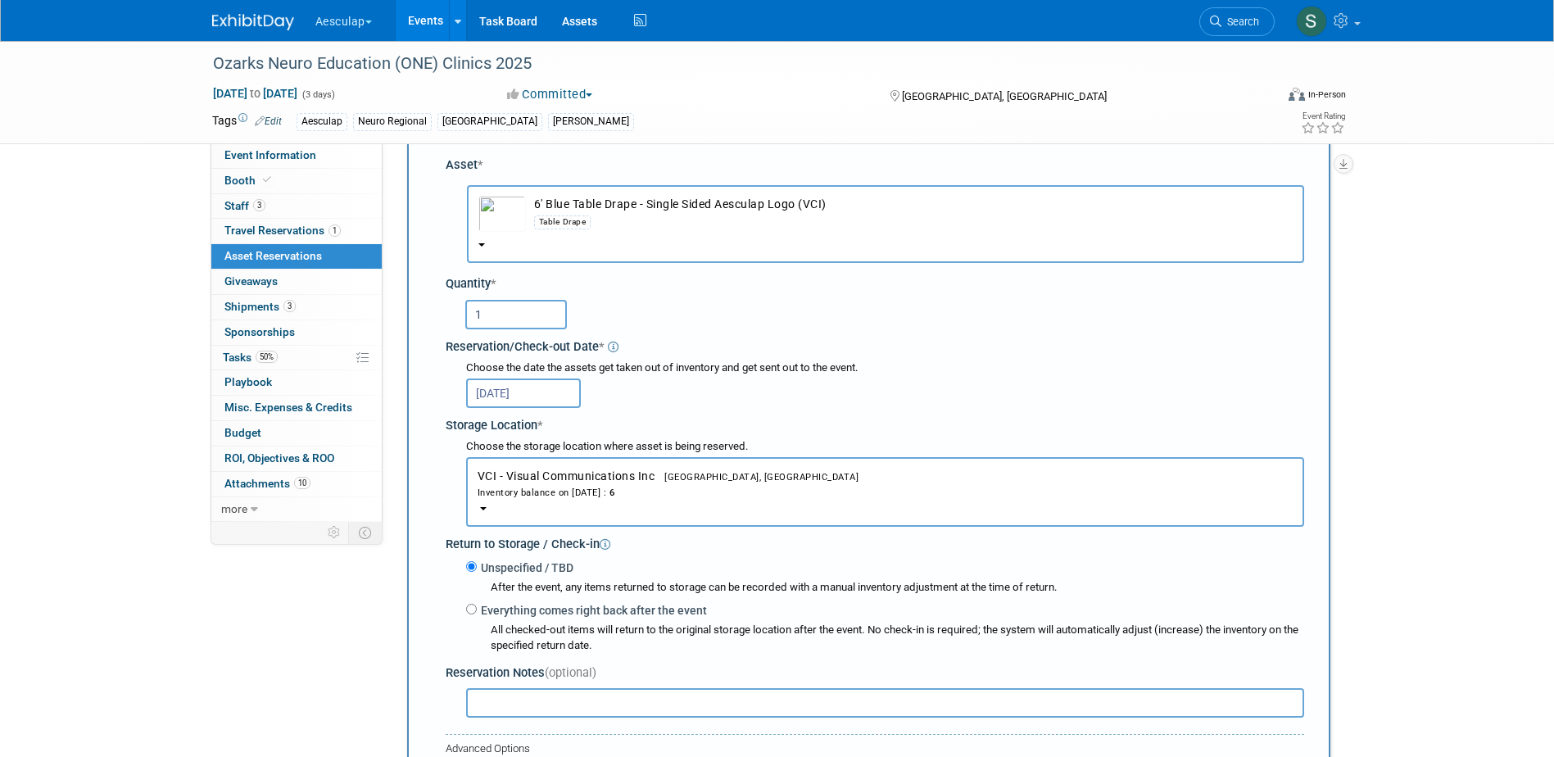
scroll to position [97, 0]
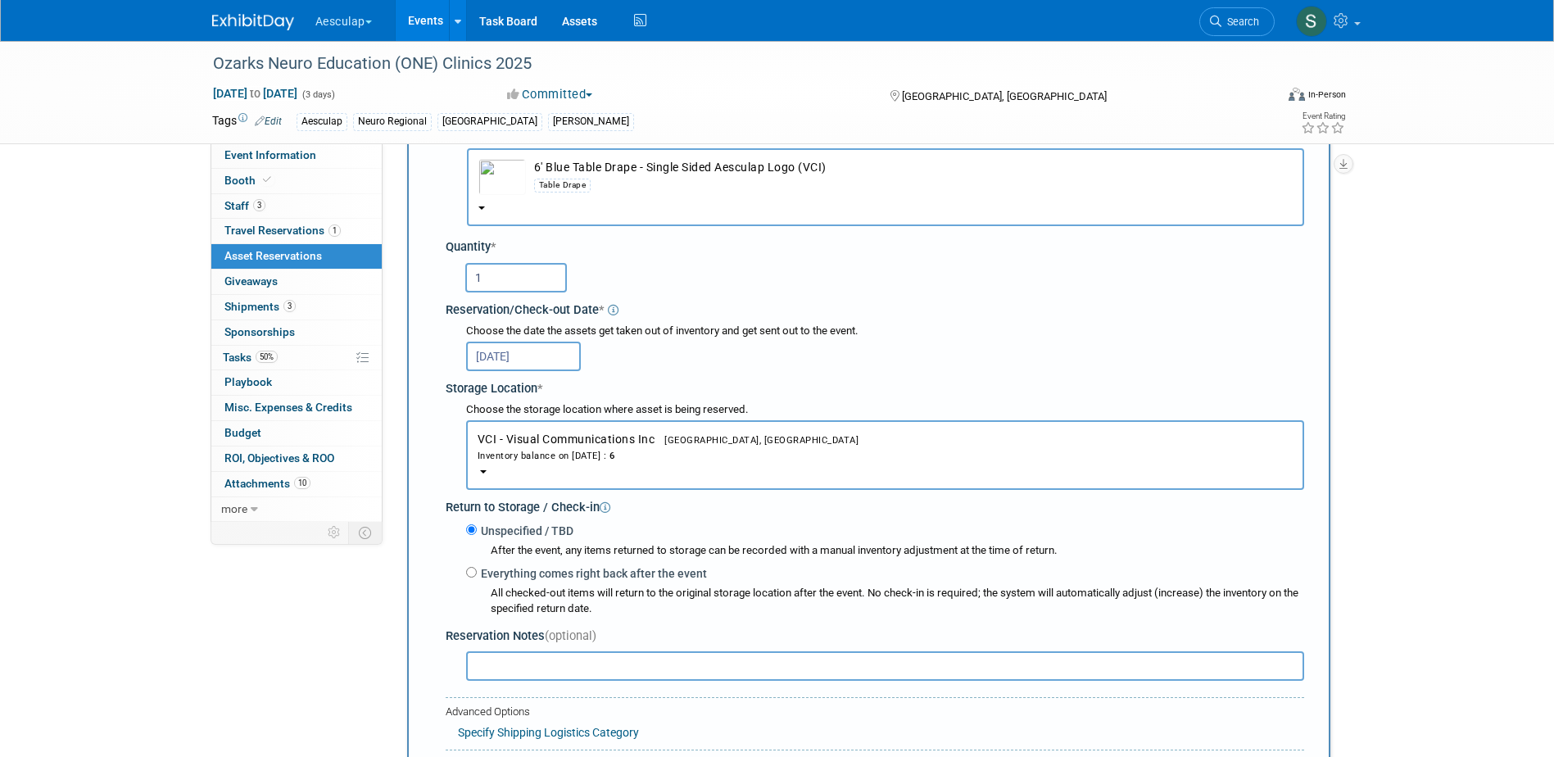
click at [563, 576] on label "Everything comes right back after the event" at bounding box center [592, 573] width 230 height 16
click at [477, 576] on input "Everything comes right back after the event" at bounding box center [471, 572] width 11 height 11
radio input "true"
select select "10"
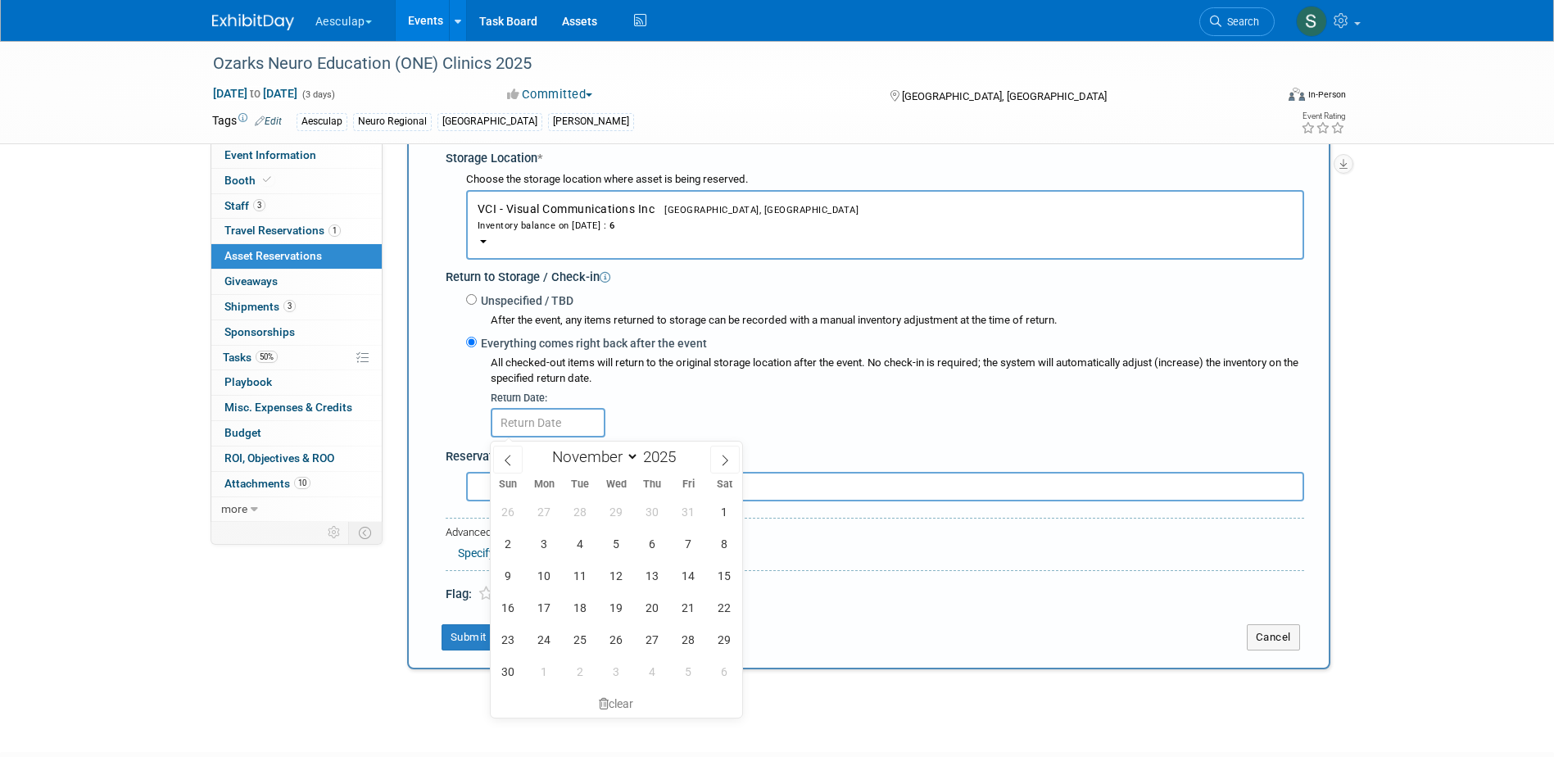
scroll to position [342, 0]
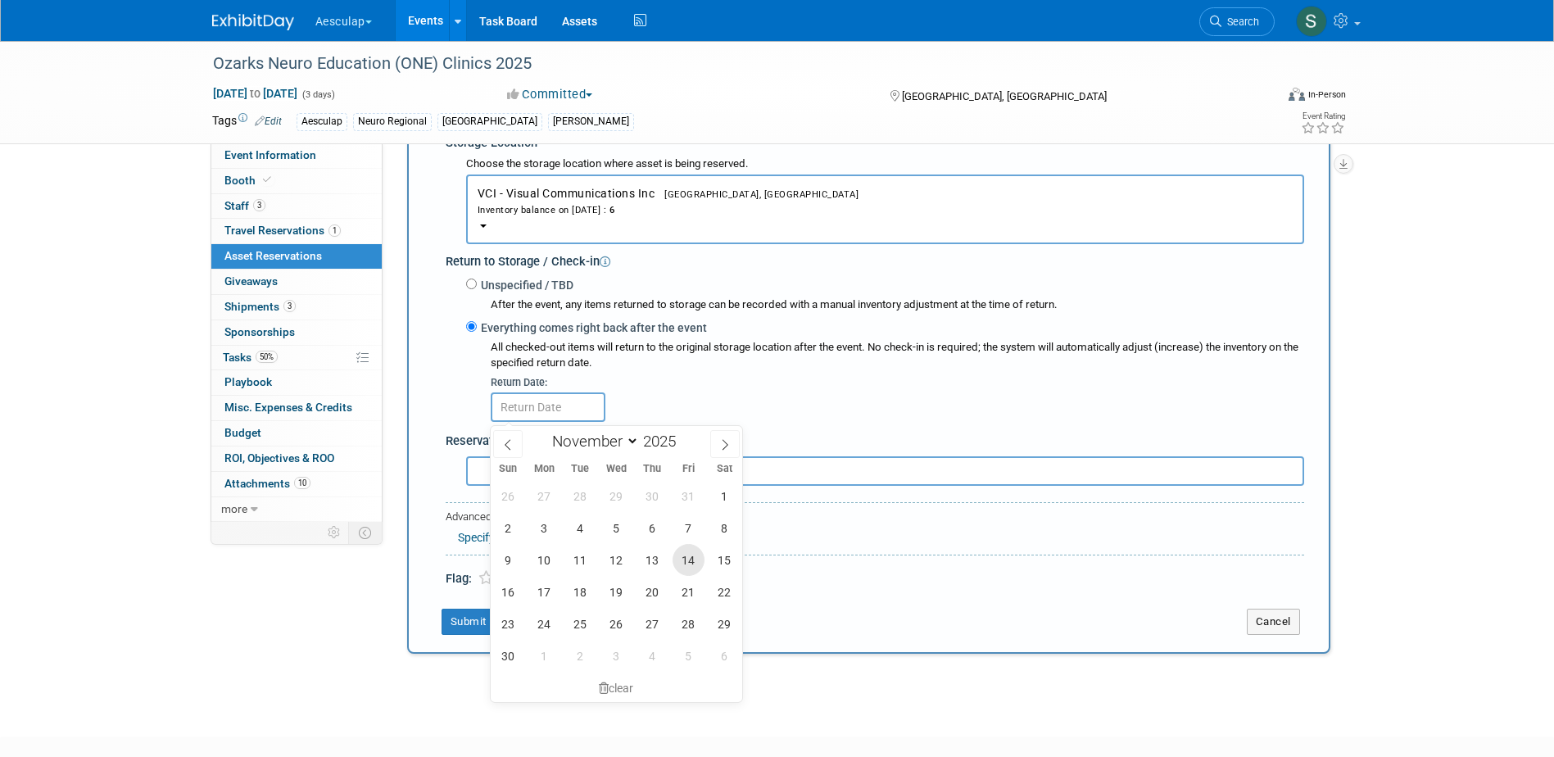
click at [683, 556] on span "14" at bounding box center [688, 560] width 32 height 32
type input "Nov 14, 2025"
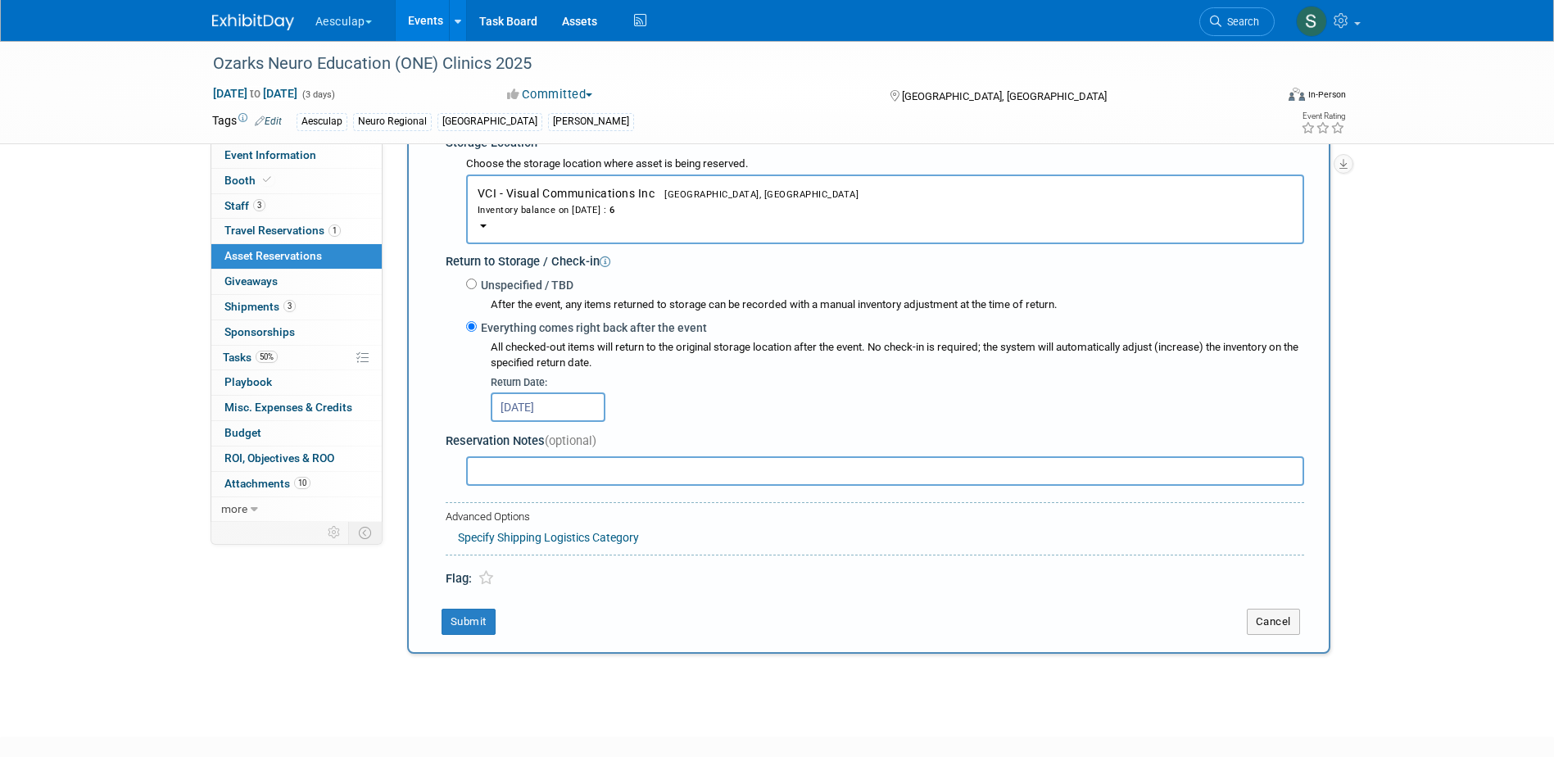
click at [562, 415] on input "Nov 14, 2025" at bounding box center [548, 406] width 115 height 29
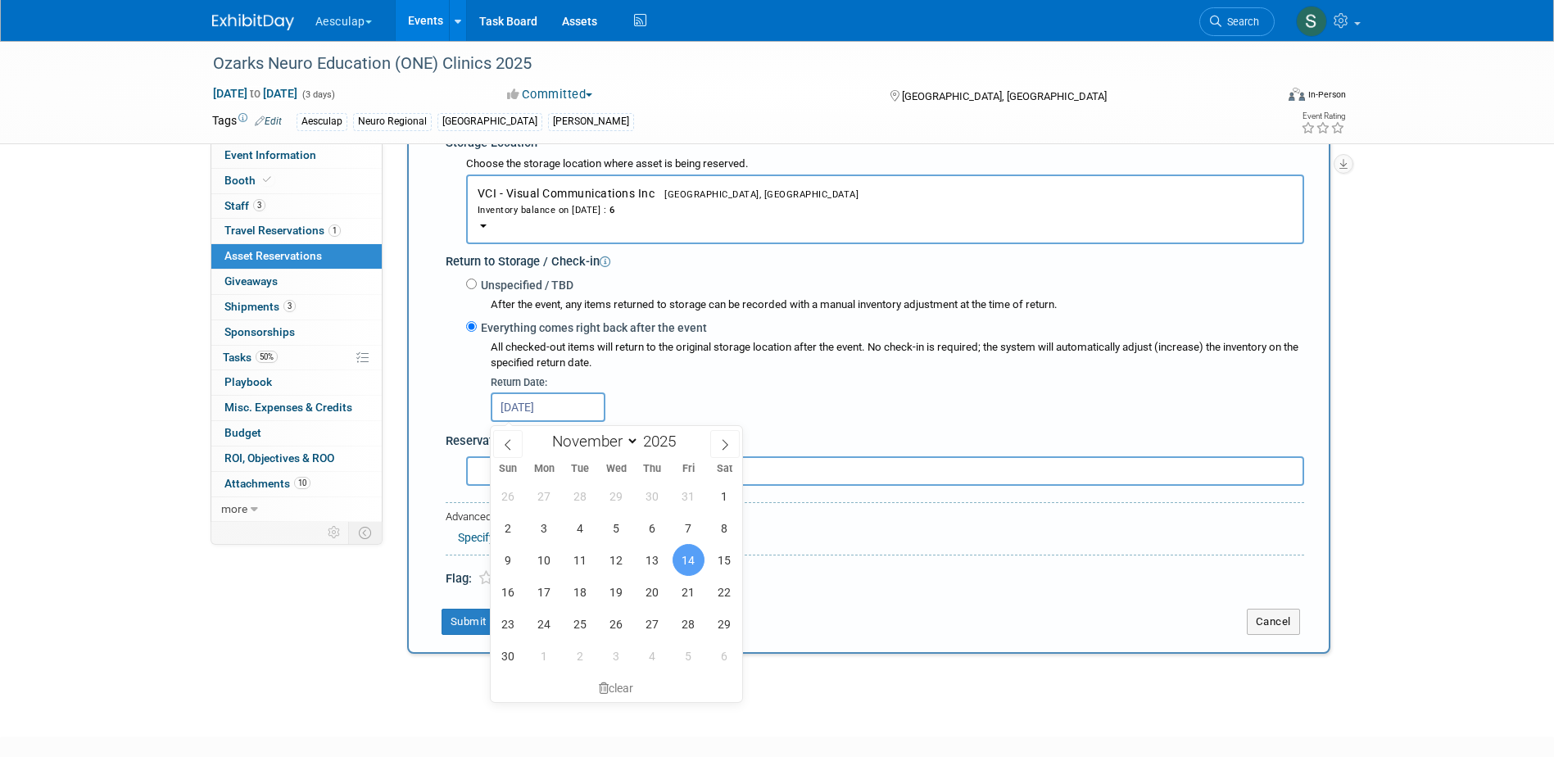
click at [690, 563] on span "14" at bounding box center [688, 560] width 32 height 32
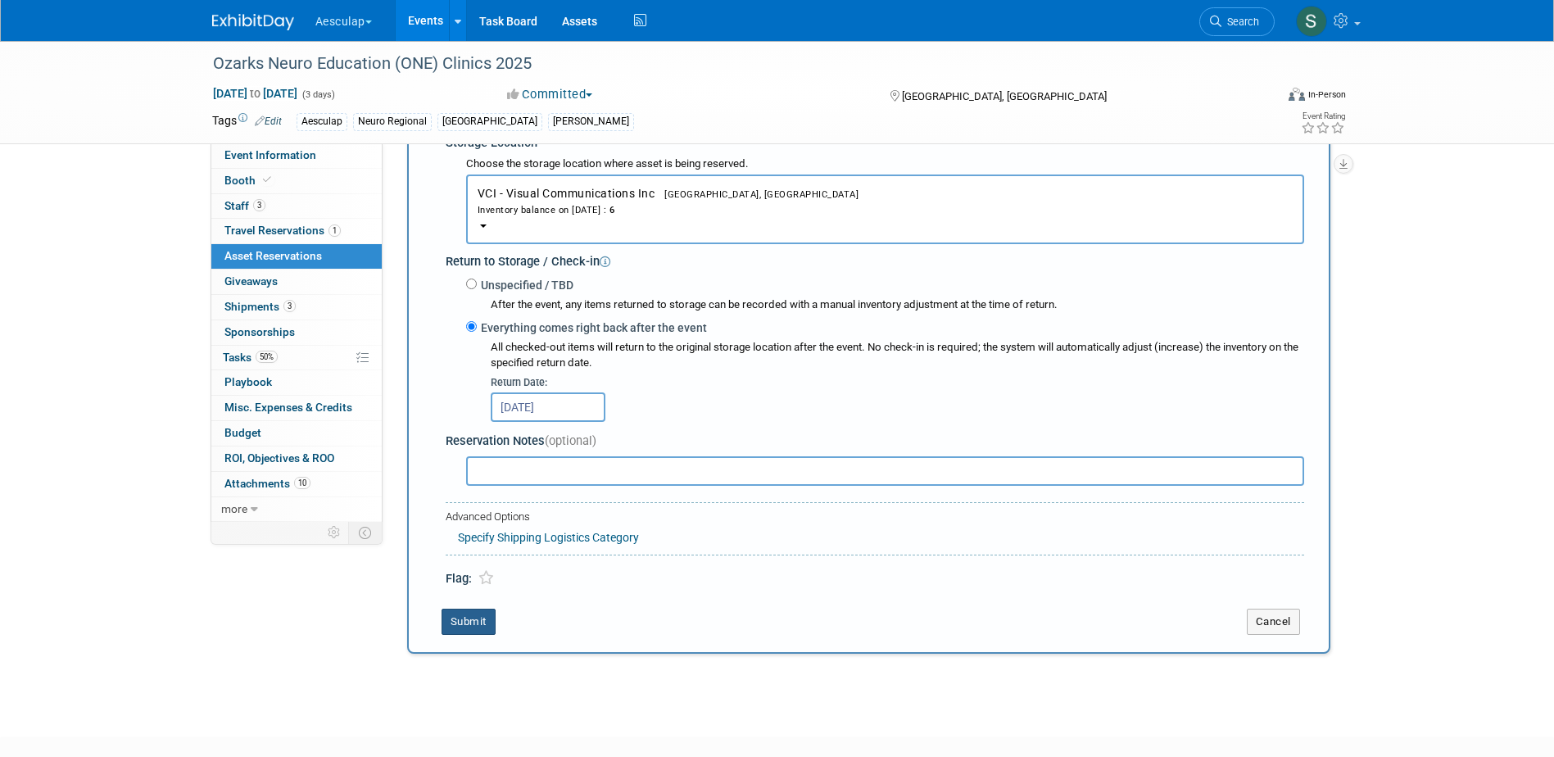
click at [473, 619] on button "Submit" at bounding box center [468, 621] width 54 height 26
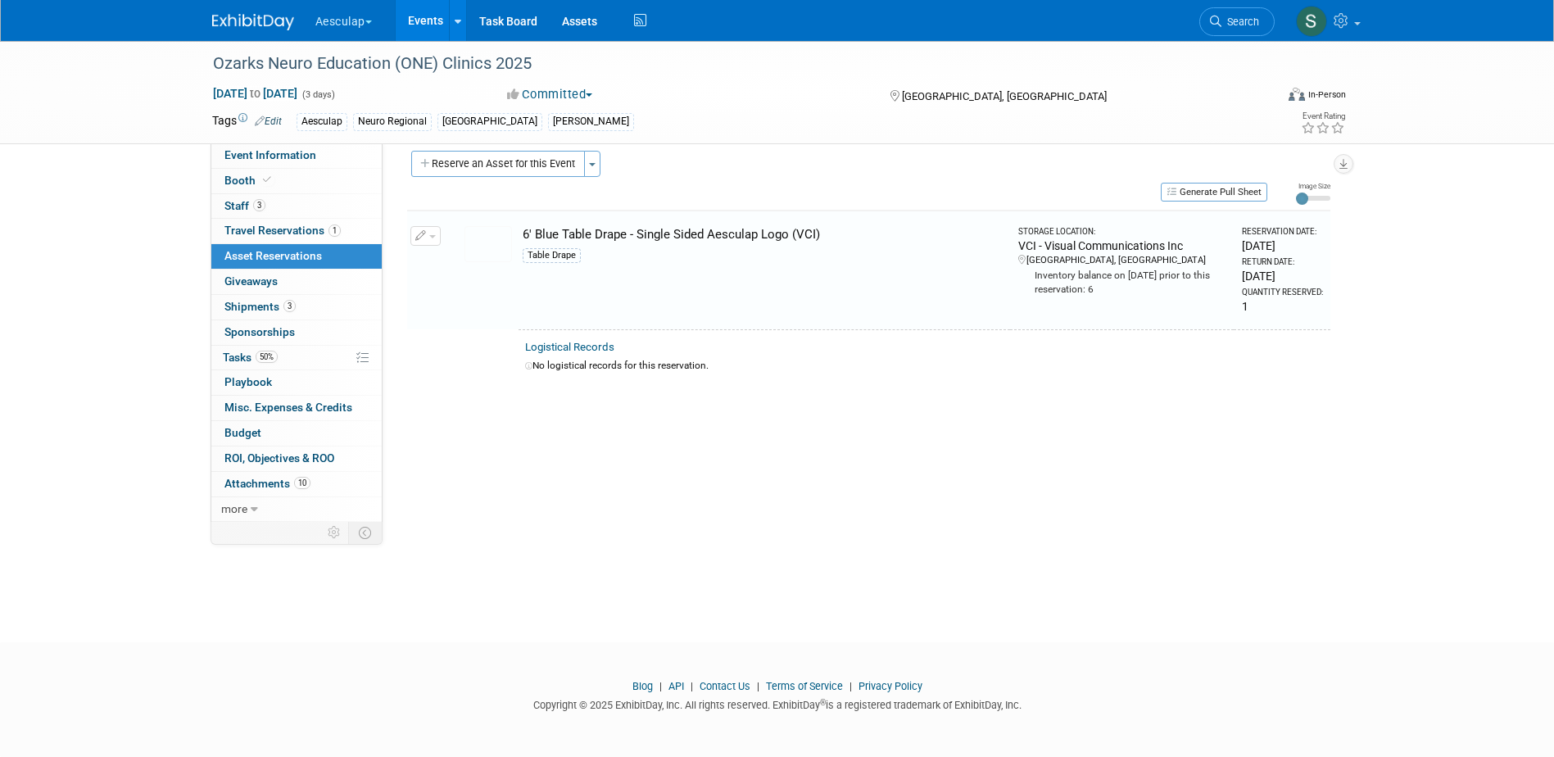
scroll to position [15, 0]
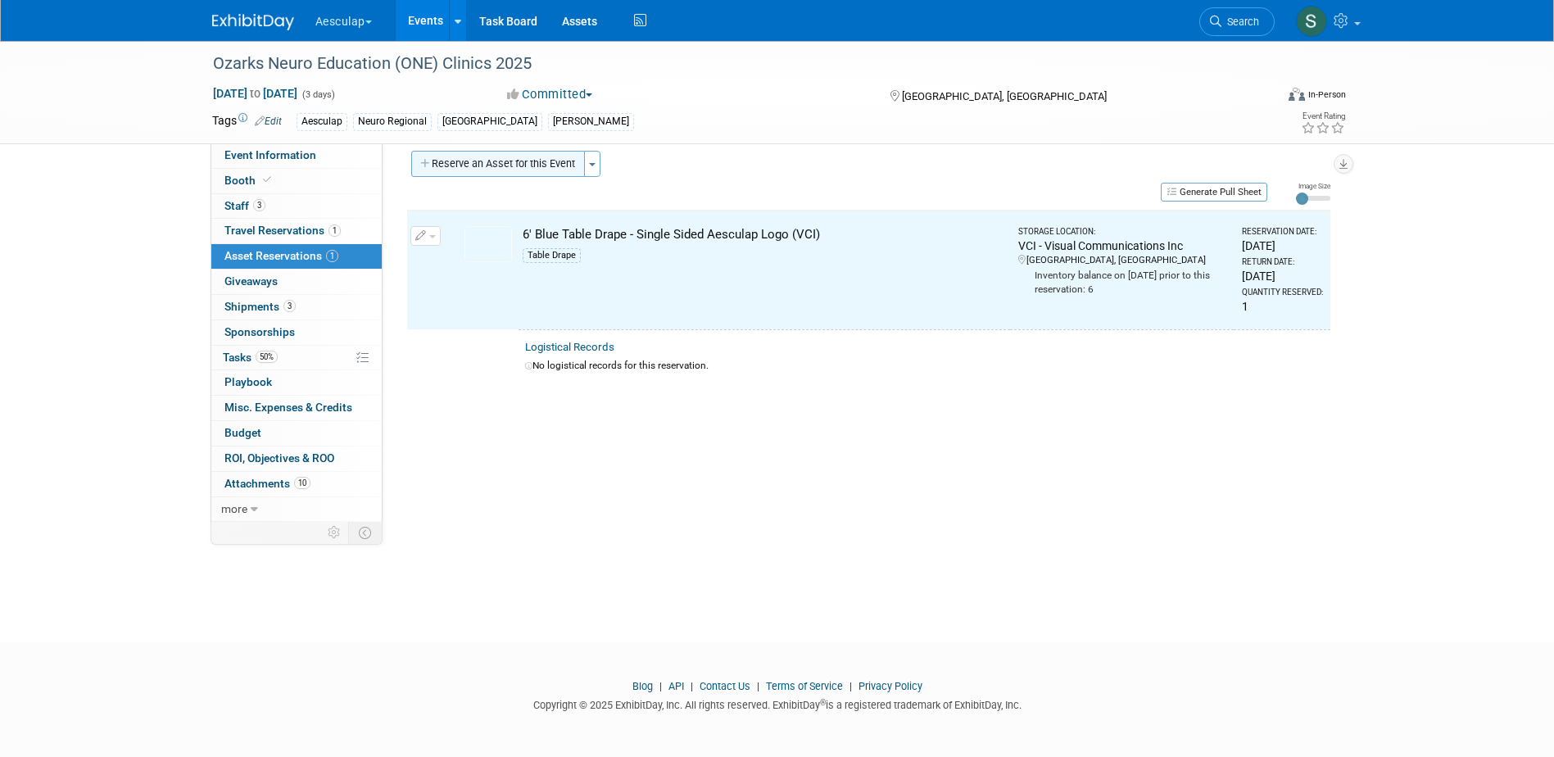
click at [491, 168] on button "Reserve an Asset for this Event" at bounding box center [498, 164] width 174 height 26
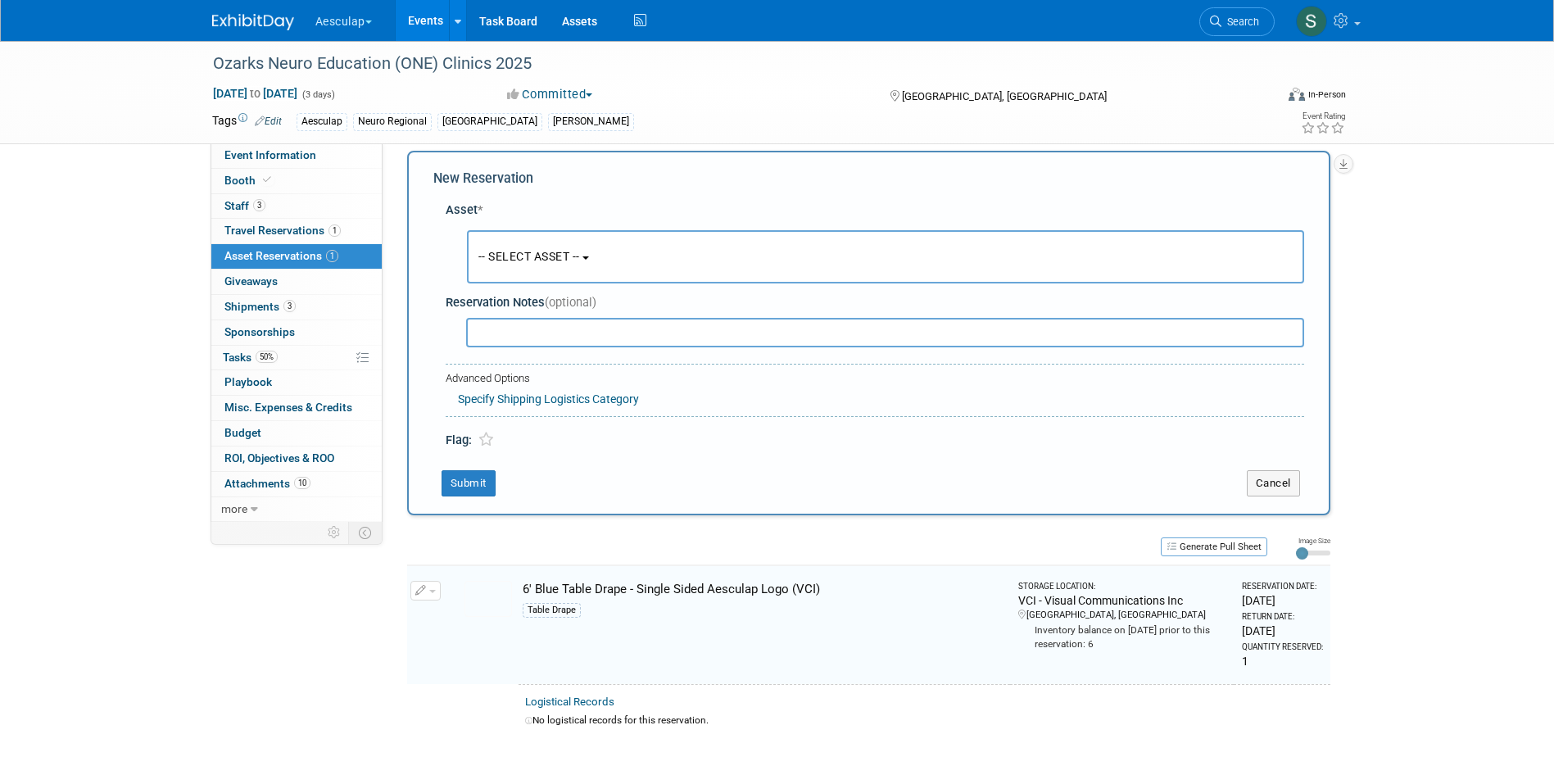
scroll to position [16, 0]
click at [554, 257] on span "-- SELECT ASSET --" at bounding box center [529, 255] width 102 height 13
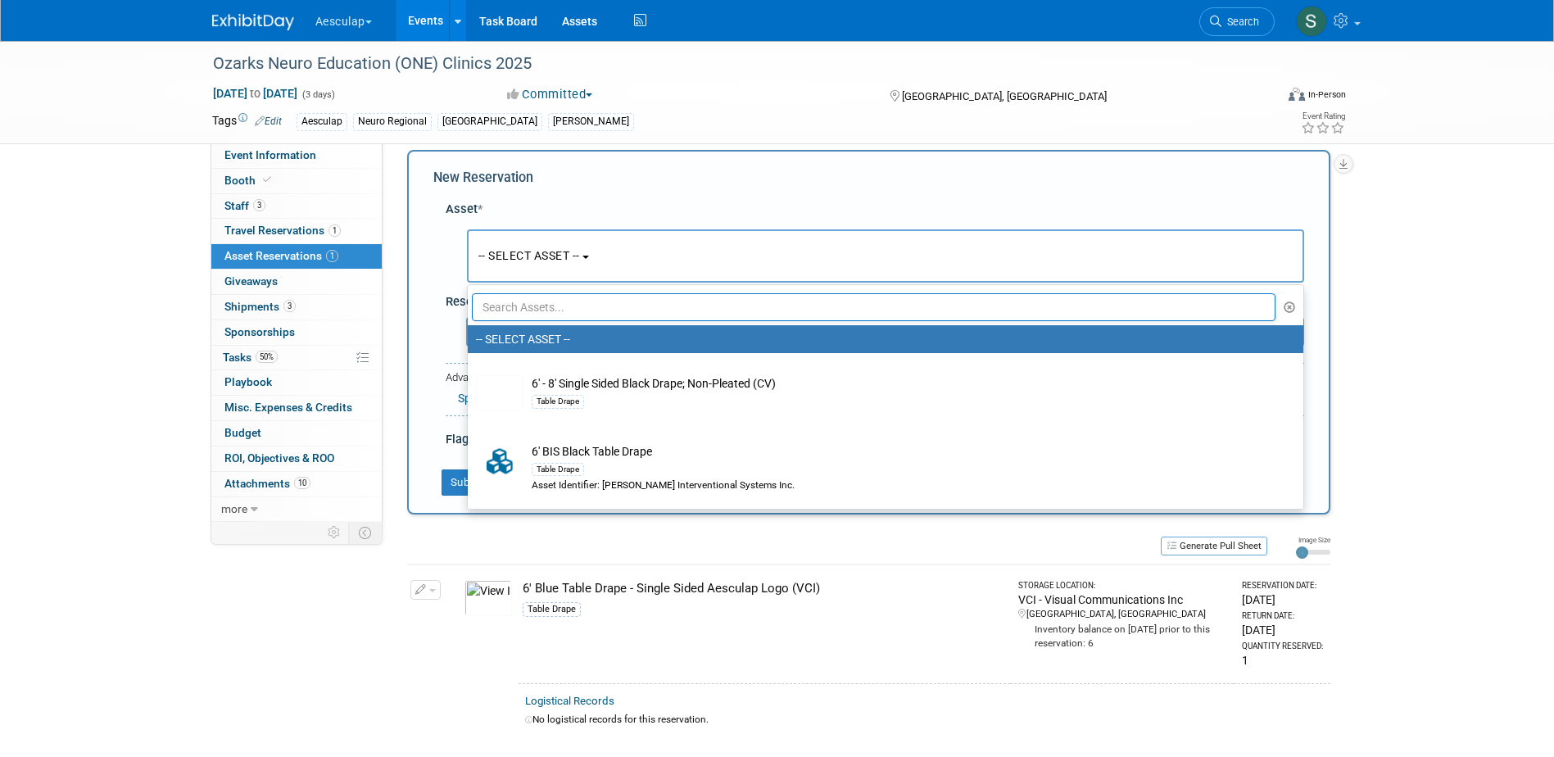
click at [588, 306] on input "text" at bounding box center [874, 307] width 804 height 28
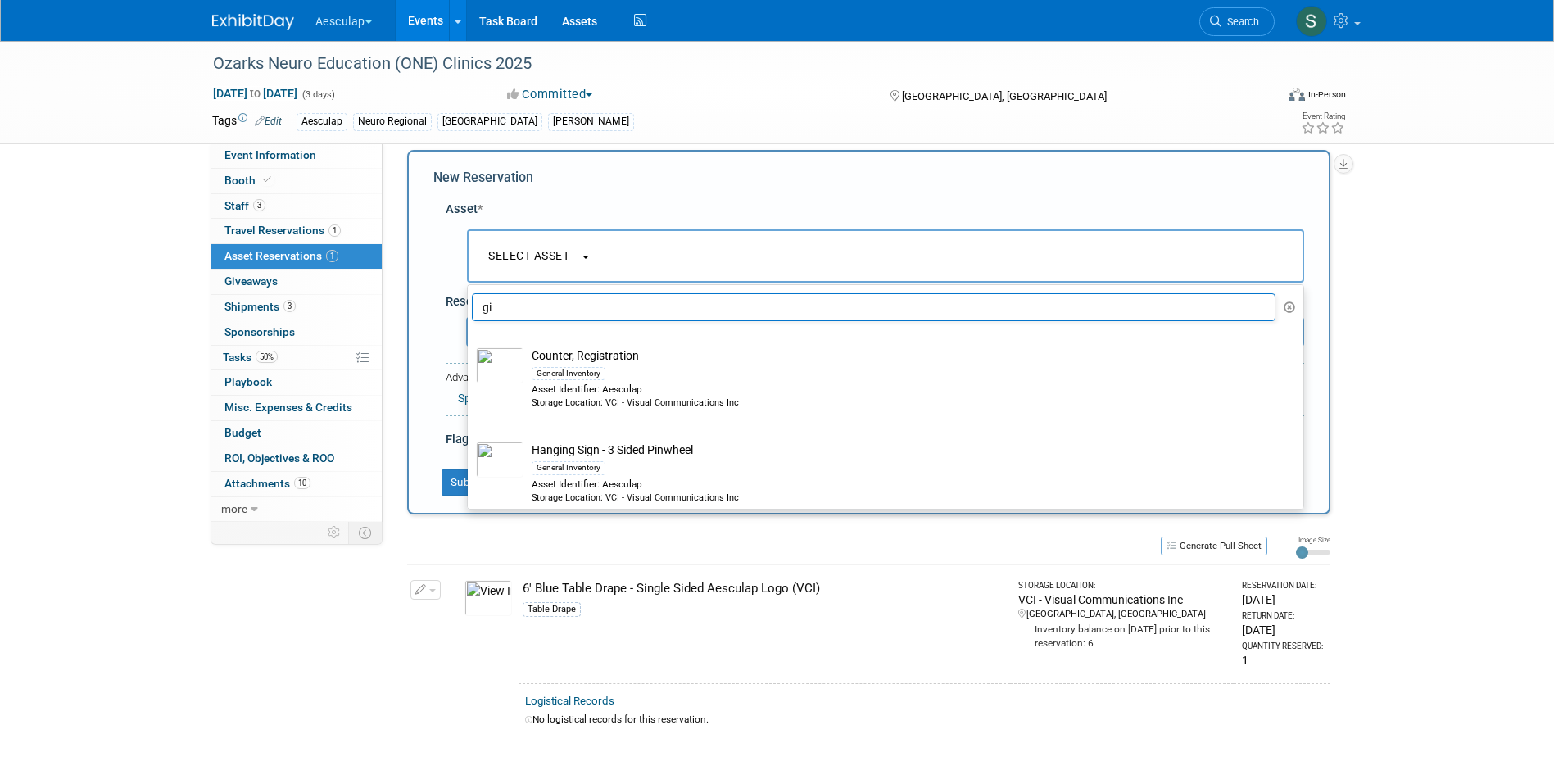
type input "g"
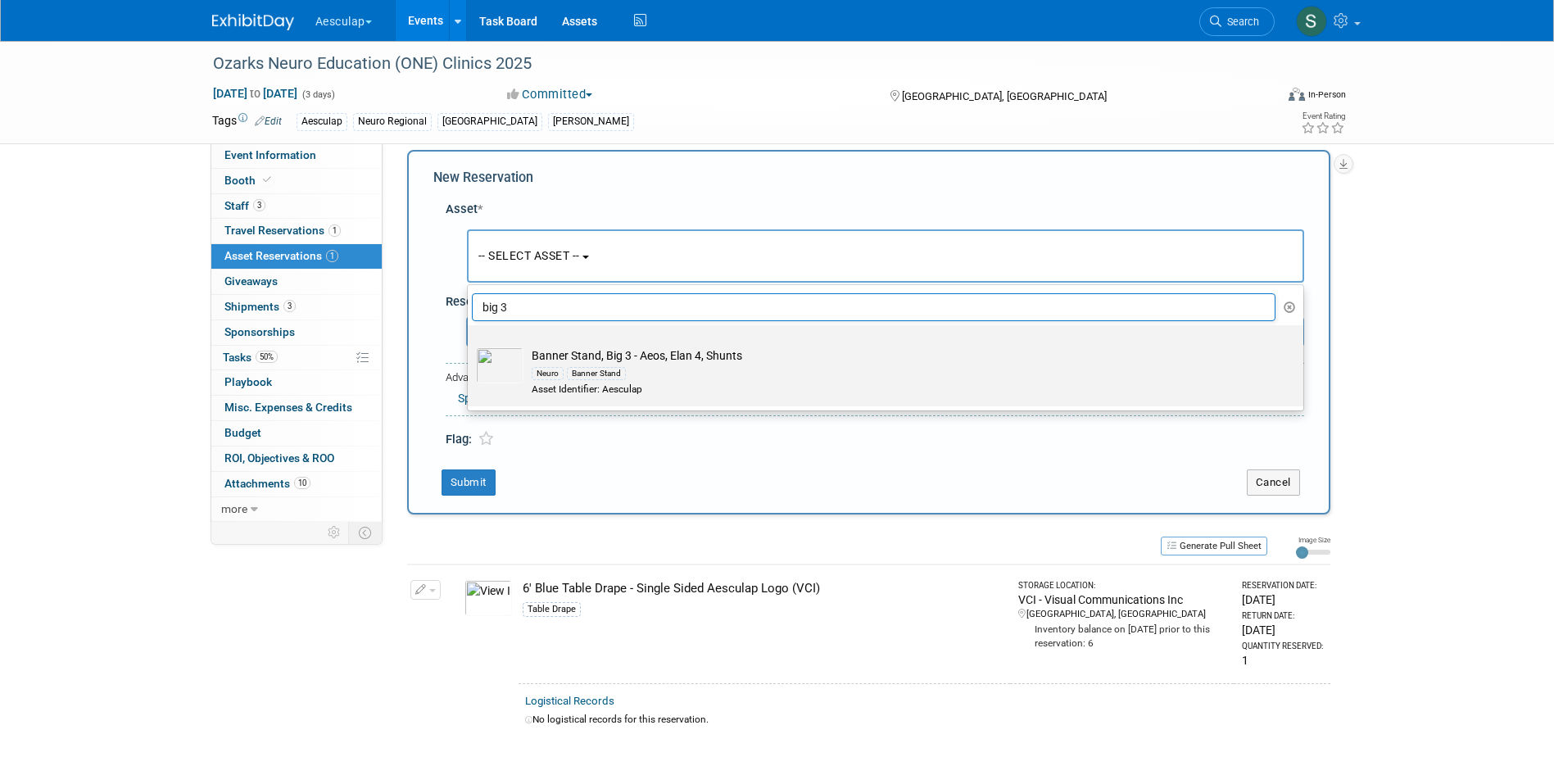
type input "big 3"
click at [616, 385] on div "Asset Identifier: Aesculap" at bounding box center [901, 389] width 739 height 14
click at [470, 345] on input "Banner Stand, Big 3 - Aeos, Elan 4, Shunts Neuro Banner Stand Asset Identifier:…" at bounding box center [464, 339] width 11 height 11
select select "10699113"
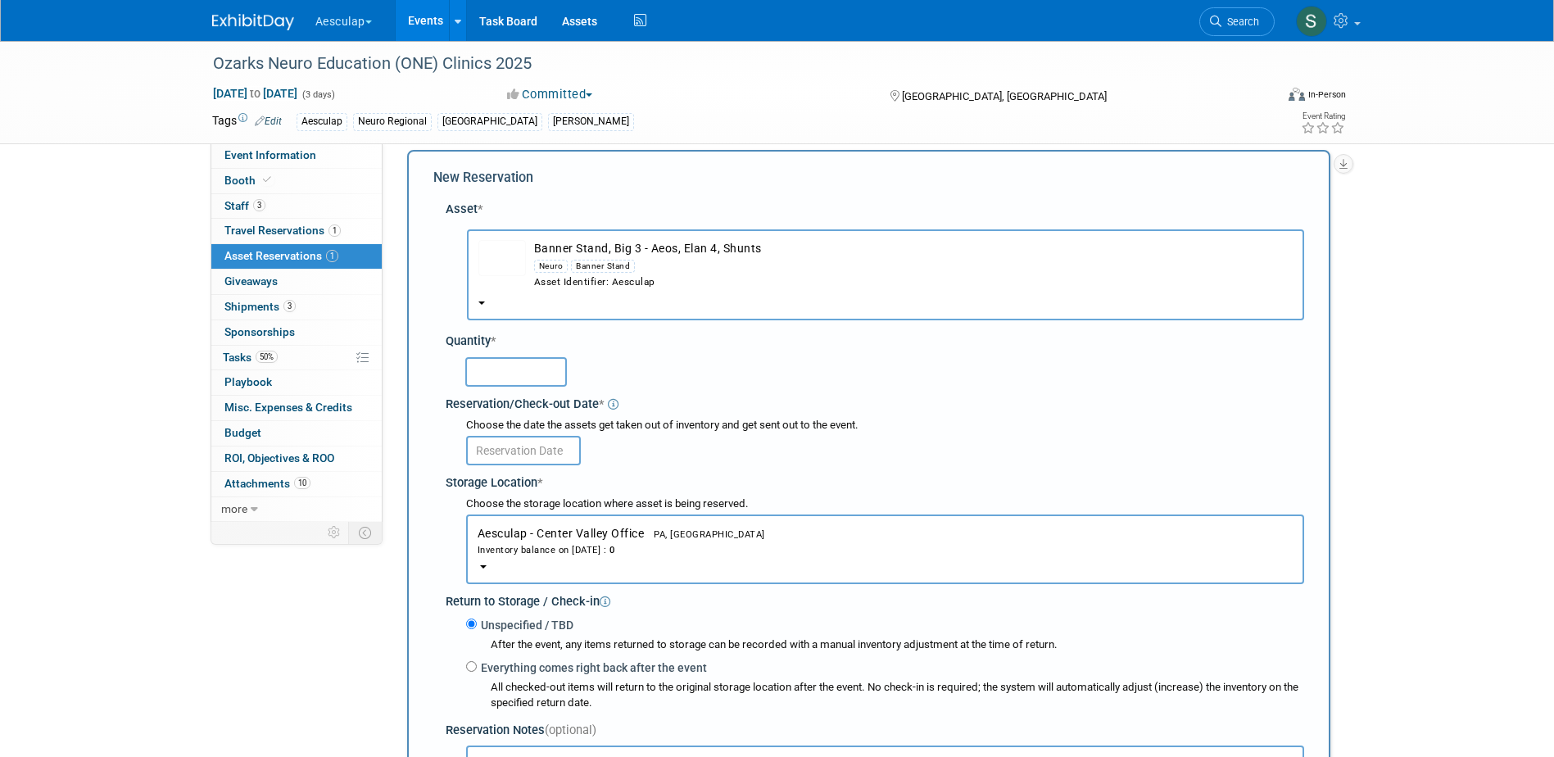
click at [503, 378] on input "text" at bounding box center [516, 371] width 102 height 29
type input "1"
click at [589, 528] on span "Aesculap - Center Valley Office PA, United States Inventory balance on Sep 23, …" at bounding box center [884, 542] width 815 height 30
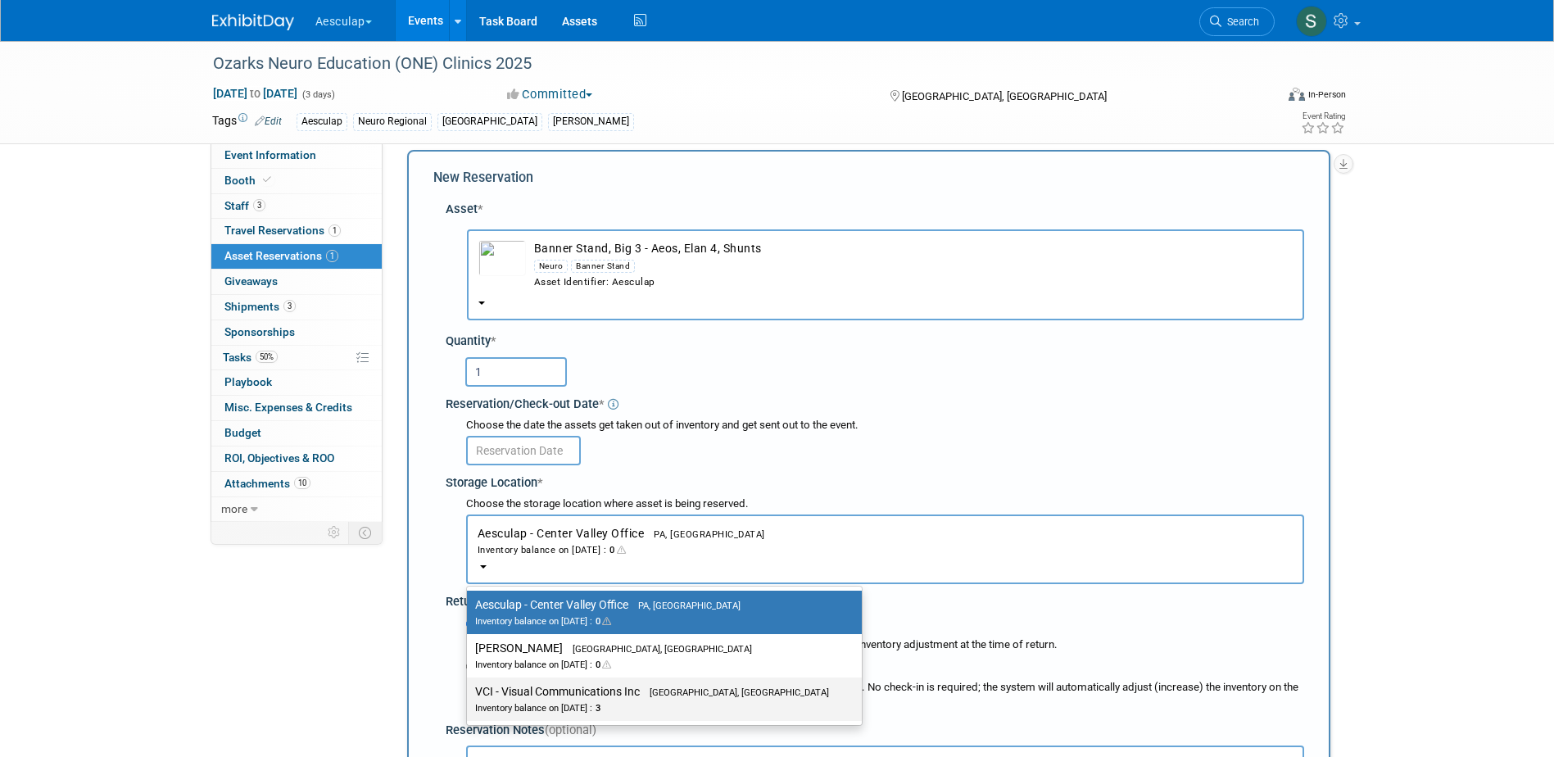
click at [603, 703] on div "Inventory balance on Sep 23, 2025 : 3" at bounding box center [652, 707] width 354 height 16
click at [469, 697] on input "VCI - Visual Communications Inc Aston, PA Inventory balance on Sep 23, 2025 : 3" at bounding box center [464, 691] width 11 height 11
select select "11223038"
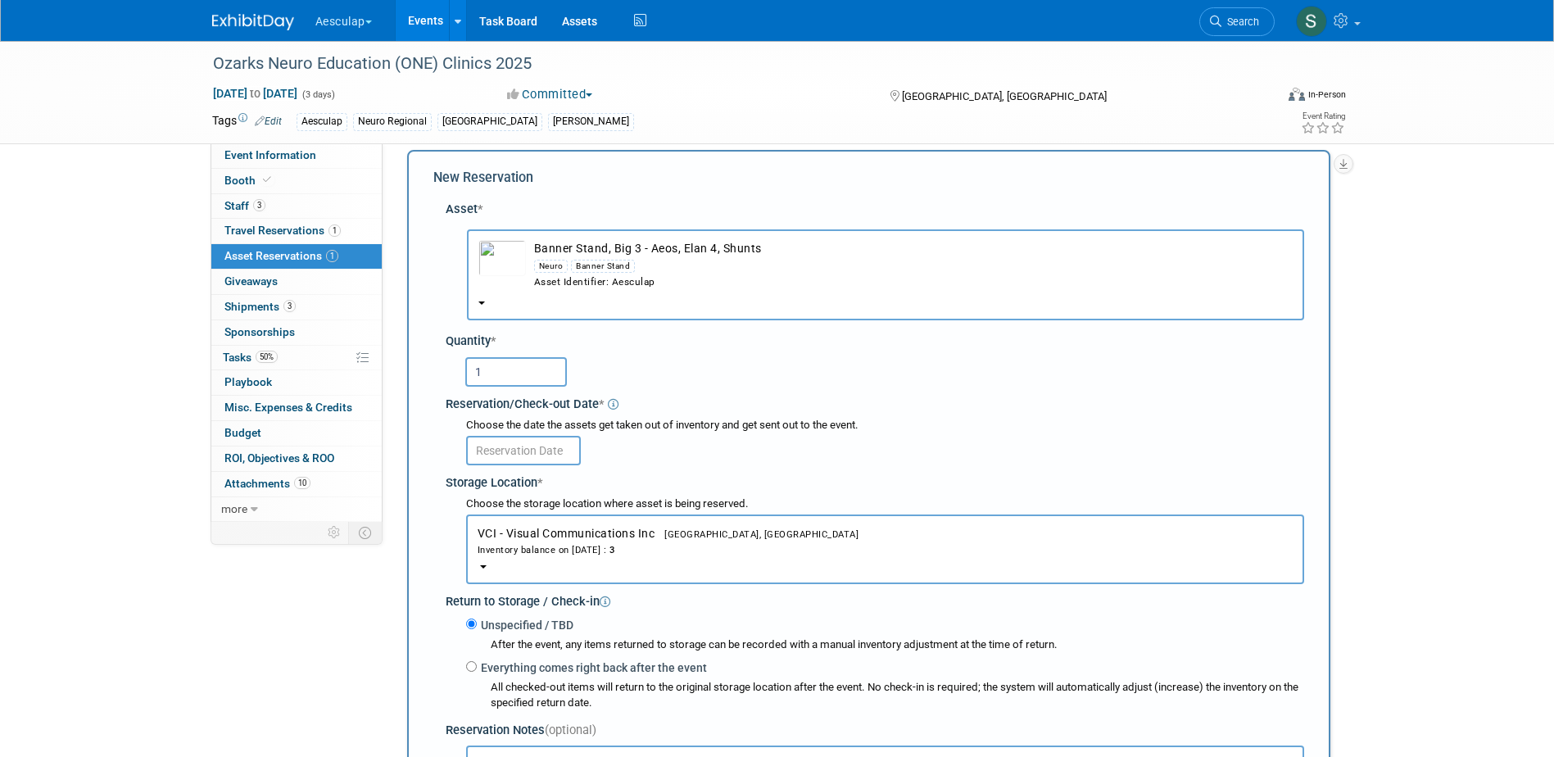
scroll to position [97, 0]
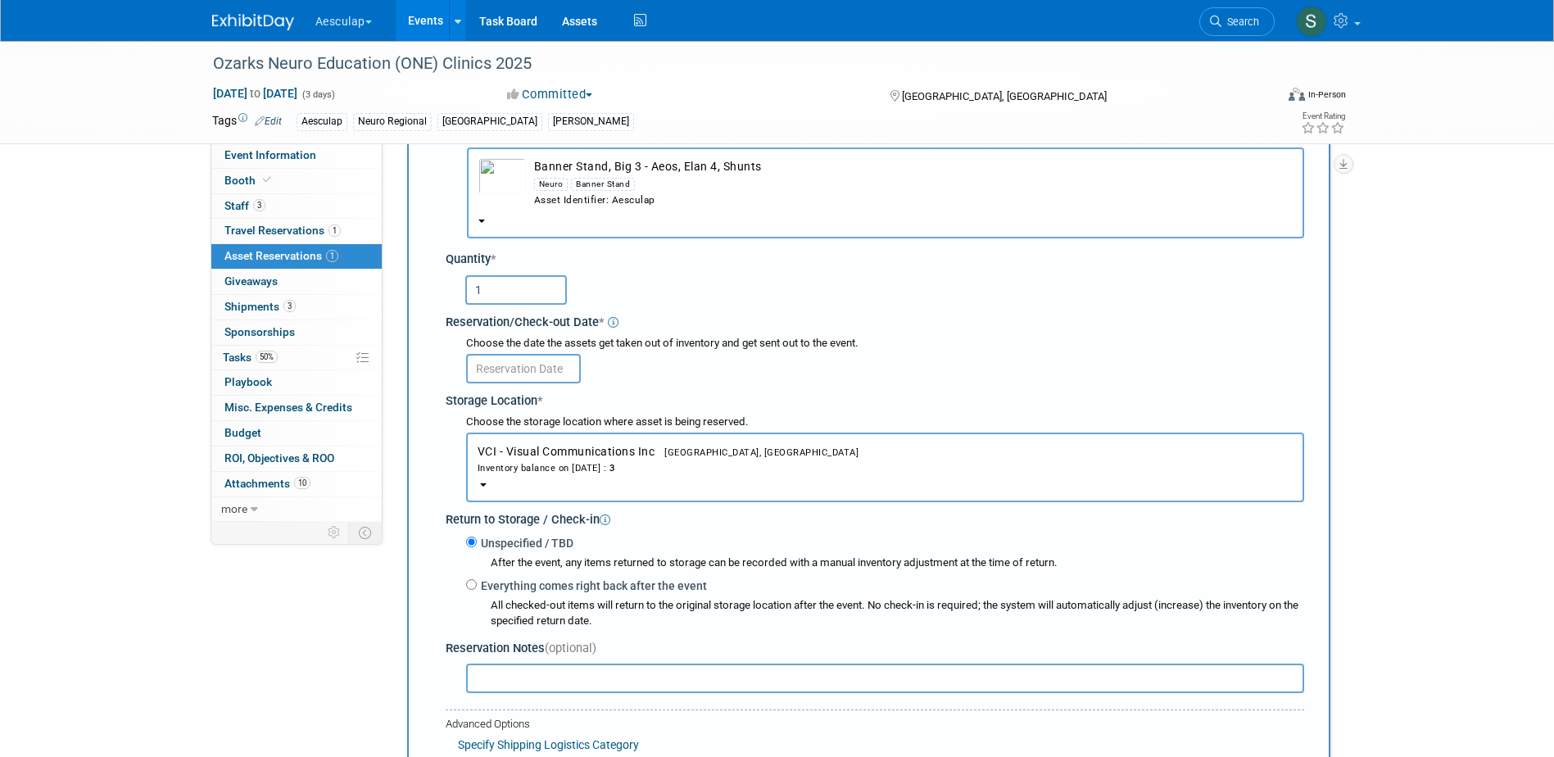
click at [538, 377] on input "text" at bounding box center [523, 368] width 115 height 29
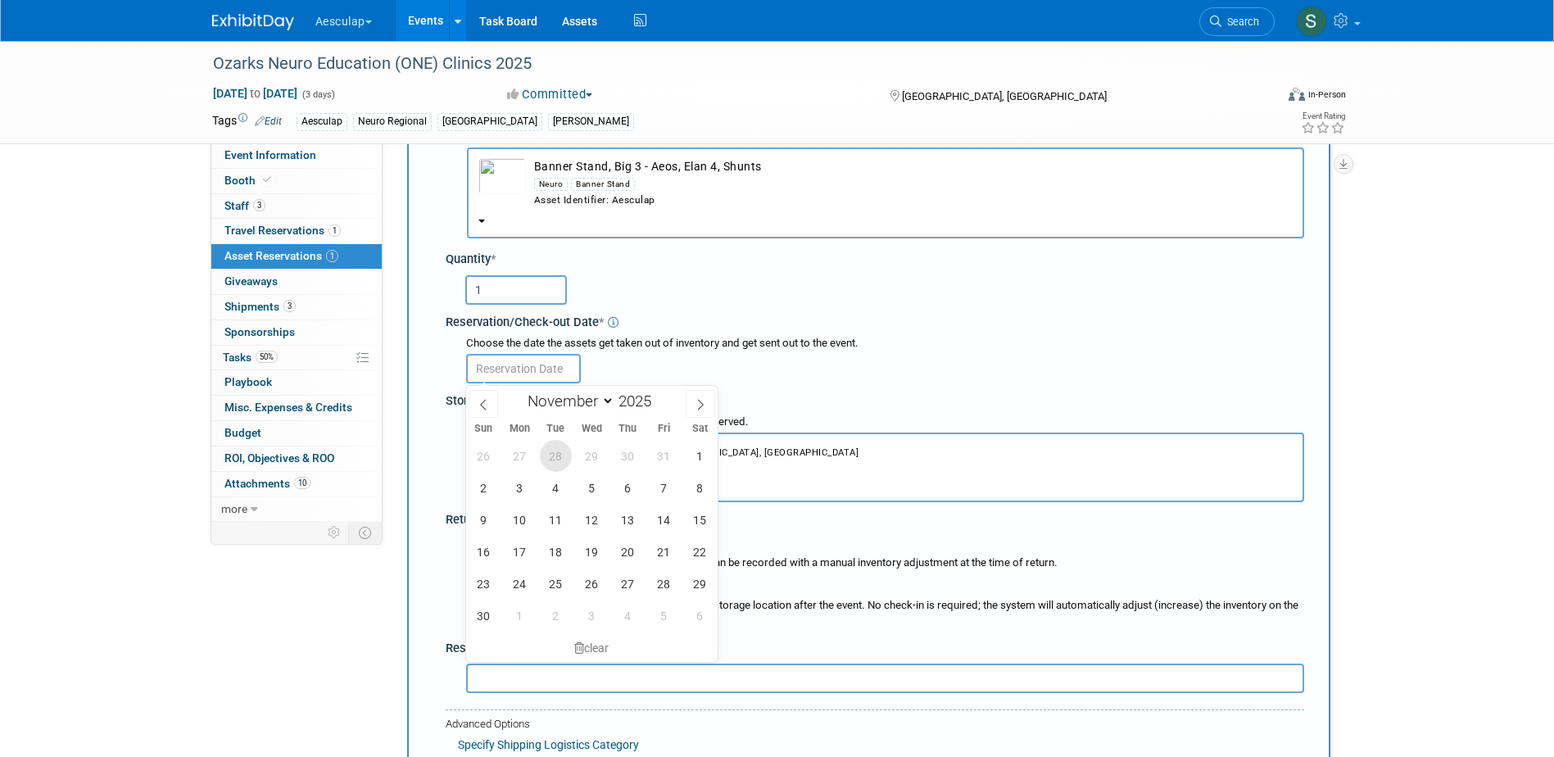
scroll to position [16, 0]
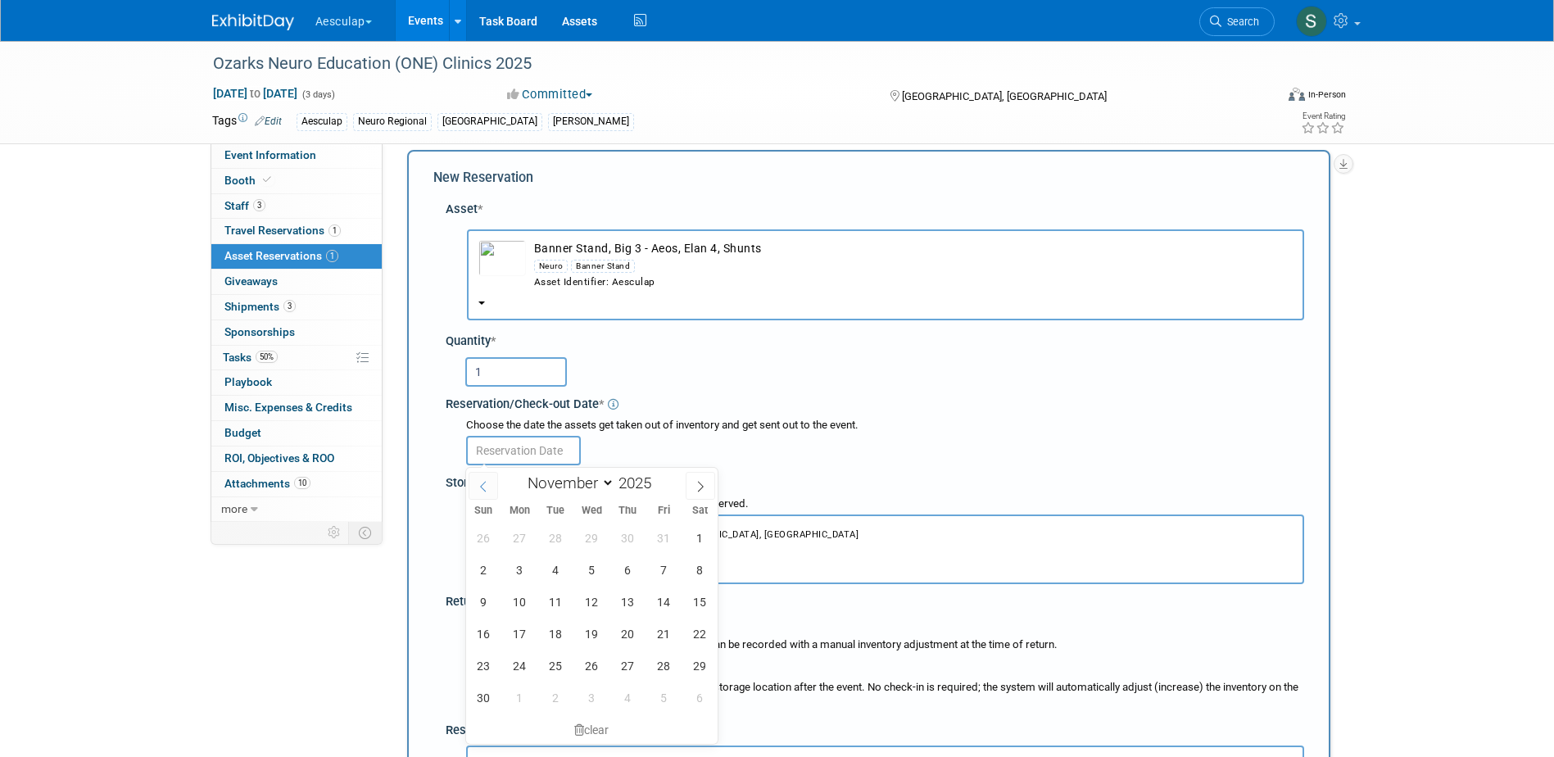
click at [482, 488] on icon at bounding box center [482, 486] width 11 height 11
select select "9"
click at [525, 636] on span "20" at bounding box center [520, 634] width 32 height 32
type input "Oct 20, 2025"
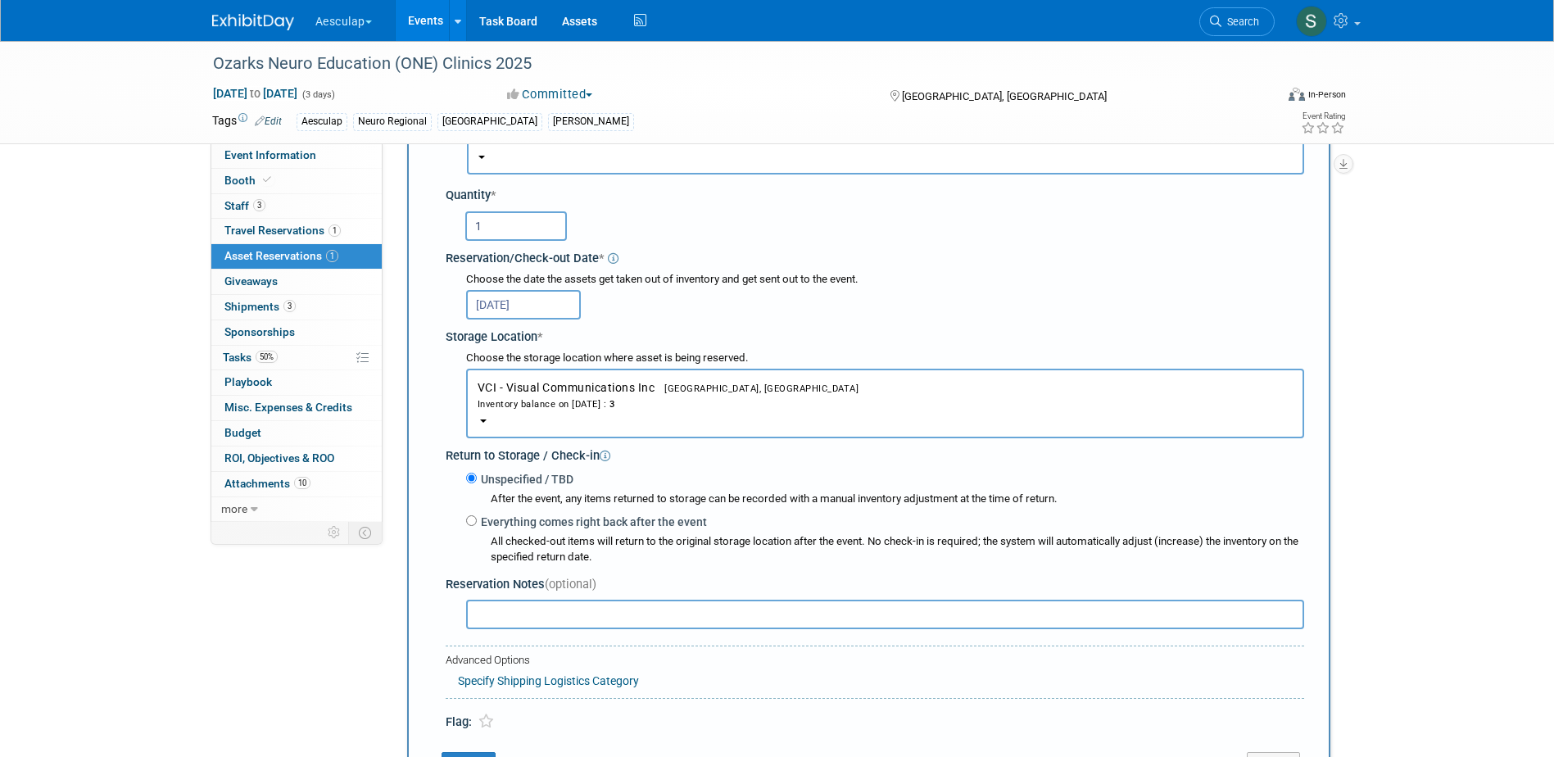
scroll to position [179, 0]
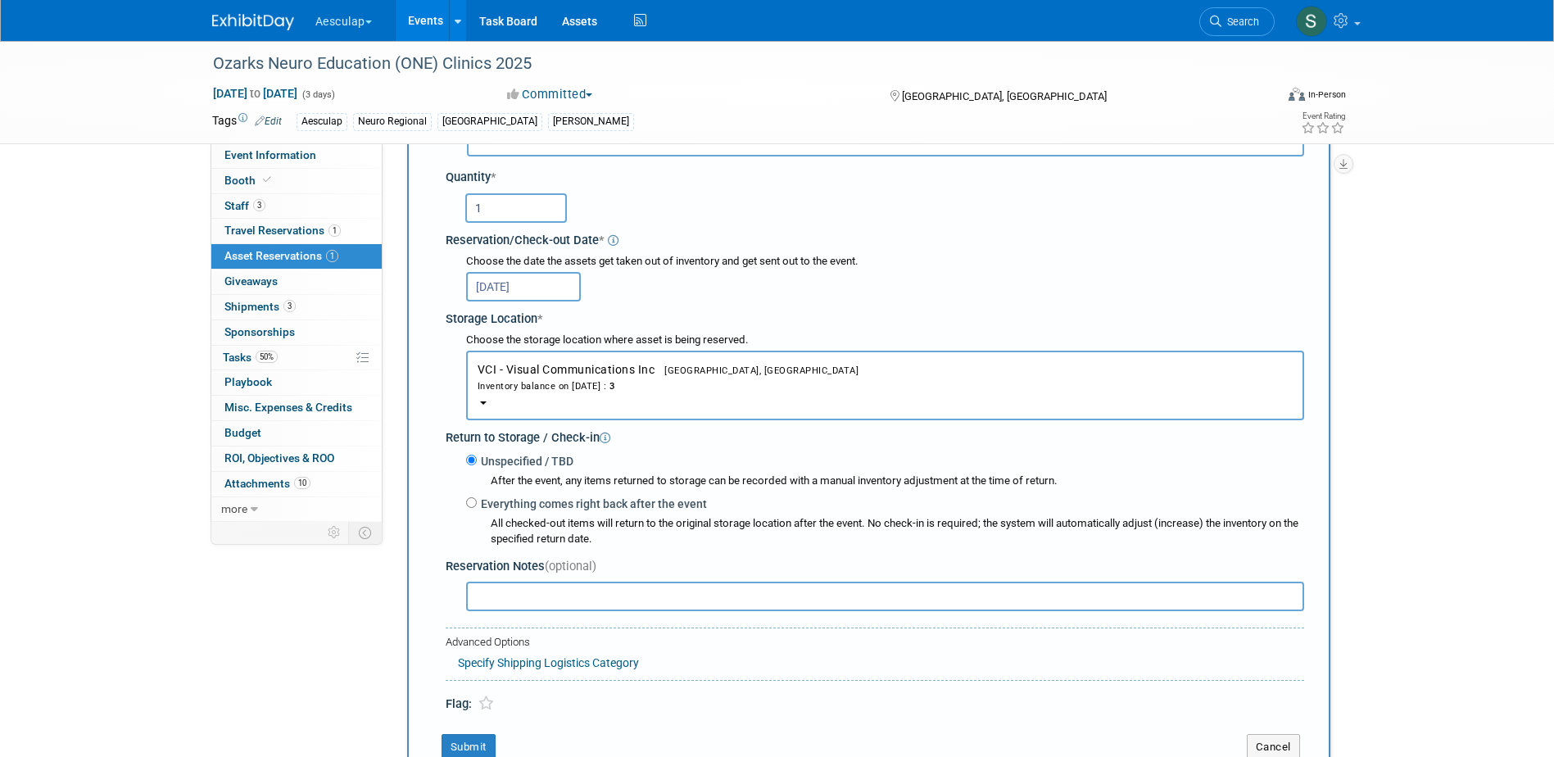
click at [501, 506] on label "Everything comes right back after the event" at bounding box center [592, 503] width 230 height 16
click at [477, 506] on input "Everything comes right back after the event" at bounding box center [471, 502] width 11 height 11
radio input "true"
select select "10"
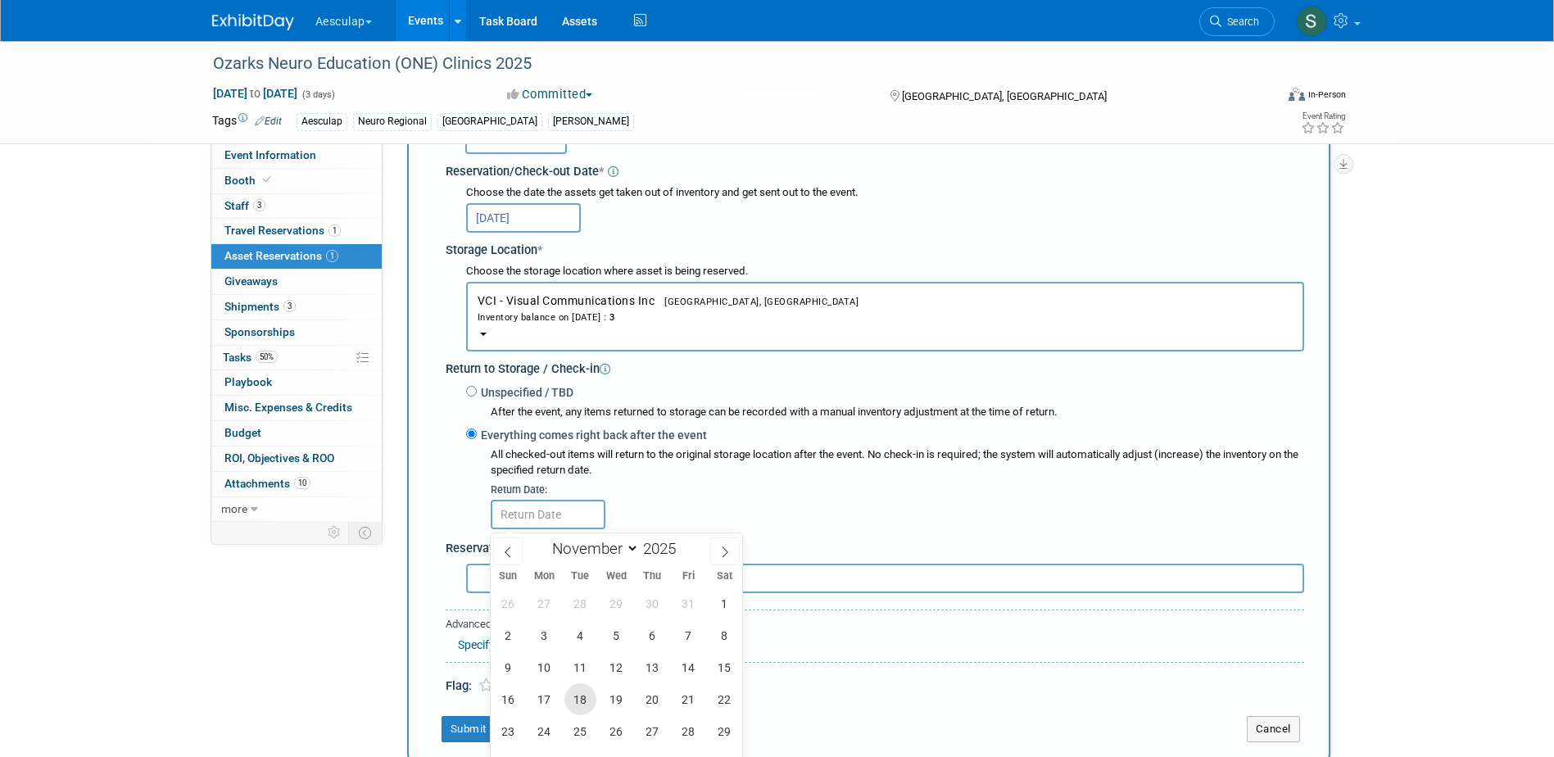
scroll to position [343, 0]
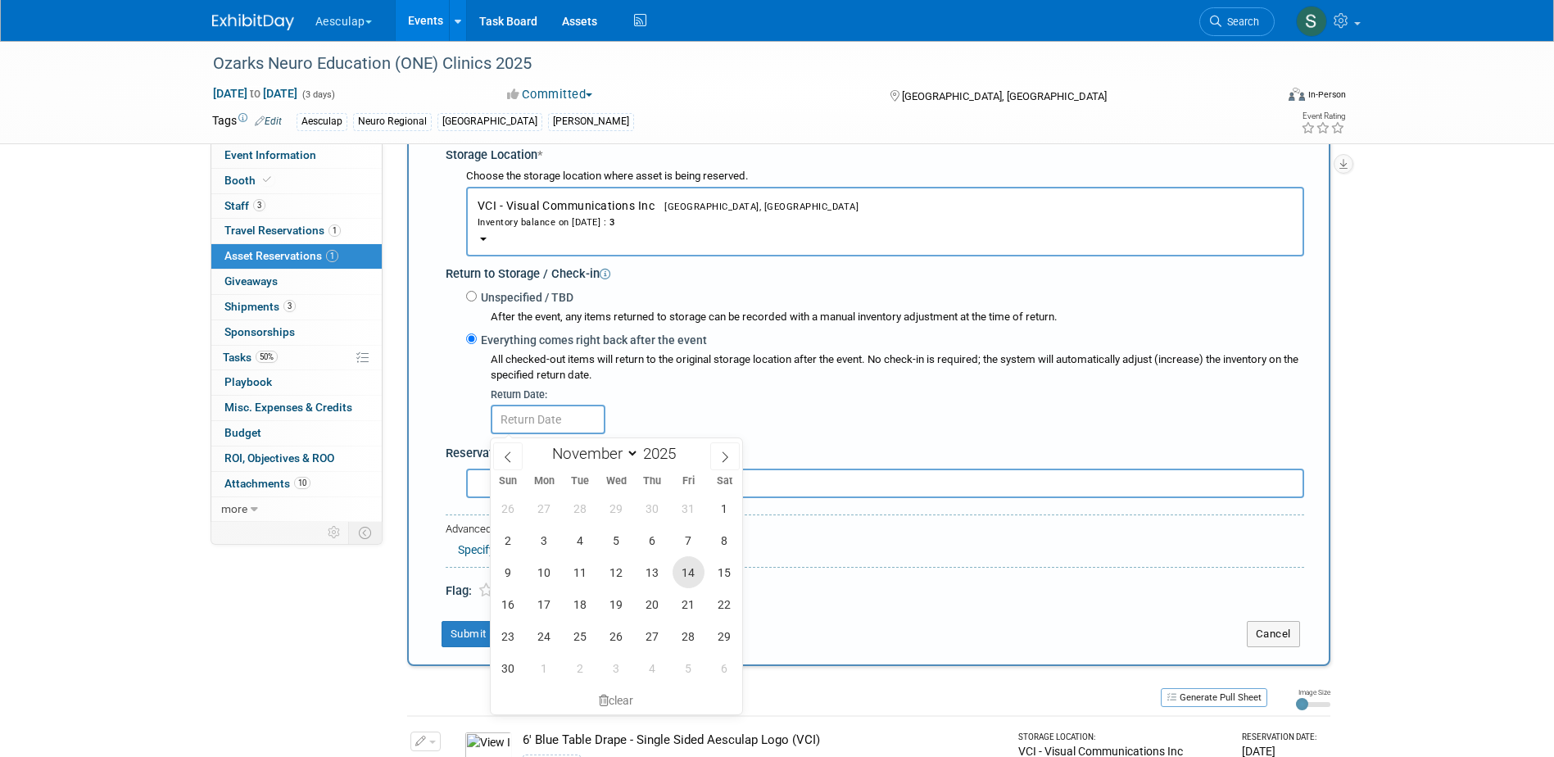
click at [690, 578] on span "14" at bounding box center [688, 572] width 32 height 32
type input "Nov 14, 2025"
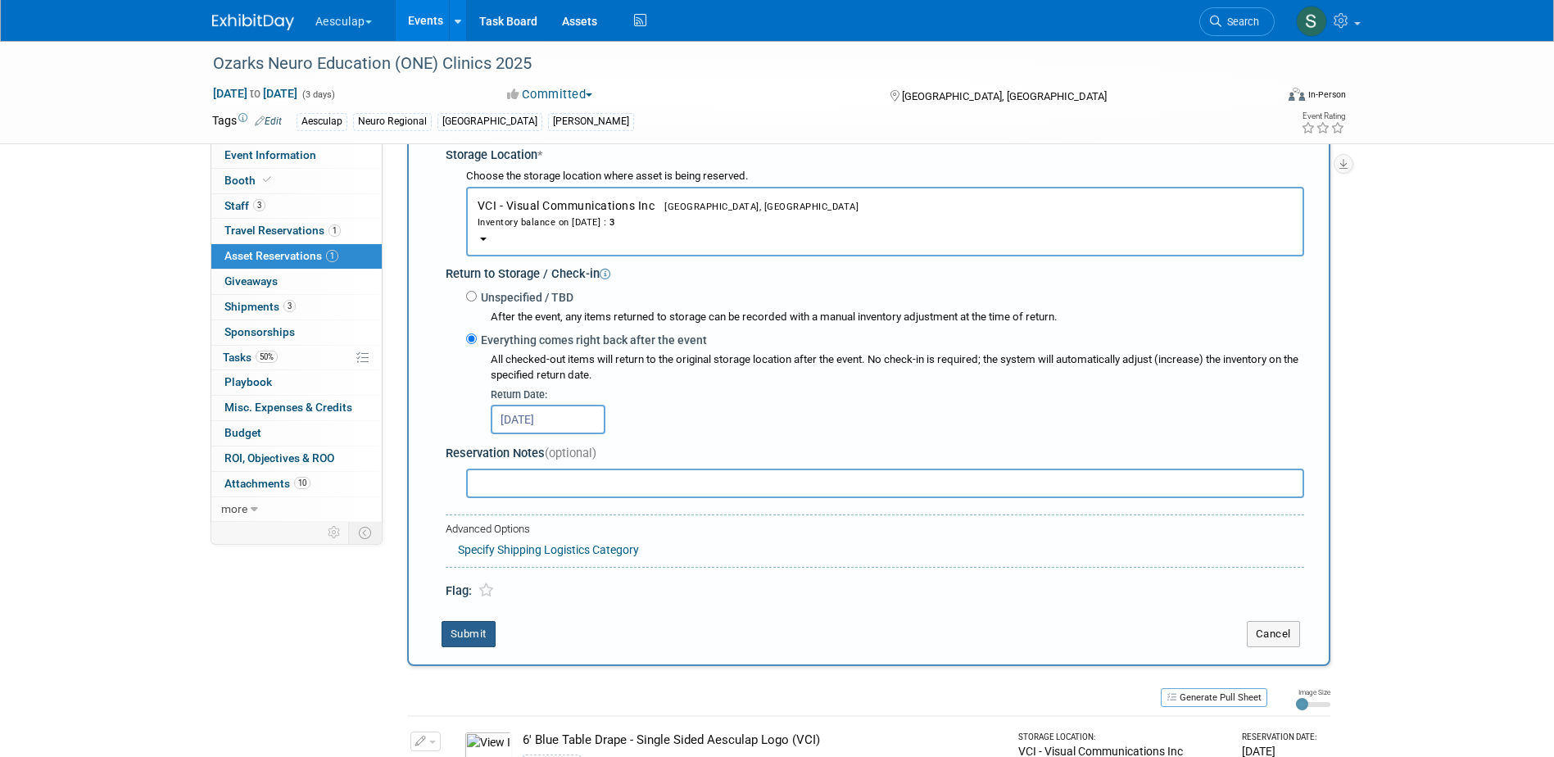
click at [446, 633] on button "Submit" at bounding box center [468, 634] width 54 height 26
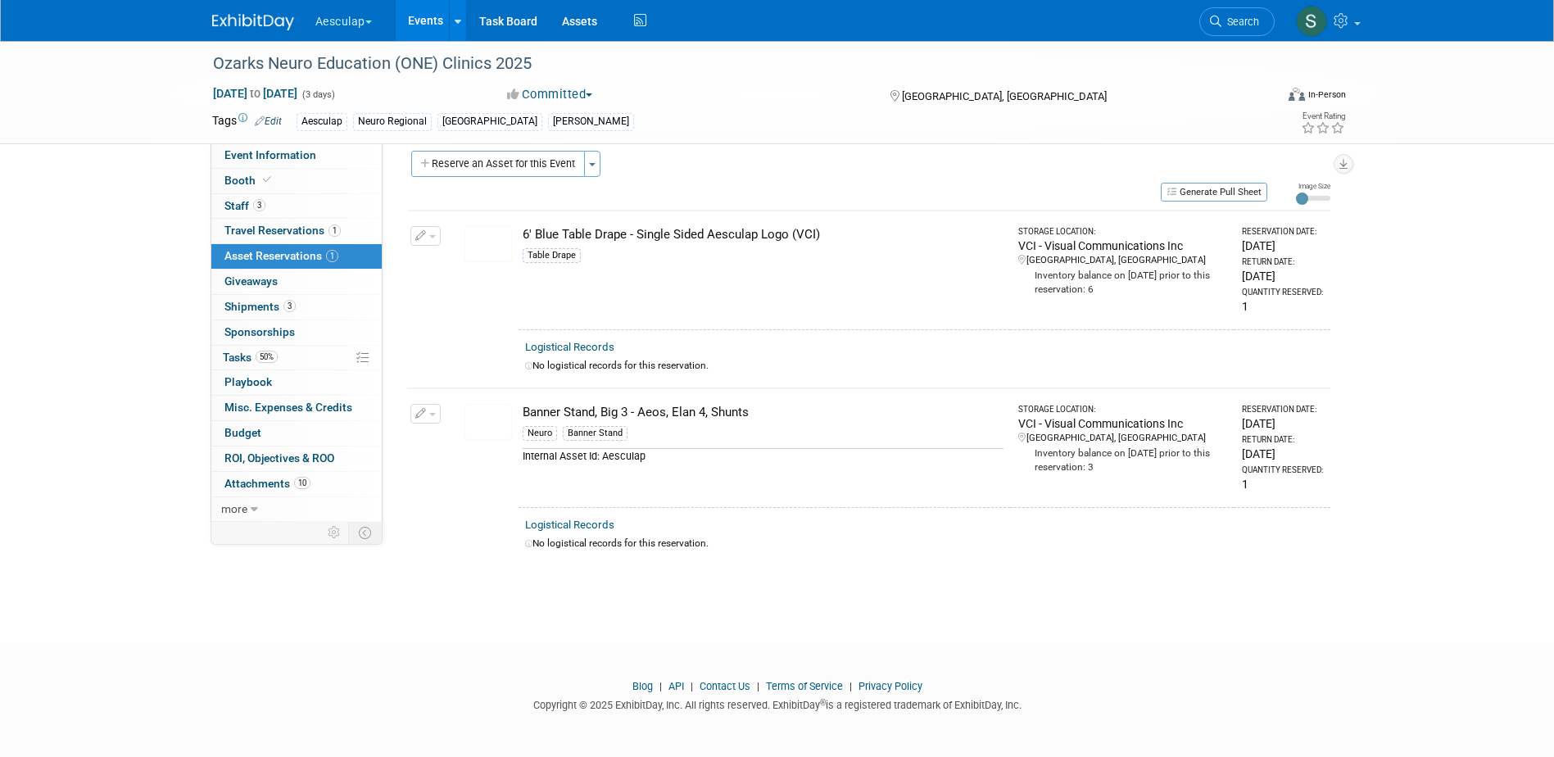
scroll to position [15, 0]
click at [228, 357] on span "Tasks 50%" at bounding box center [250, 357] width 55 height 13
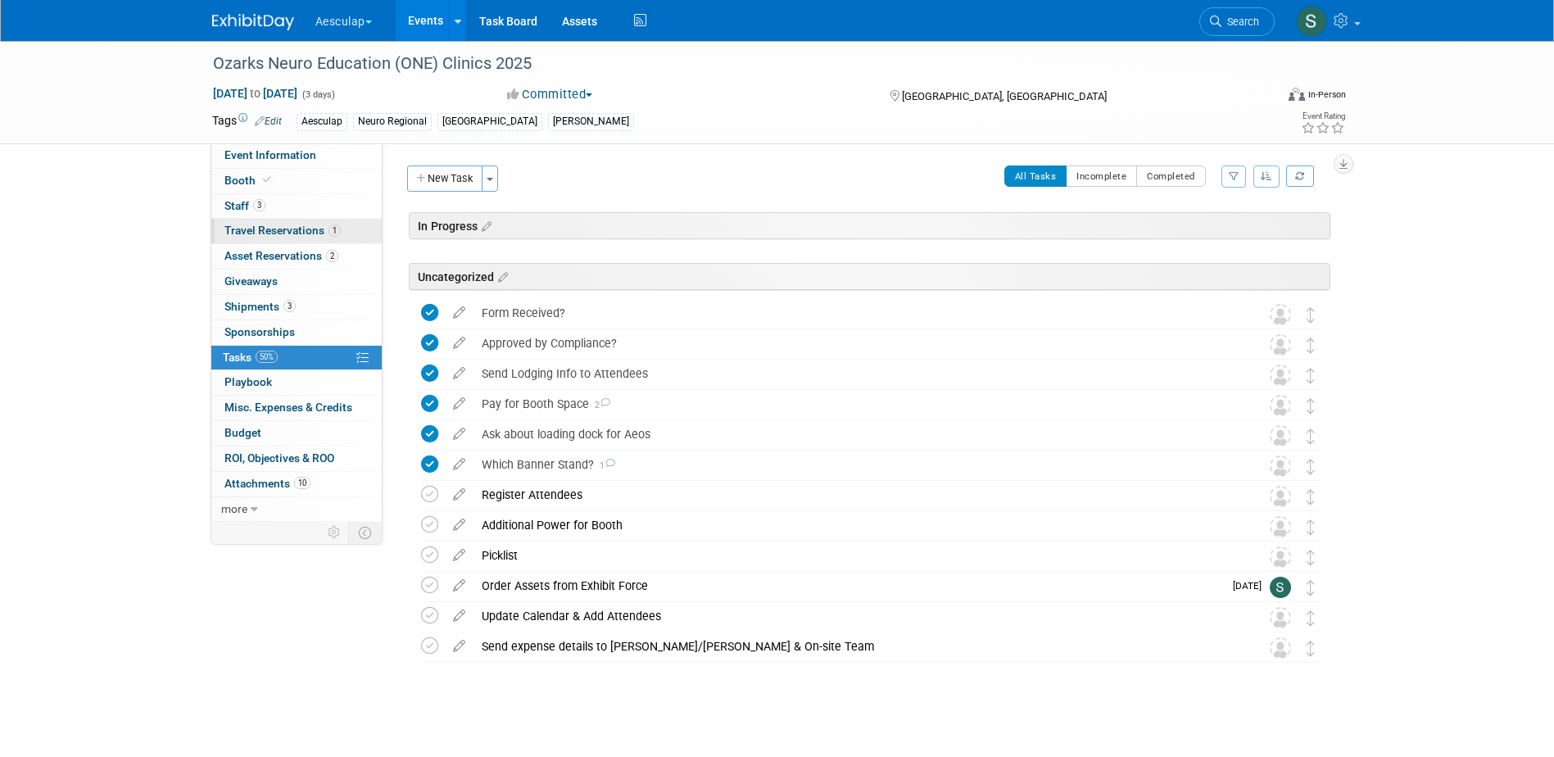
click at [296, 241] on link "1 Travel Reservations 1" at bounding box center [296, 231] width 170 height 25
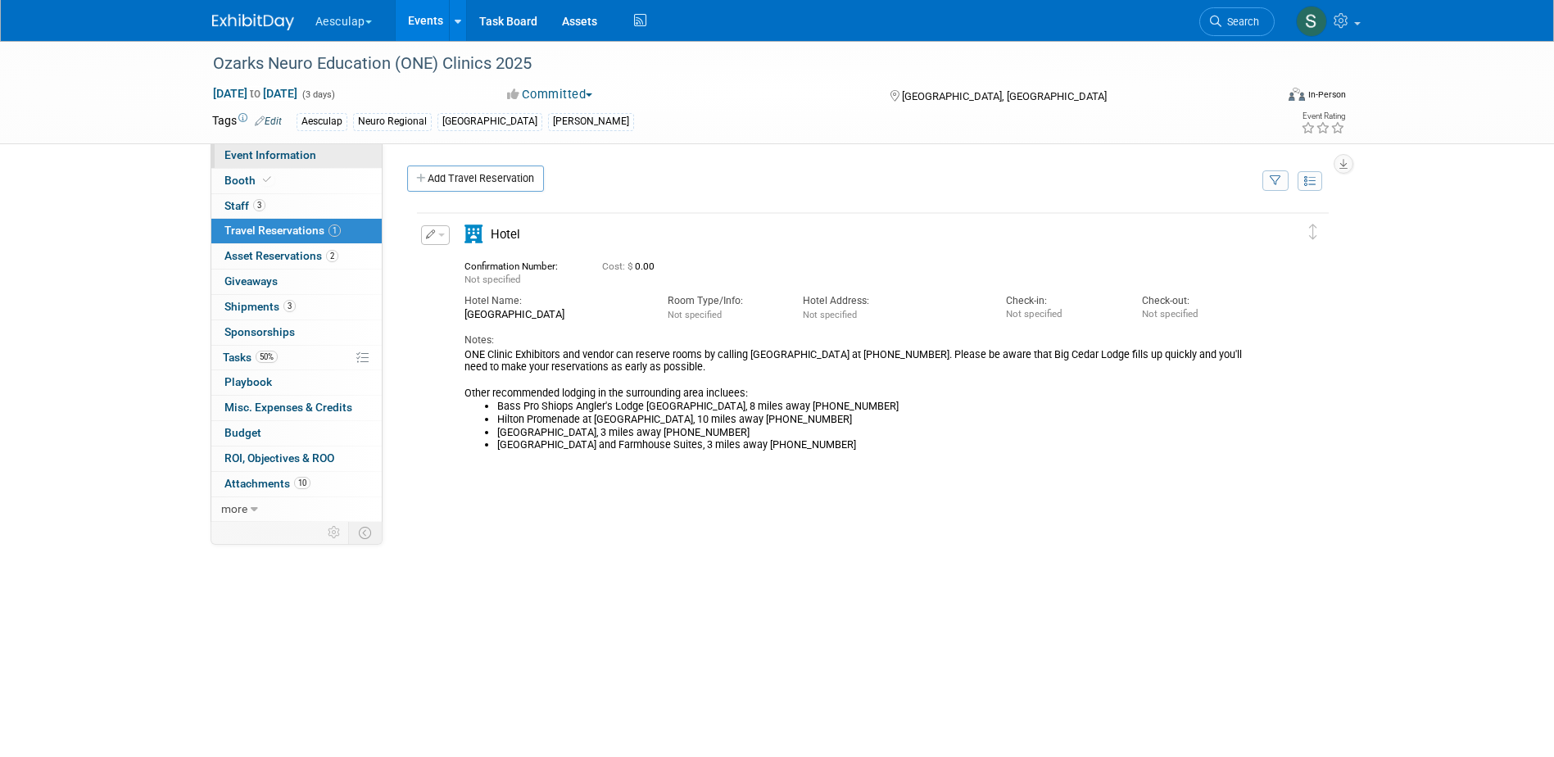
click at [233, 148] on span "Event Information" at bounding box center [270, 154] width 92 height 13
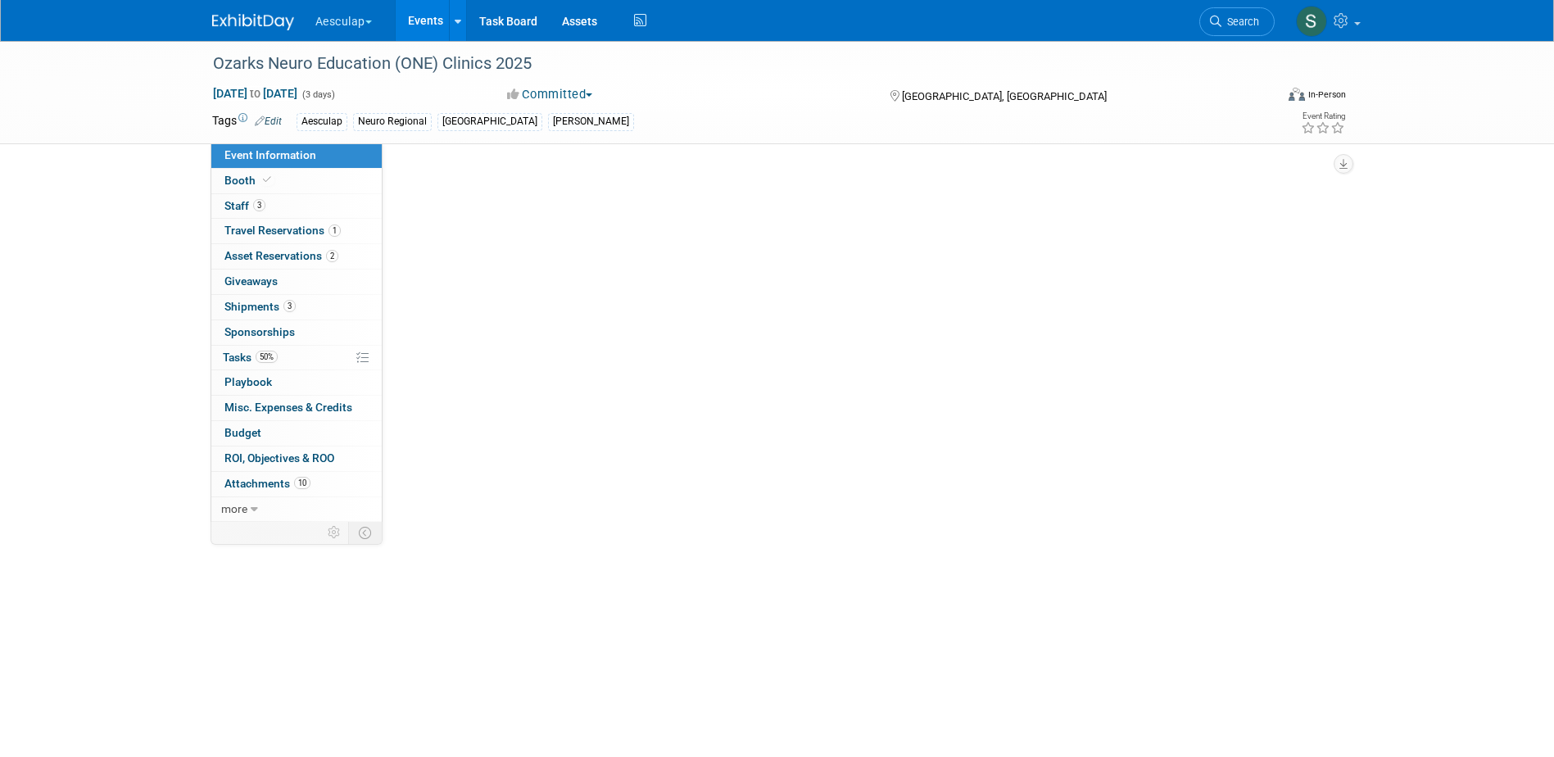
select select "Approved by Compliance"
select select "Neuro"
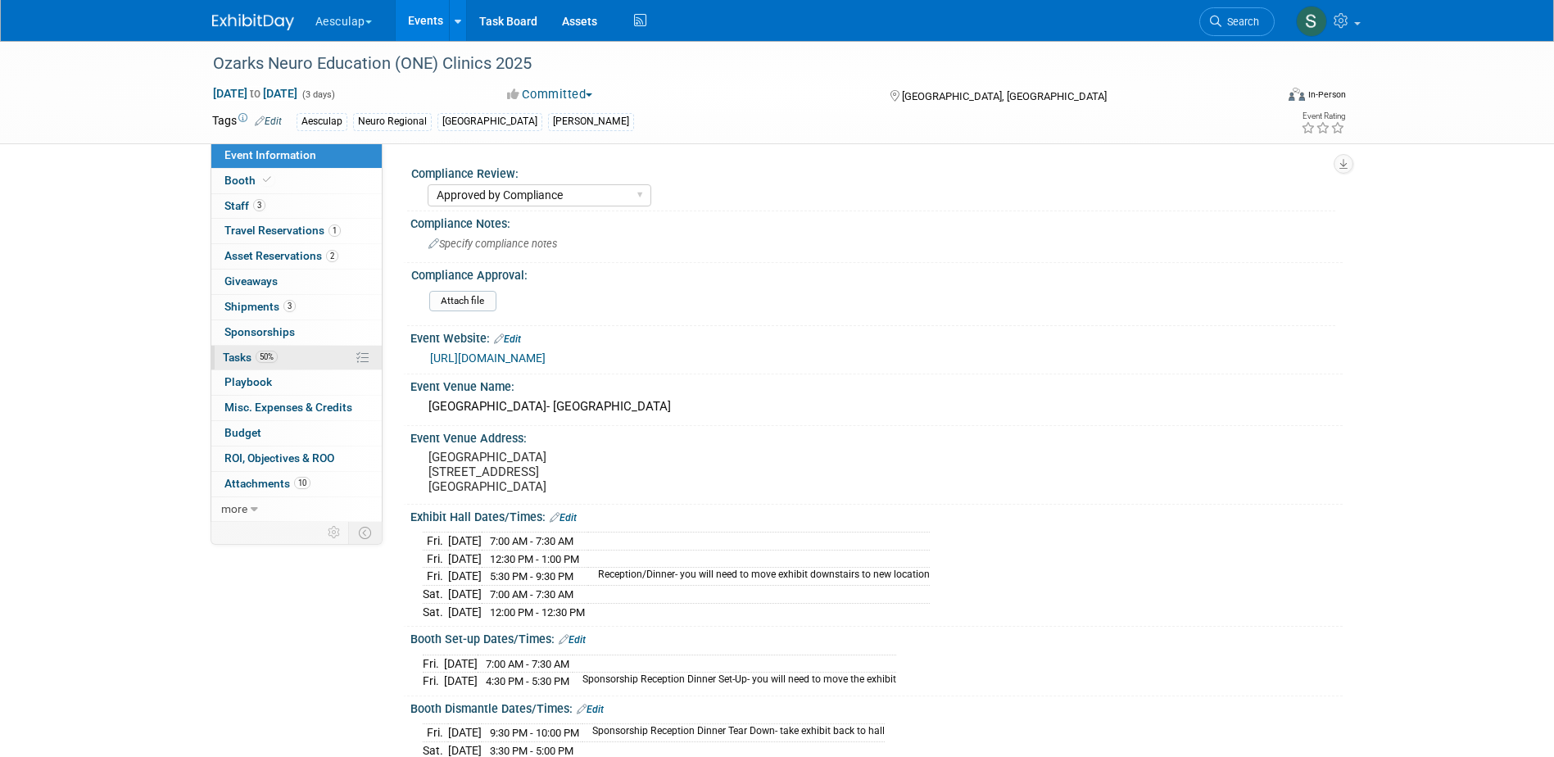
click at [245, 352] on span "Tasks 50%" at bounding box center [250, 357] width 55 height 13
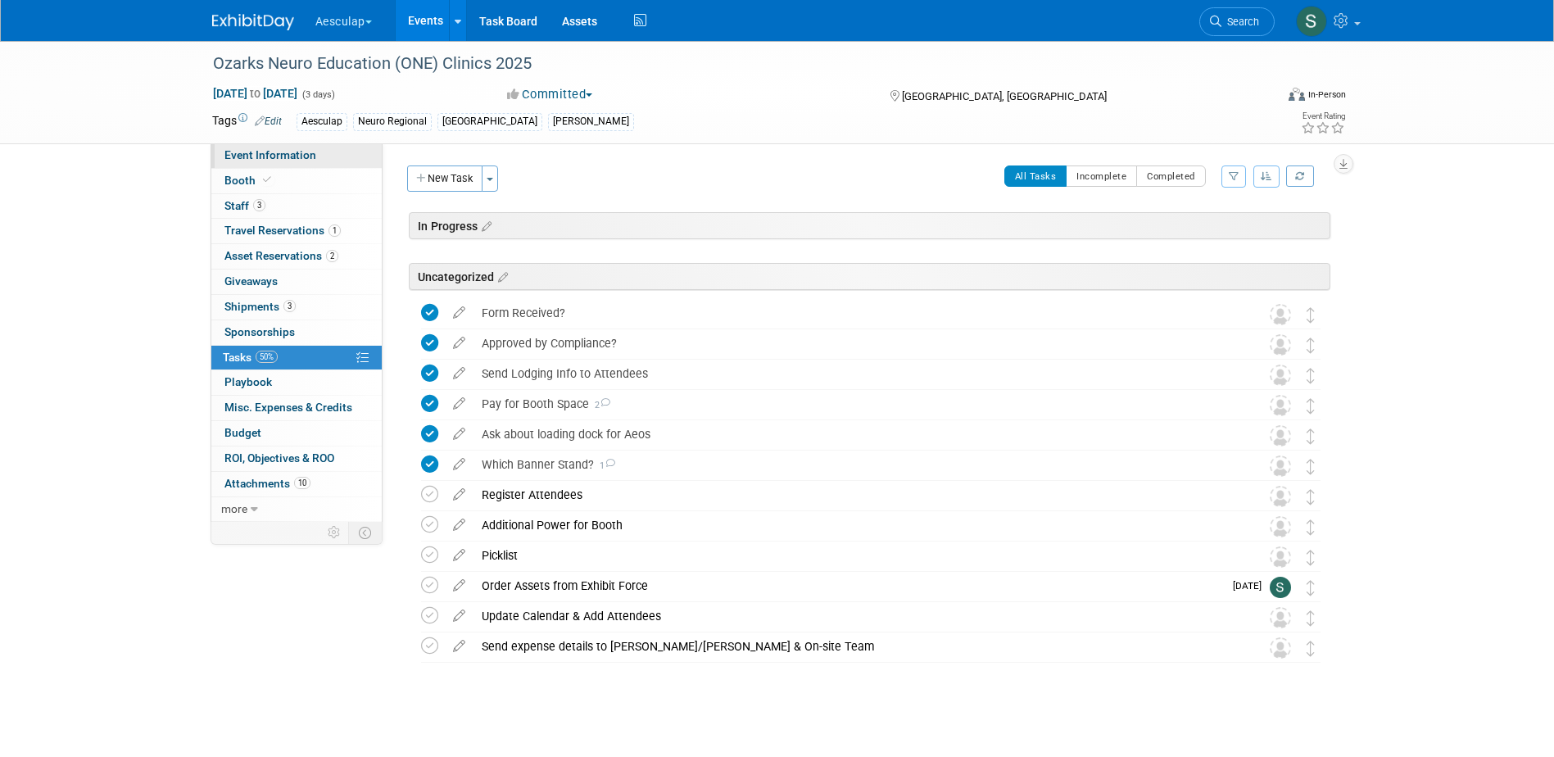
click at [261, 154] on span "Event Information" at bounding box center [270, 154] width 92 height 13
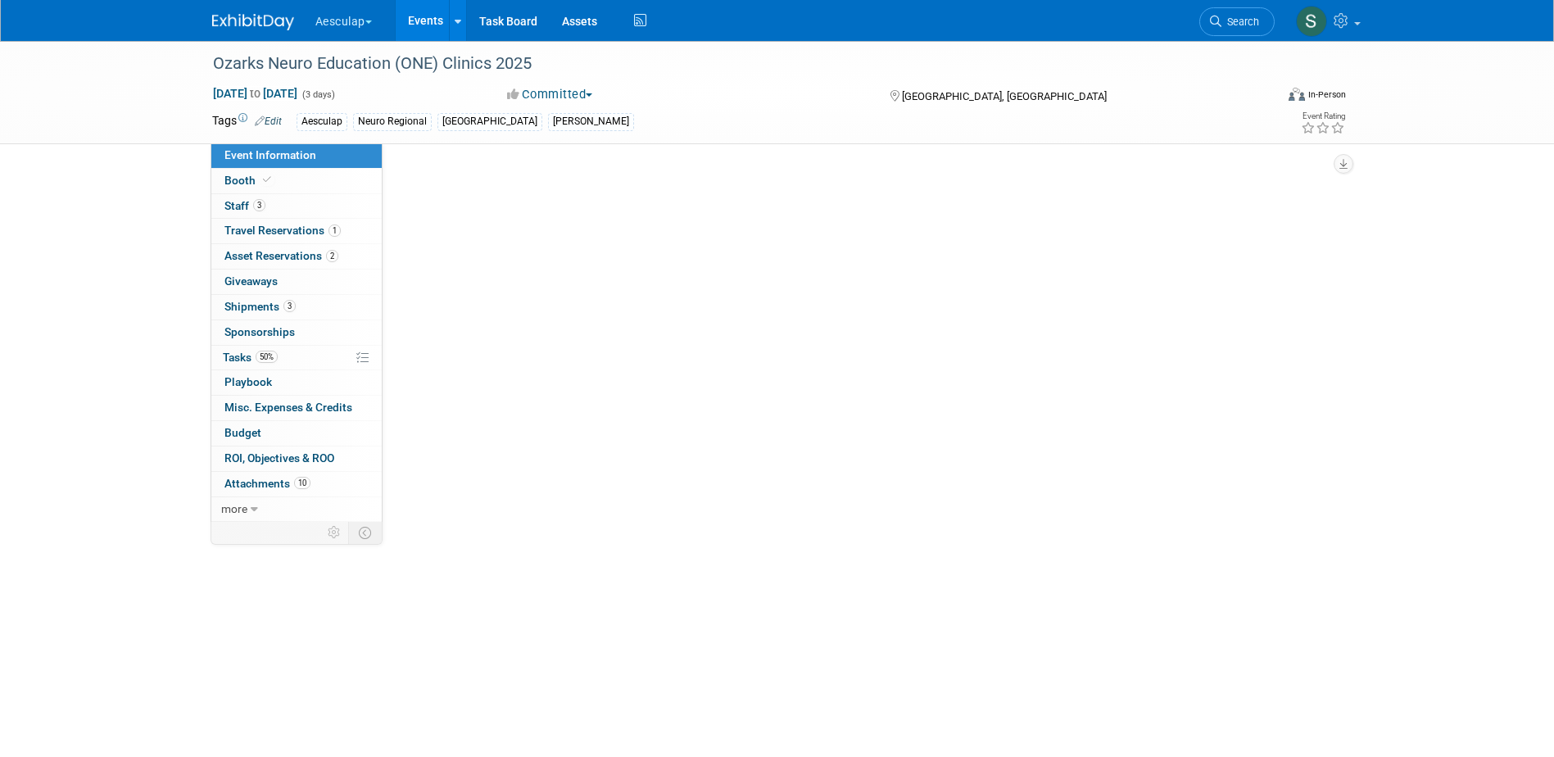
select select "Approved by Compliance"
select select "Neuro"
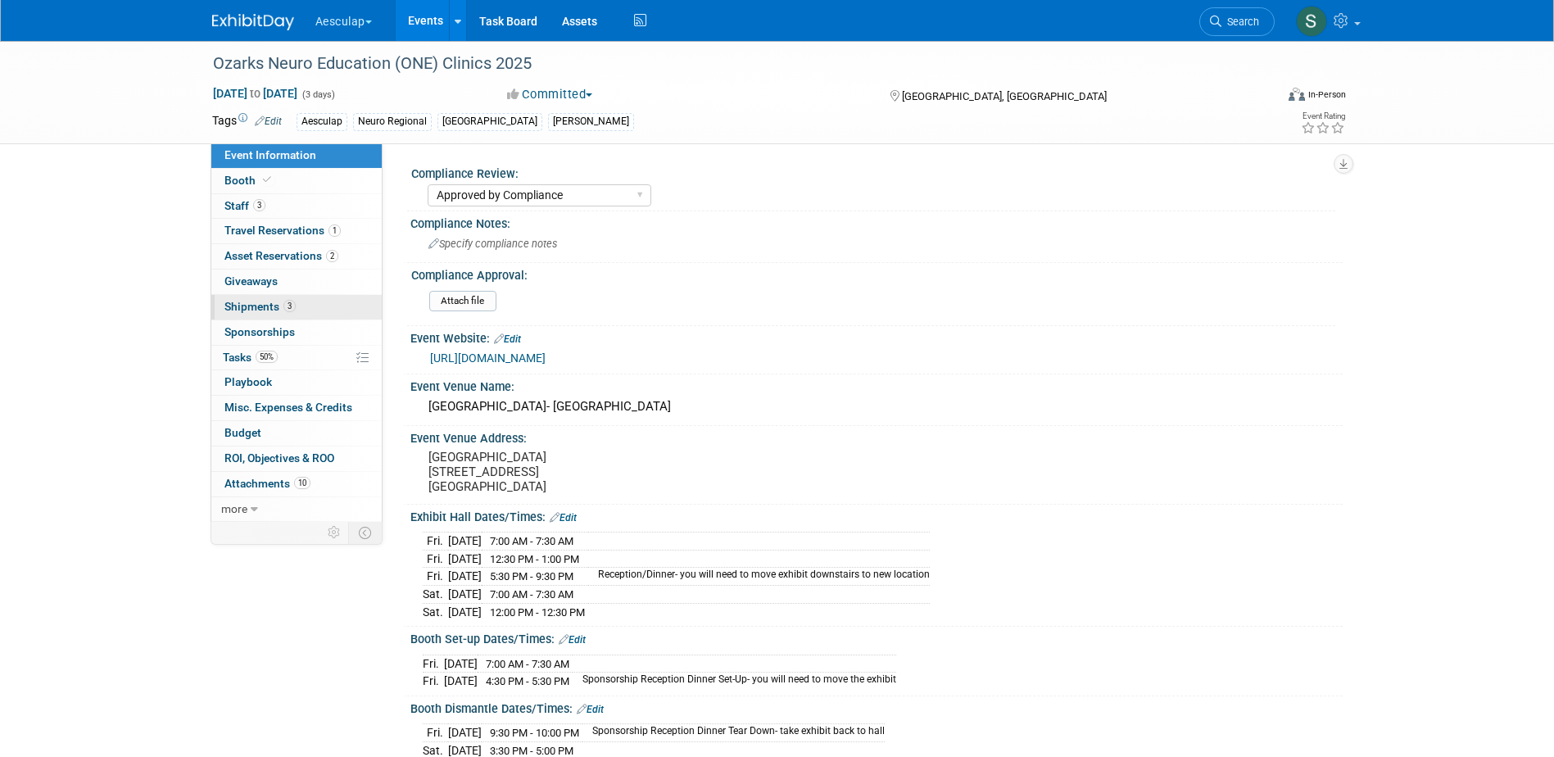
click at [243, 305] on span "Shipments 3" at bounding box center [259, 306] width 71 height 13
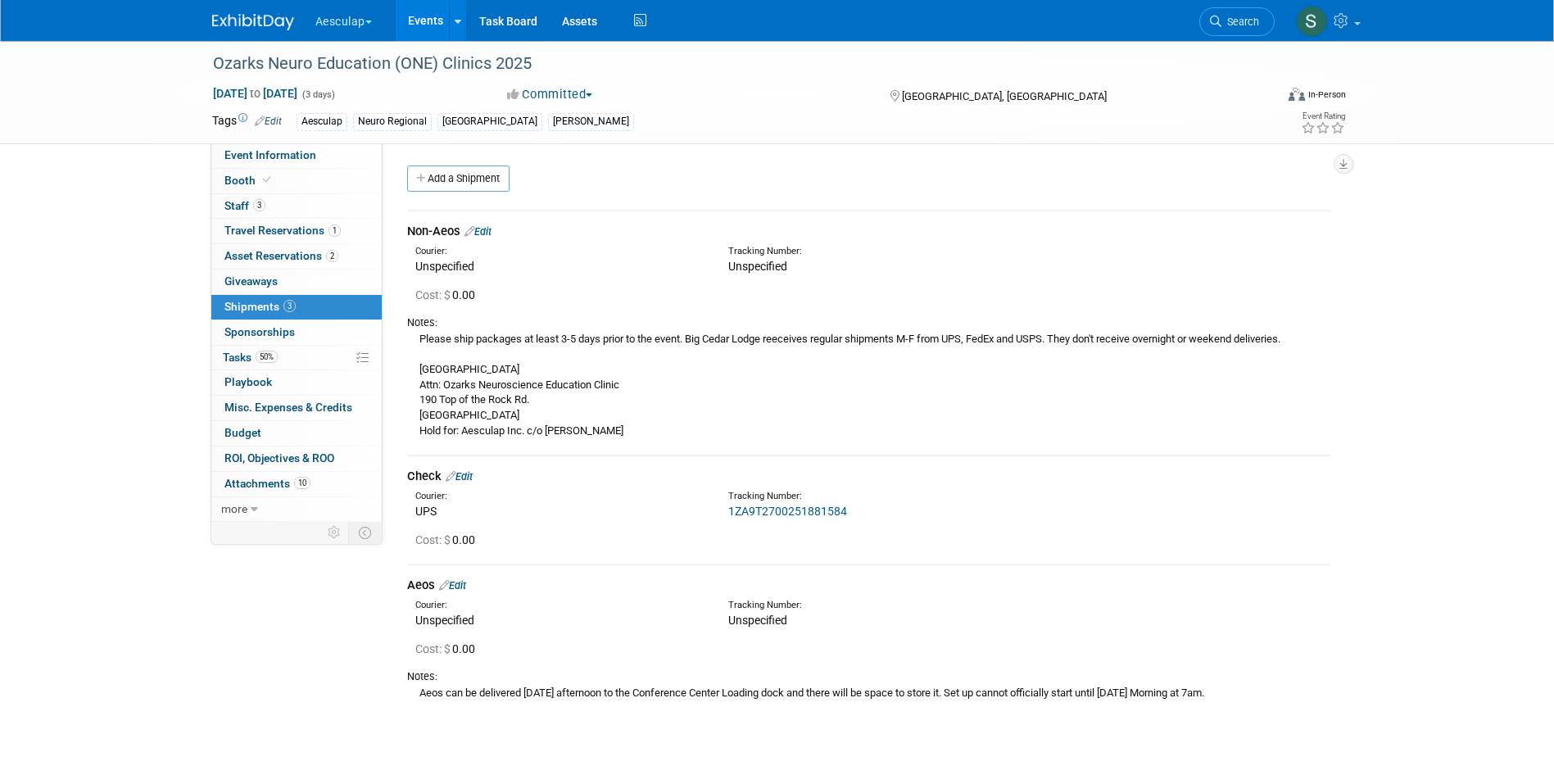
click at [288, 144] on div "Ozarks Neuro Education (ONE) Clinics 2025 Nov 6, 2025 to Nov 8, 2025 (3 days) N…" at bounding box center [777, 92] width 1554 height 103
drag, startPoint x: 288, startPoint y: 144, endPoint x: 284, endPoint y: 158, distance: 14.5
click at [284, 158] on span "Event Information" at bounding box center [270, 154] width 92 height 13
select select "Approved by Compliance"
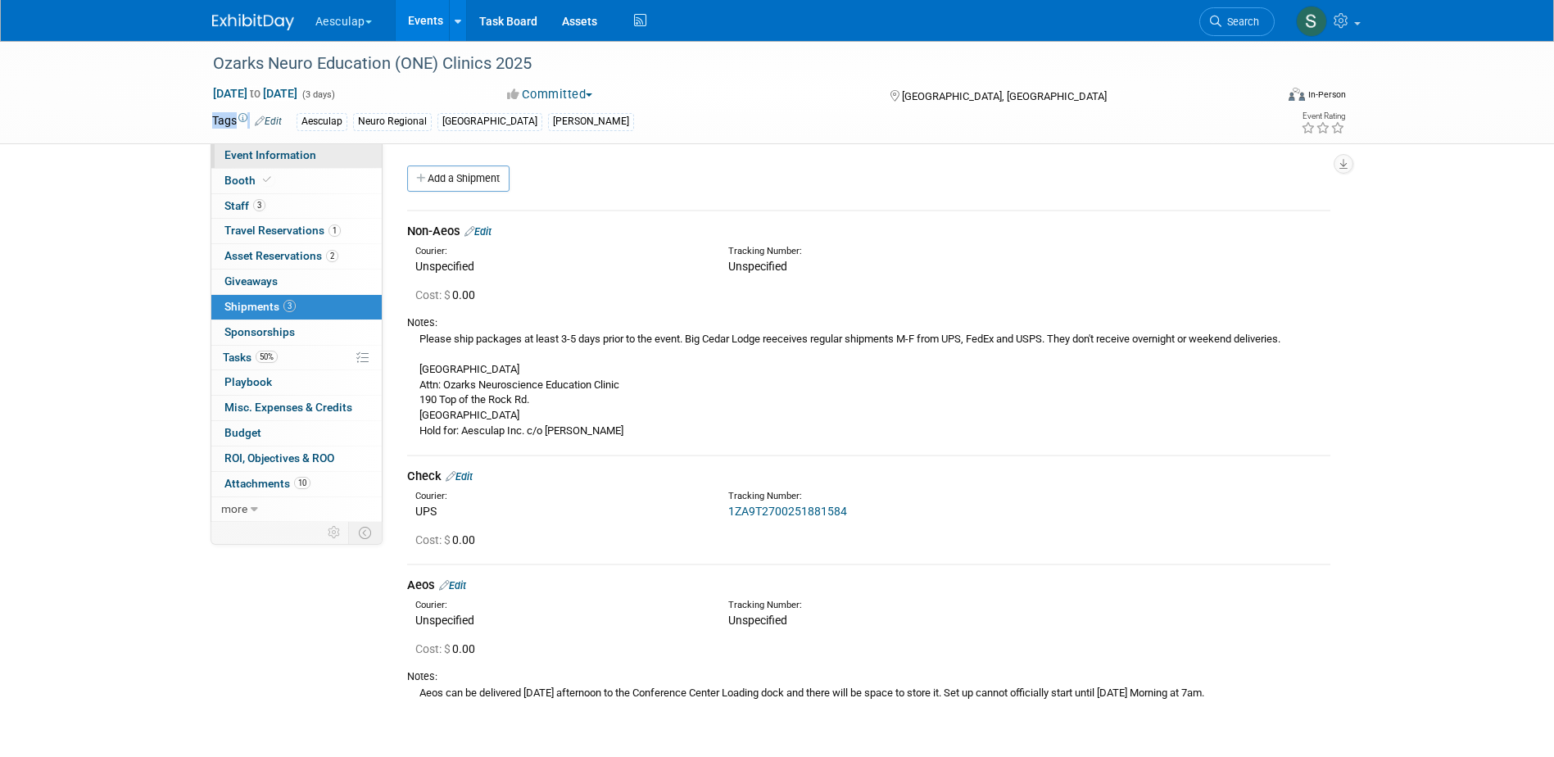
select select "Neuro"
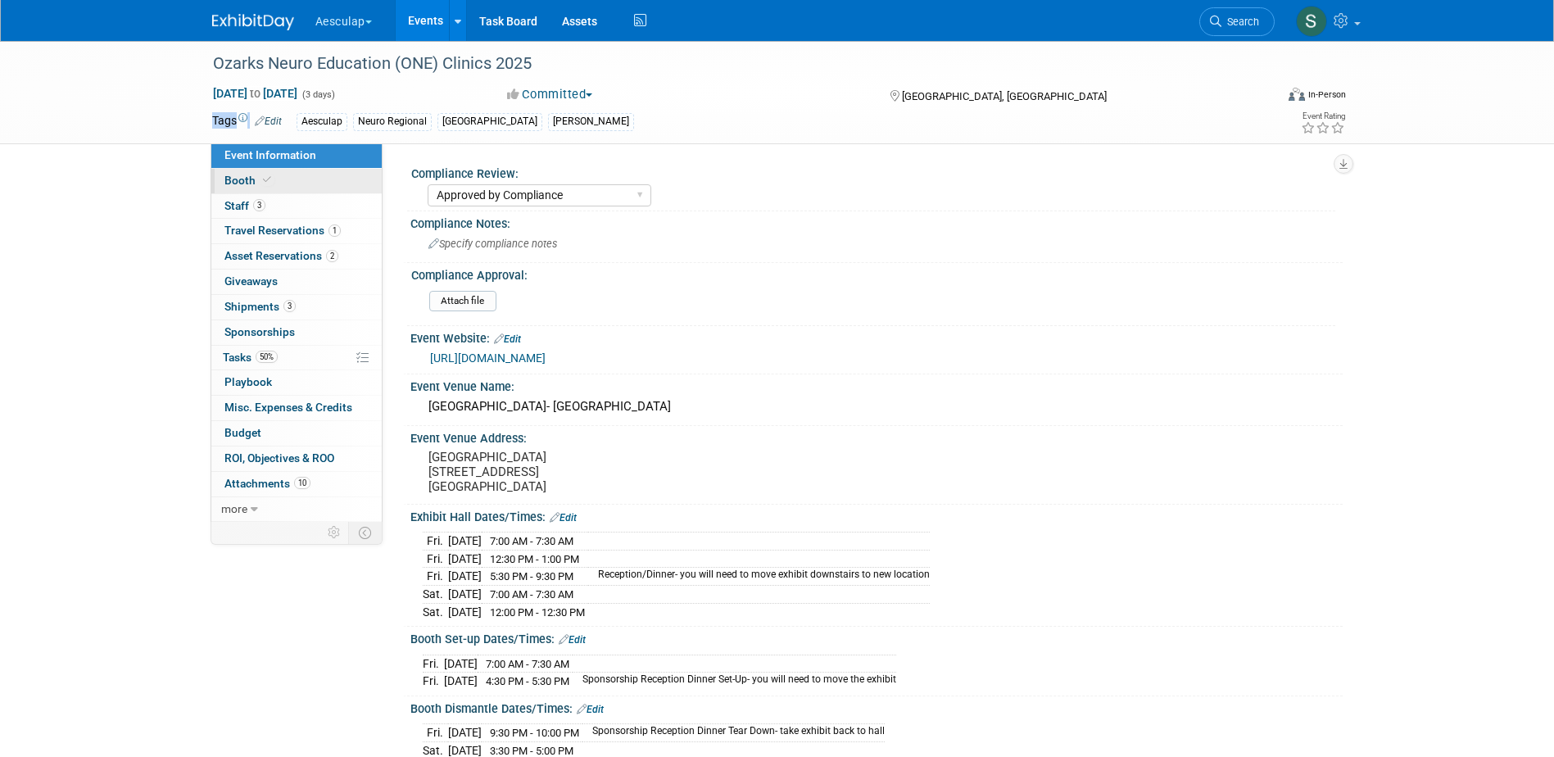
drag, startPoint x: 238, startPoint y: 181, endPoint x: 250, endPoint y: 181, distance: 12.3
click at [238, 181] on span "Booth" at bounding box center [249, 180] width 50 height 13
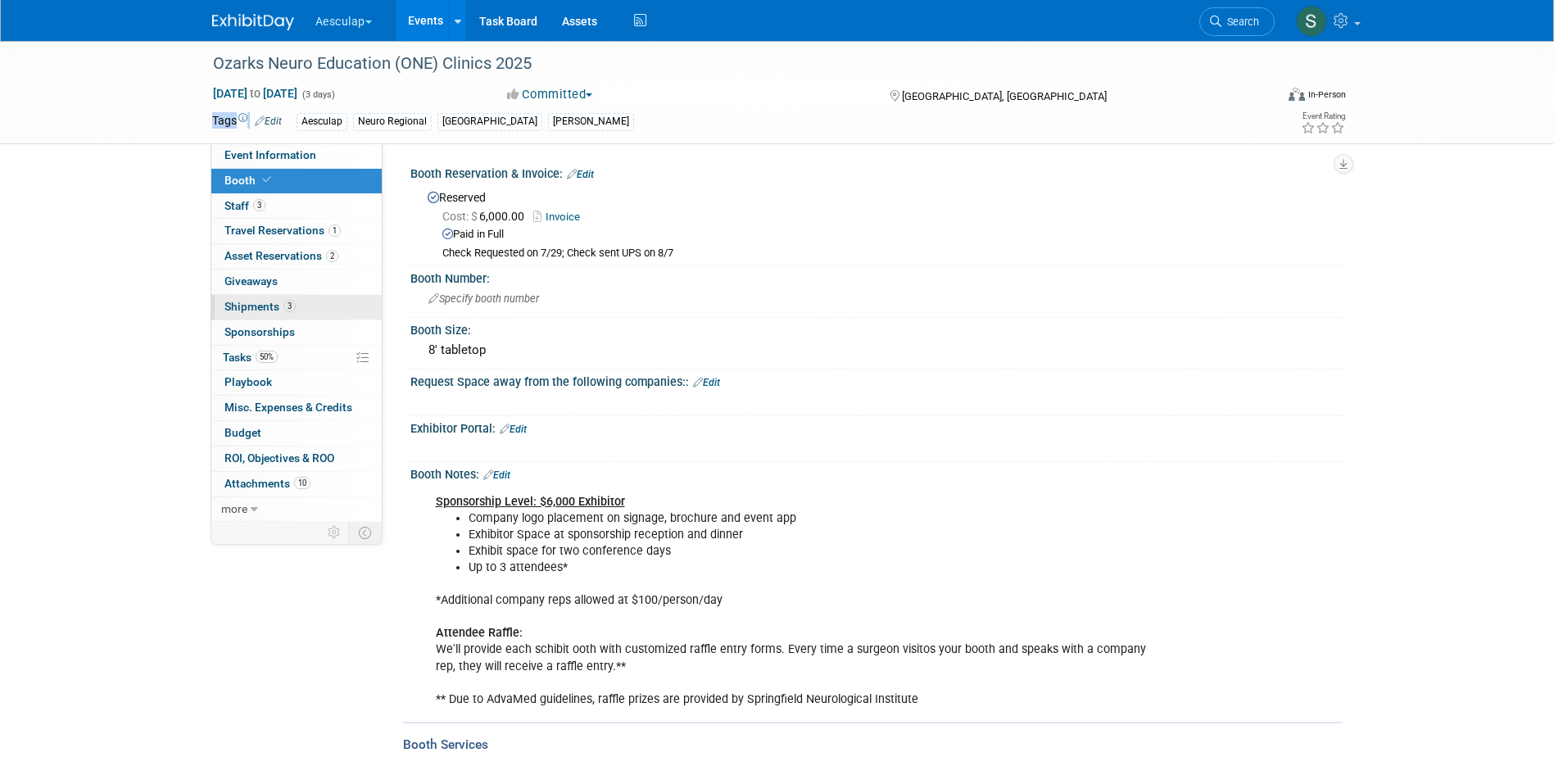
click at [244, 314] on link "3 Shipments 3" at bounding box center [296, 307] width 170 height 25
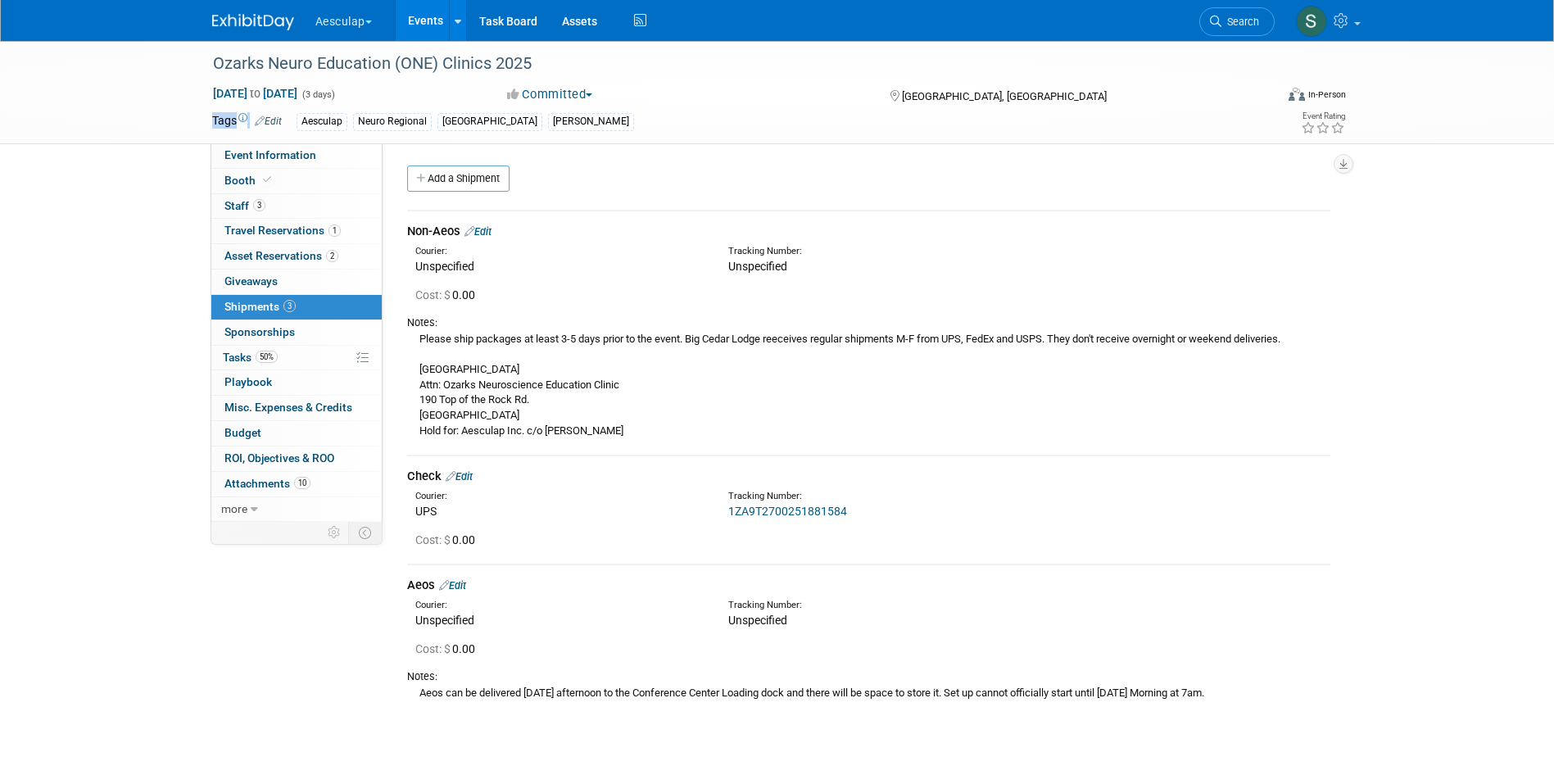
click at [486, 231] on link "Edit" at bounding box center [477, 231] width 27 height 12
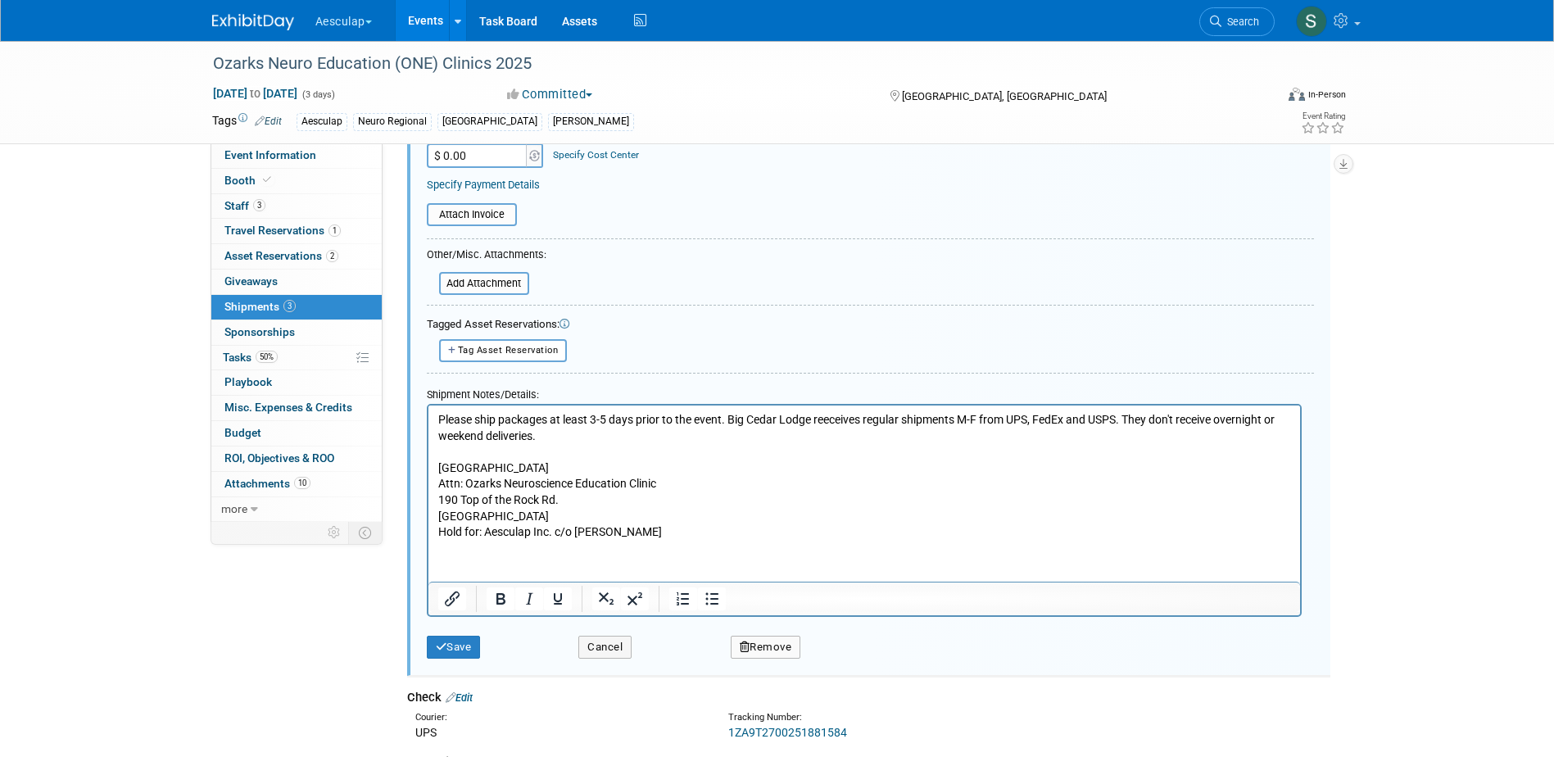
scroll to position [434, 0]
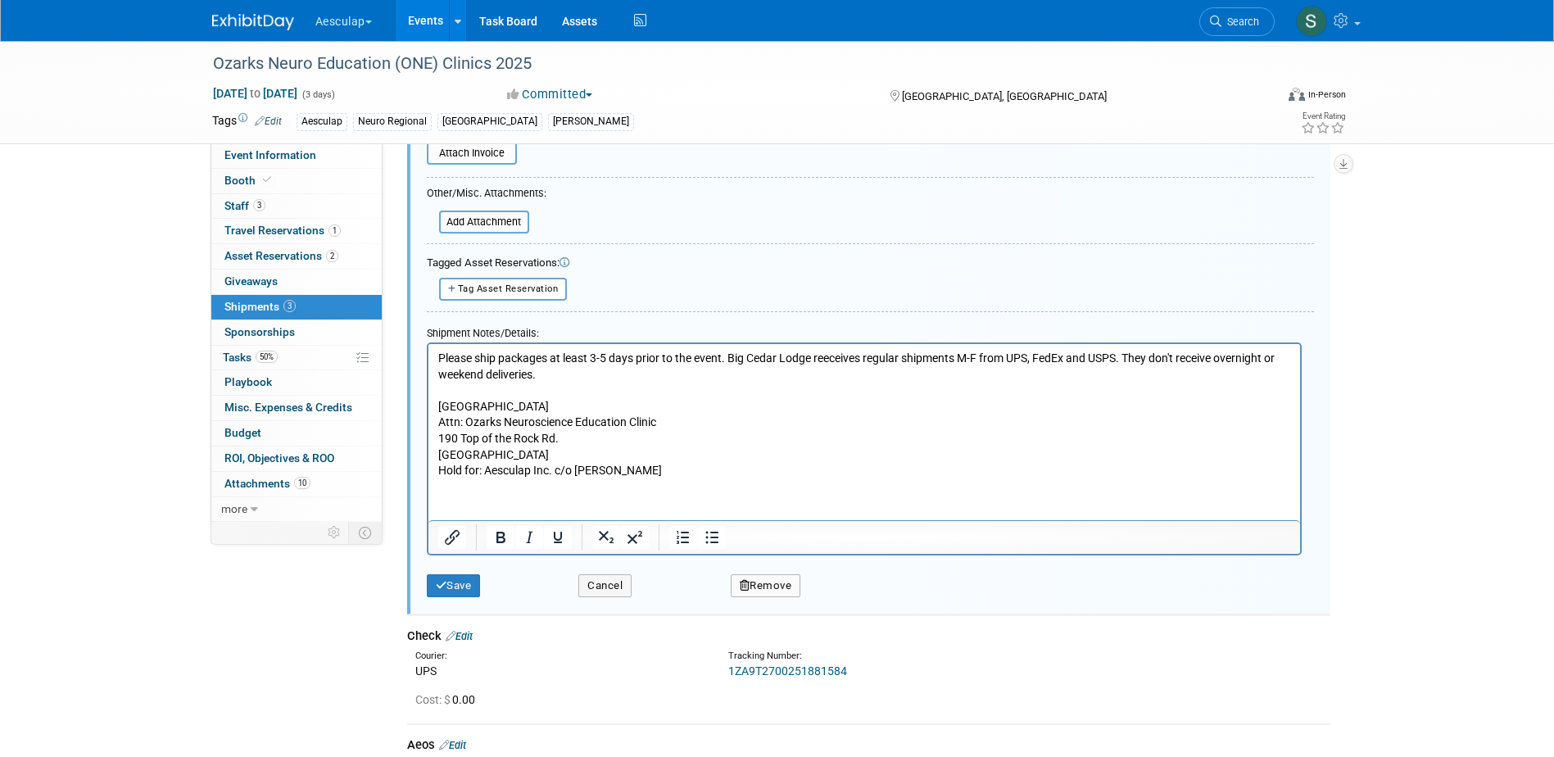
click at [656, 467] on p "Please ship packages at least 3-5 days prior to the event. Big Cedar Lodge reec…" at bounding box center [863, 414] width 853 height 129
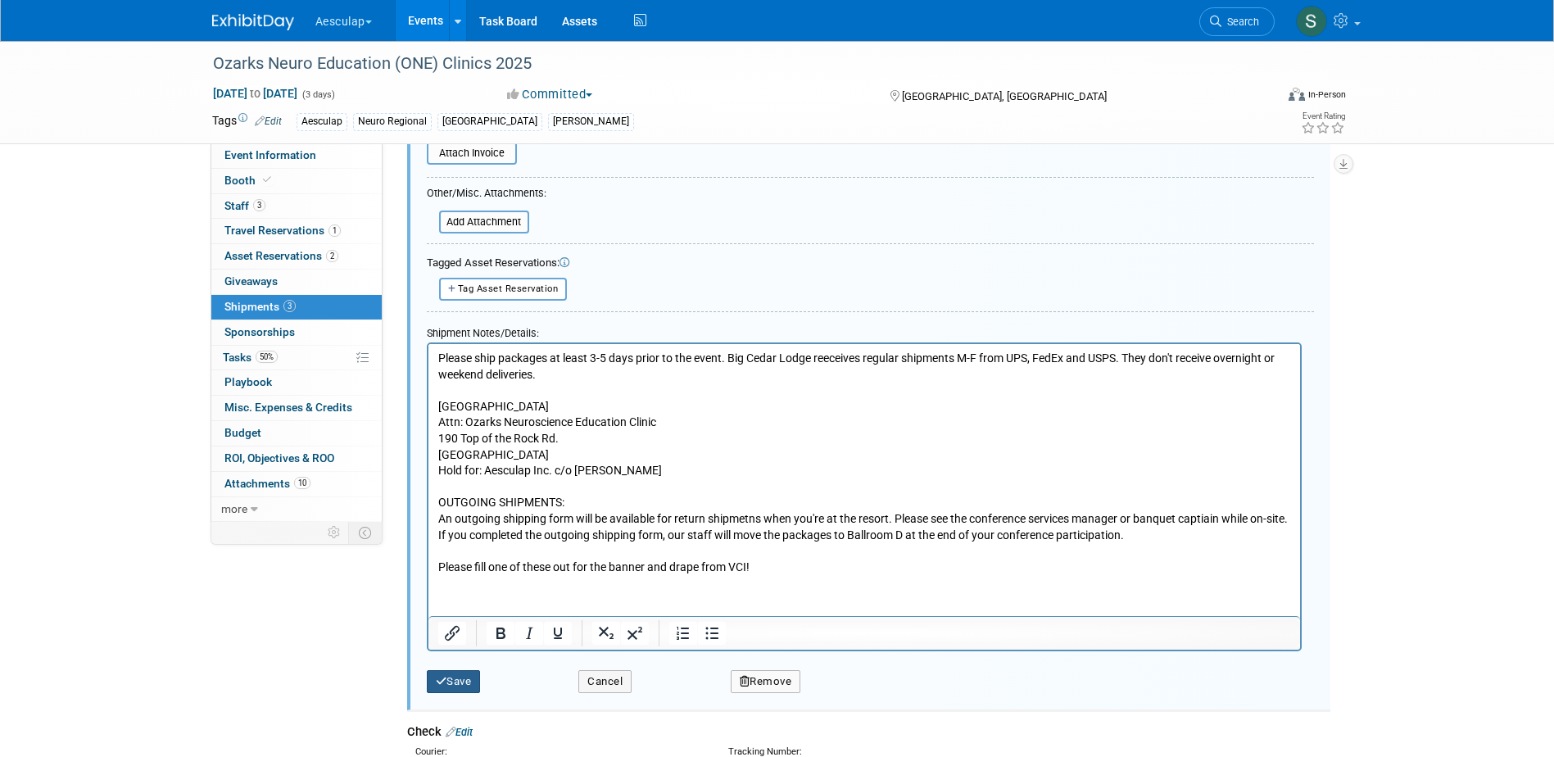
click at [466, 672] on button "Save" at bounding box center [454, 681] width 54 height 23
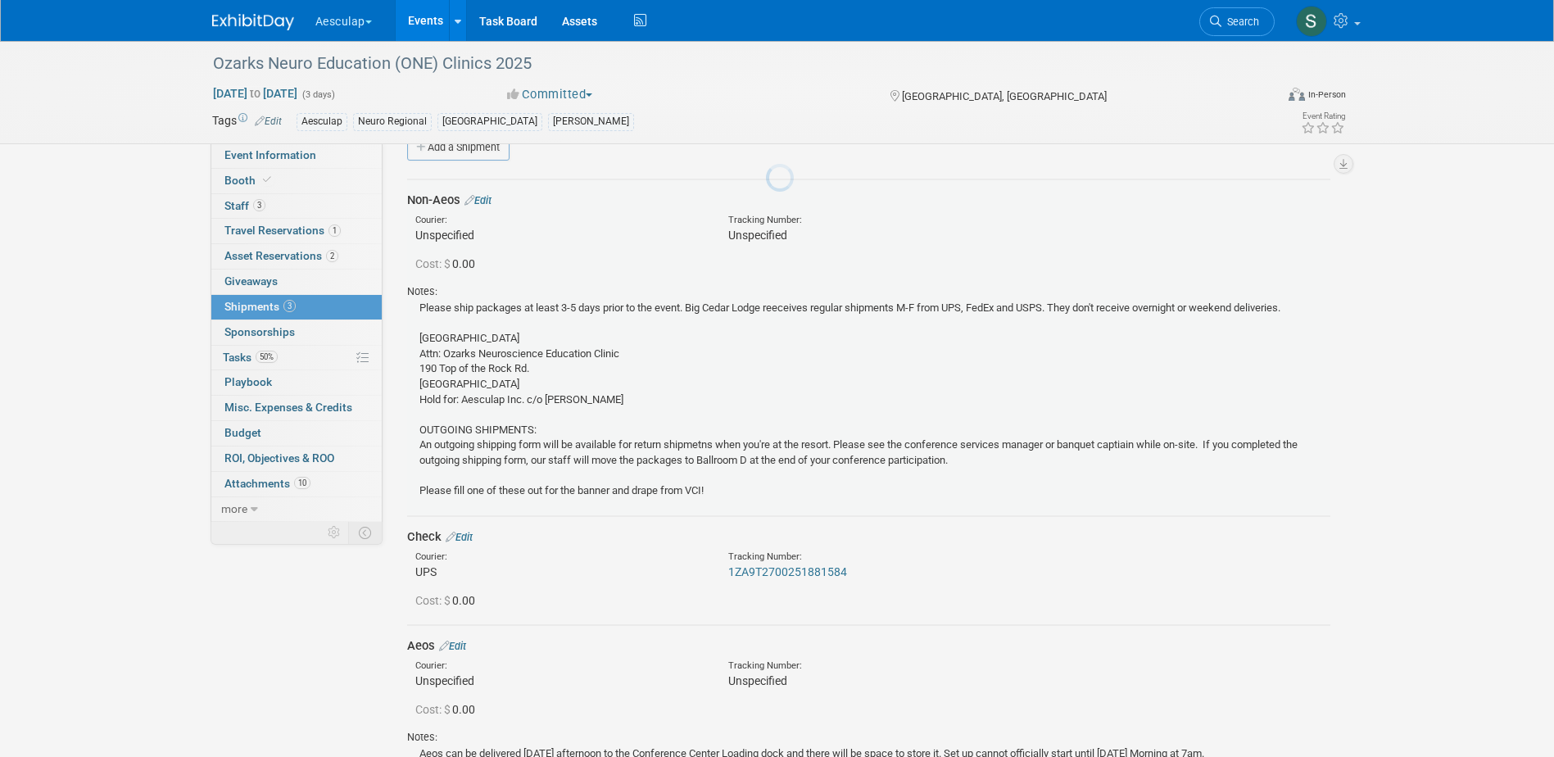
scroll to position [25, 0]
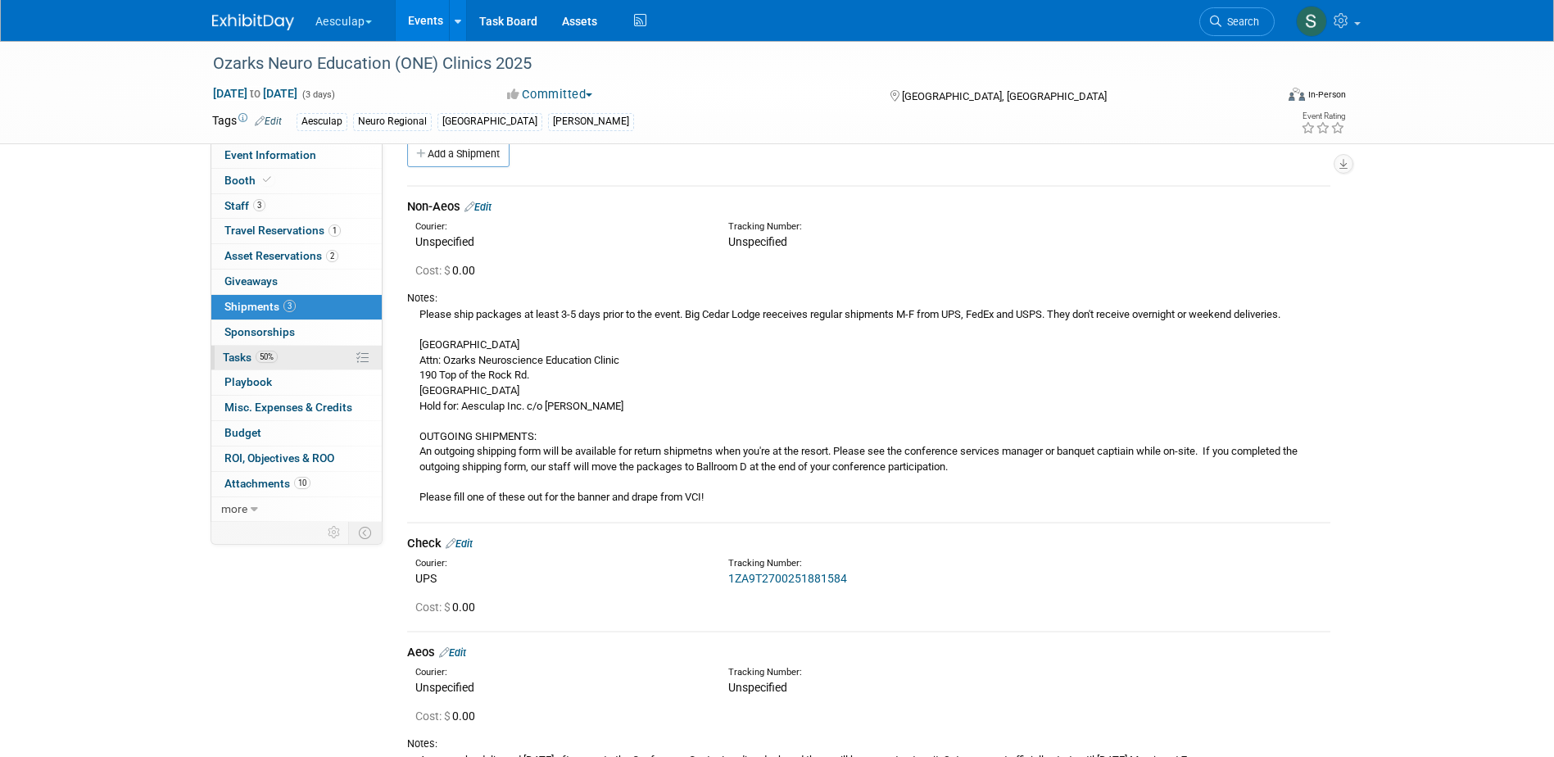
click at [226, 364] on link "50% Tasks 50%" at bounding box center [296, 358] width 170 height 25
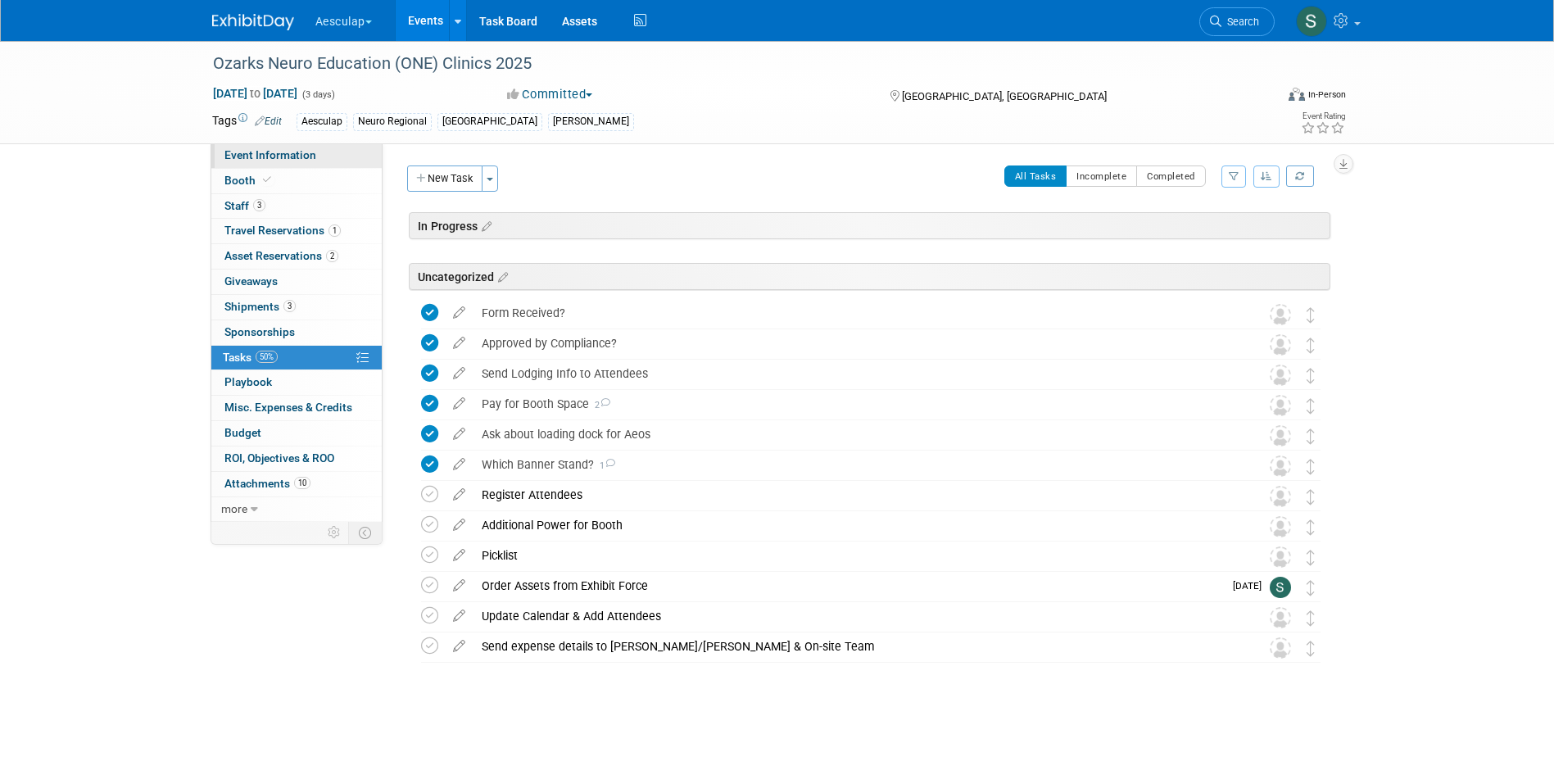
click at [273, 158] on span "Event Information" at bounding box center [270, 154] width 92 height 13
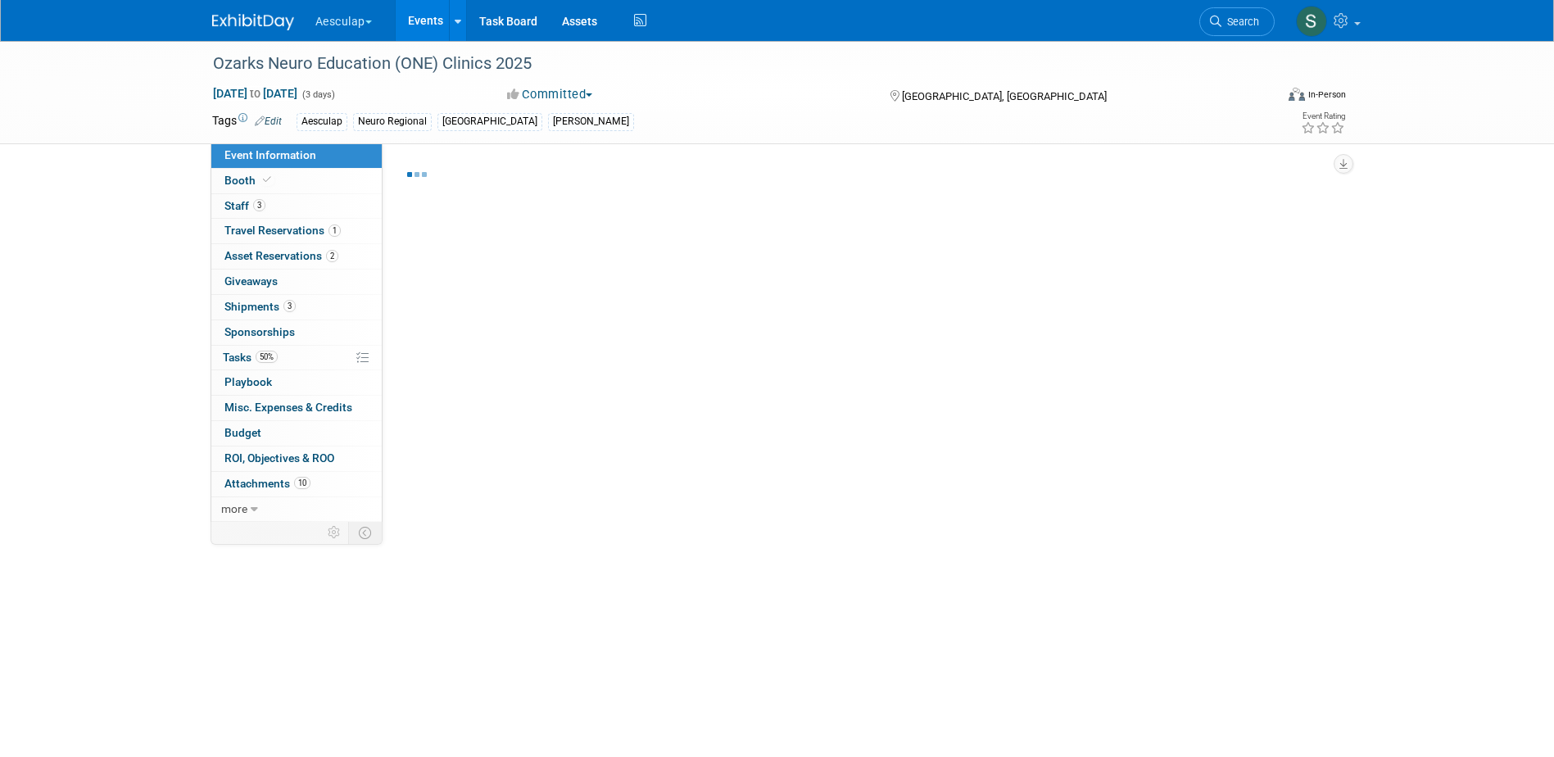
select select "Approved by Compliance"
select select "Neuro"
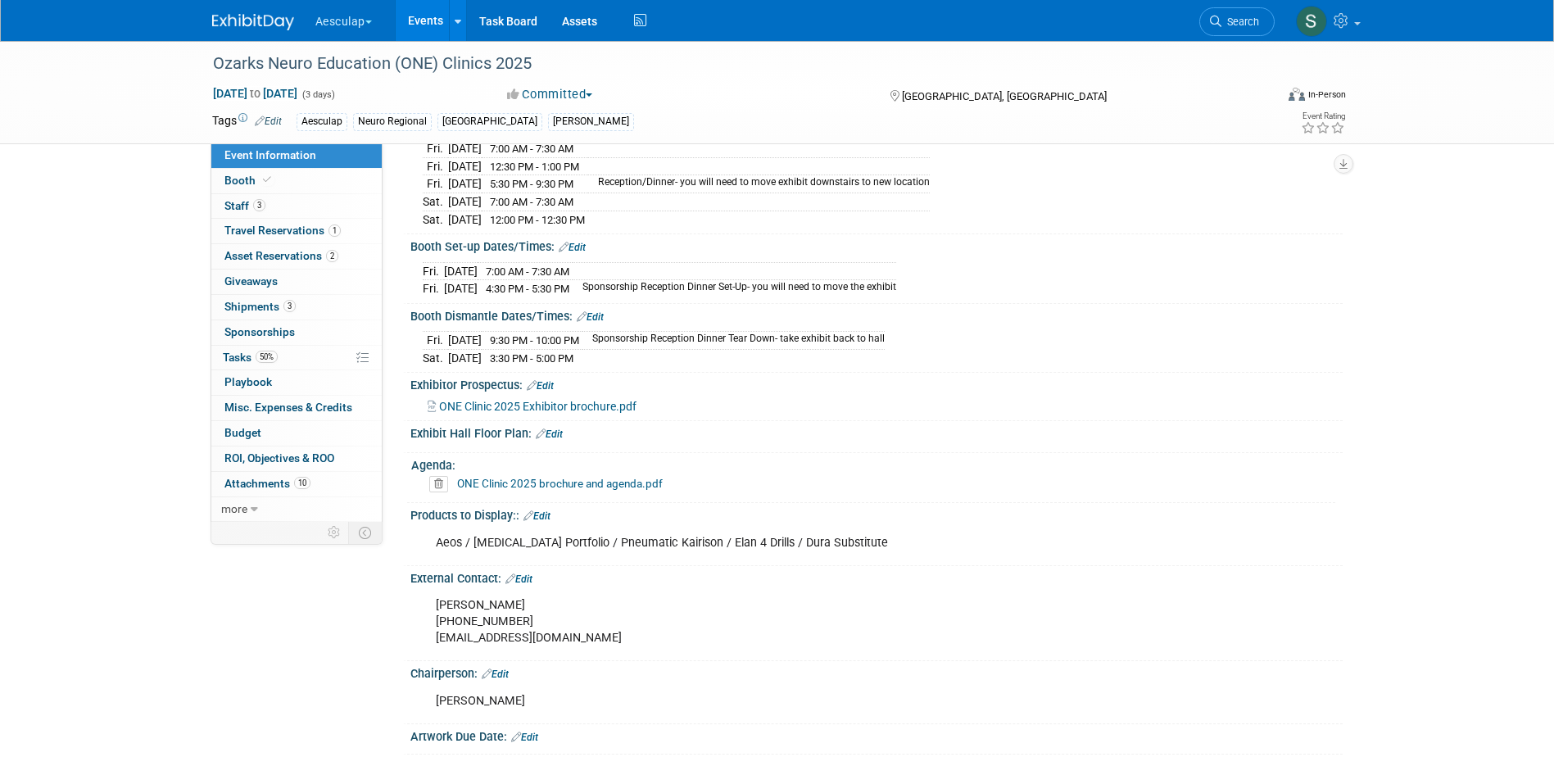
scroll to position [592, 0]
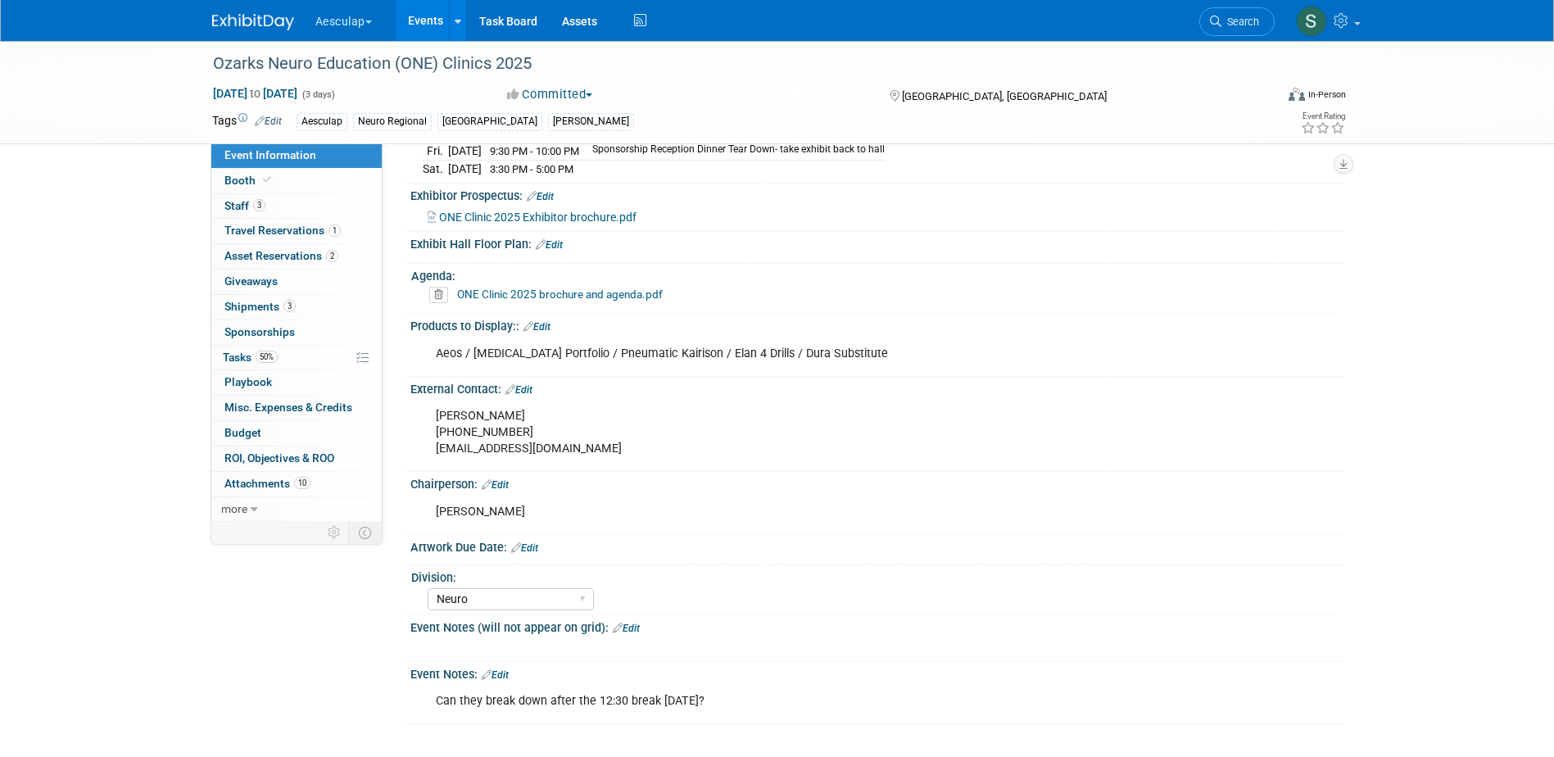
click at [494, 670] on link "Edit" at bounding box center [495, 674] width 27 height 11
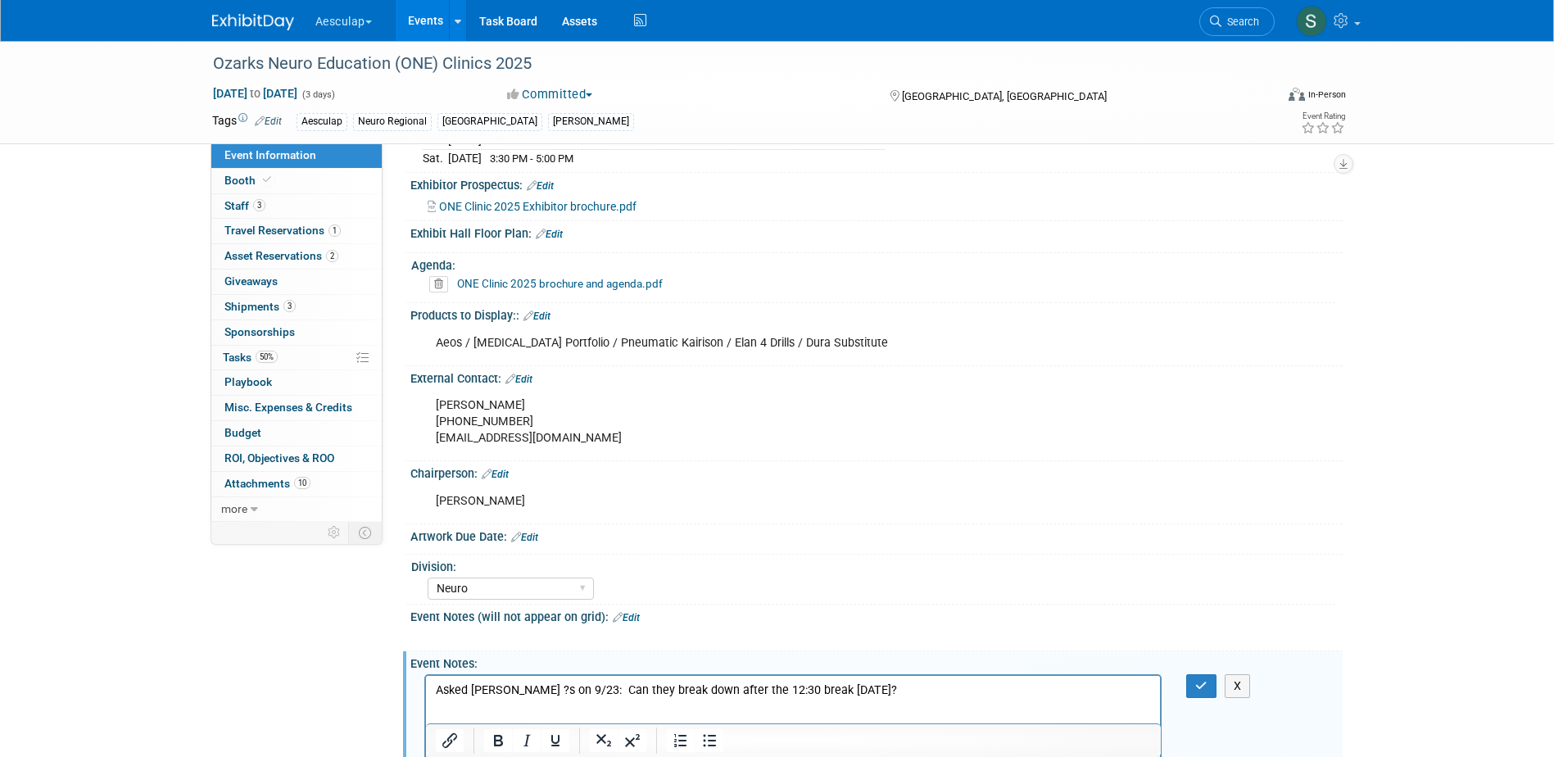
scroll to position [595, 0]
click at [737, 702] on p "Can they break down after the 12:30 break on Saturday?" at bounding box center [793, 704] width 716 height 16
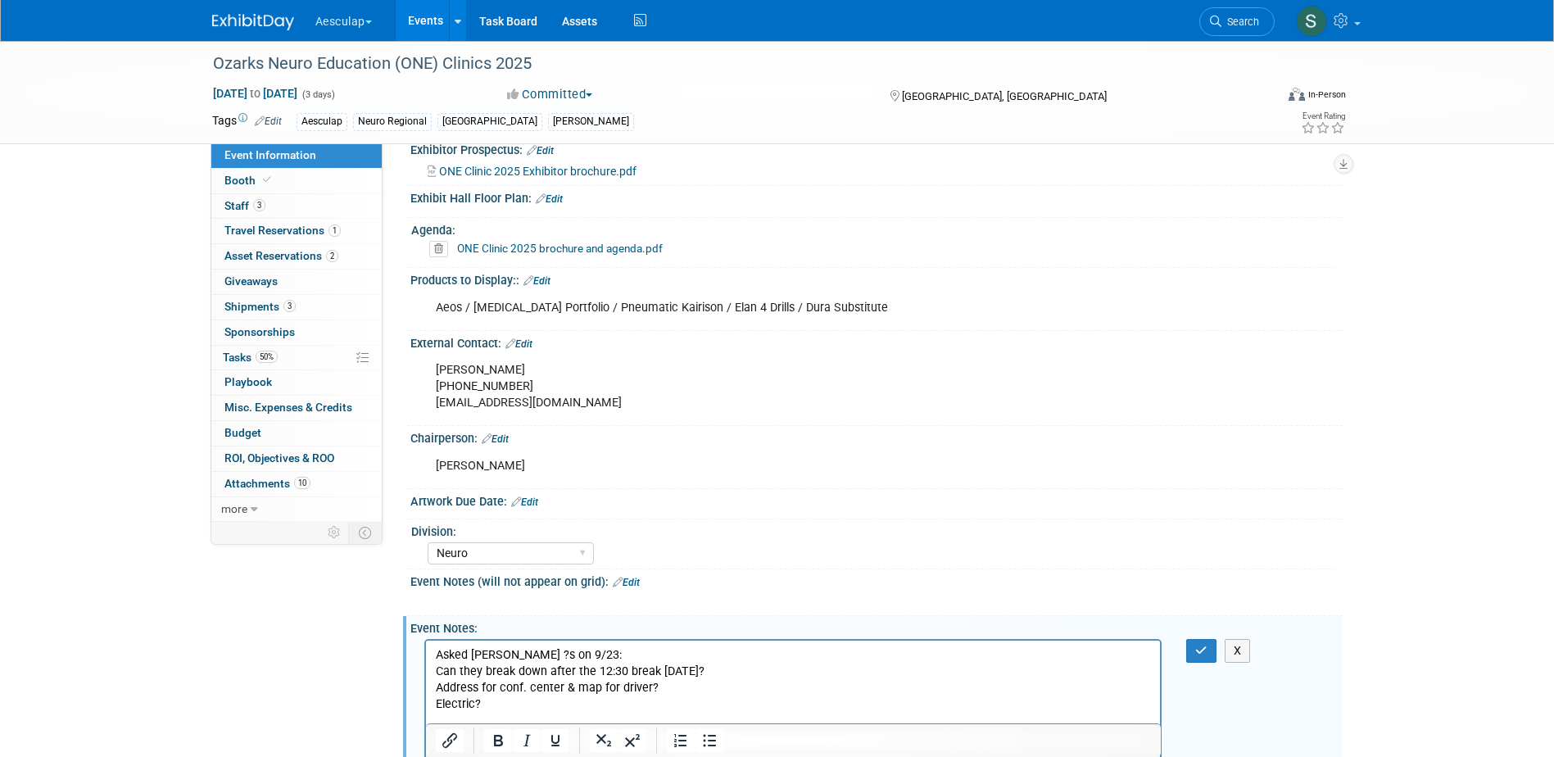
scroll to position [644, 0]
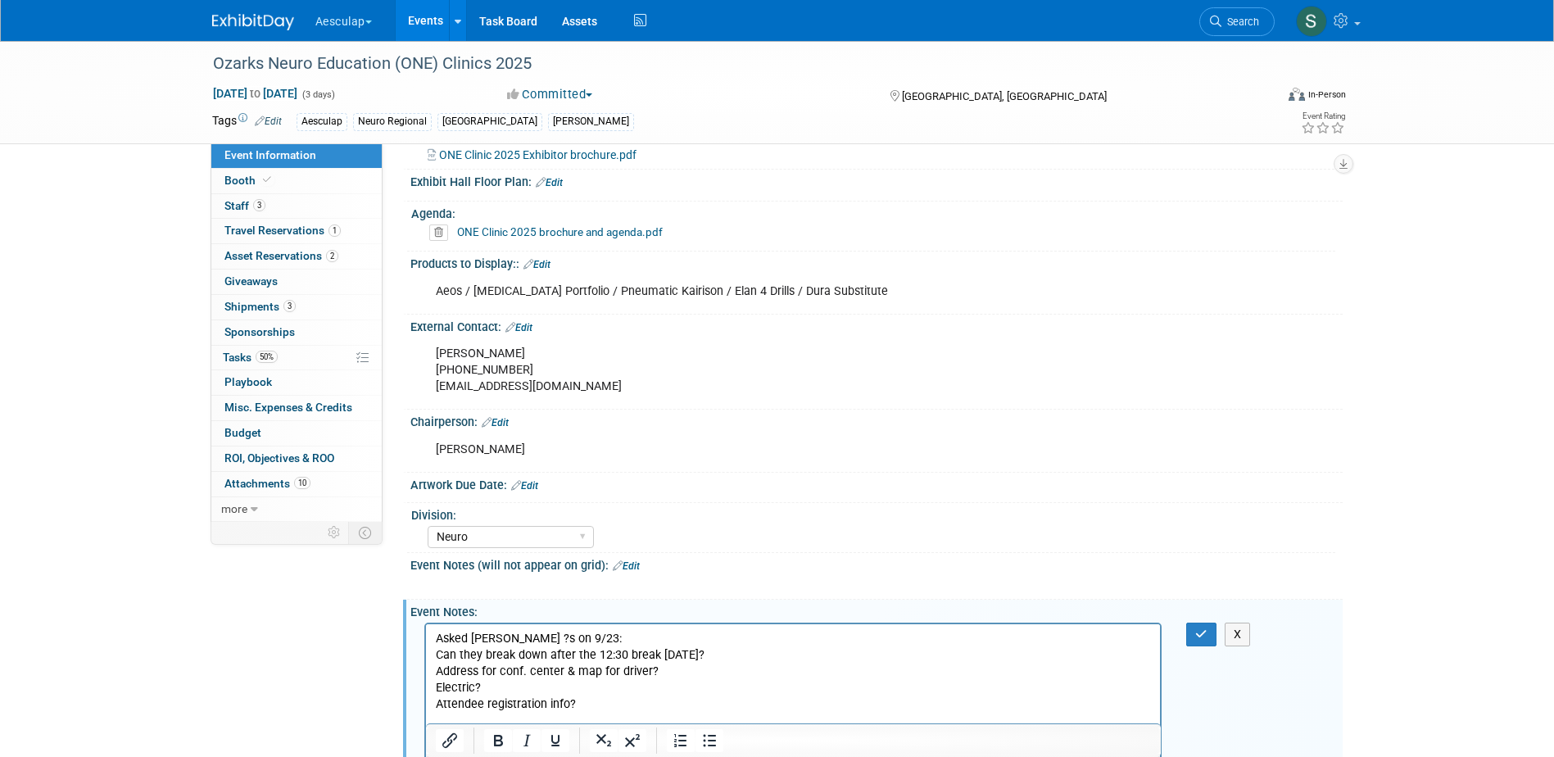
click at [435, 673] on p "Address for conf. center & map for driver?" at bounding box center [793, 671] width 716 height 16
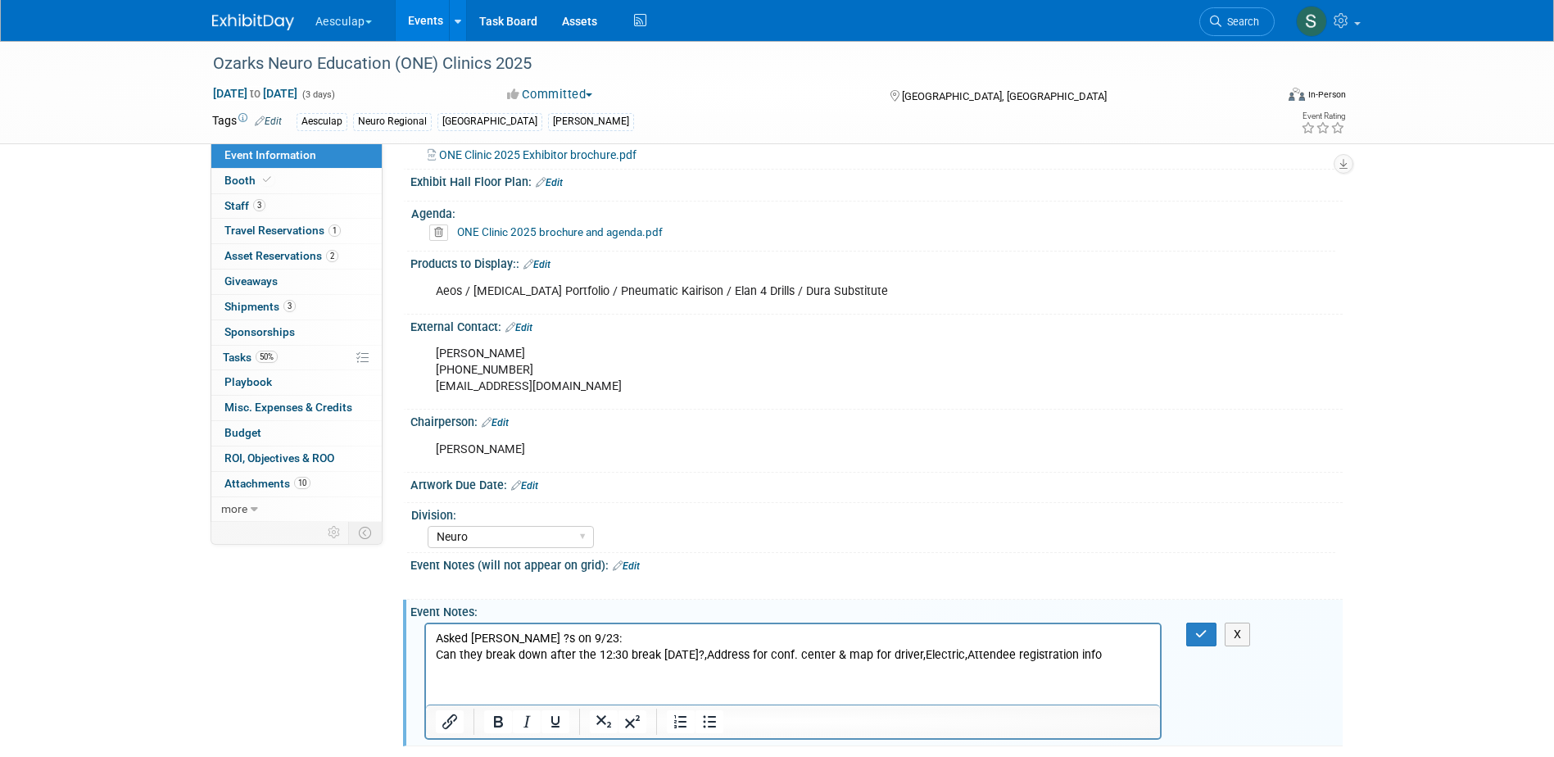
click at [1138, 651] on p "Can they break down after the 12:30 break on Saturday?, Address for conf. cente…" at bounding box center [793, 655] width 716 height 16
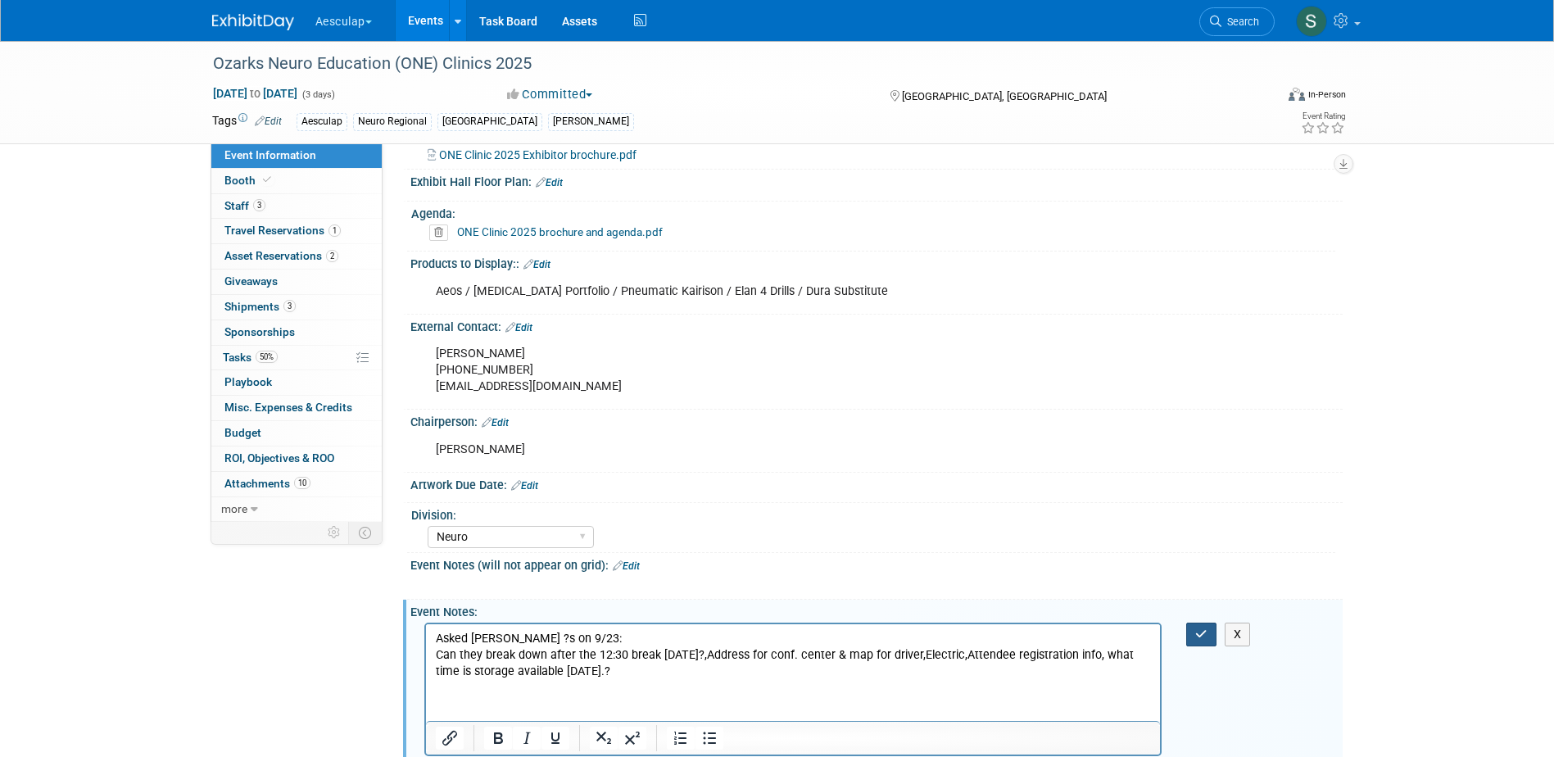
click at [1197, 636] on button "button" at bounding box center [1201, 634] width 30 height 24
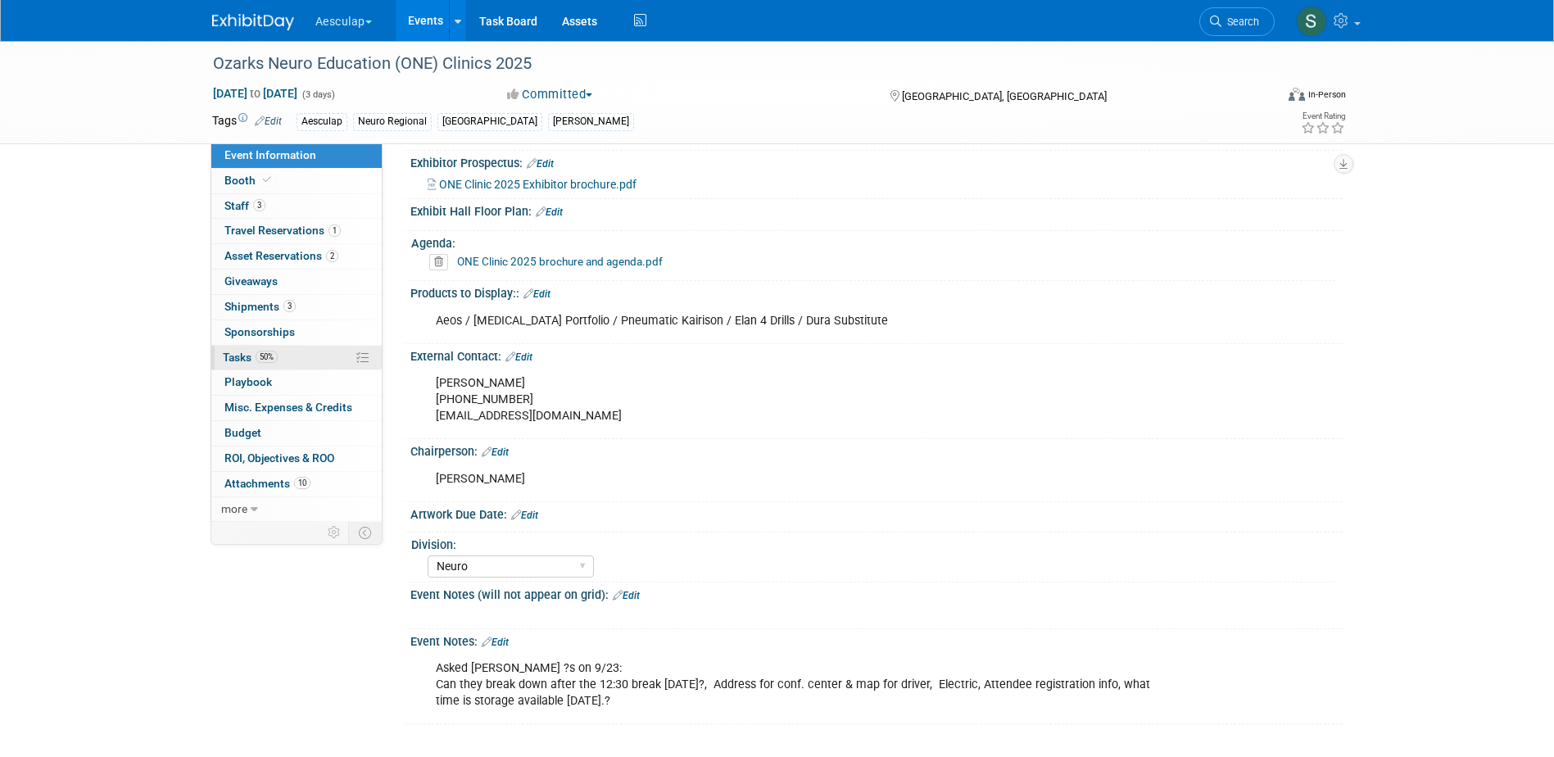
click at [230, 346] on link "50% Tasks 50%" at bounding box center [296, 358] width 170 height 25
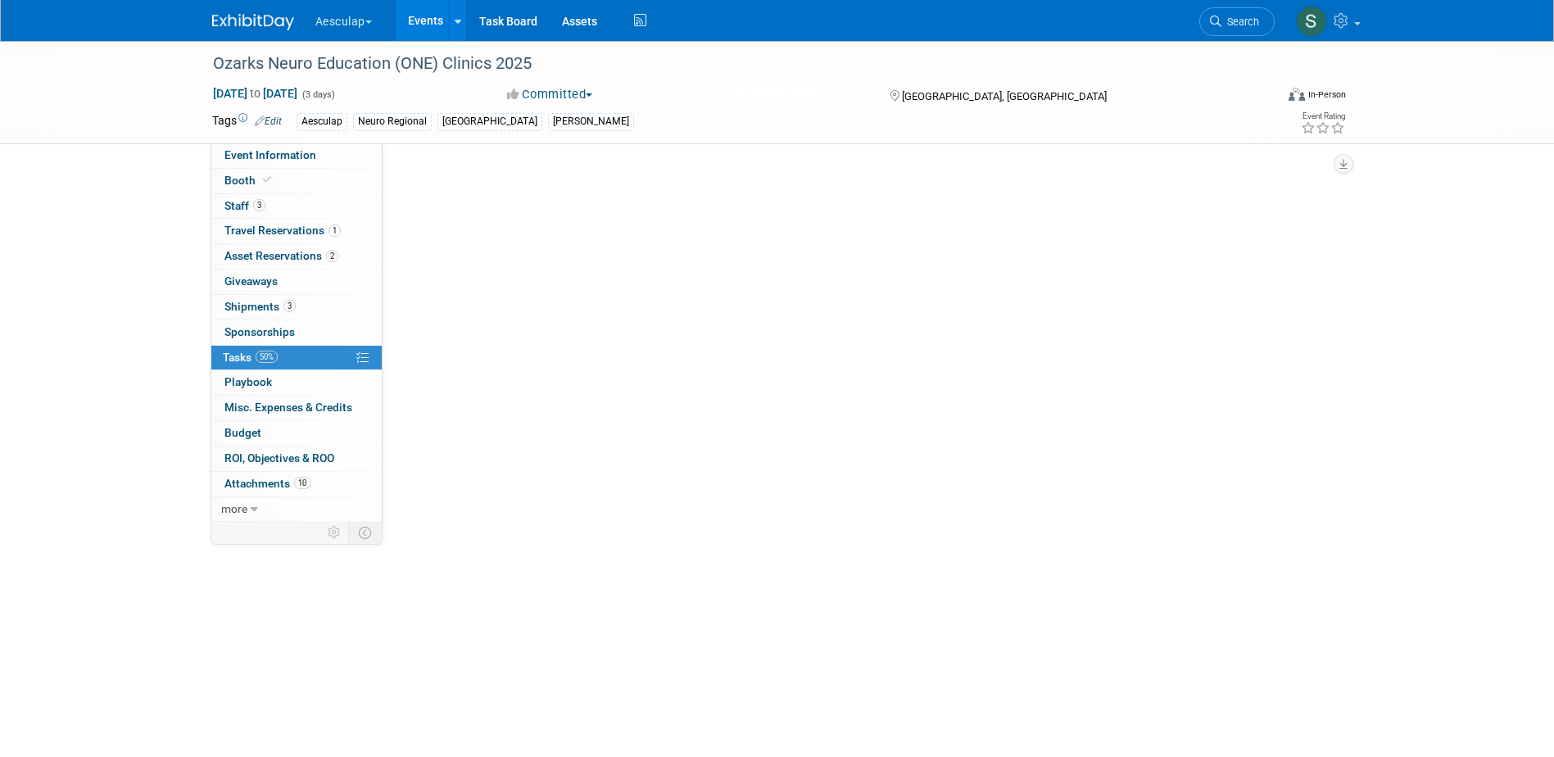
scroll to position [0, 0]
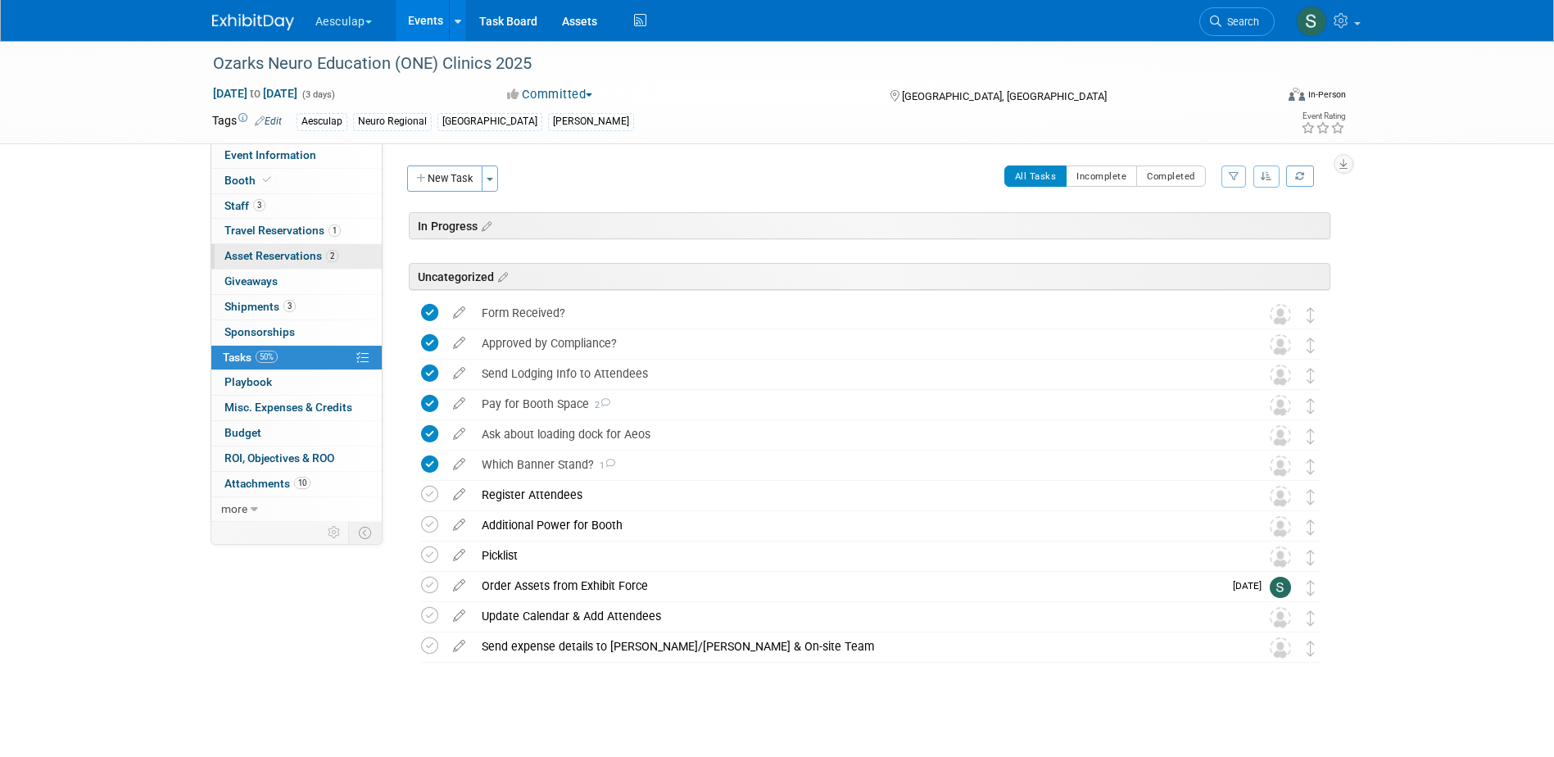
click at [242, 246] on link "2 Asset Reservations 2" at bounding box center [296, 256] width 170 height 25
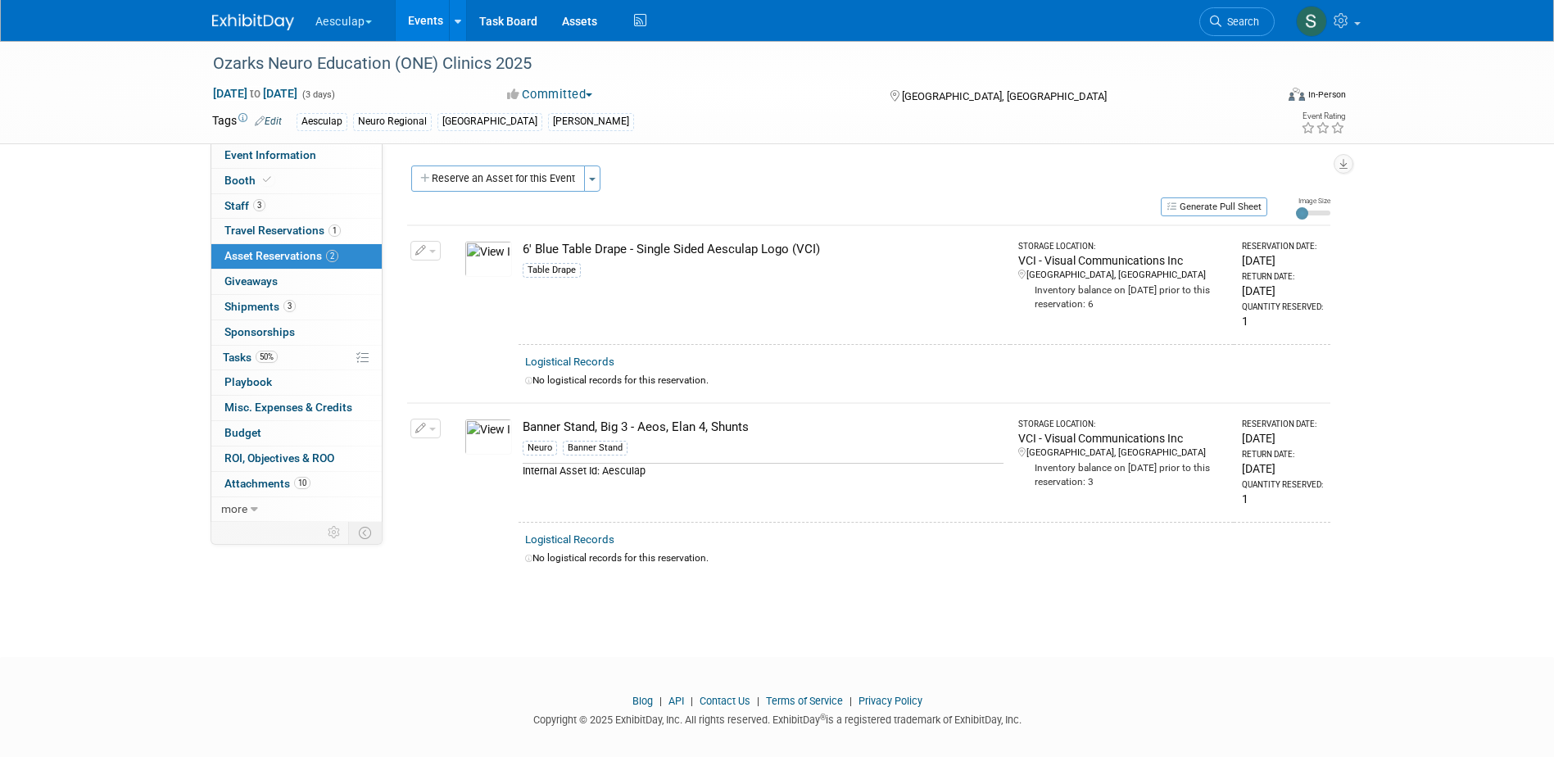
click at [427, 250] on button "button" at bounding box center [425, 251] width 30 height 20
click at [453, 283] on button "Change Reservation" at bounding box center [488, 277] width 138 height 22
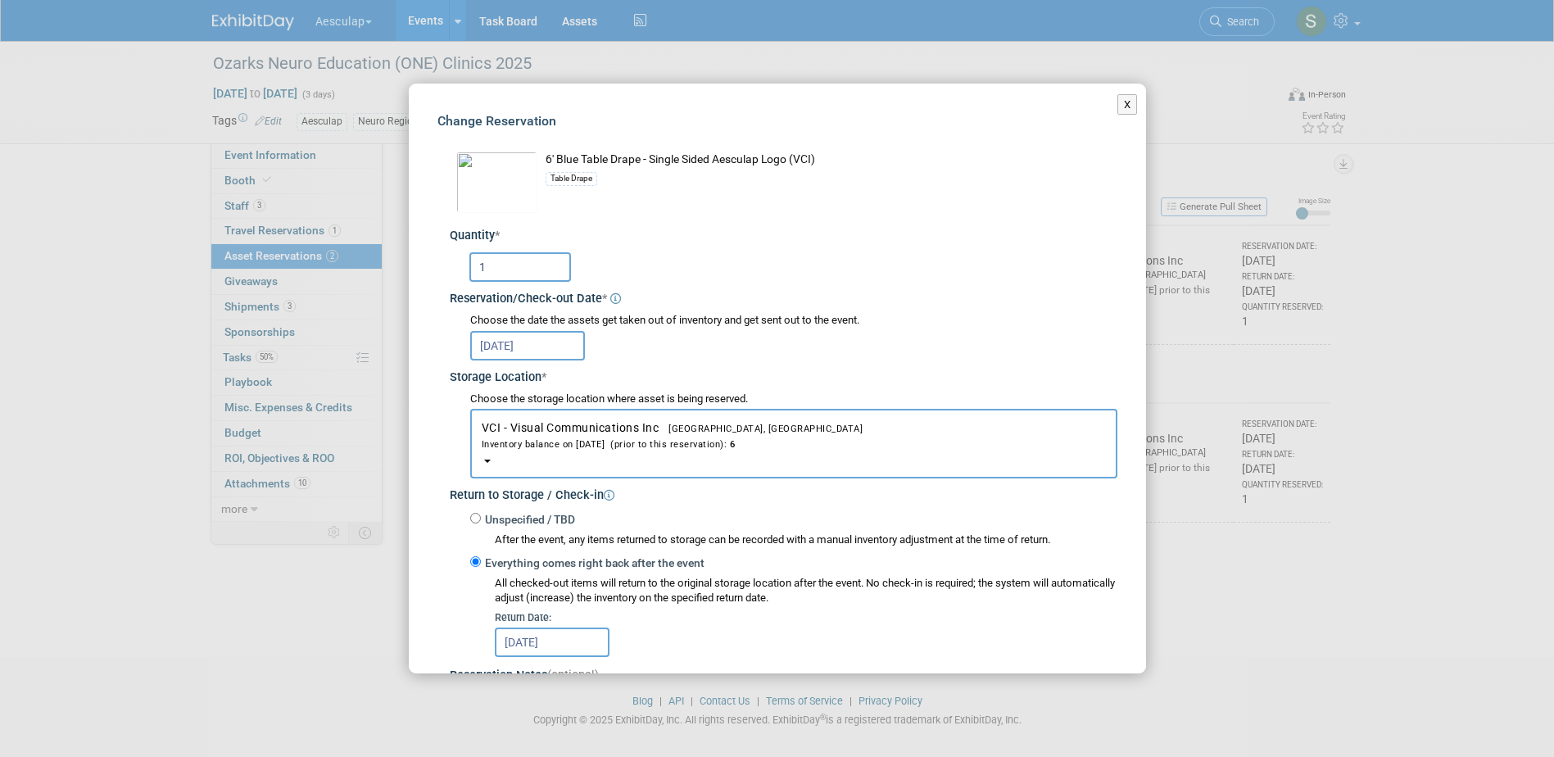
click at [500, 347] on input "Oct 20, 2025" at bounding box center [527, 345] width 115 height 29
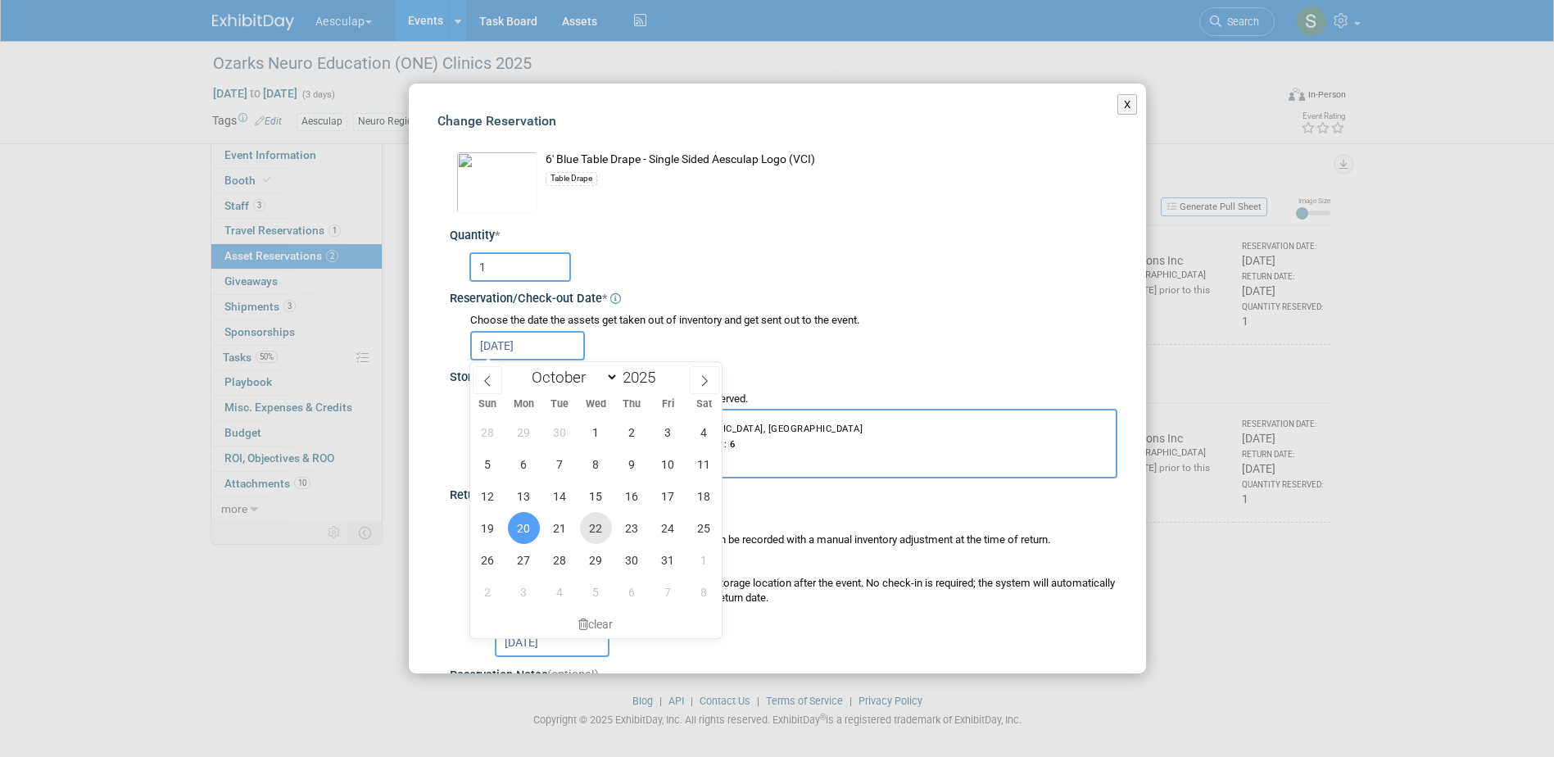
click at [590, 522] on span "22" at bounding box center [596, 528] width 32 height 32
type input "Oct 22, 2025"
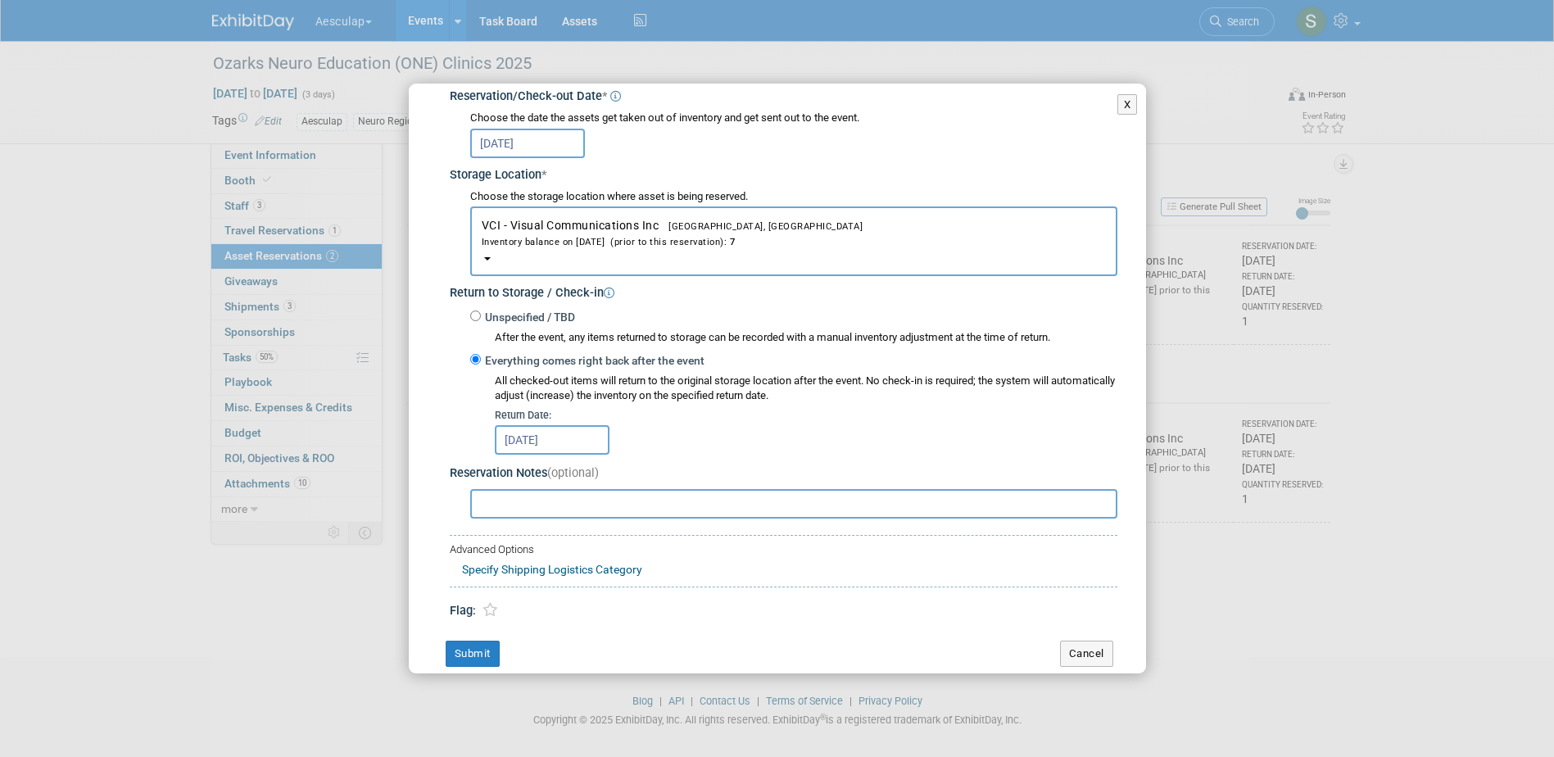
scroll to position [224, 0]
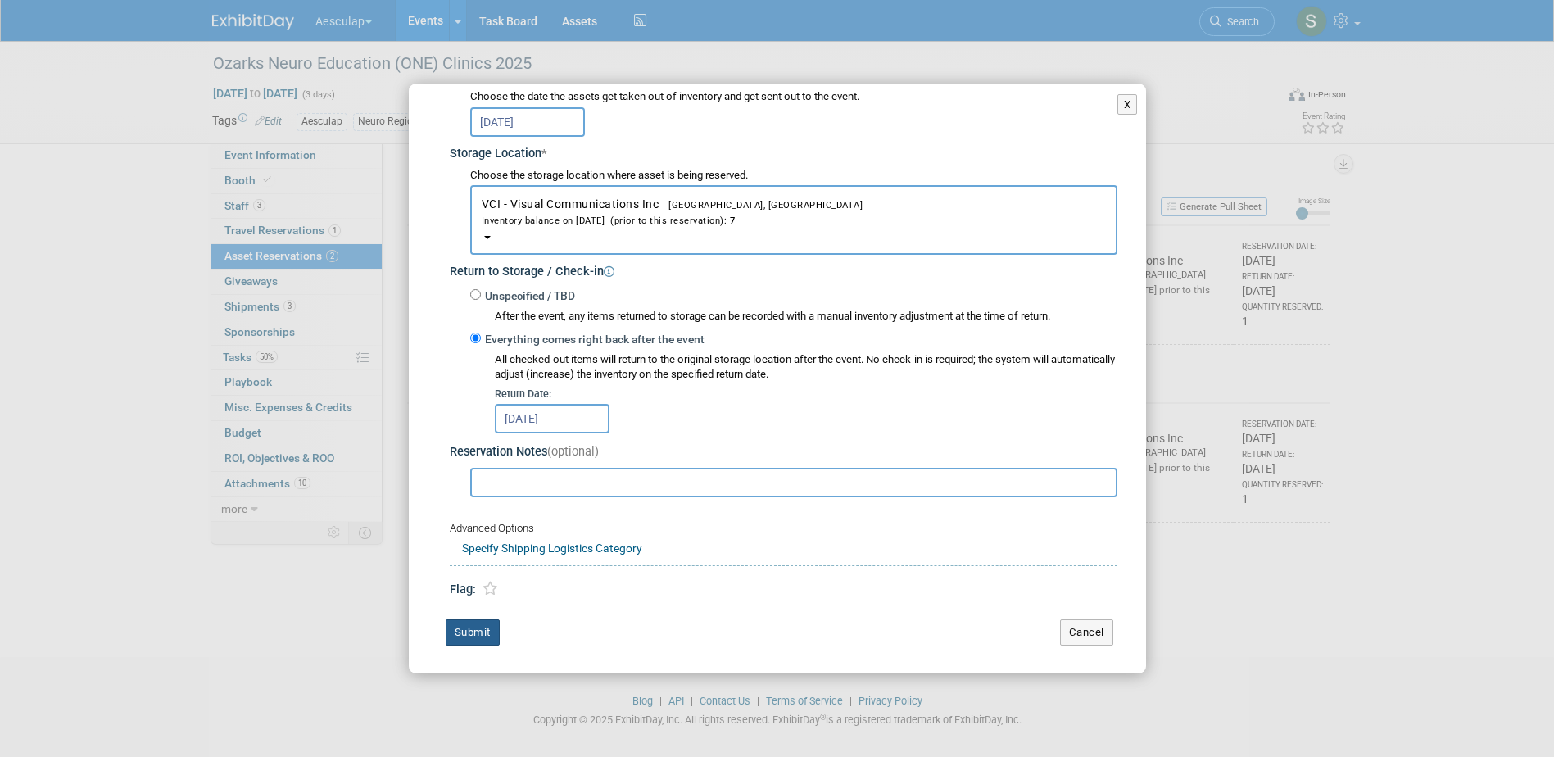
click at [449, 630] on button "Submit" at bounding box center [473, 632] width 54 height 26
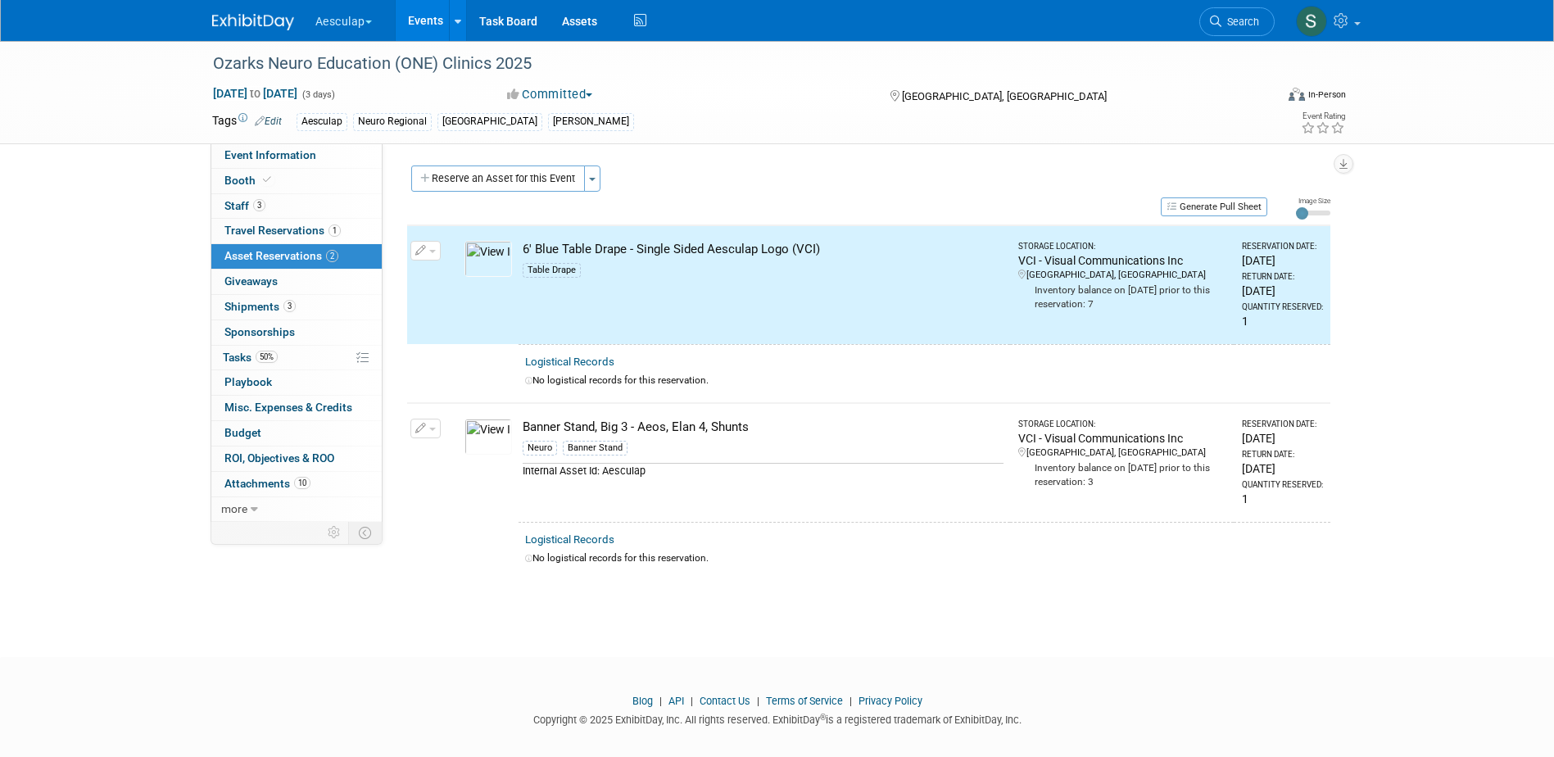
click at [416, 437] on button "button" at bounding box center [425, 428] width 30 height 20
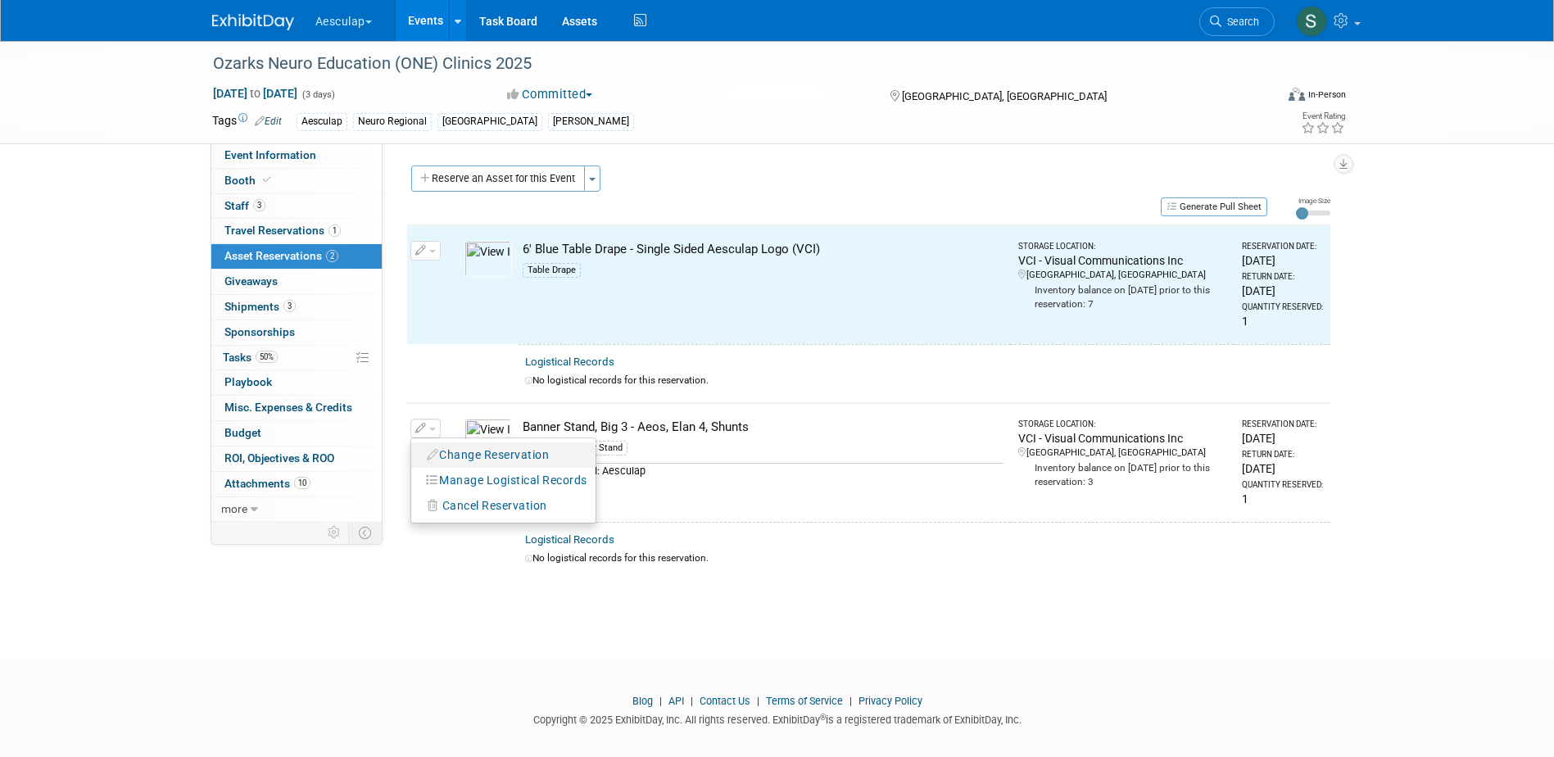
click at [438, 459] on icon "button" at bounding box center [433, 454] width 13 height 11
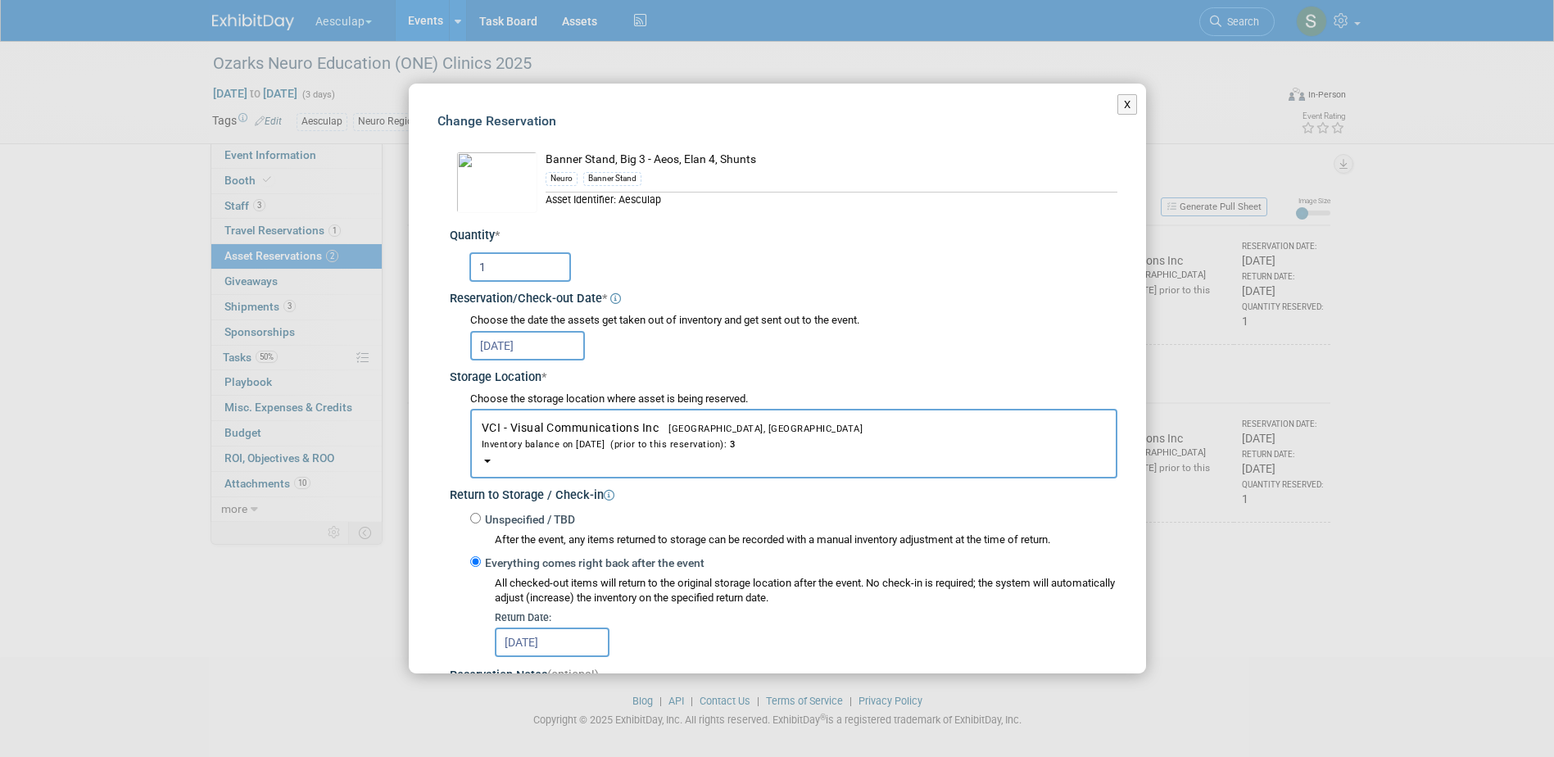
click at [531, 349] on input "Oct 20, 2025" at bounding box center [527, 345] width 115 height 29
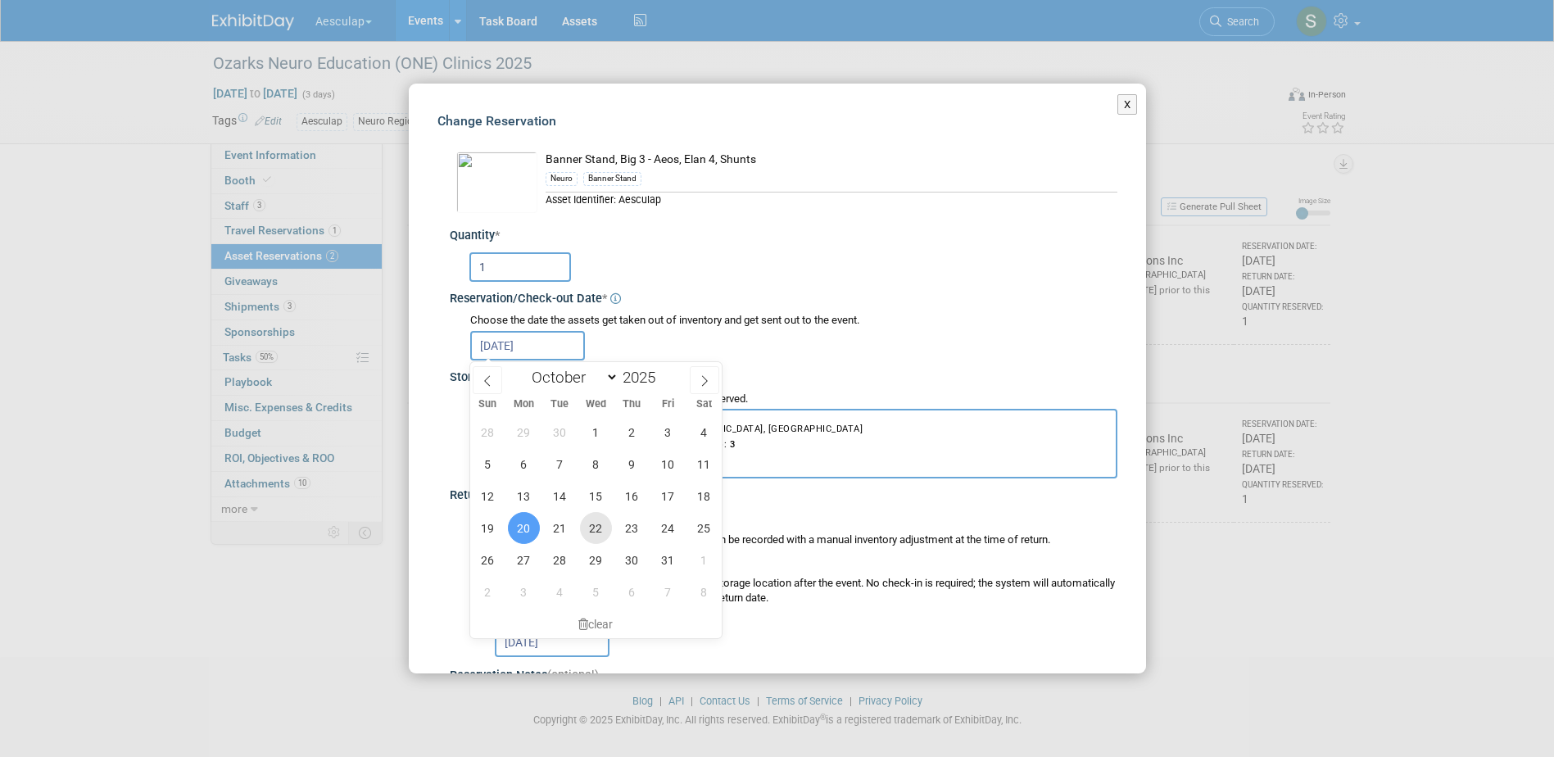
click at [590, 529] on span "22" at bounding box center [596, 528] width 32 height 32
type input "Oct 22, 2025"
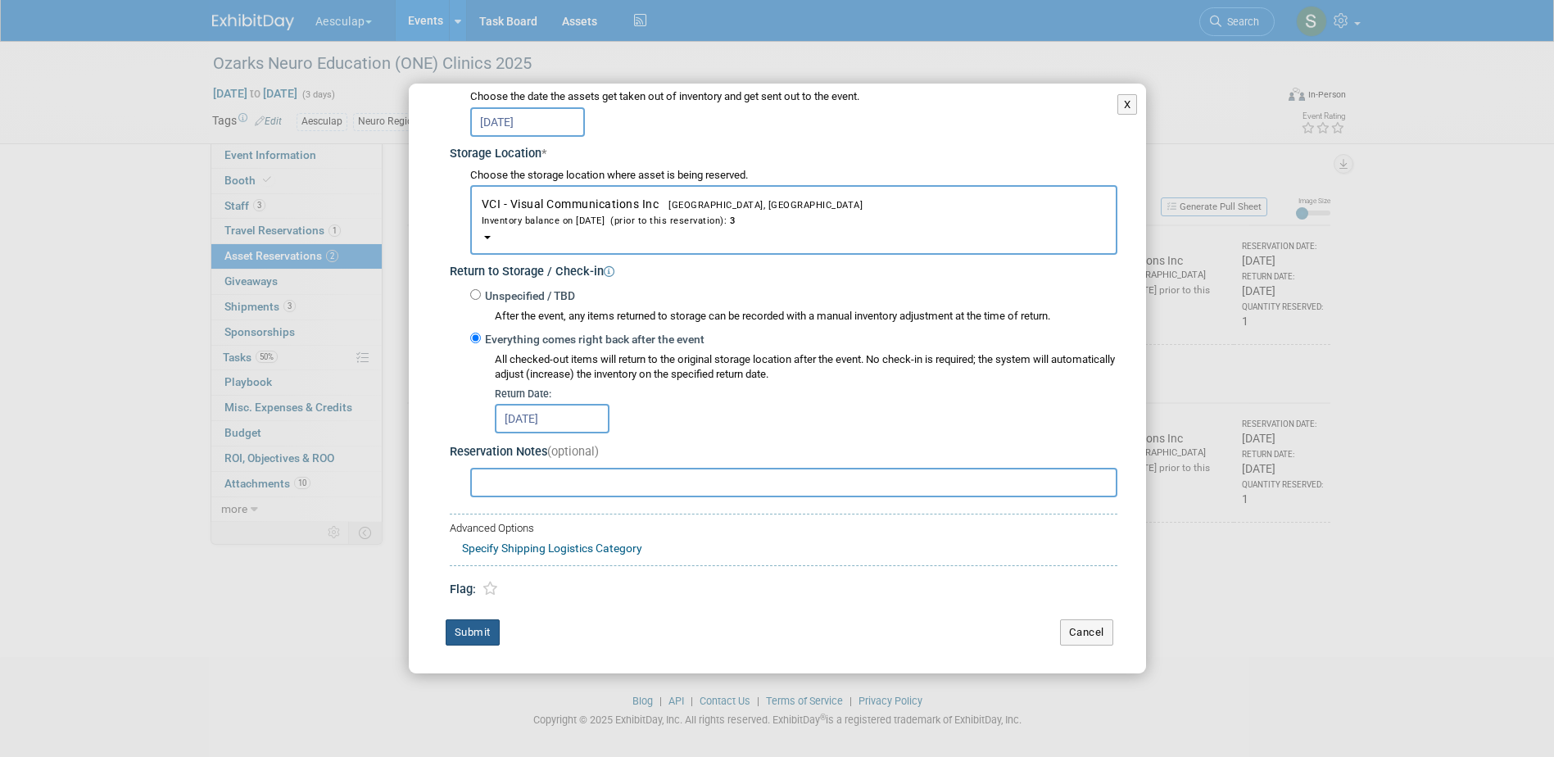
click at [484, 632] on button "Submit" at bounding box center [473, 632] width 54 height 26
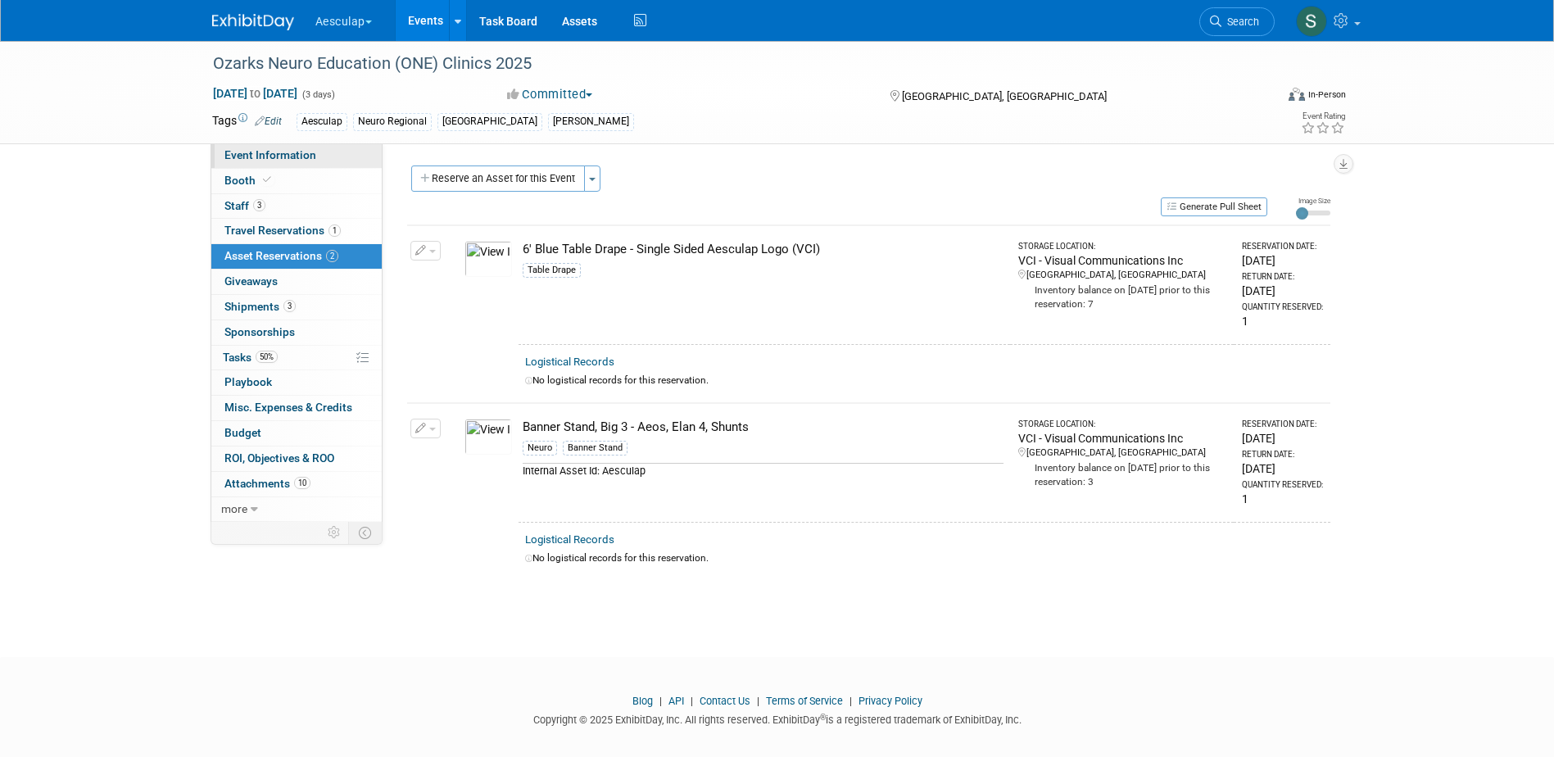
click at [238, 158] on span "Event Information" at bounding box center [270, 154] width 92 height 13
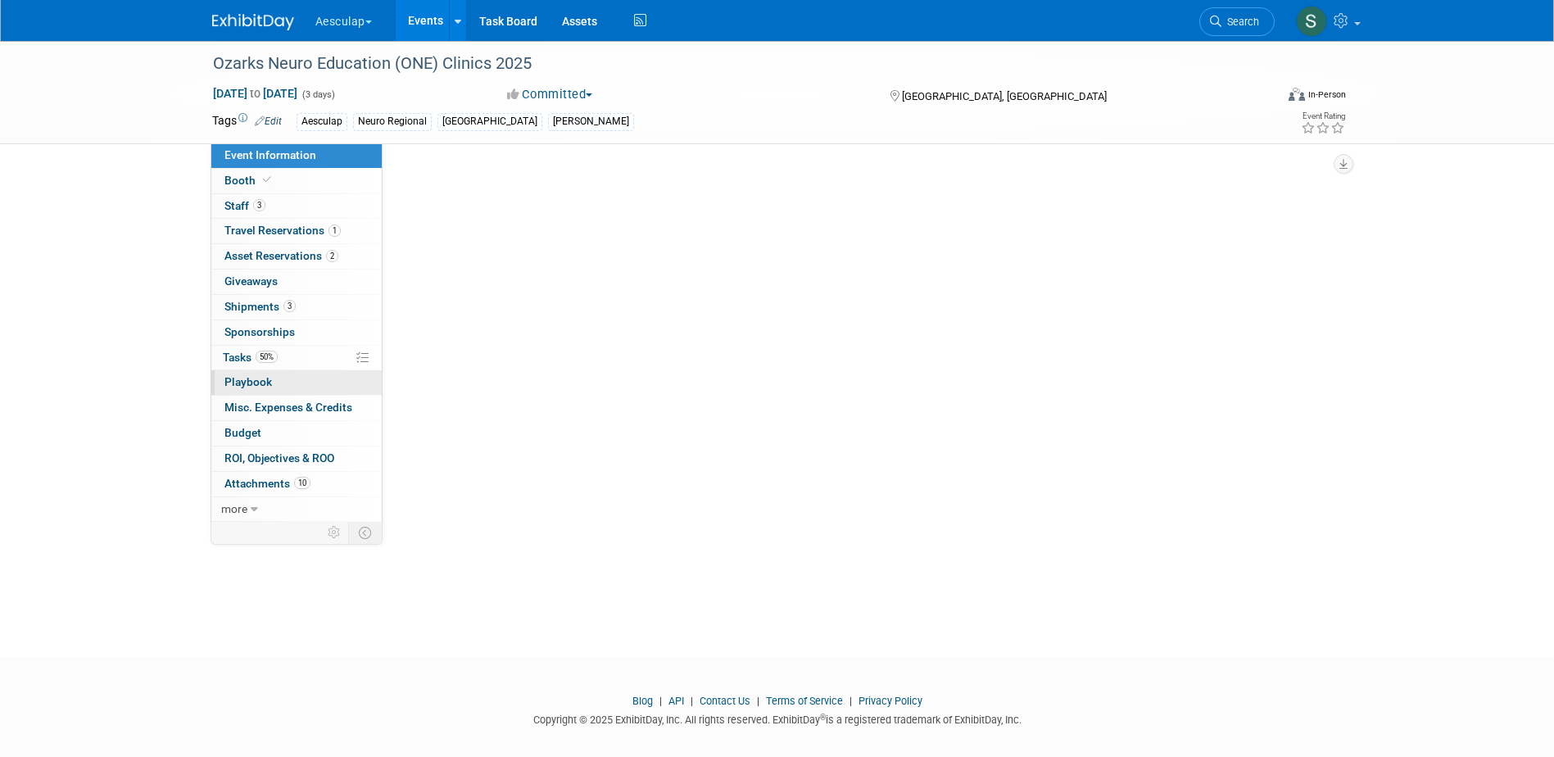
select select "Approved by Compliance"
select select "Neuro"
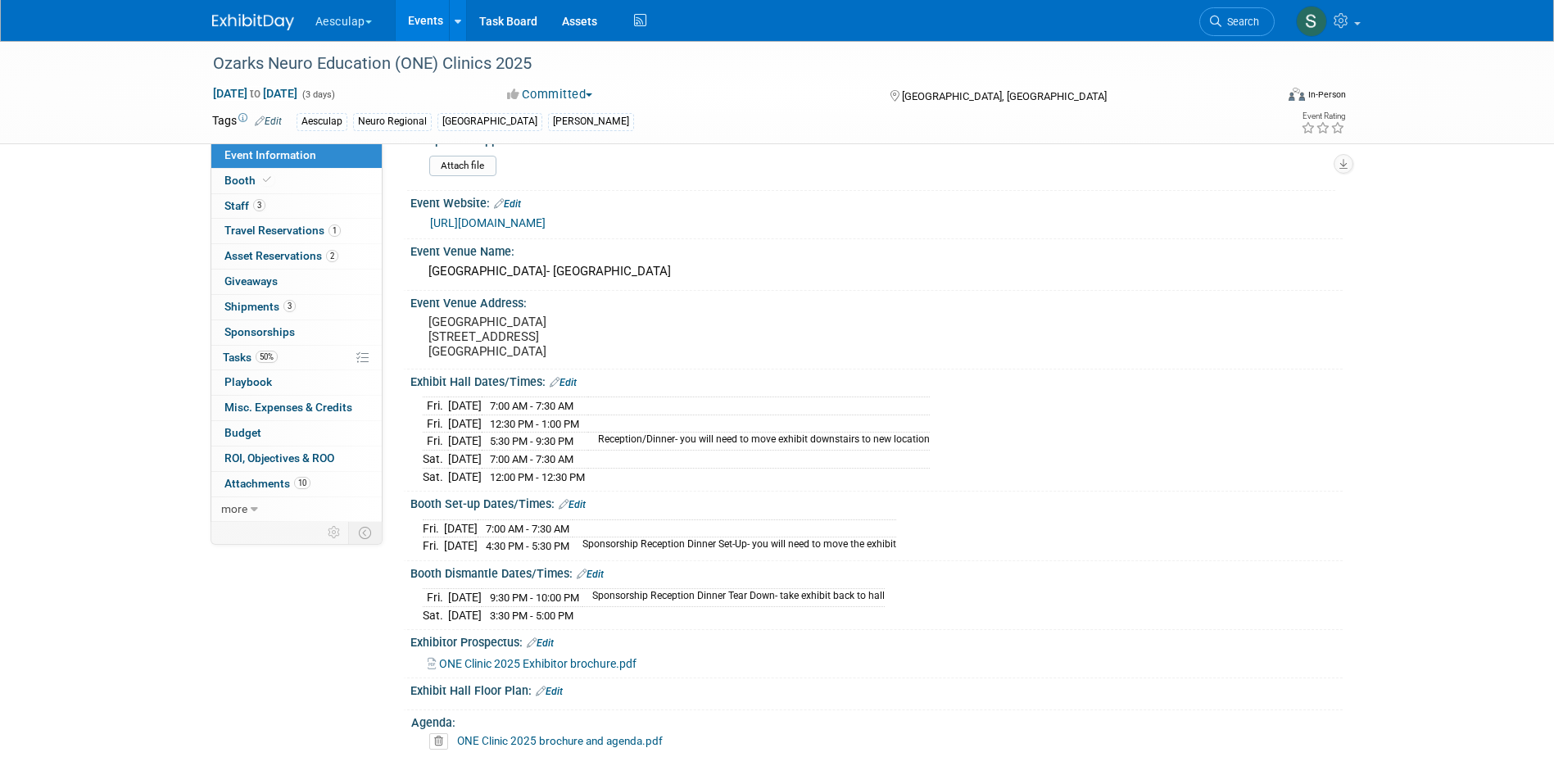
scroll to position [164, 0]
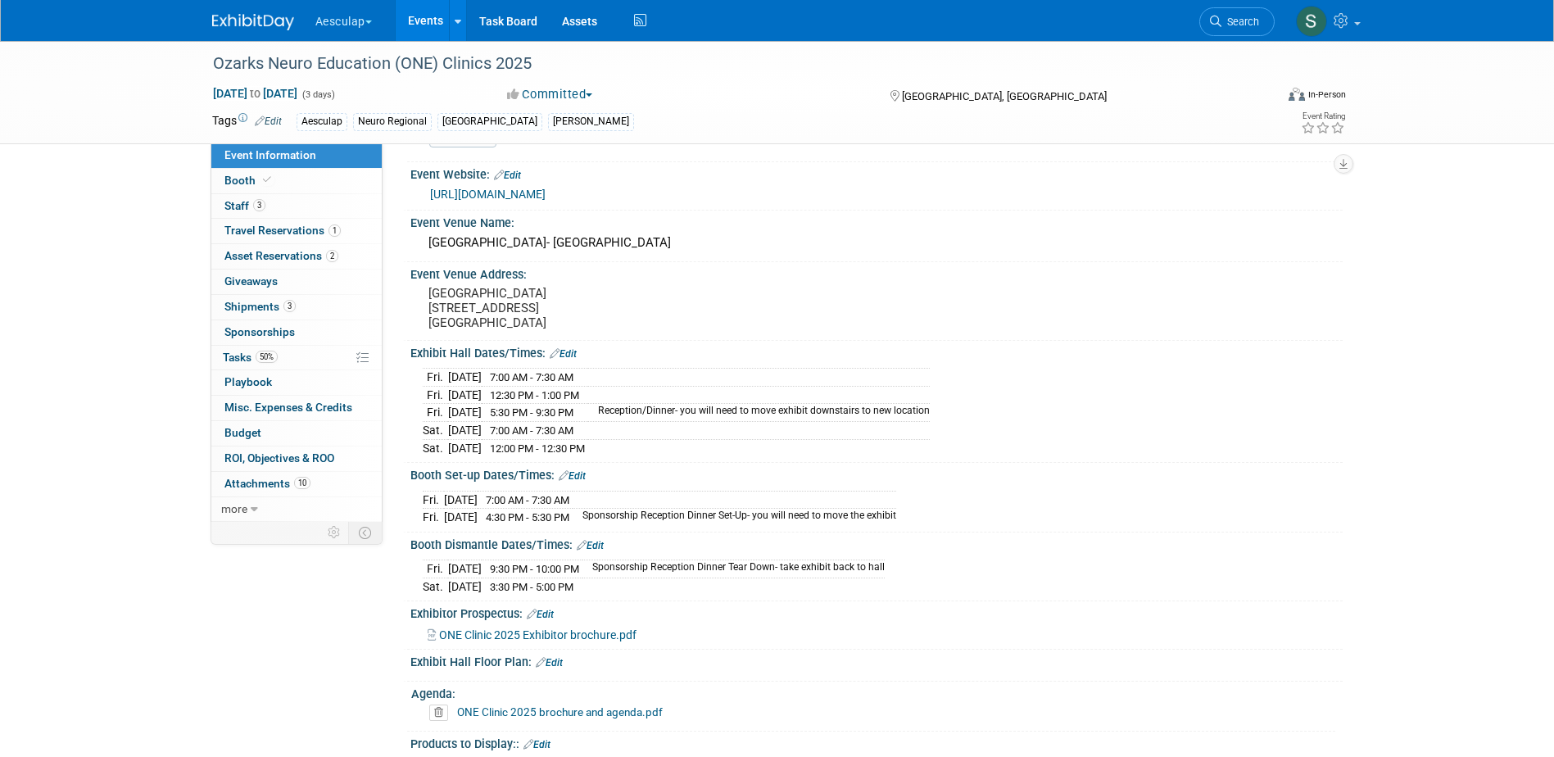
click at [417, 16] on link "Events" at bounding box center [426, 20] width 60 height 41
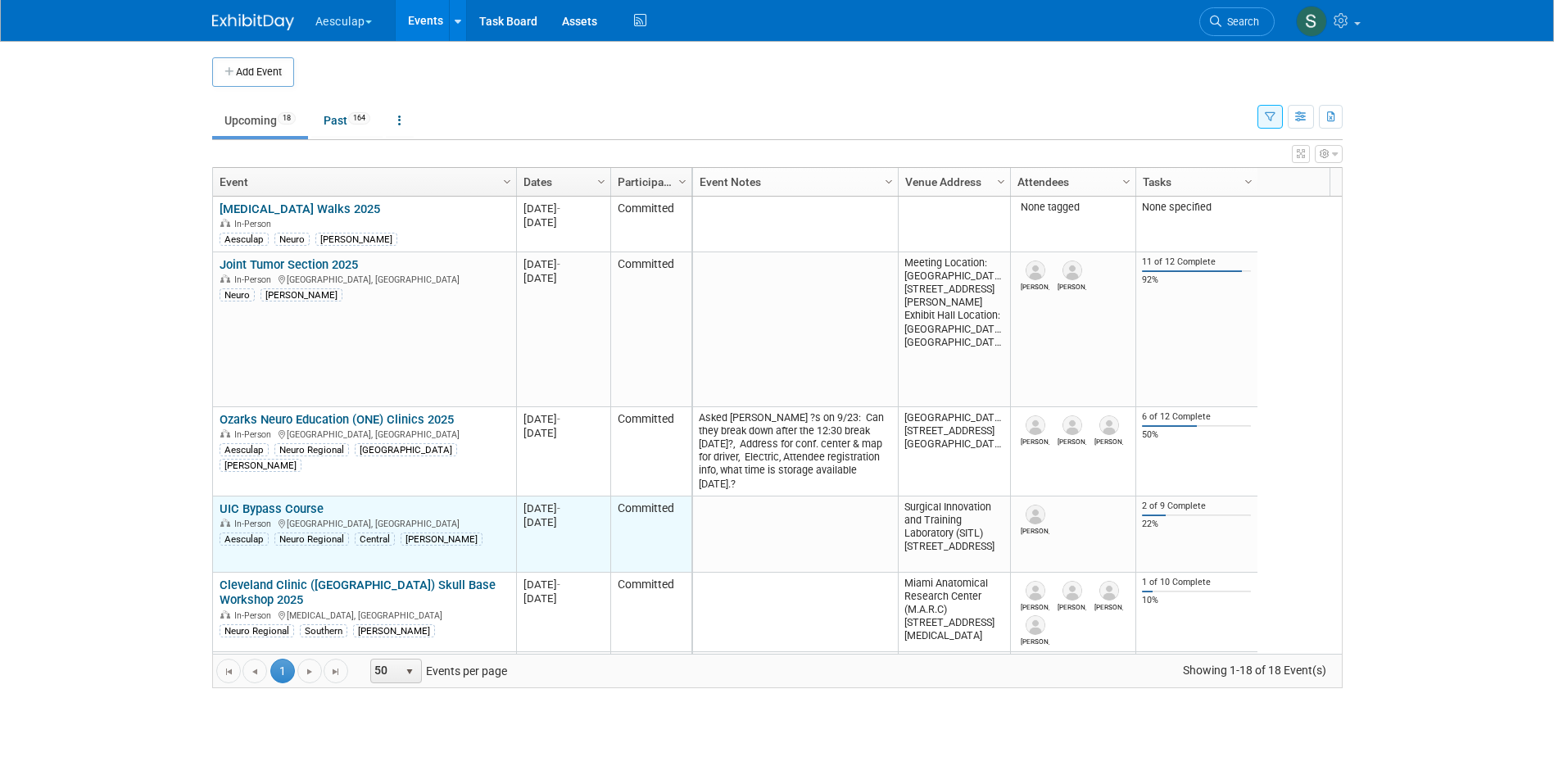
click at [250, 503] on link "UIC Bypass Course" at bounding box center [271, 508] width 104 height 15
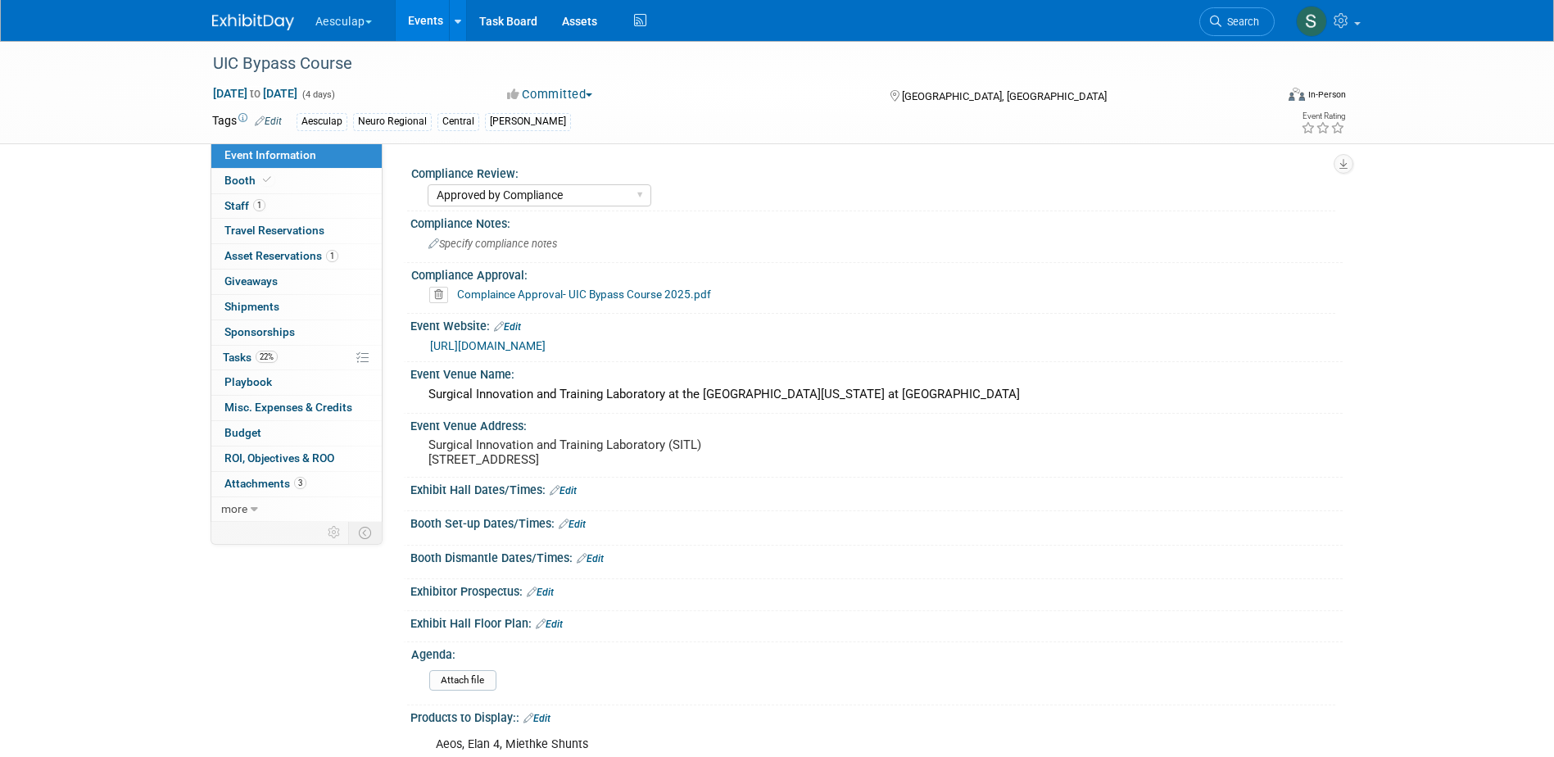
select select "Approved by Compliance"
select select "Neuro"
click at [228, 359] on span "Tasks 22%" at bounding box center [250, 357] width 55 height 13
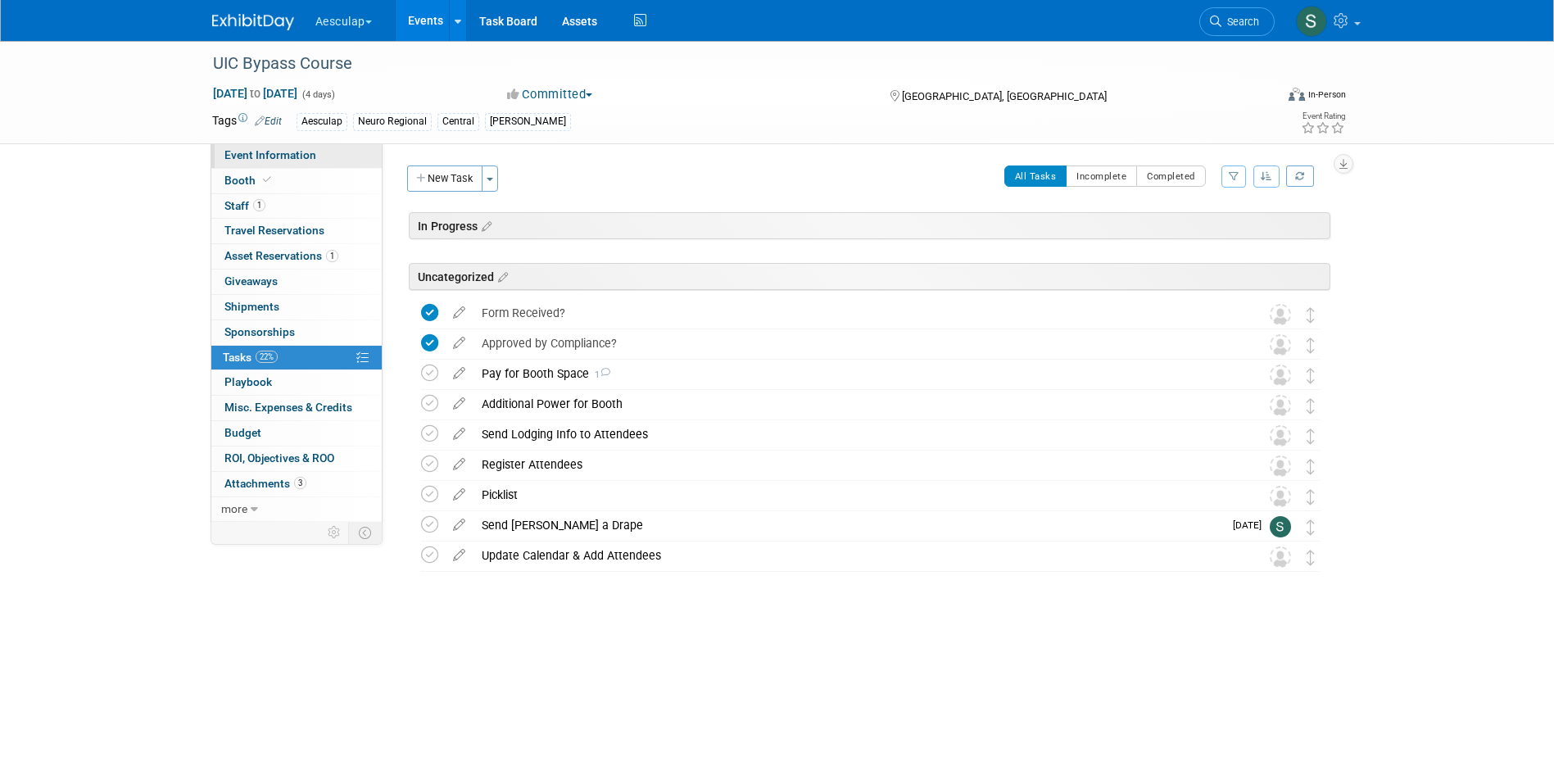
click at [257, 152] on span "Event Information" at bounding box center [270, 154] width 92 height 13
select select "Approved by Compliance"
select select "Neuro"
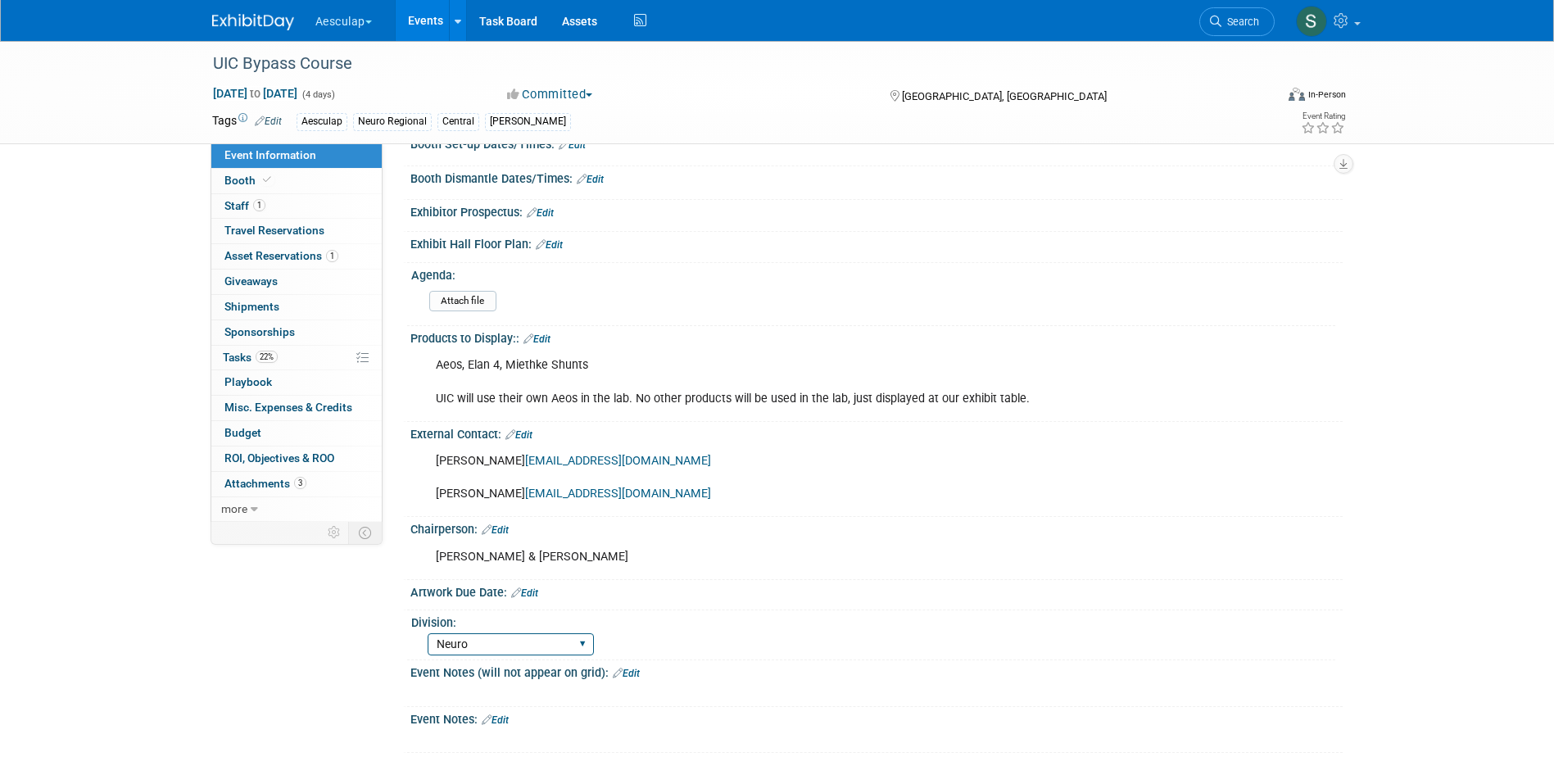
scroll to position [423, 0]
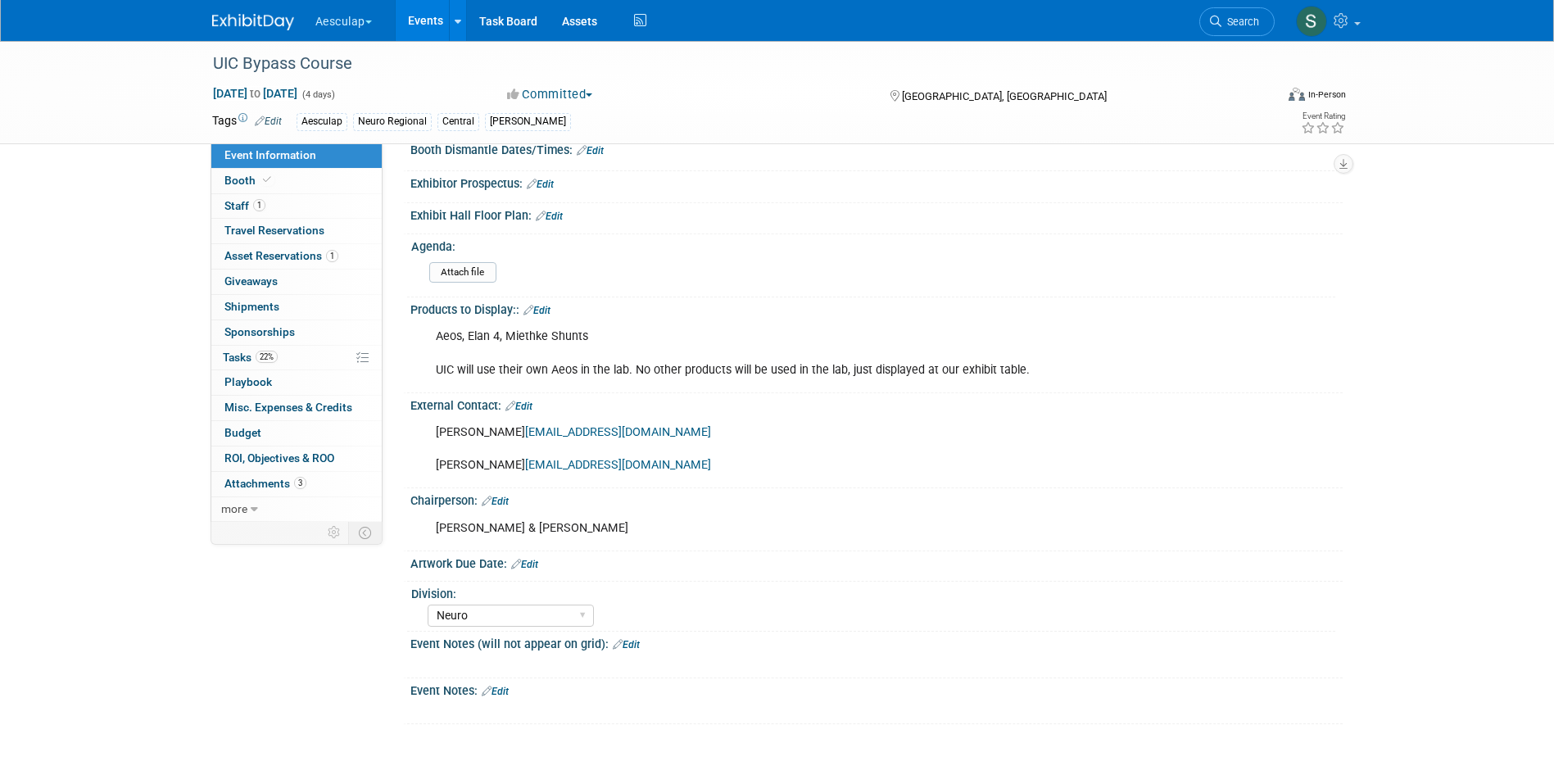
click at [500, 685] on link "Edit" at bounding box center [495, 690] width 27 height 11
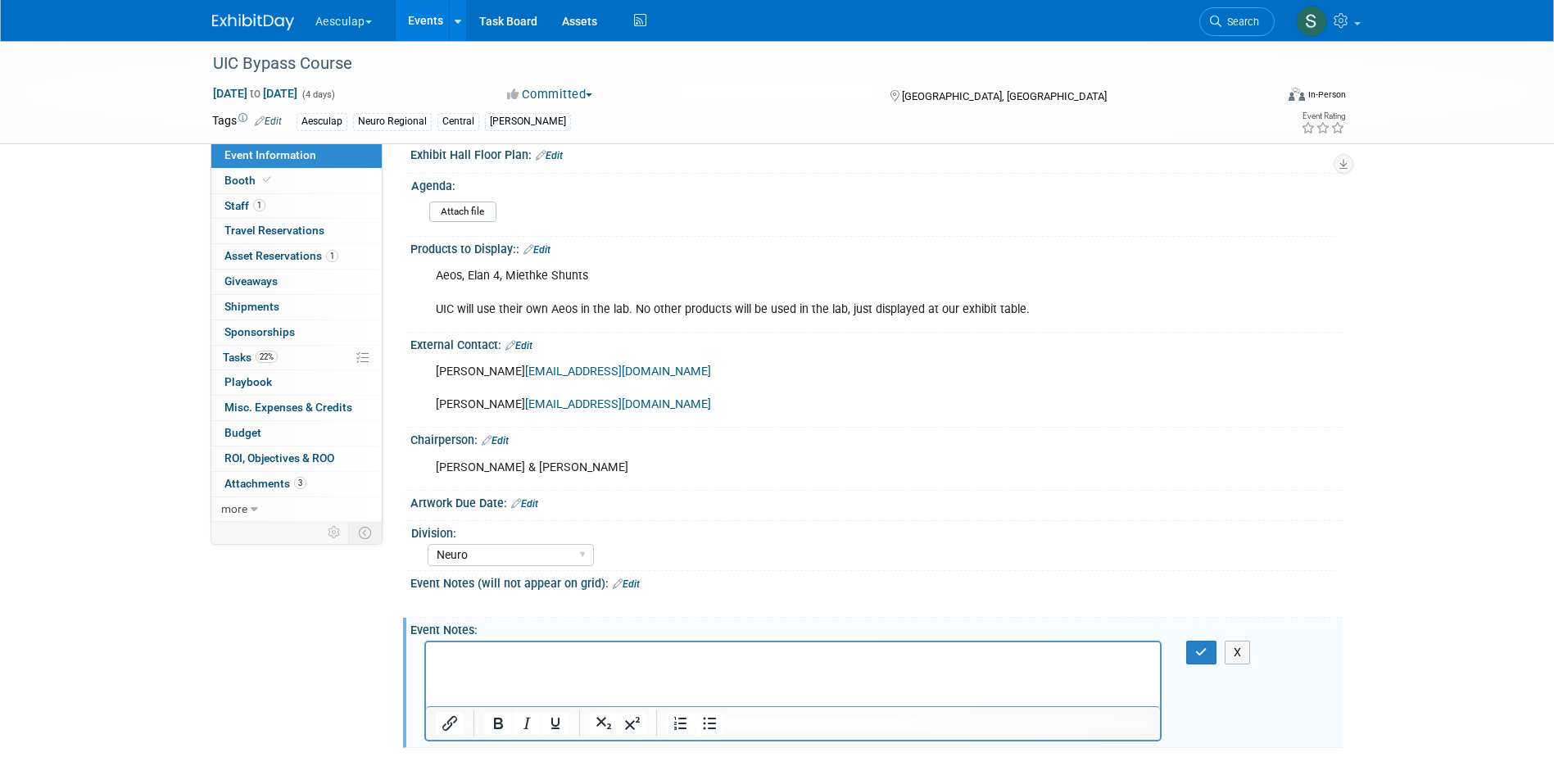
scroll to position [488, 0]
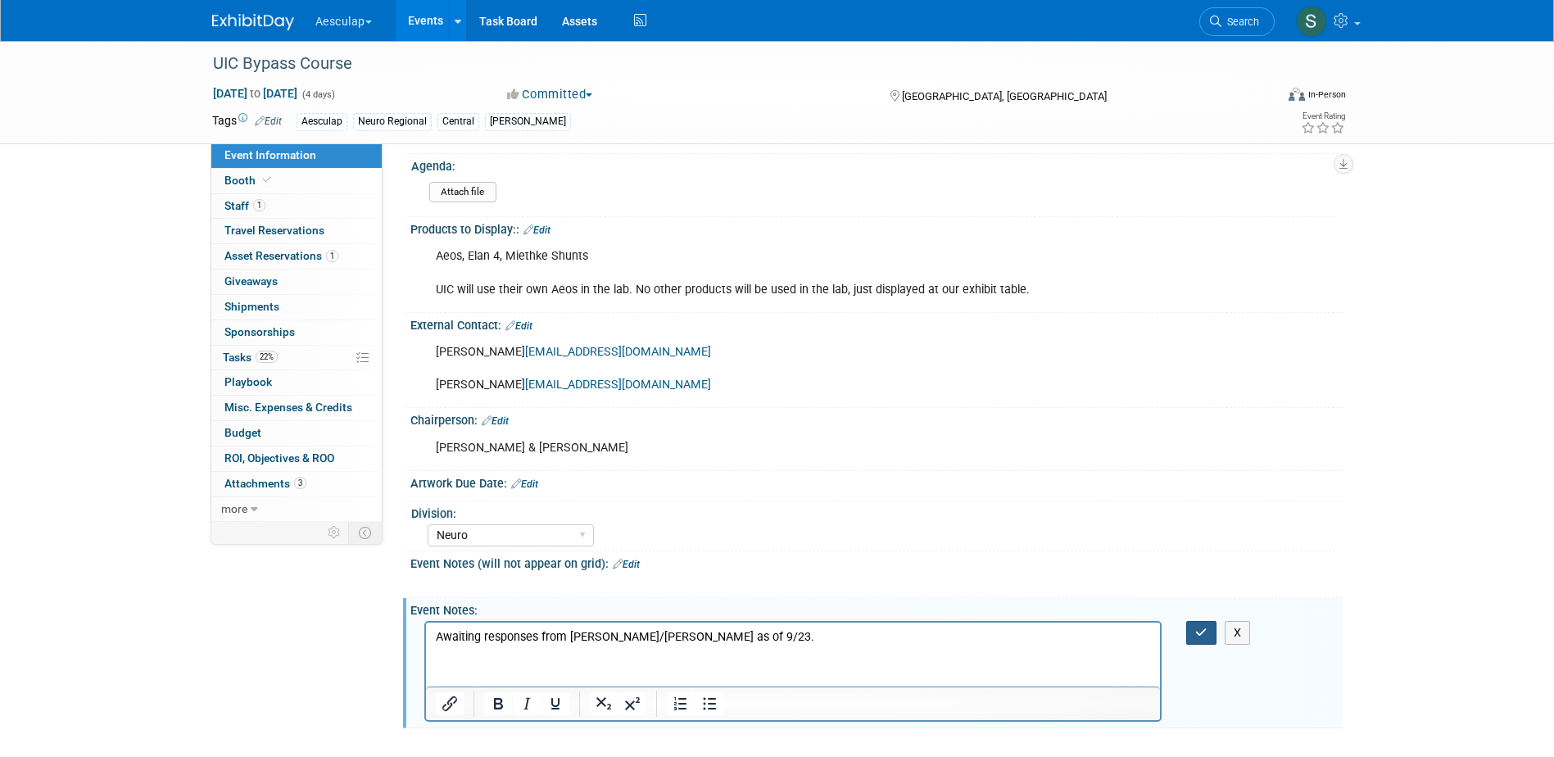
click at [1194, 644] on button "button" at bounding box center [1201, 633] width 30 height 24
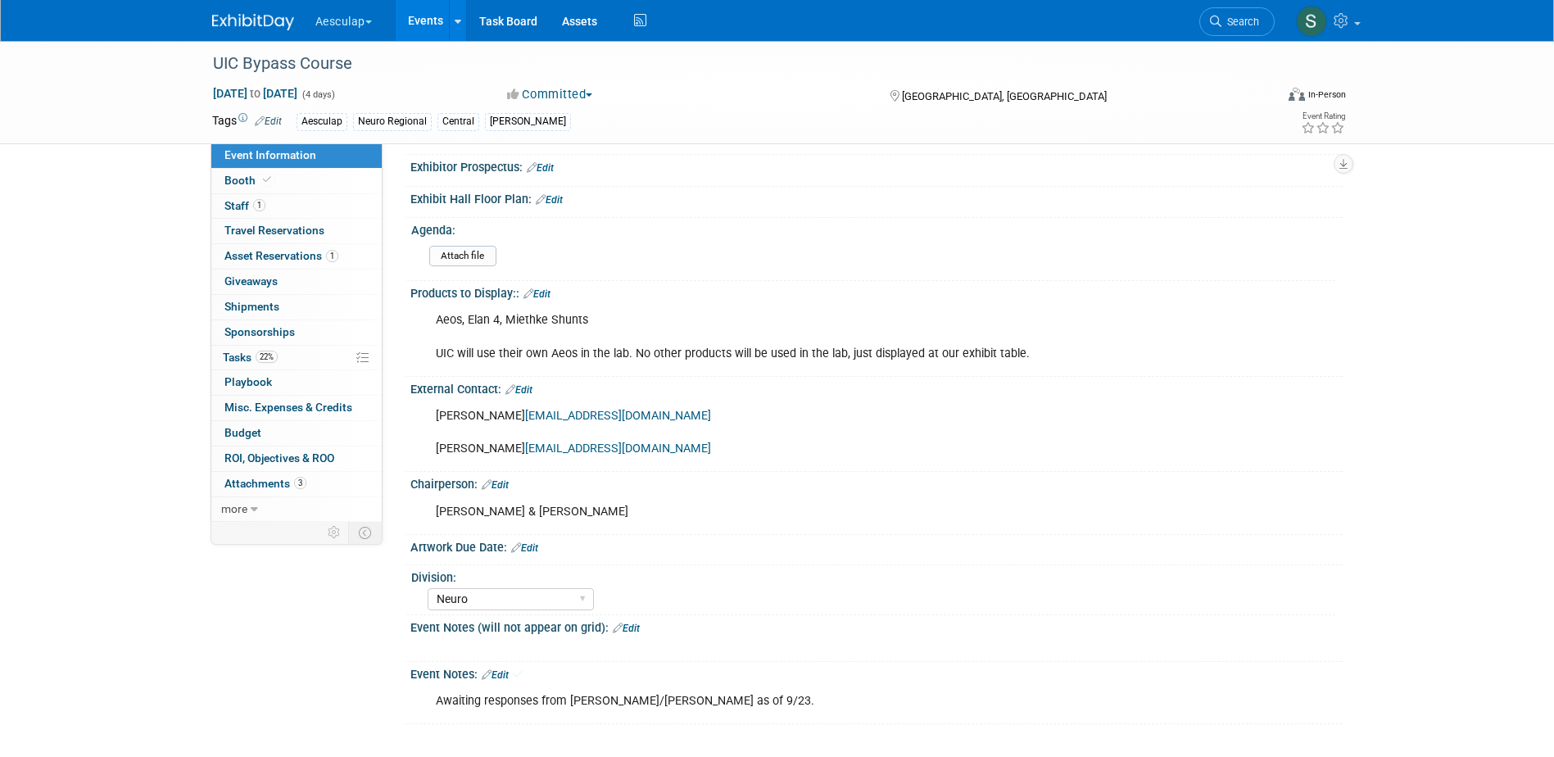
scroll to position [439, 0]
click at [435, 23] on link "Events" at bounding box center [426, 20] width 60 height 41
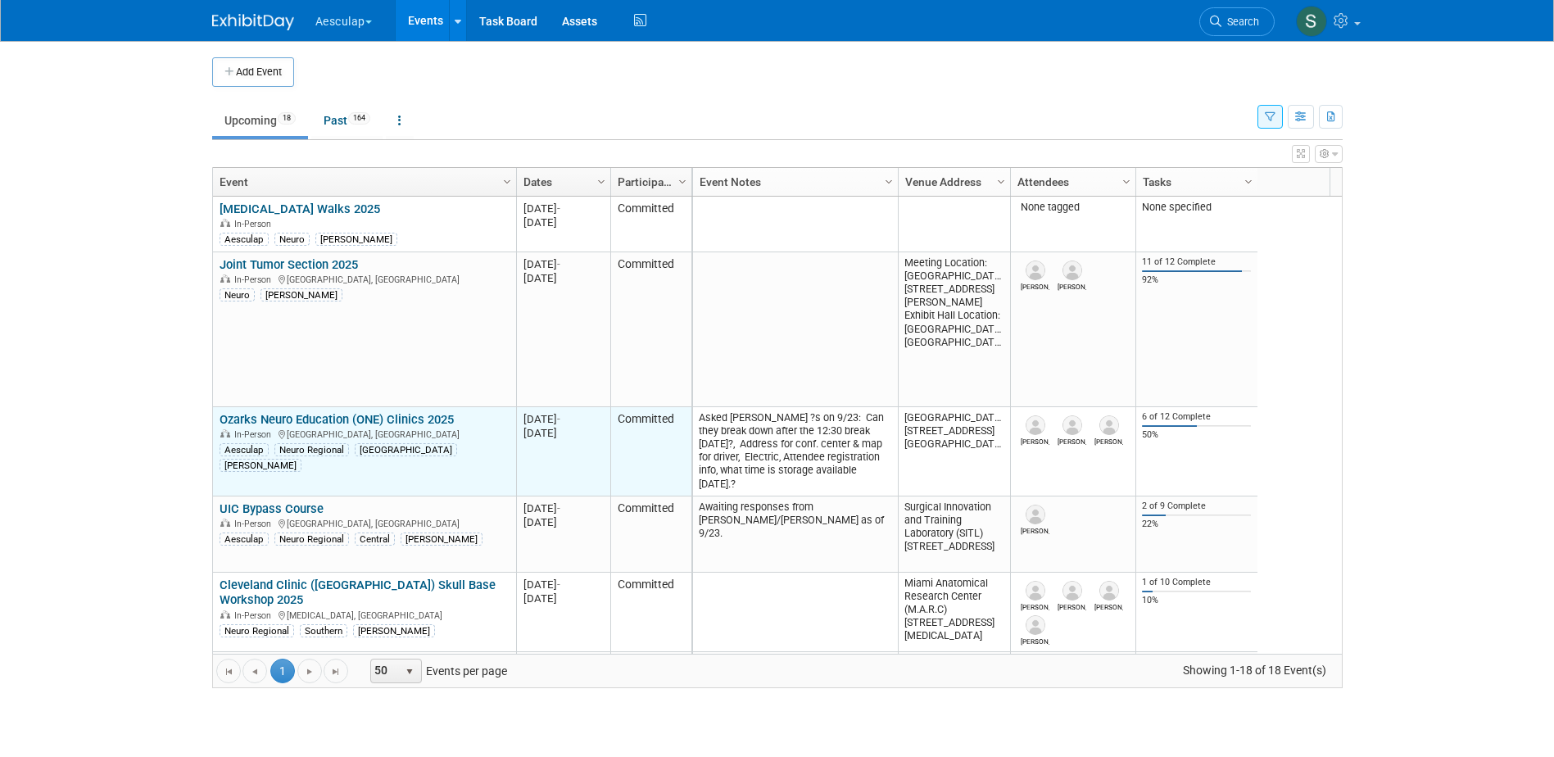
scroll to position [98, 0]
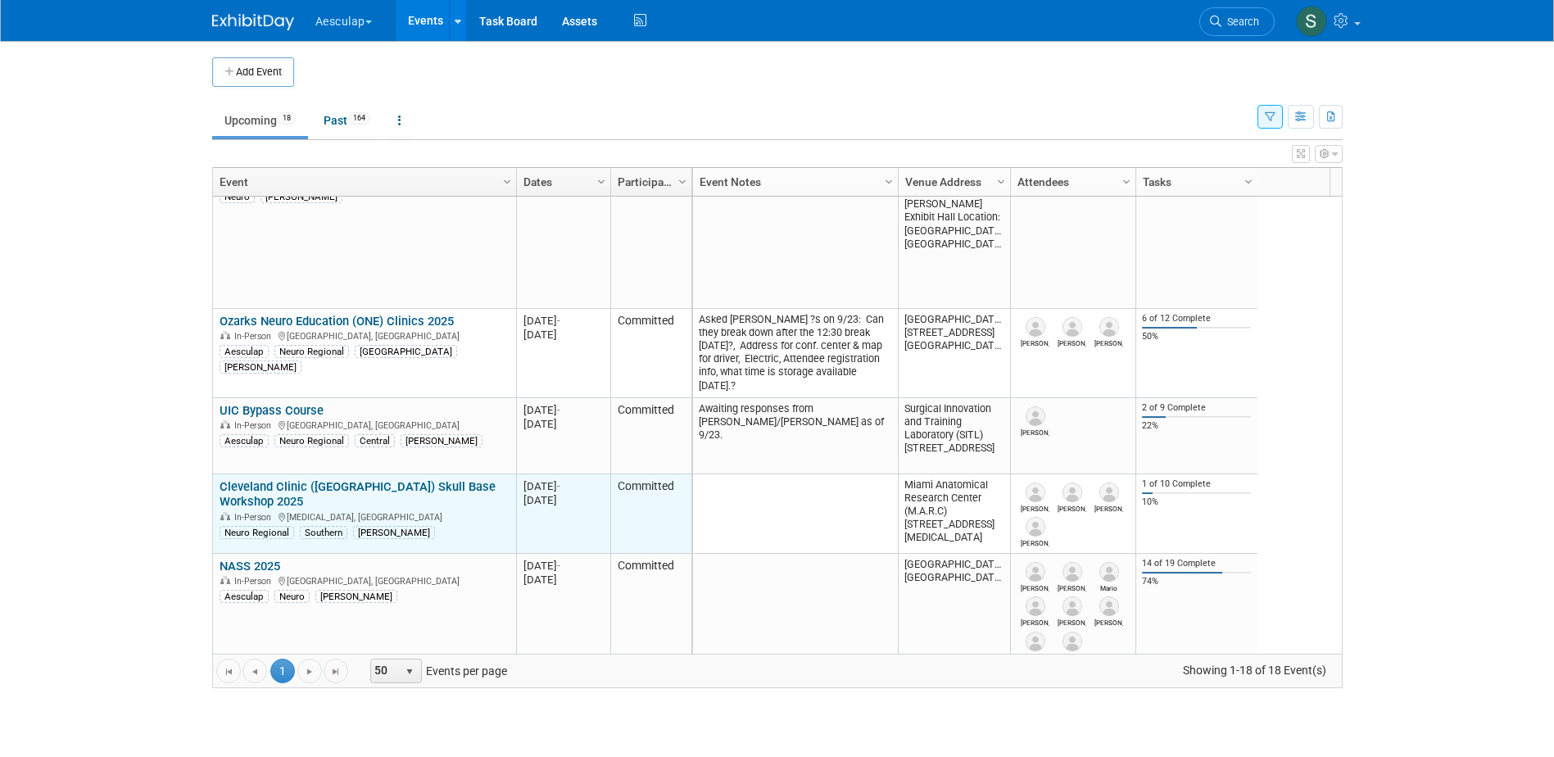
click at [313, 477] on td "Cleveland Clinic ([GEOGRAPHIC_DATA]) Skull Base Workshop 2025 [GEOGRAPHIC_DATA]…" at bounding box center [364, 513] width 303 height 79
click at [310, 483] on link "Cleveland Clinic ([GEOGRAPHIC_DATA]) Skull Base Workshop 2025" at bounding box center [357, 494] width 276 height 30
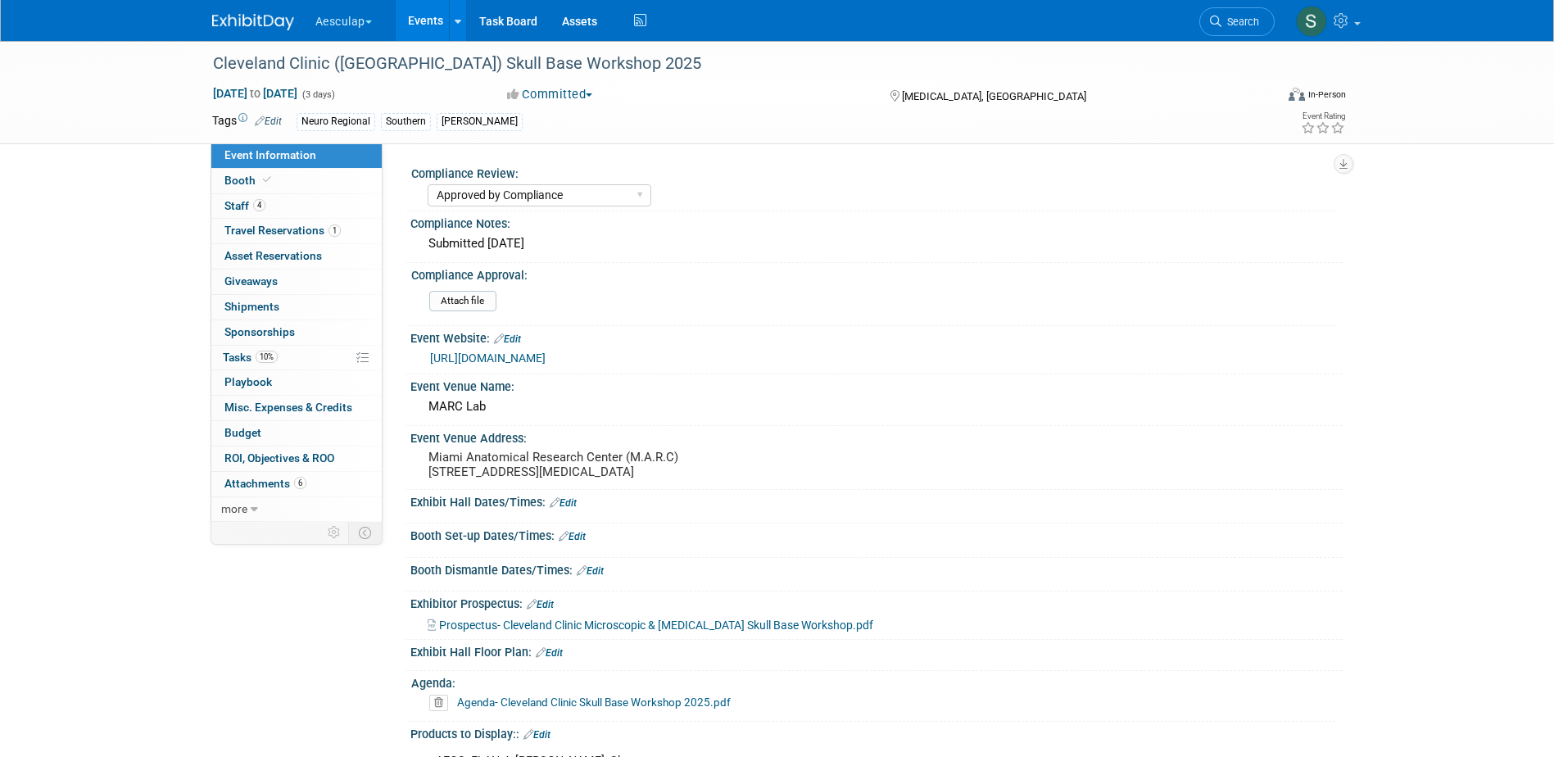
select select "Approved by Compliance"
select select "Neuro"
click at [228, 355] on span "Tasks 10%" at bounding box center [250, 357] width 55 height 13
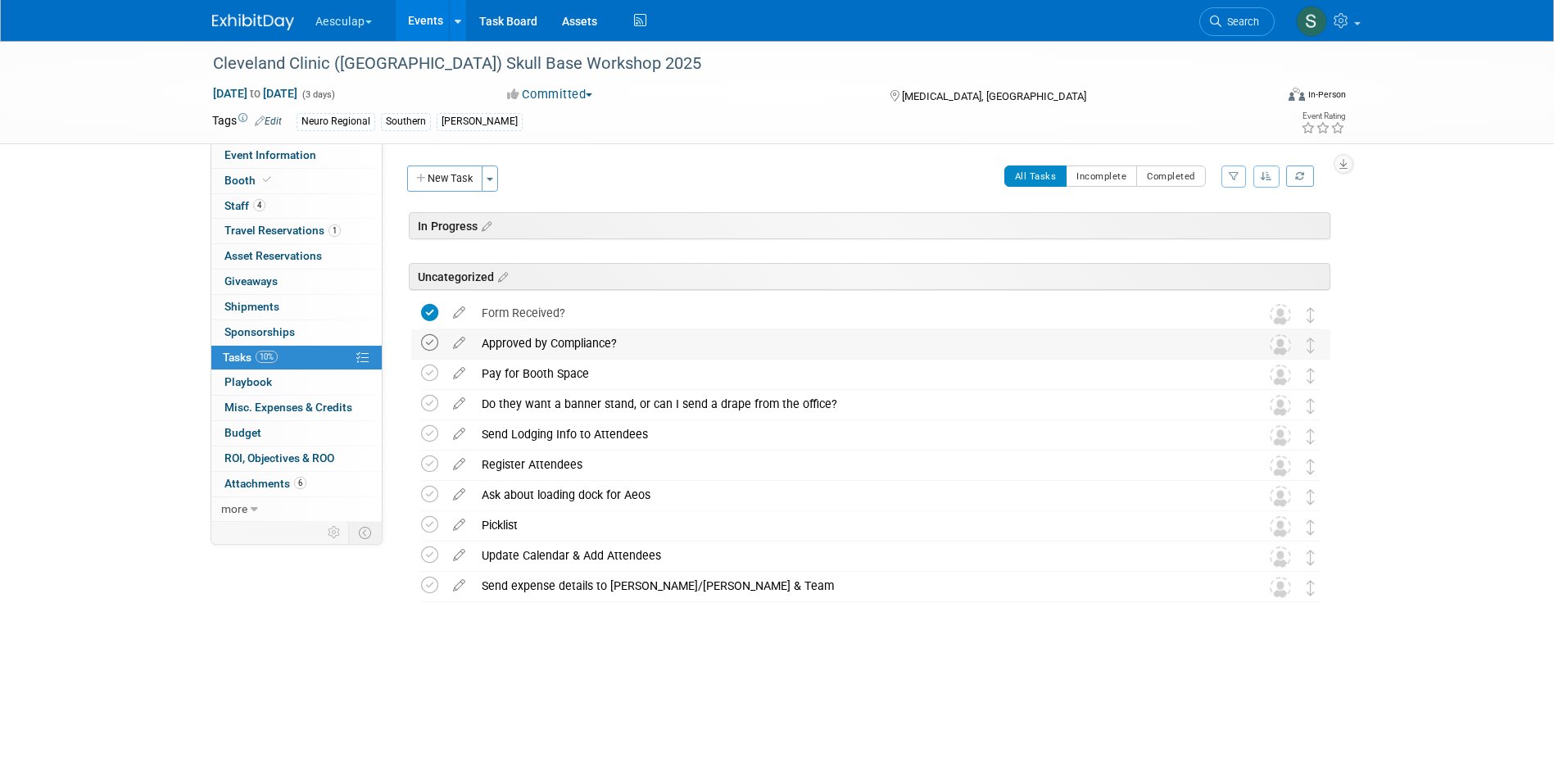
click at [428, 346] on icon at bounding box center [429, 342] width 17 height 17
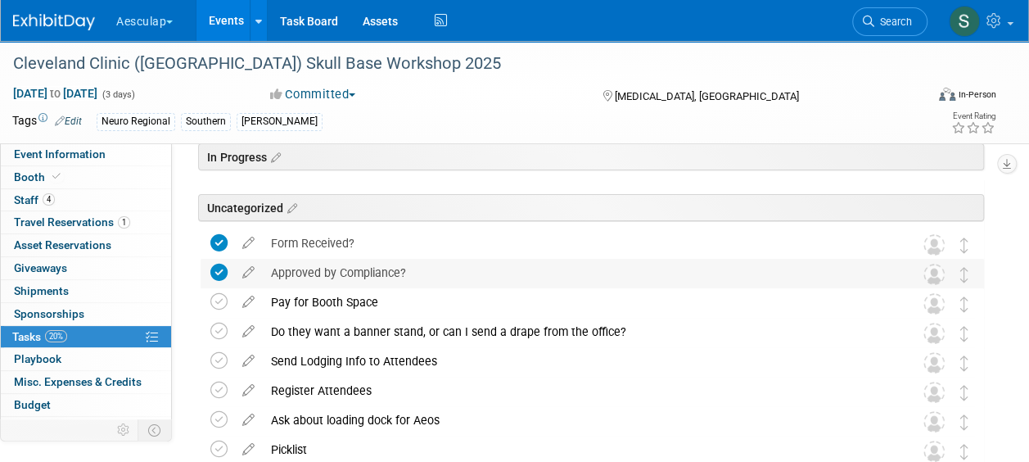
scroll to position [164, 0]
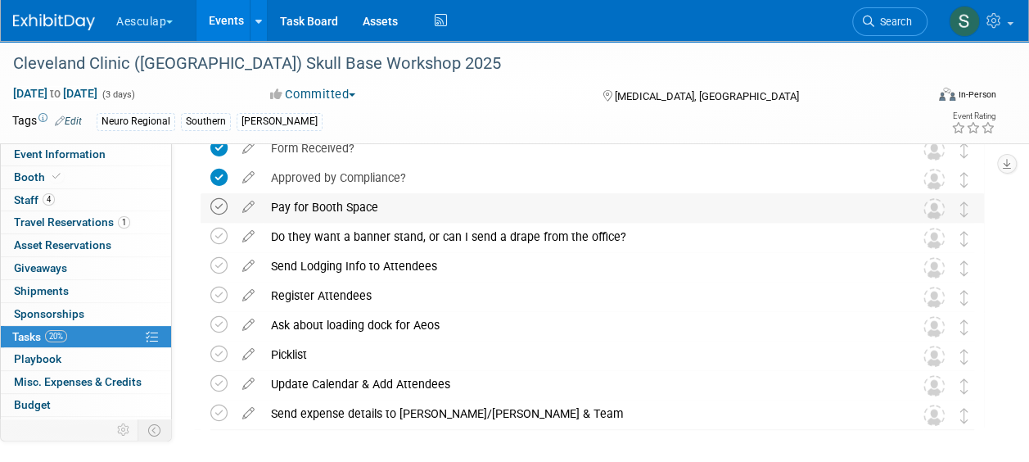
click at [221, 203] on icon at bounding box center [218, 206] width 17 height 17
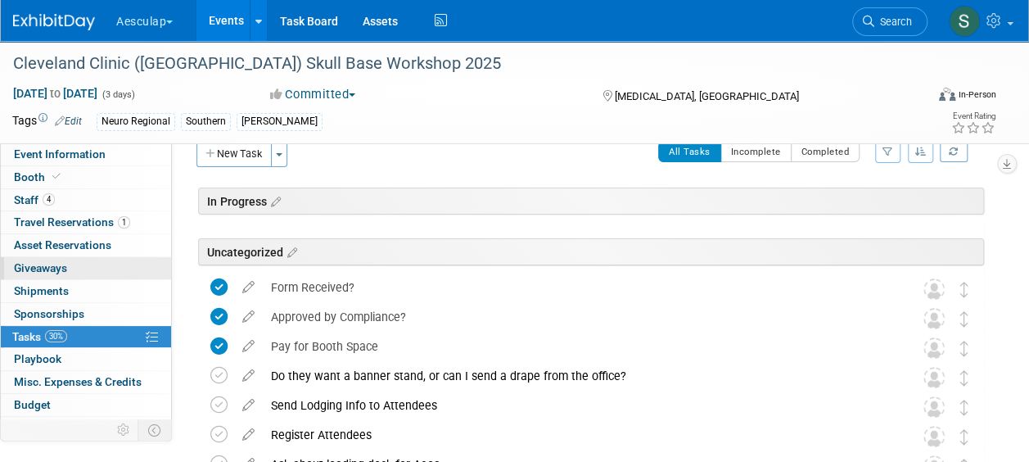
scroll to position [0, 0]
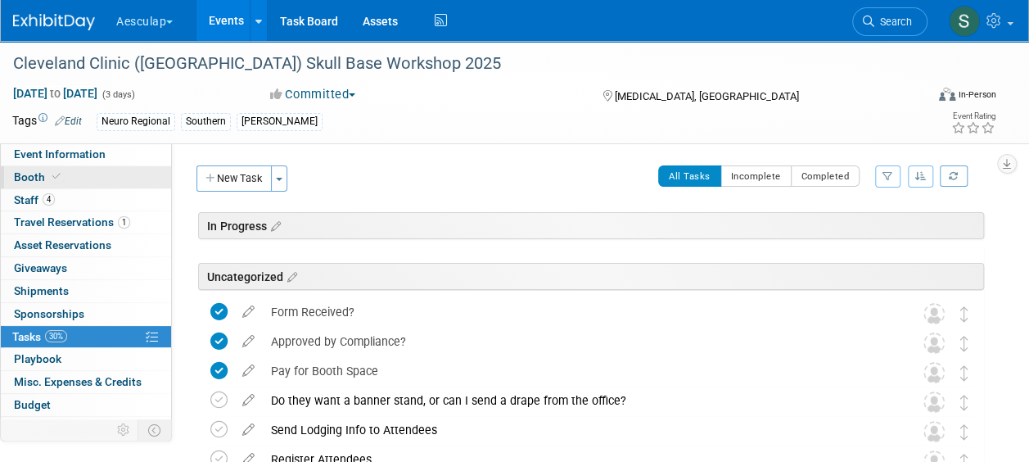
click at [33, 173] on span "Booth" at bounding box center [39, 176] width 50 height 13
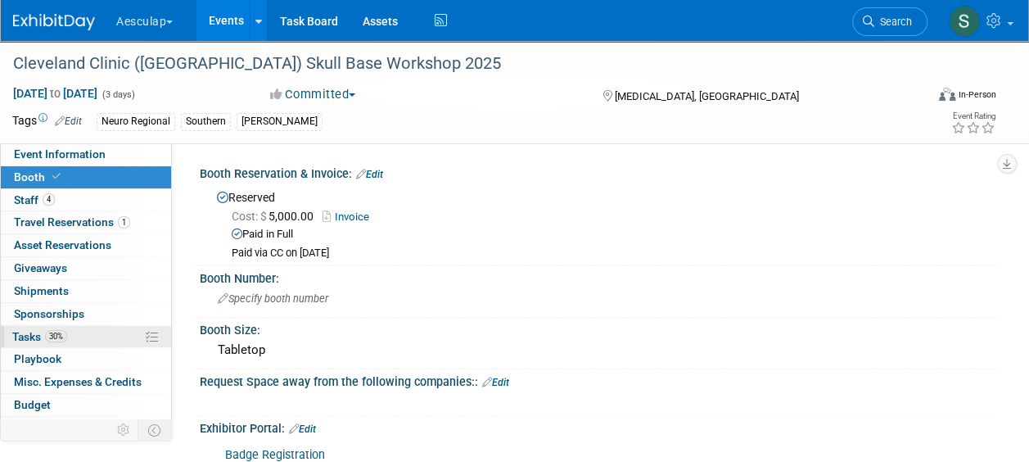
click at [37, 337] on span "Tasks 30%" at bounding box center [39, 336] width 55 height 13
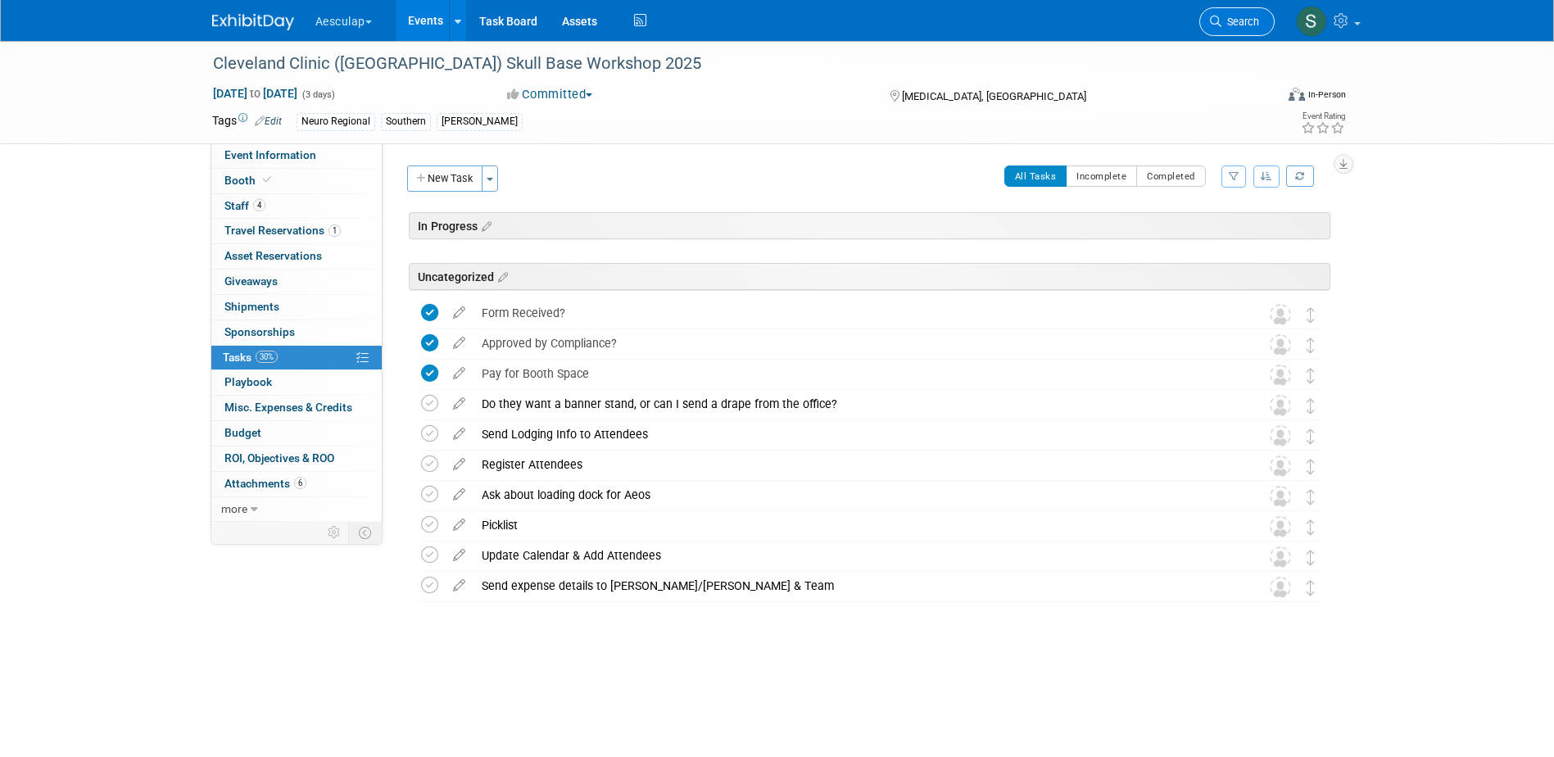
click at [1262, 24] on link "Search" at bounding box center [1236, 21] width 75 height 29
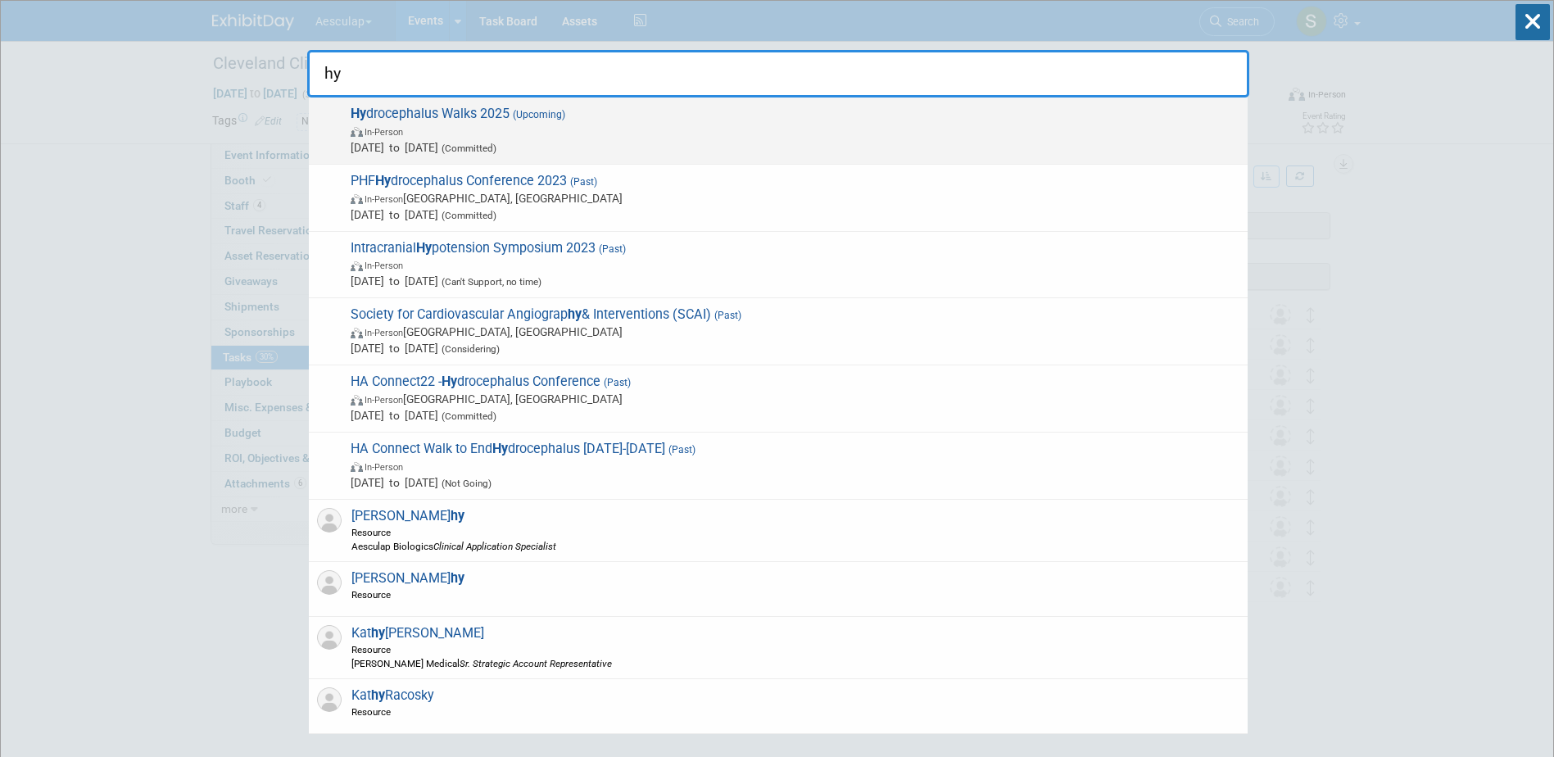
type input "hy"
click at [455, 116] on span "Hy drocephalus Walks 2025 (Upcoming) In-Person Aug 23, 2025 to Nov 16, 2025 (Co…" at bounding box center [792, 131] width 893 height 50
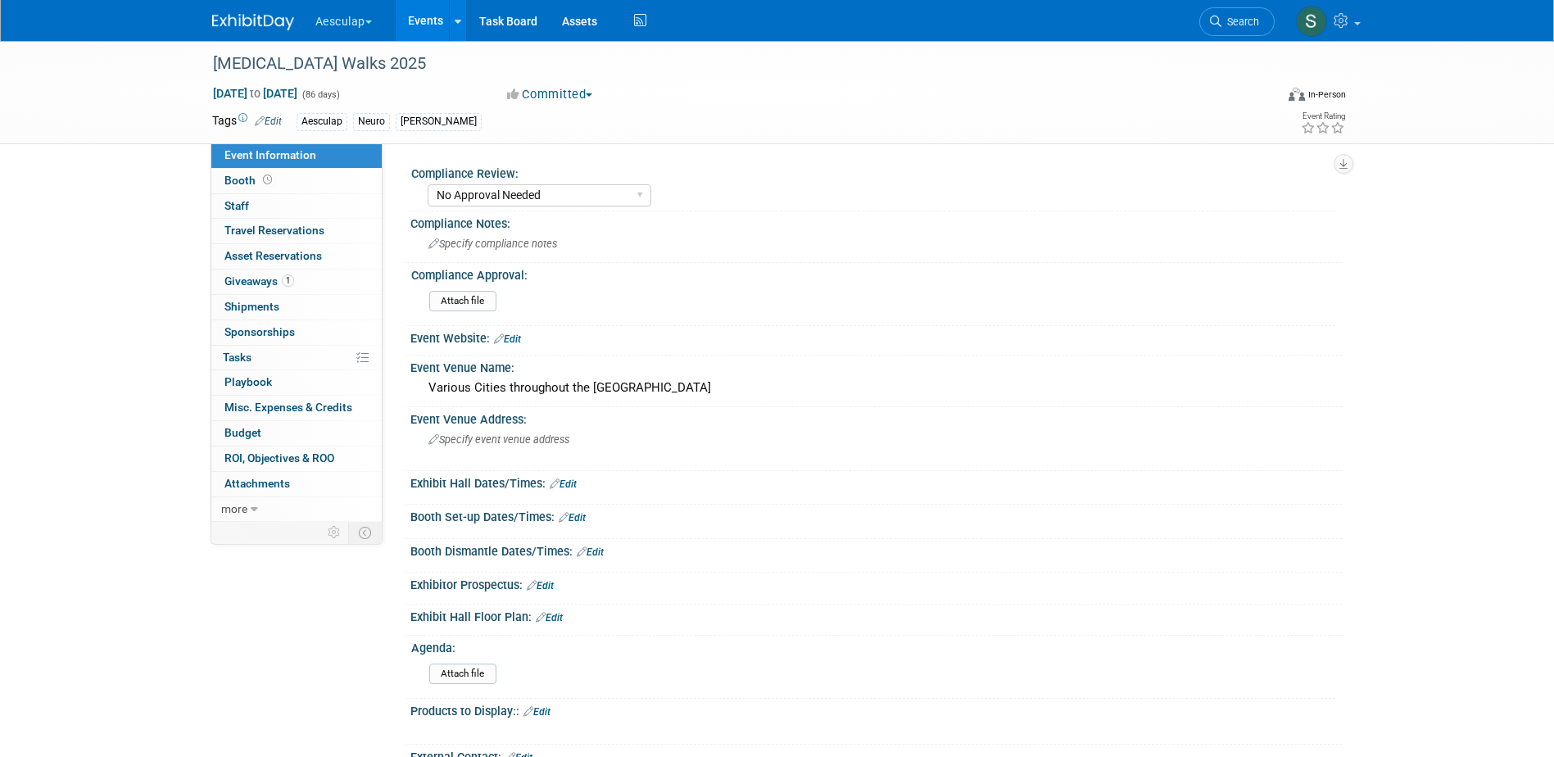
select select "No Approval Needed"
select select "Neuro"
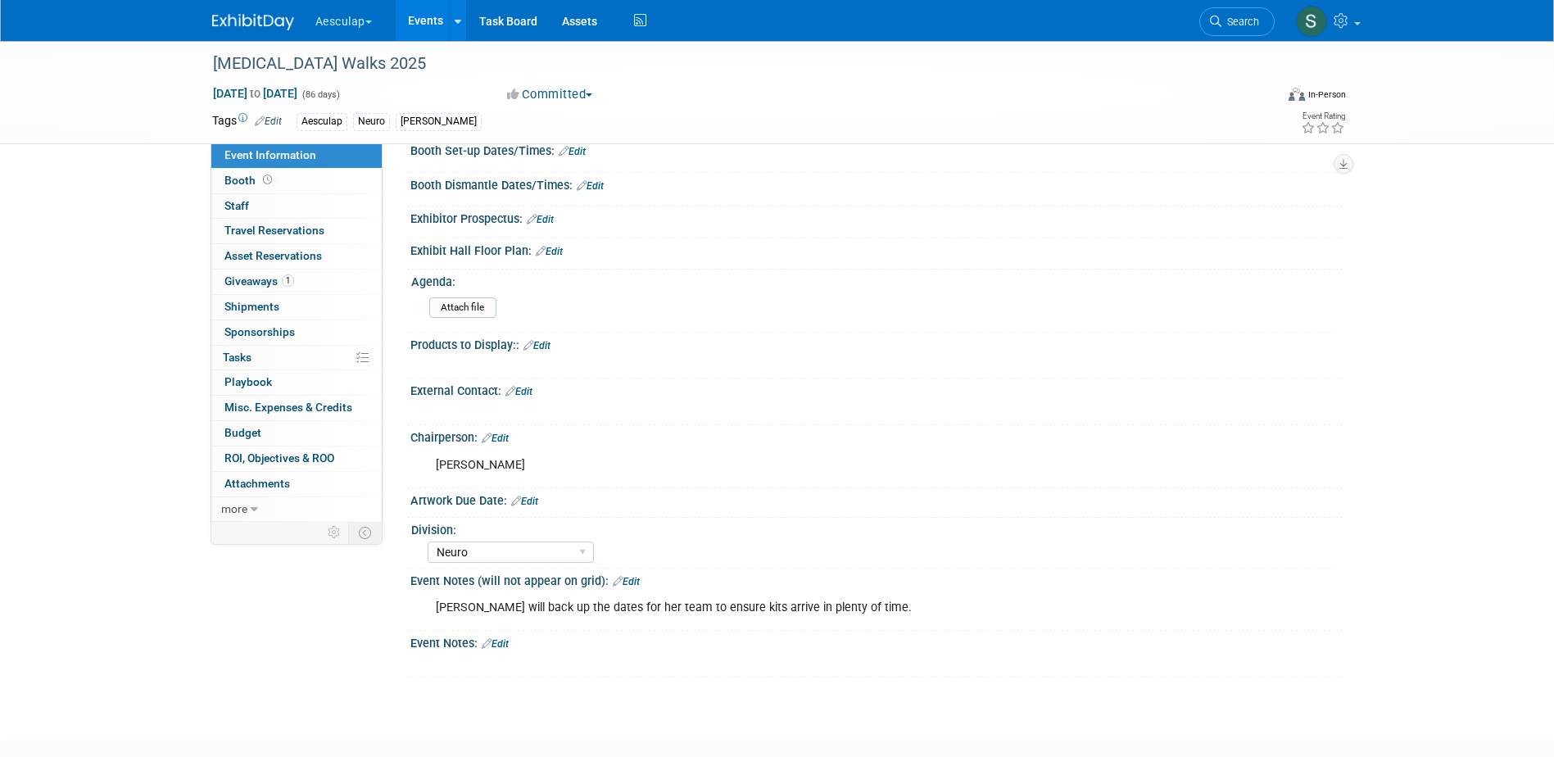
scroll to position [409, 0]
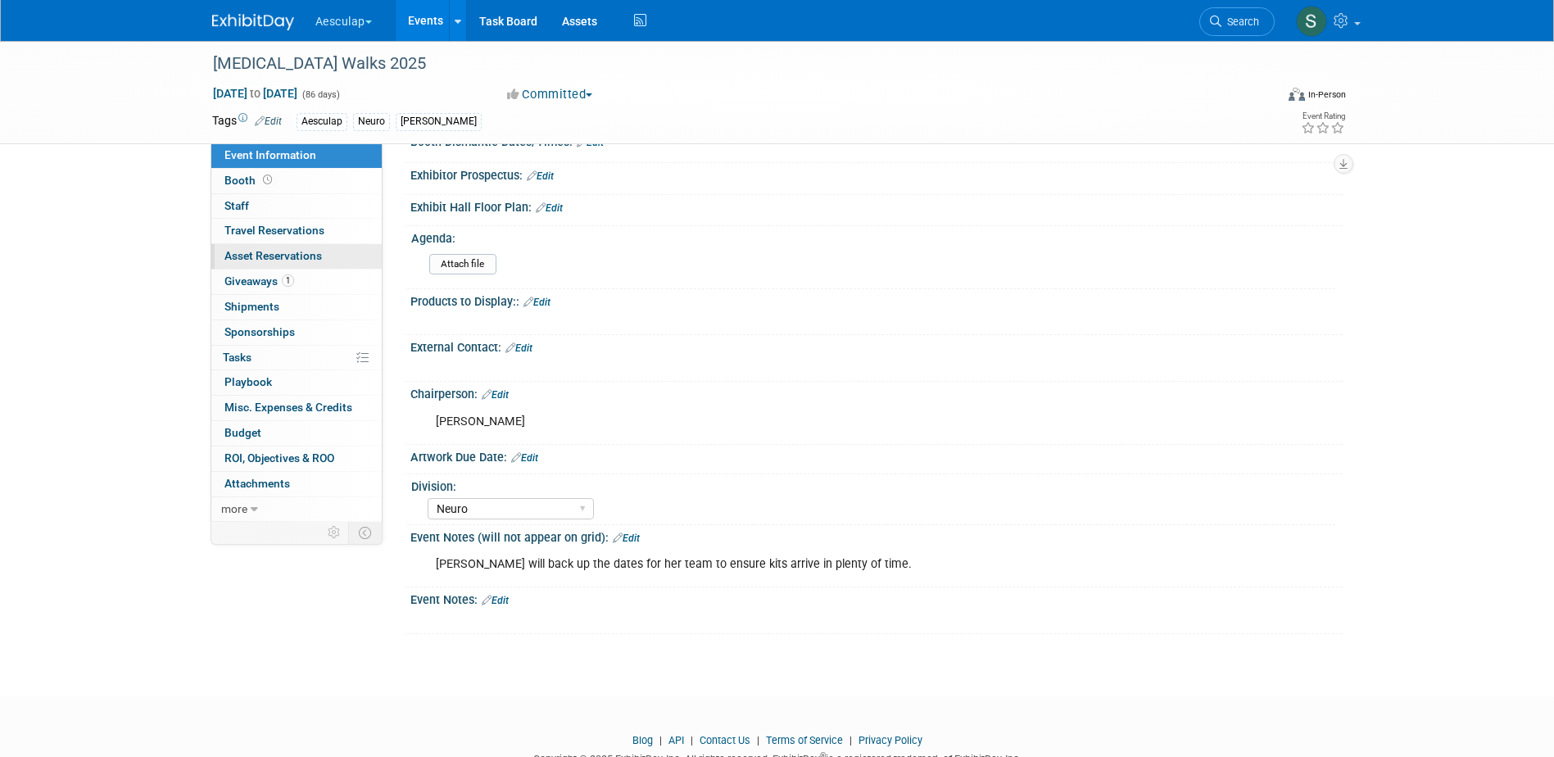
click at [229, 268] on link "0 Asset Reservations 0" at bounding box center [296, 256] width 170 height 25
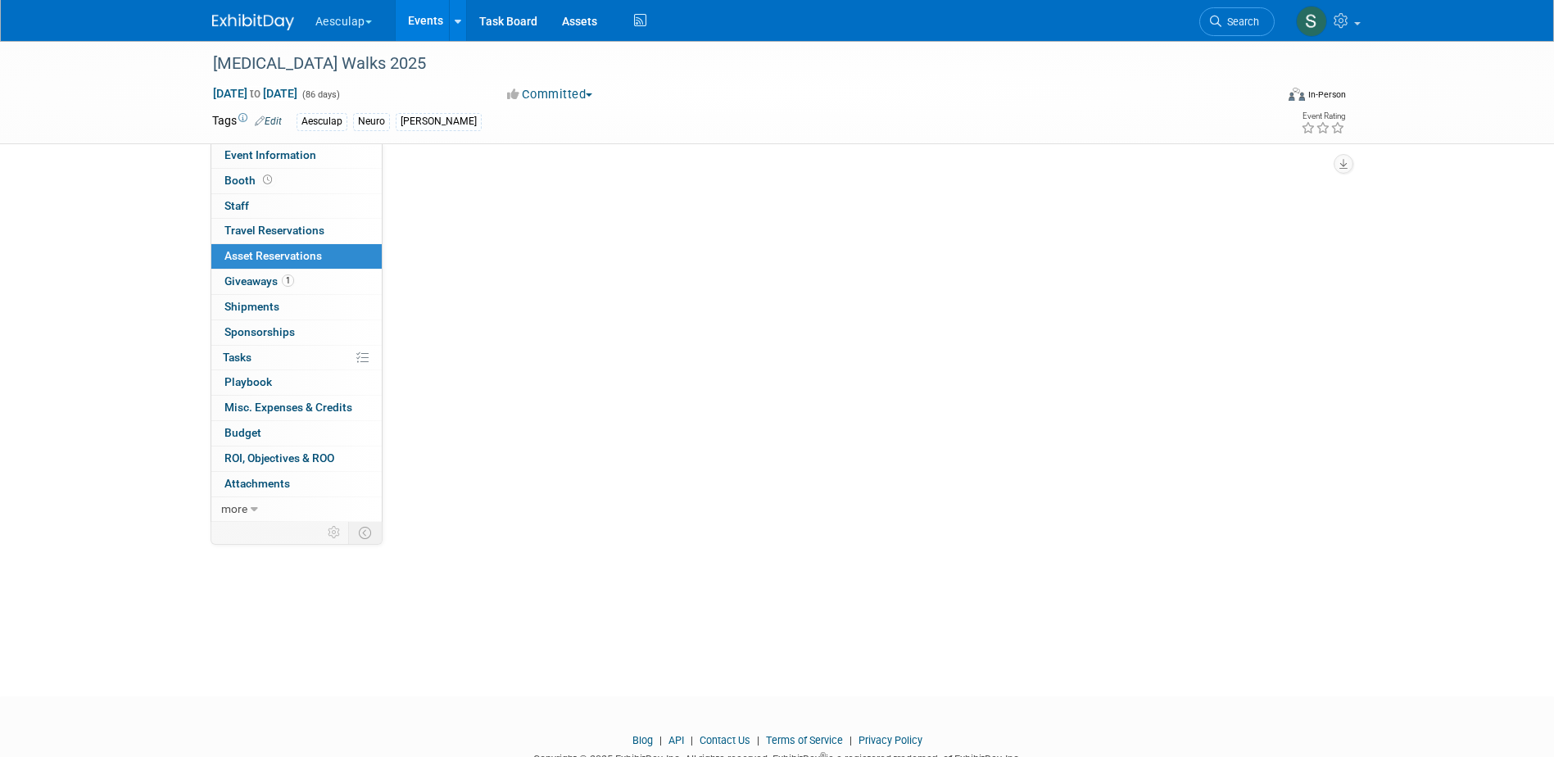
scroll to position [0, 0]
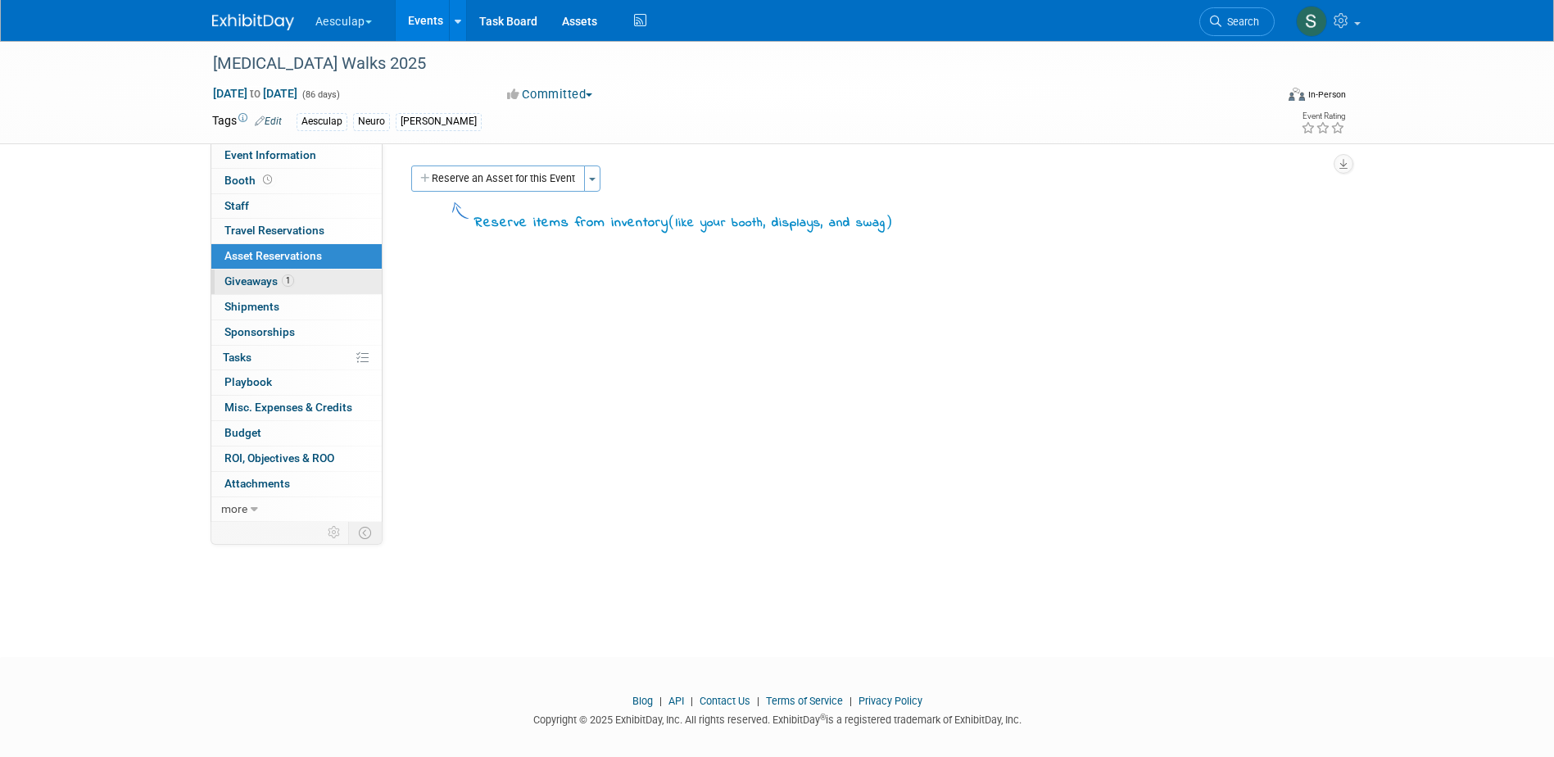
click at [231, 273] on link "1 Giveaways 1" at bounding box center [296, 281] width 170 height 25
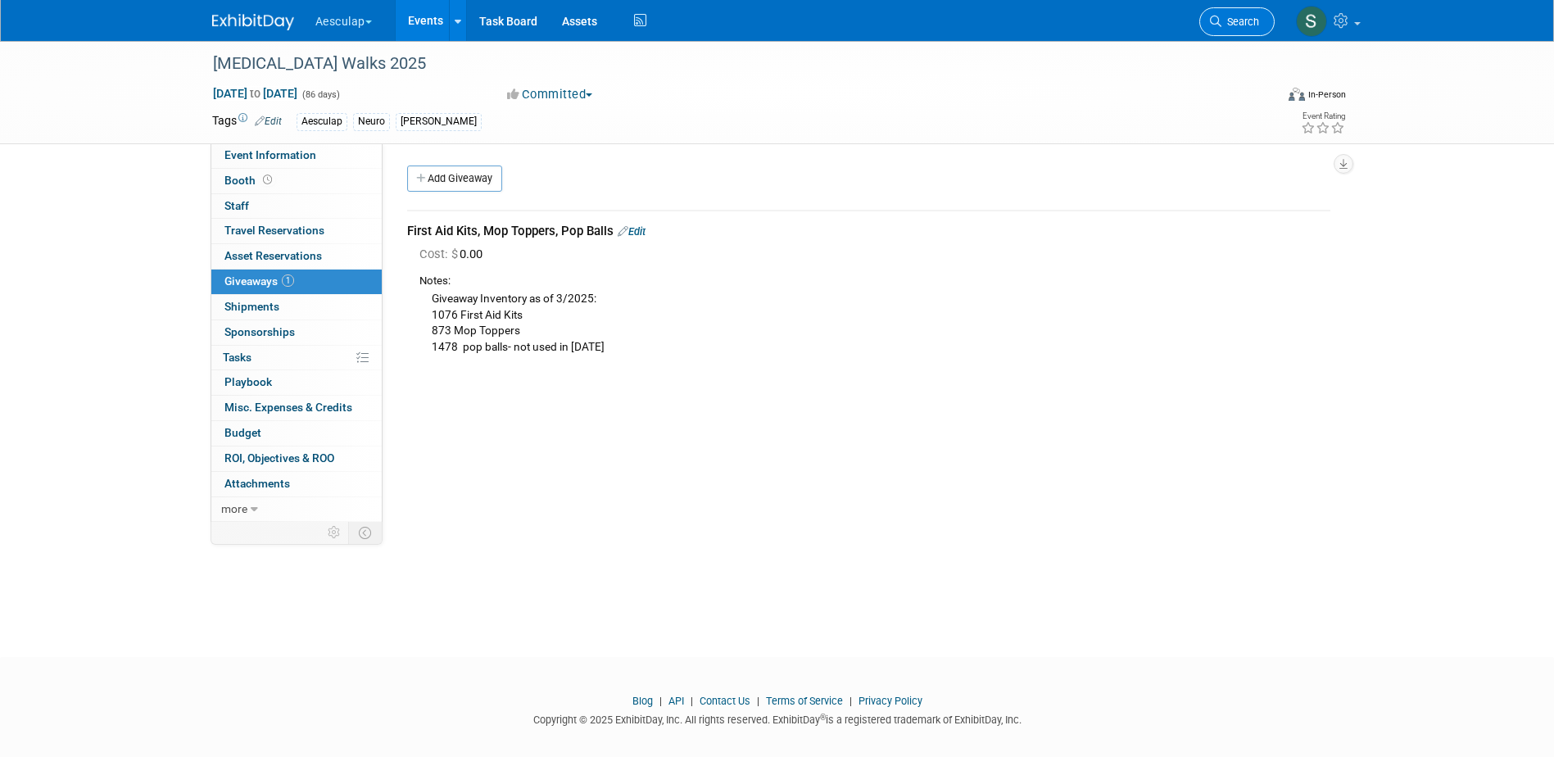
click at [1211, 28] on link "Search" at bounding box center [1236, 21] width 75 height 29
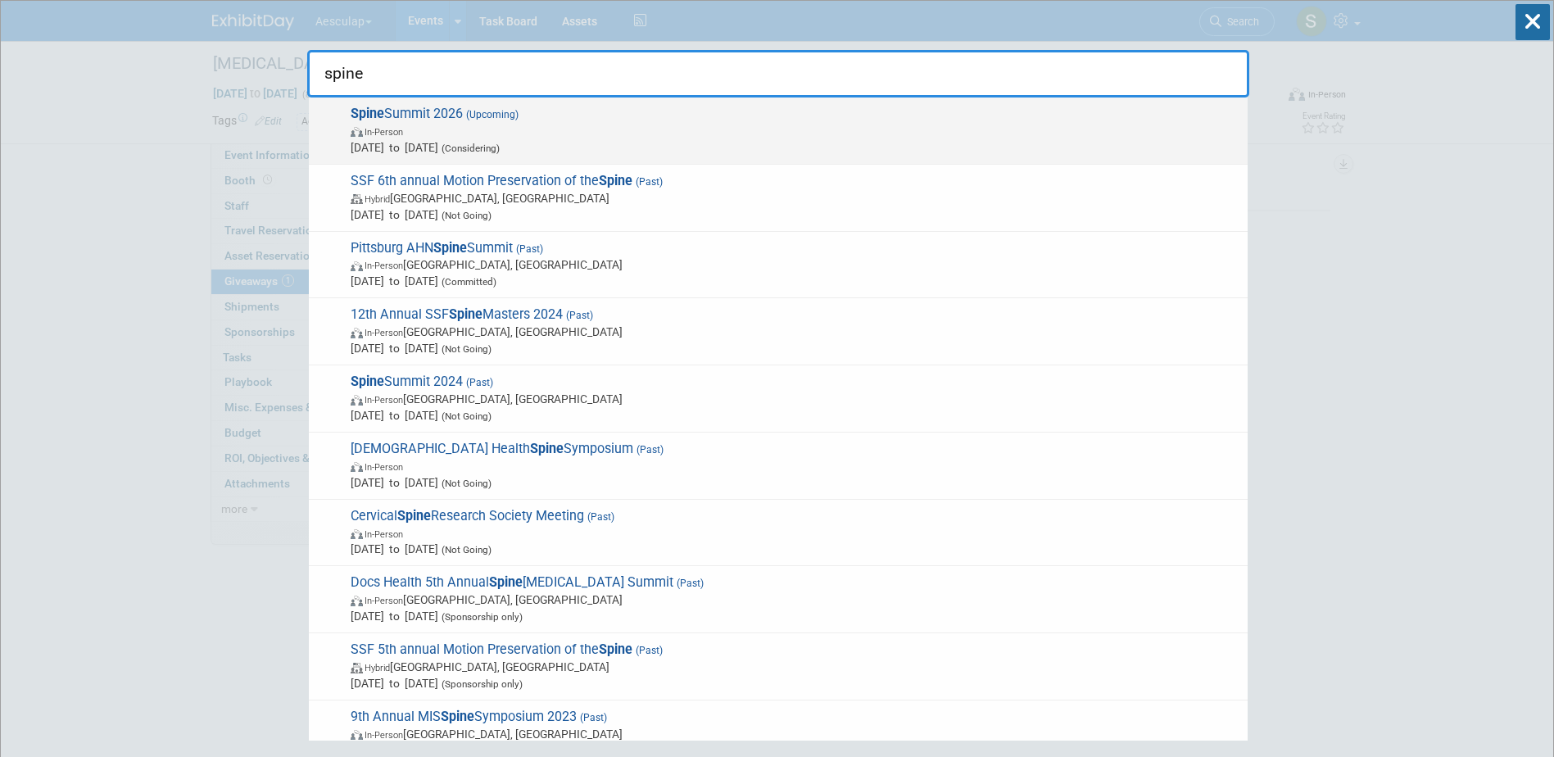
type input "spine"
click at [384, 118] on span "Spine Summit 2026 (Upcoming) In-Person Feb 27, 2026 to Mar 1, 2026 (Considering)" at bounding box center [792, 131] width 893 height 50
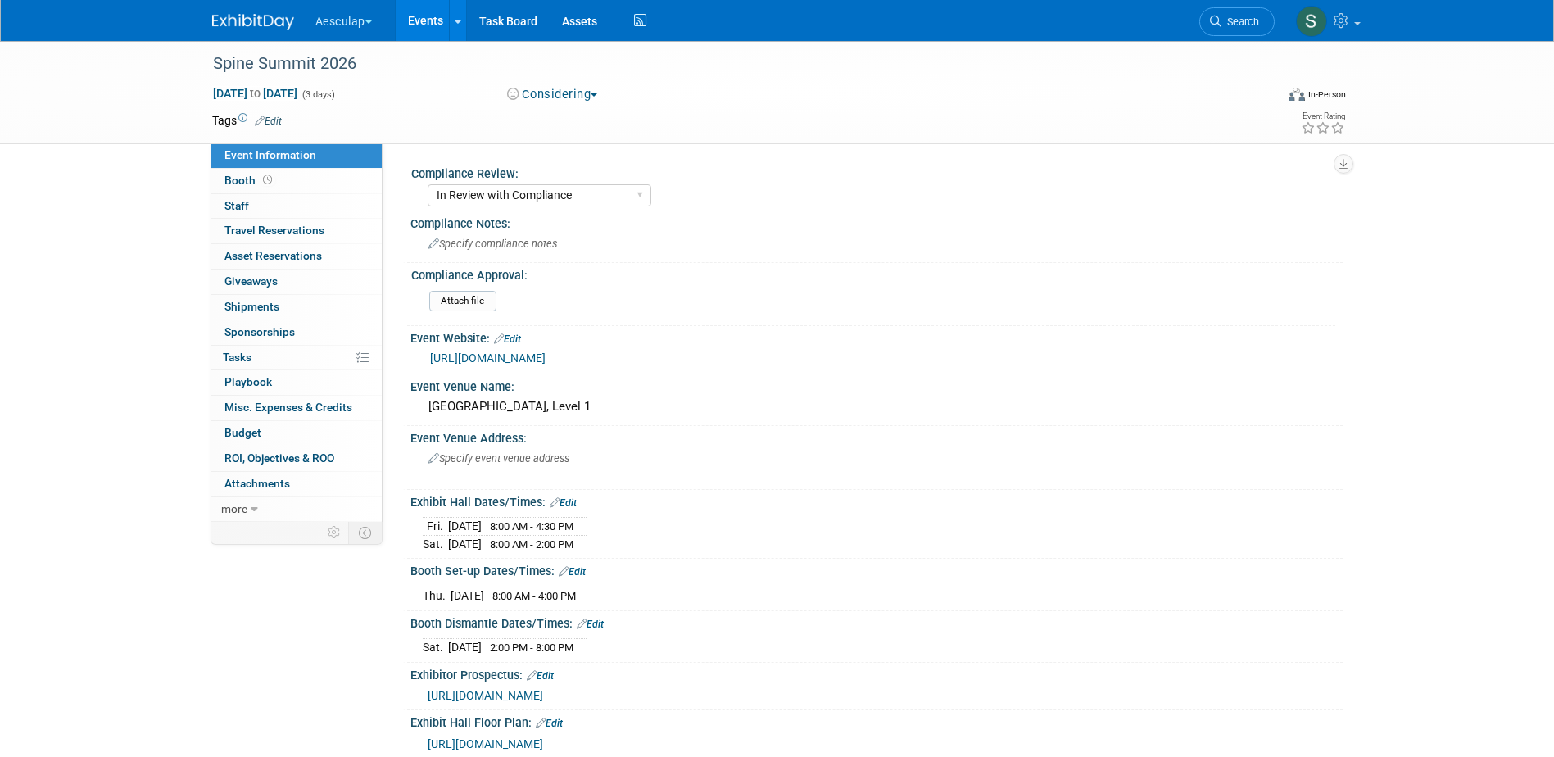
select select "In Review with Compliance"
select select "Neuro"
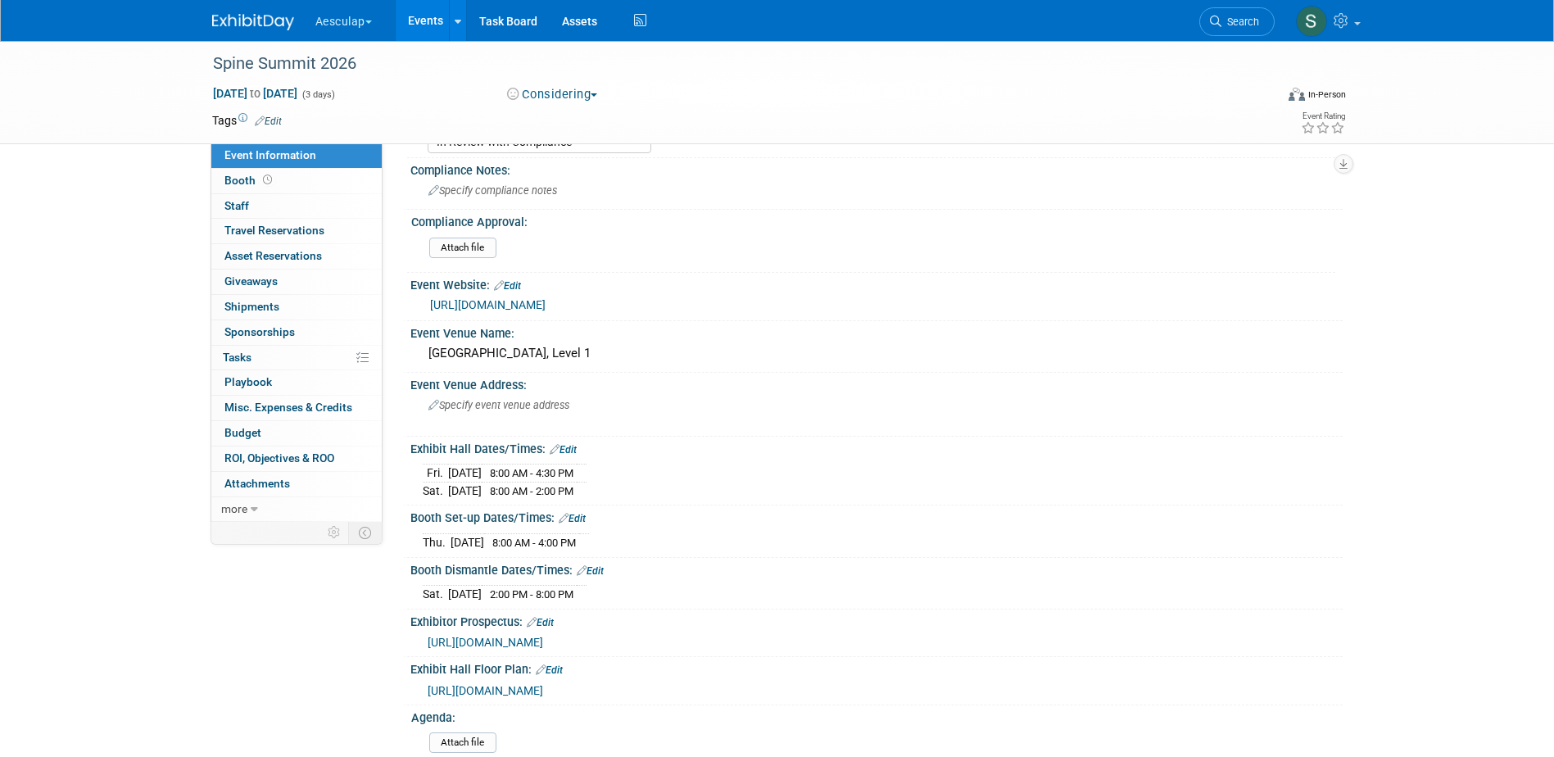
scroll to position [82, 0]
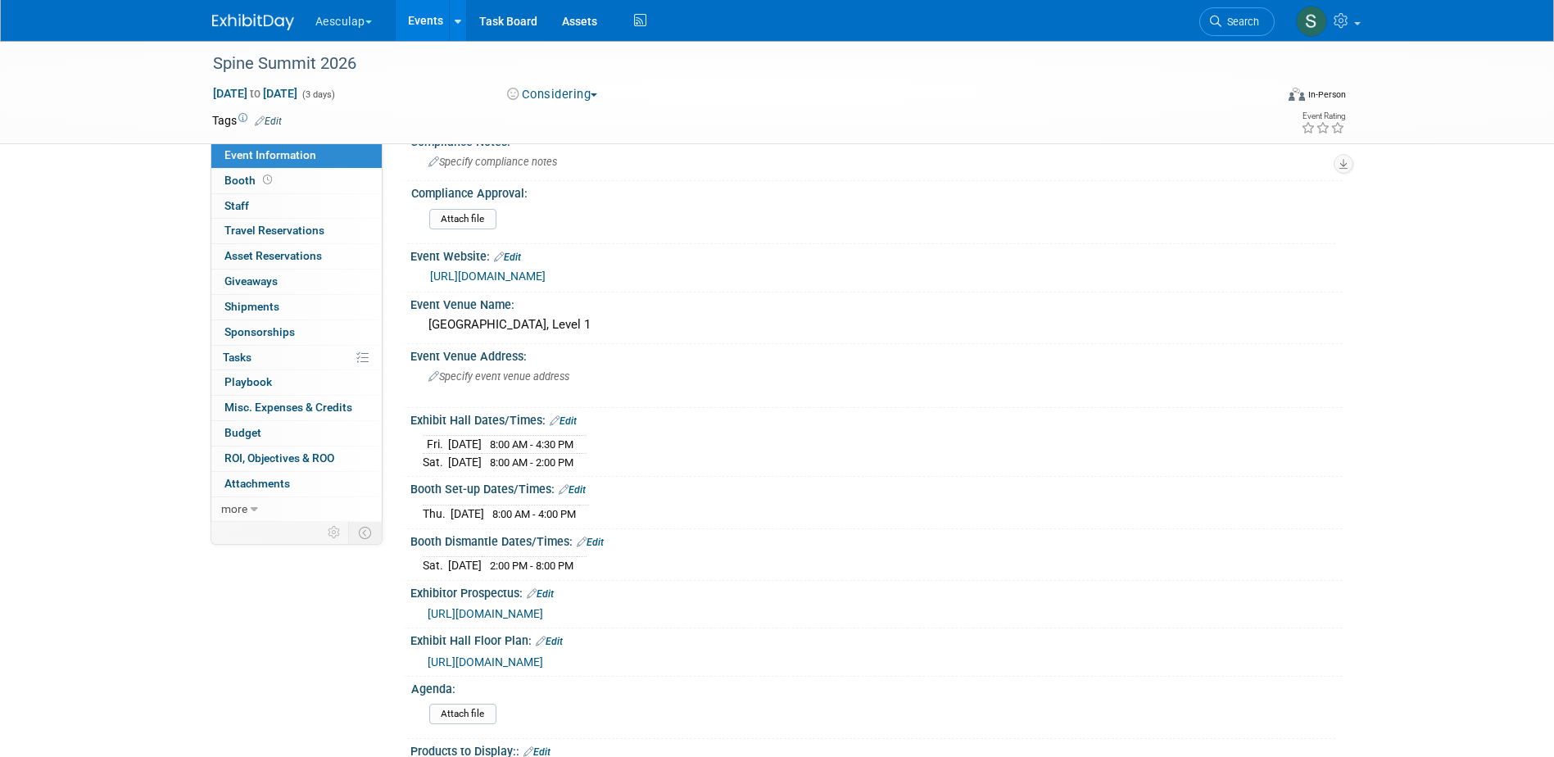
click at [543, 655] on span "[URL][DOMAIN_NAME]" at bounding box center [485, 661] width 115 height 13
